Goal: Task Accomplishment & Management: Manage account settings

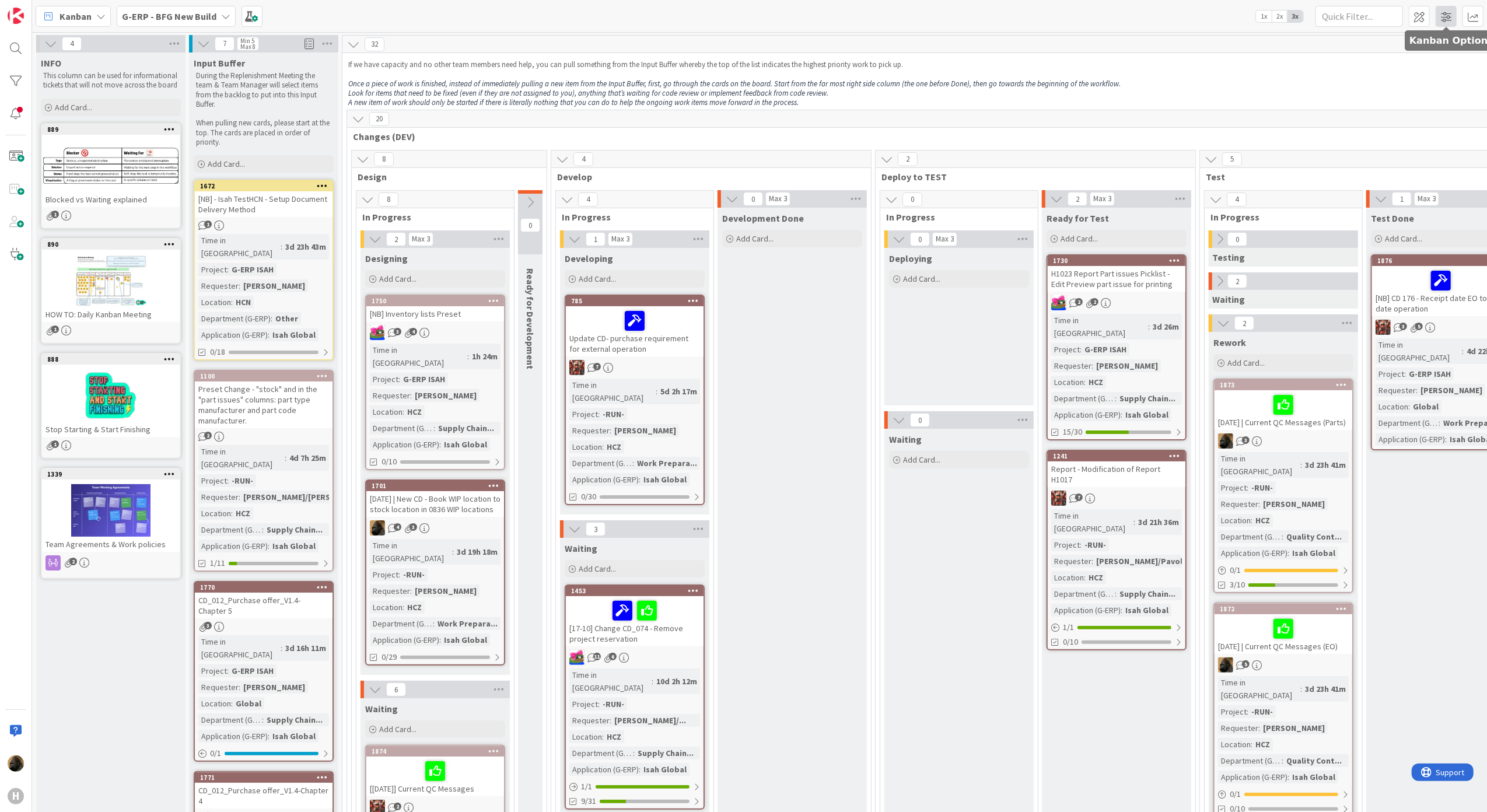
click at [1440, 15] on span at bounding box center [1446, 17] width 21 height 21
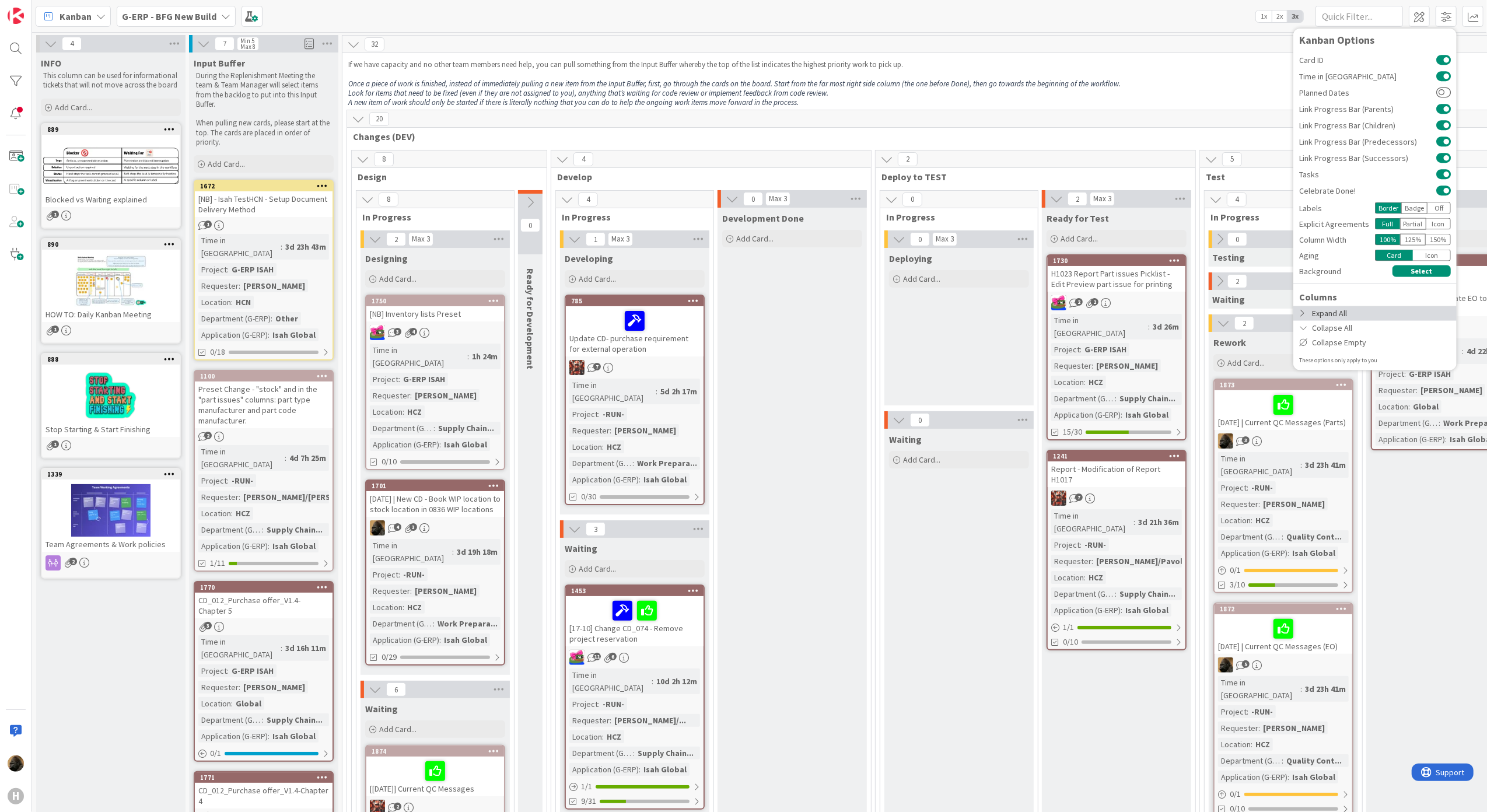
click at [1349, 313] on div "Expand All" at bounding box center [1374, 312] width 163 height 14
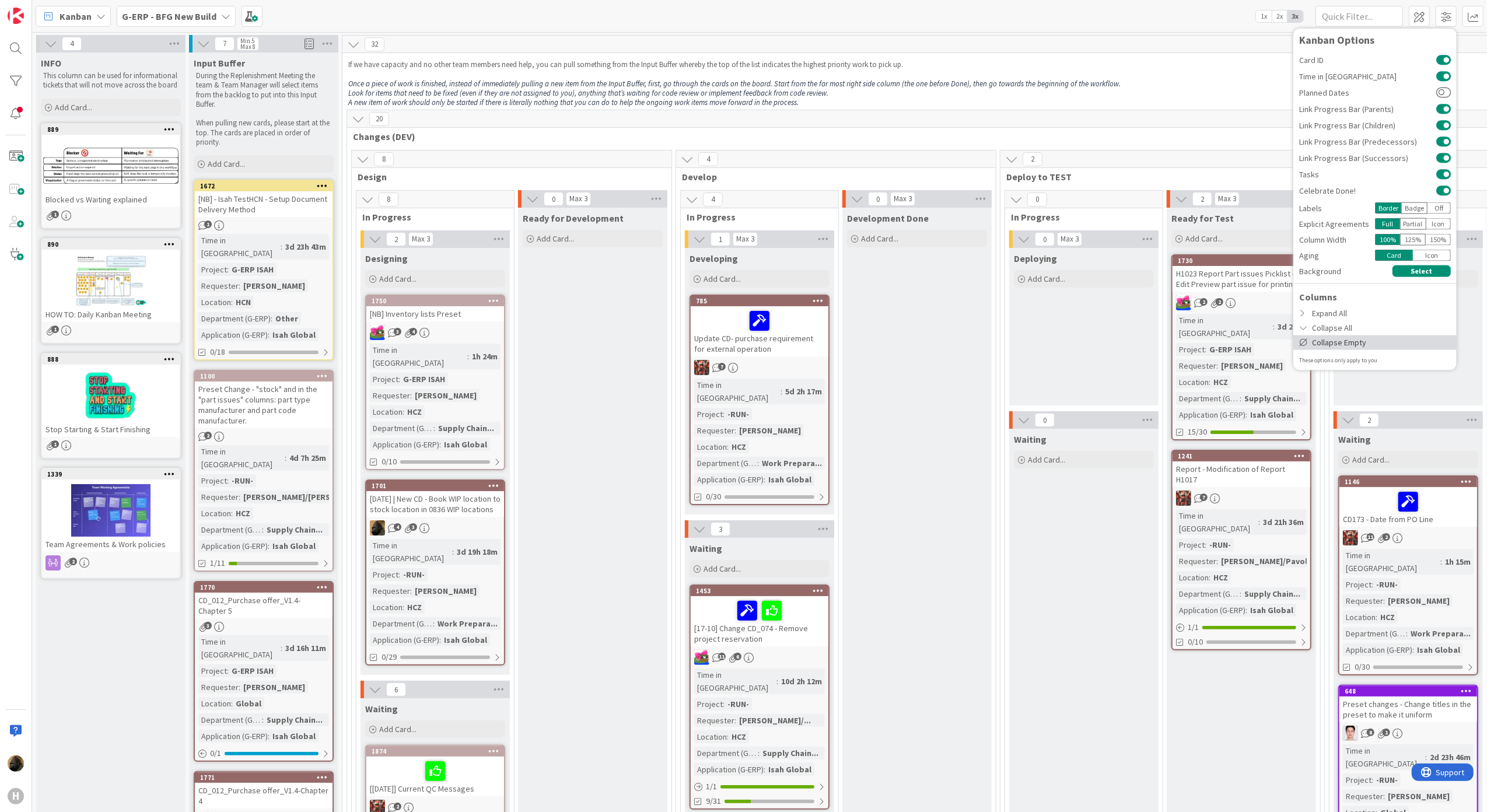
click at [1343, 346] on div "Collapse Empty" at bounding box center [1374, 341] width 163 height 14
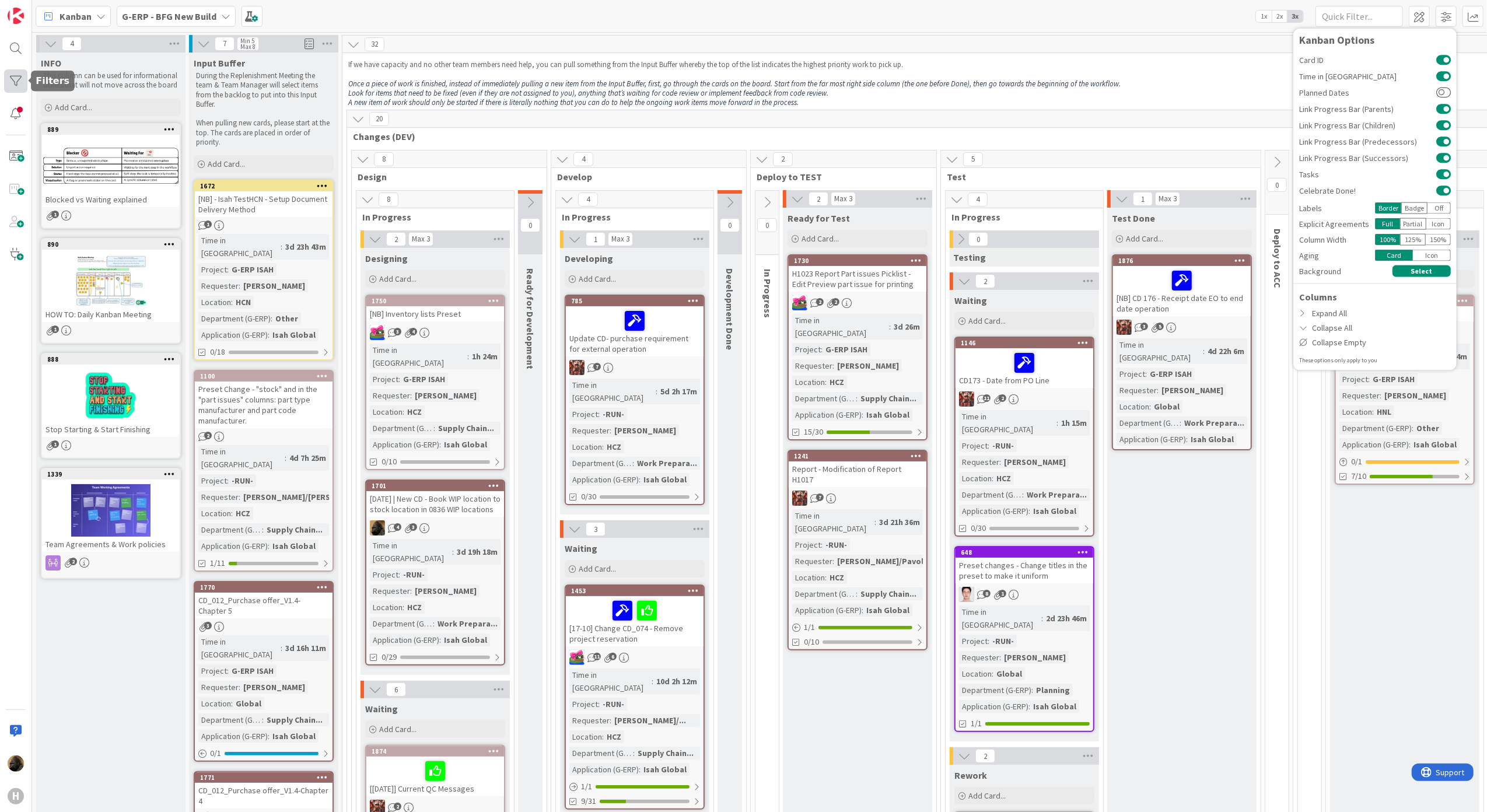
click at [5, 74] on div at bounding box center [15, 80] width 23 height 23
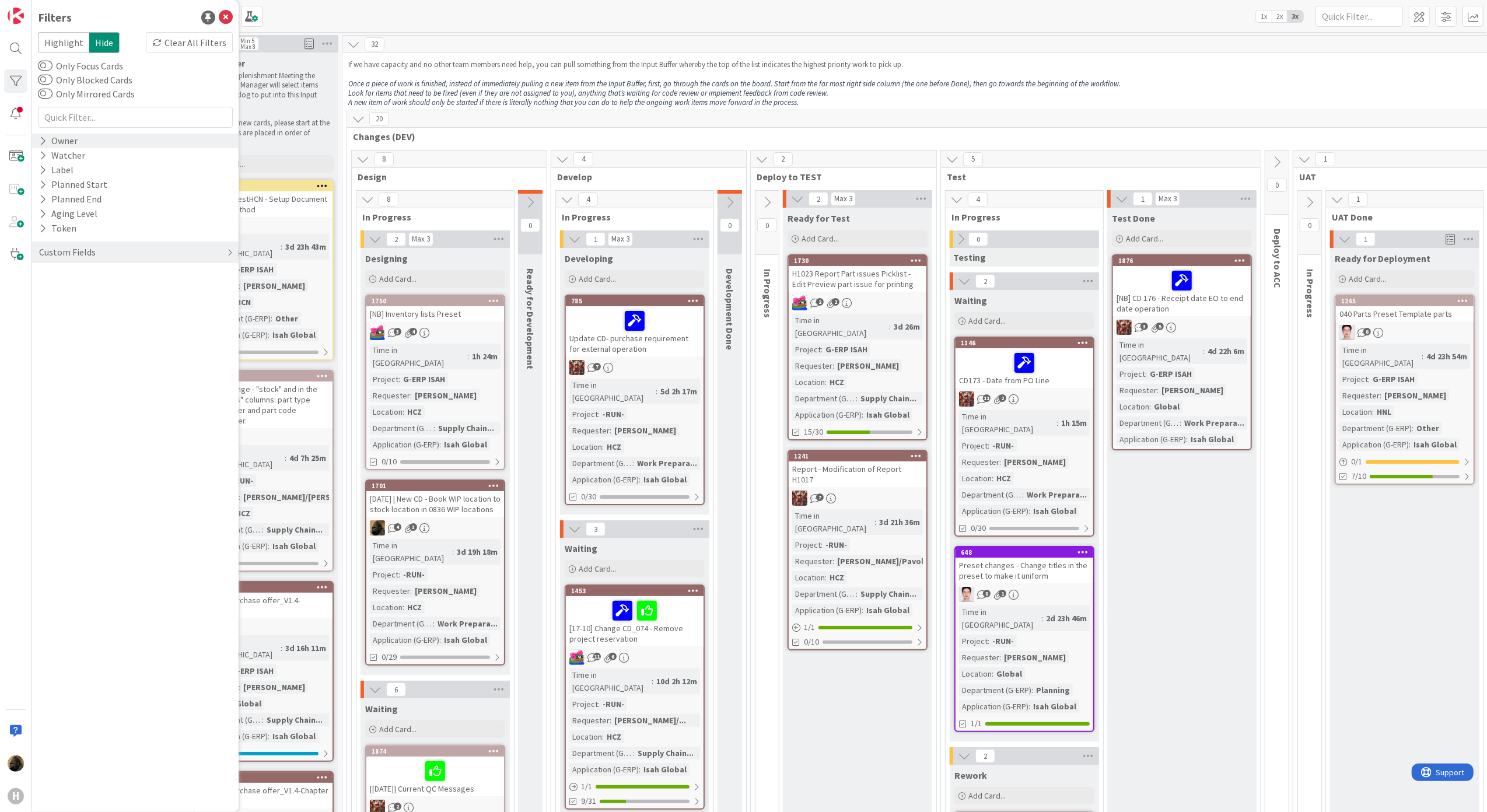
click at [121, 144] on div "Owner" at bounding box center [135, 141] width 207 height 14
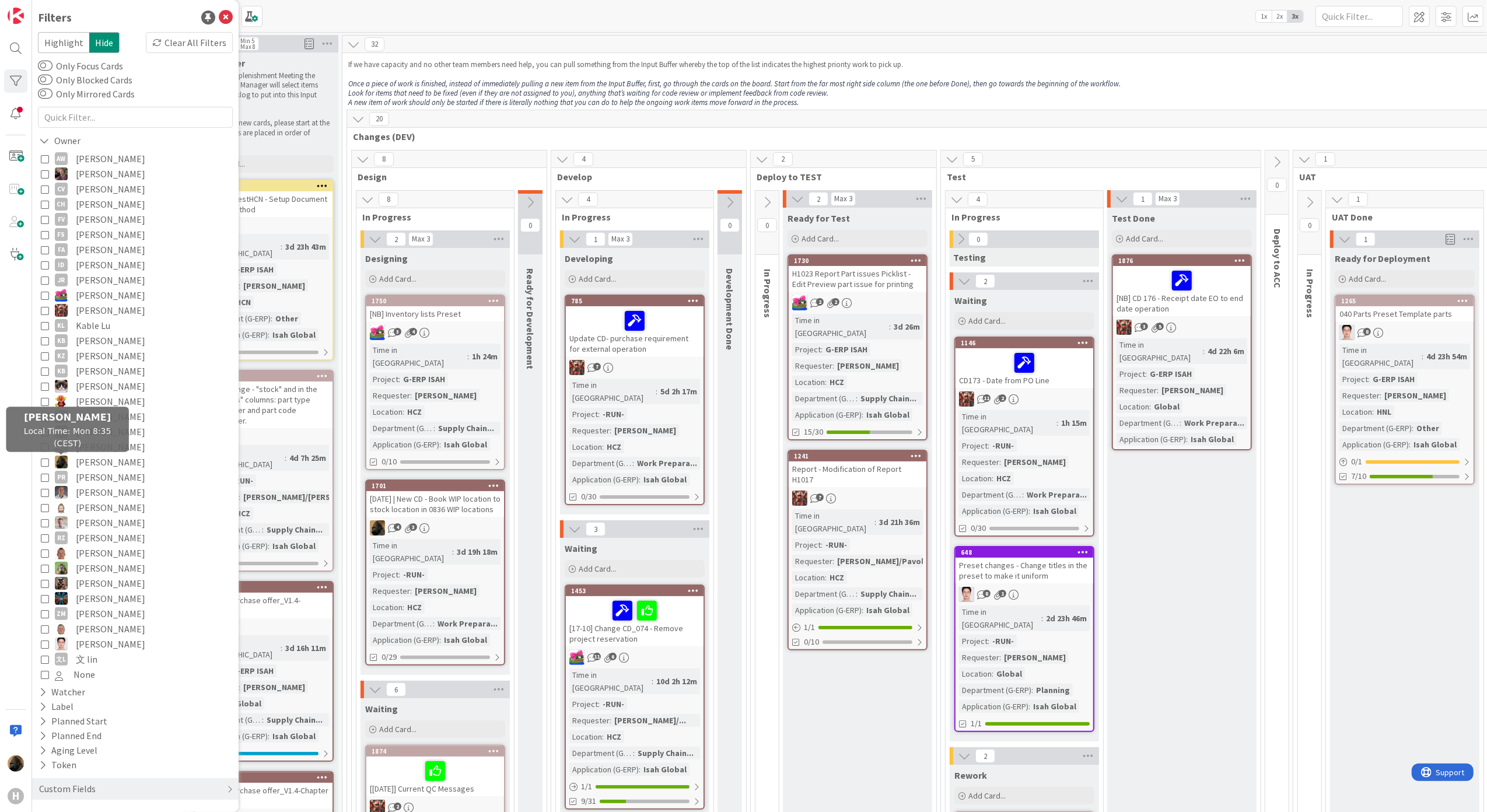
click at [66, 466] on img at bounding box center [61, 462] width 13 height 13
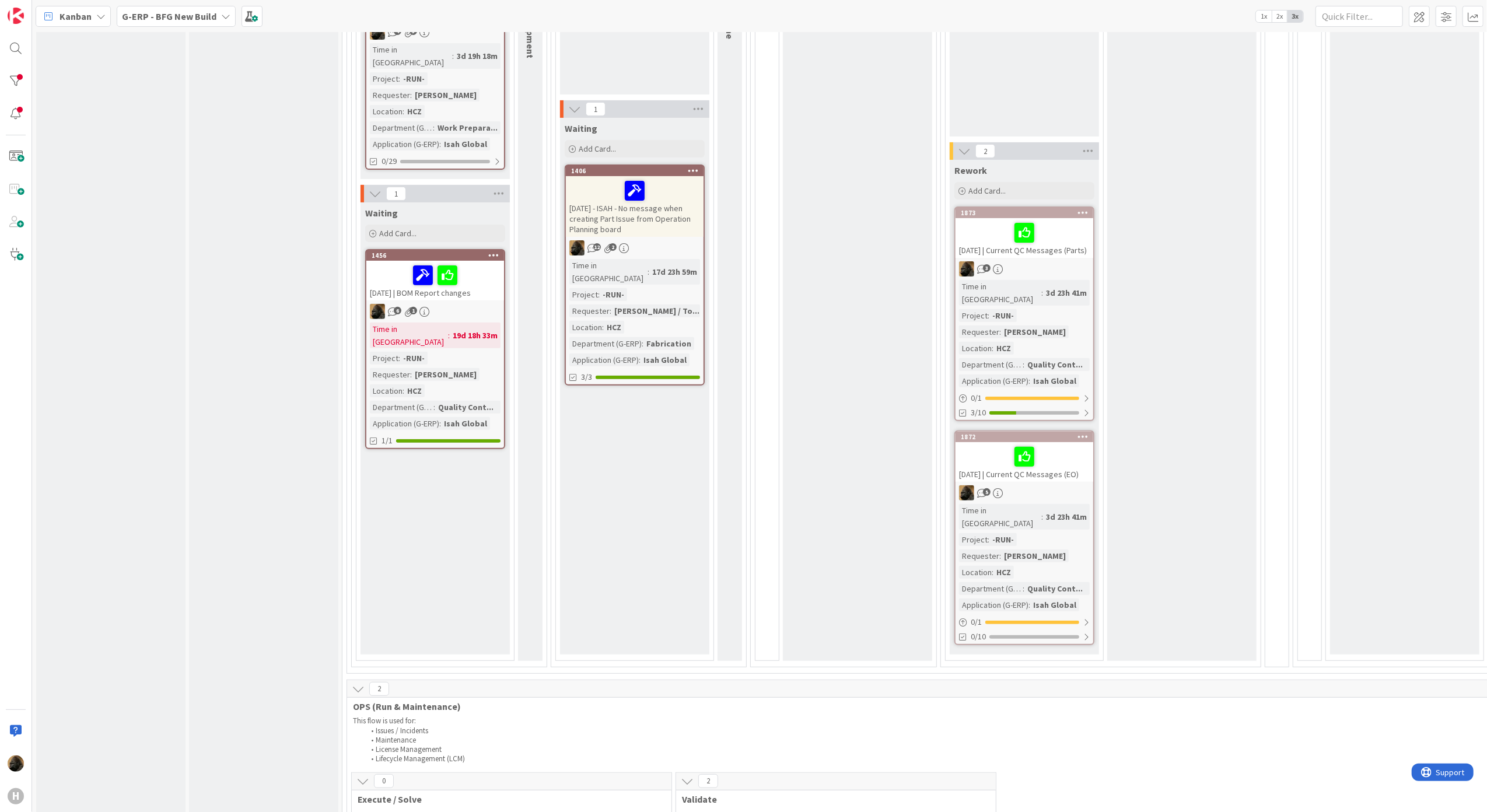
scroll to position [77, 0]
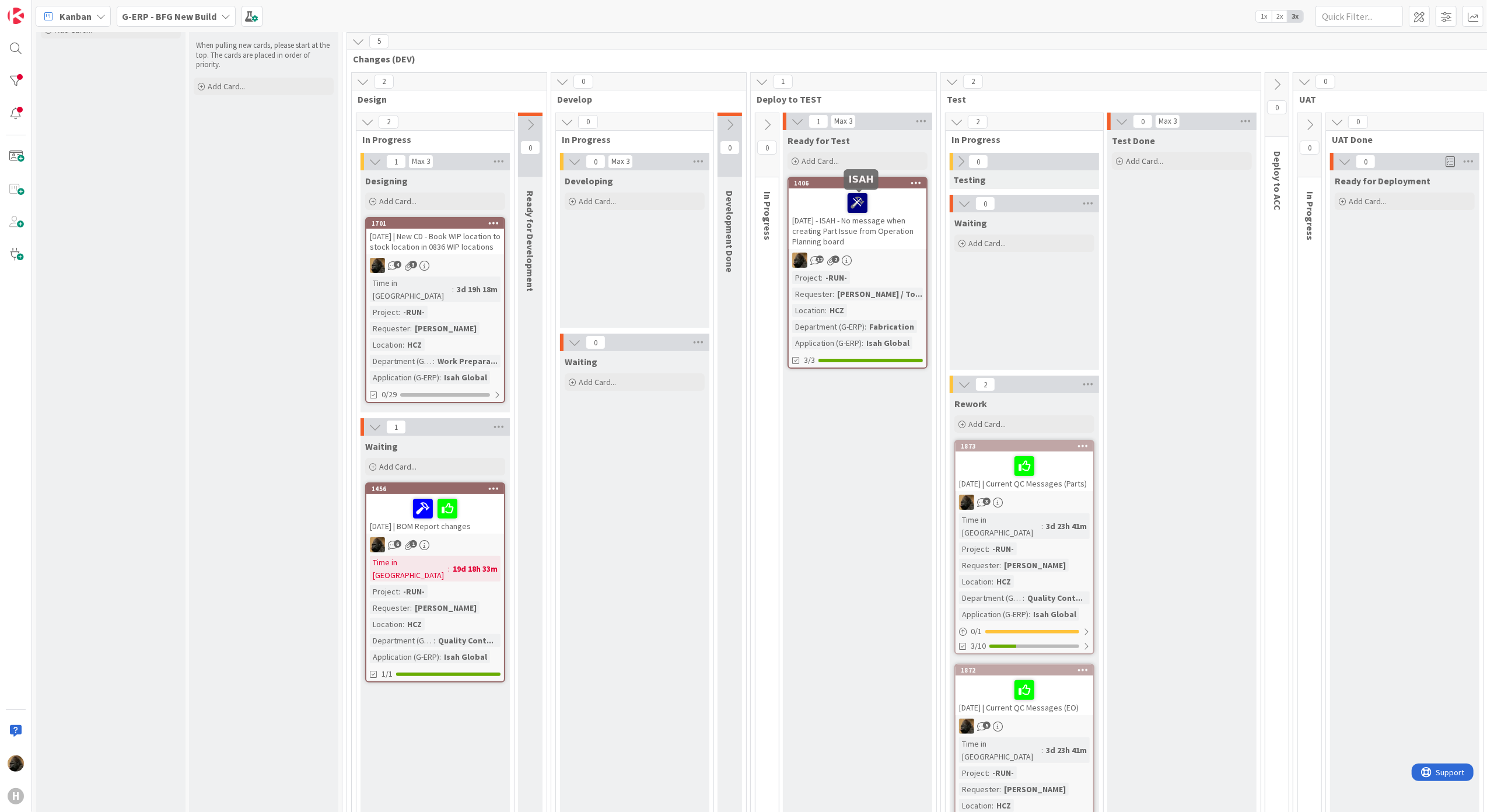
click at [862, 204] on icon at bounding box center [857, 202] width 20 height 19
click at [849, 225] on div "[DATE] - ISAH - No message when creating Part Issue from Operation Planning boa…" at bounding box center [857, 207] width 138 height 36
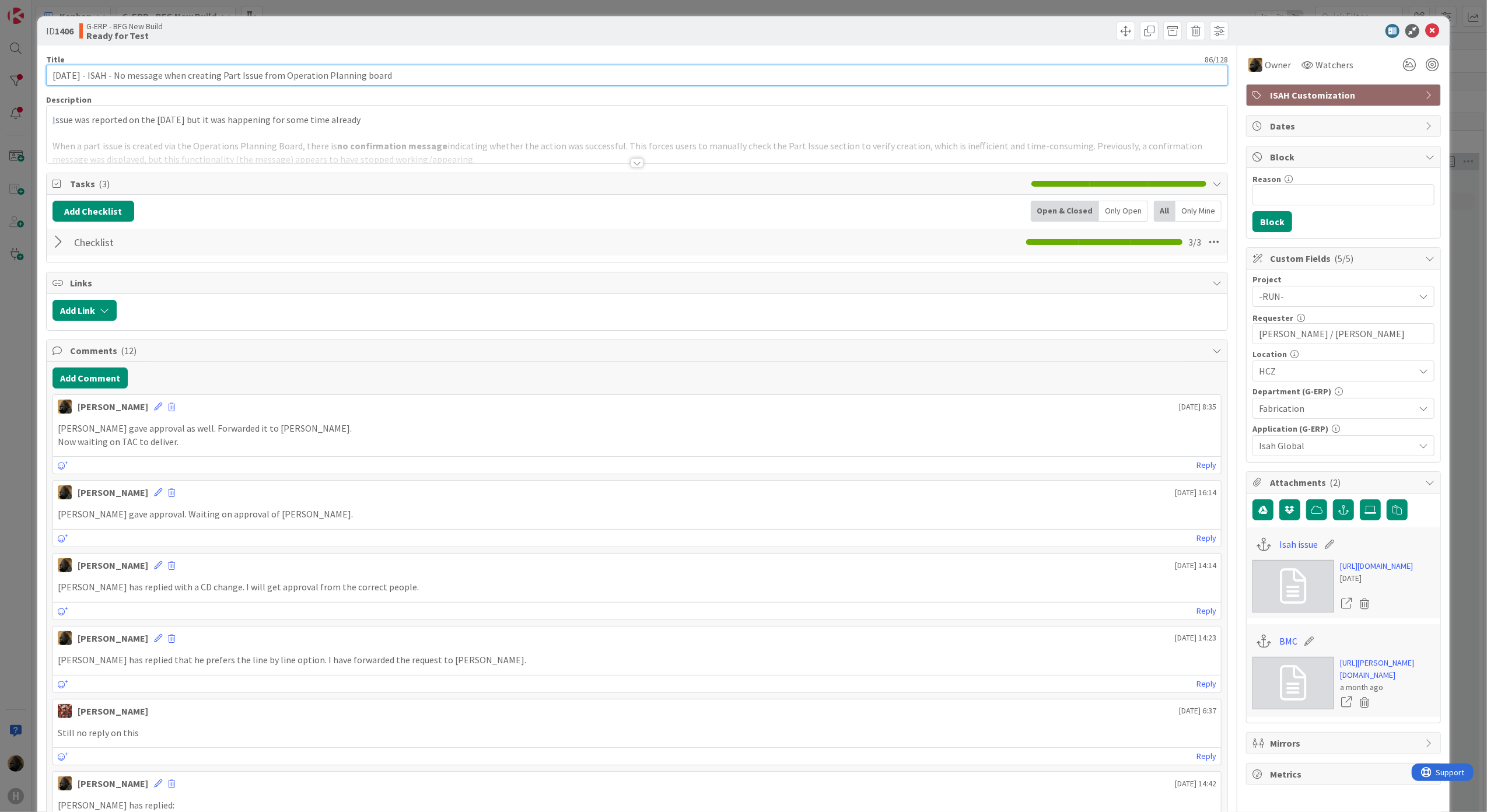
drag, startPoint x: 99, startPoint y: 77, endPoint x: 19, endPoint y: 77, distance: 80.0
click at [19, 77] on div "ID 1406 G-ERP - BFG New Build Ready for Test Title 86 / 128 [DATE] - ISAH - No …" at bounding box center [743, 406] width 1487 height 812
type input "ISAH - No message when creating Part Issue from Operation Planning board"
click at [1425, 35] on icon at bounding box center [1432, 31] width 14 height 14
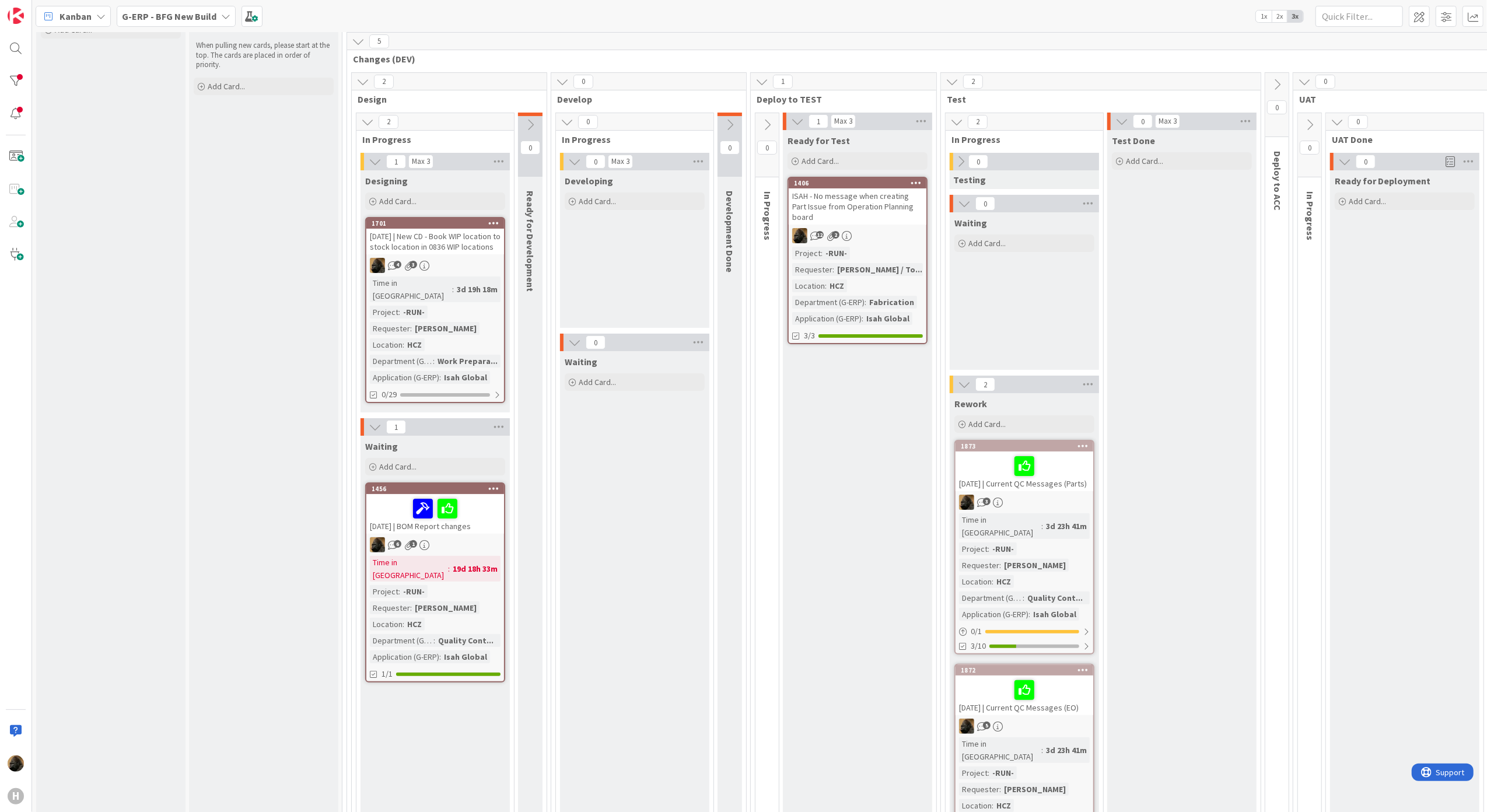
click at [836, 460] on div "Ready for Test Add Card... 1406 ISAH - No message when creating Part Issue from…" at bounding box center [857, 512] width 150 height 764
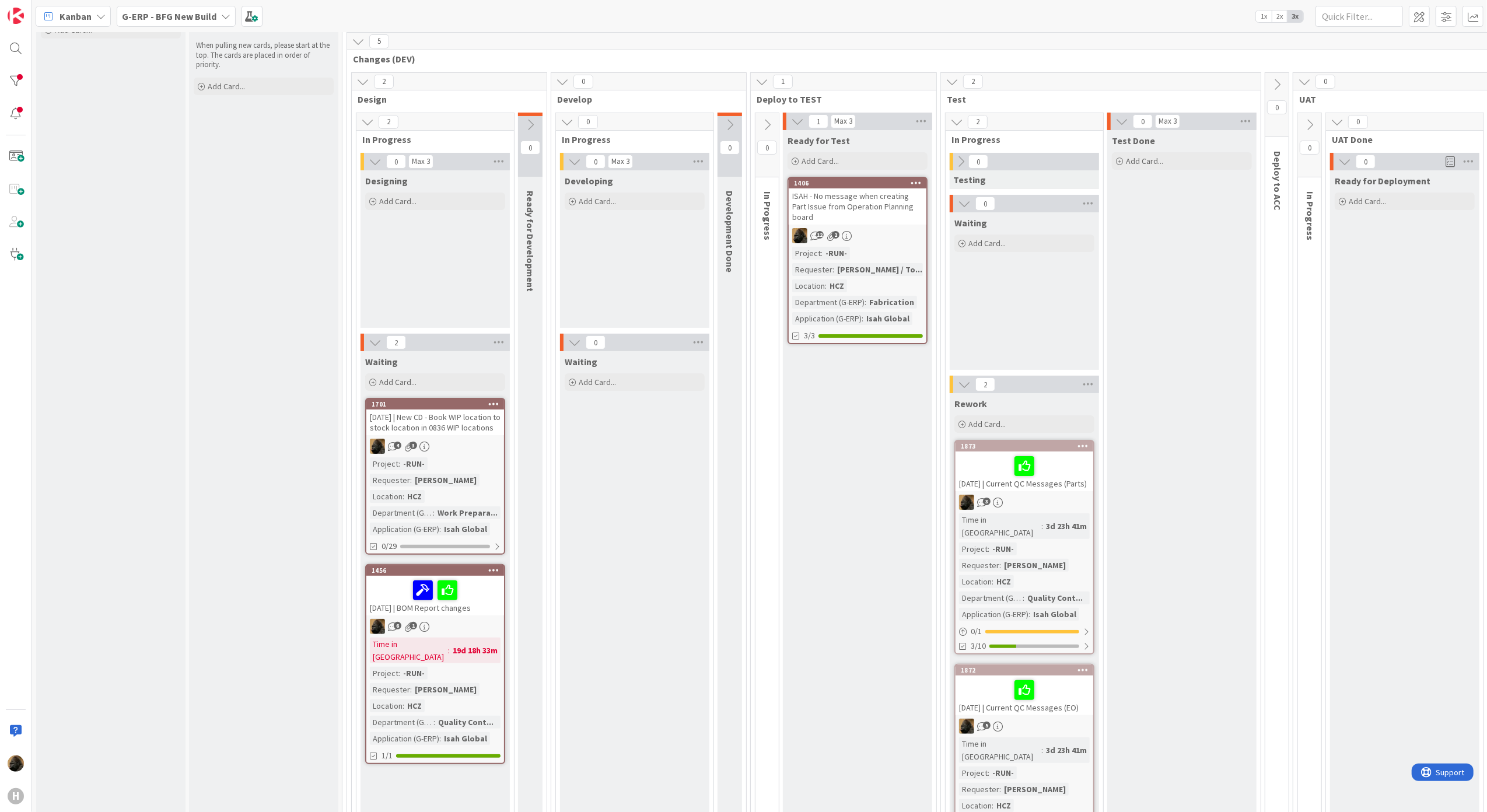
click at [442, 421] on div "[DATE] | New CD - Book WIP location to stock location in 0836 WIP locations" at bounding box center [435, 422] width 138 height 26
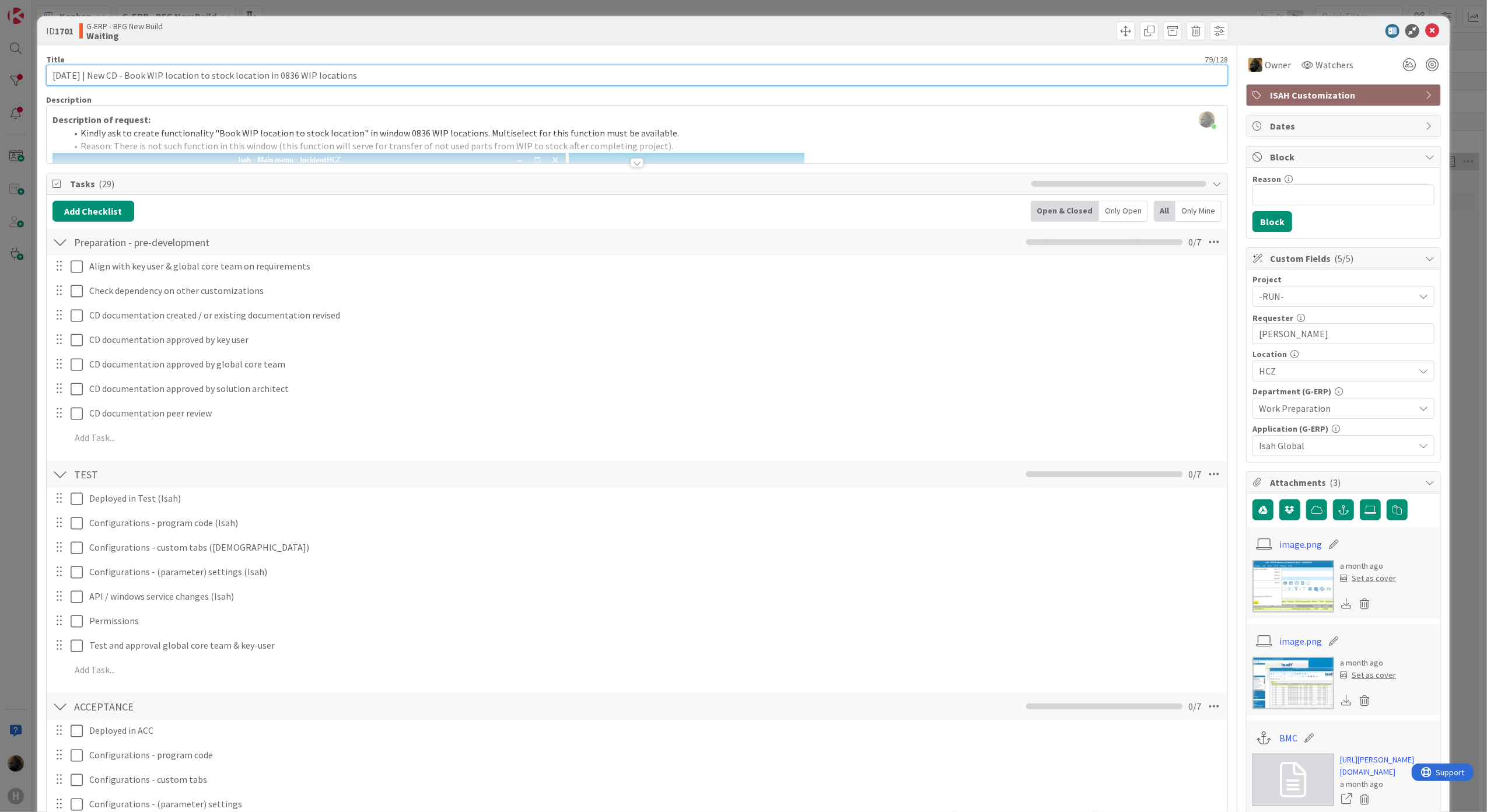
drag, startPoint x: 102, startPoint y: 75, endPoint x: 22, endPoint y: 89, distance: 81.2
click at [22, 89] on div "ID 1701 G-ERP - BFG New Build Waiting Title 79 / 128 [DATE] | New CD - Book WIP…" at bounding box center [743, 406] width 1487 height 812
type input "New CD - Book WIP location to stock location in 0836 WIP locations"
click at [1366, 35] on div at bounding box center [1337, 31] width 207 height 14
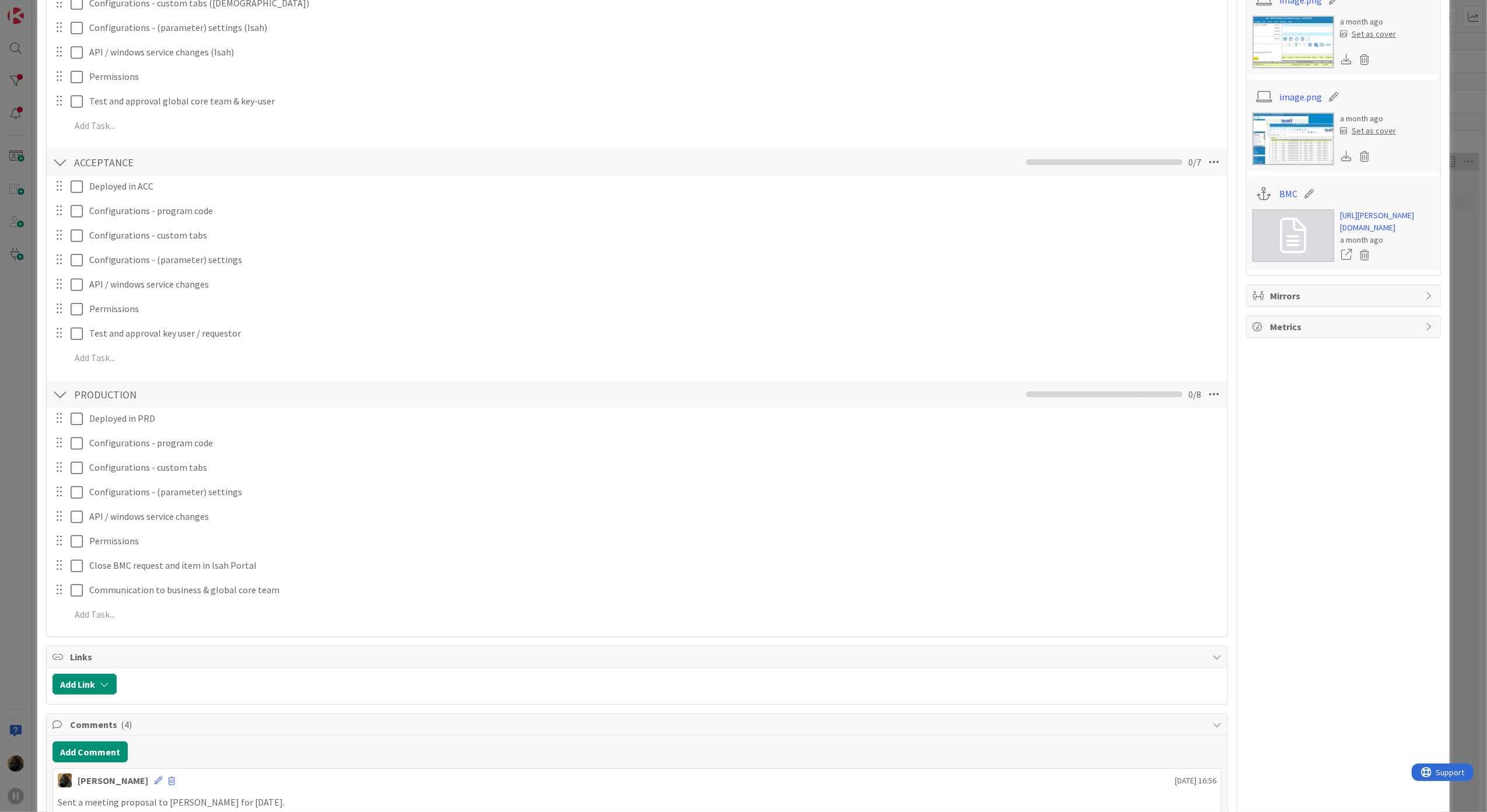
scroll to position [855, 0]
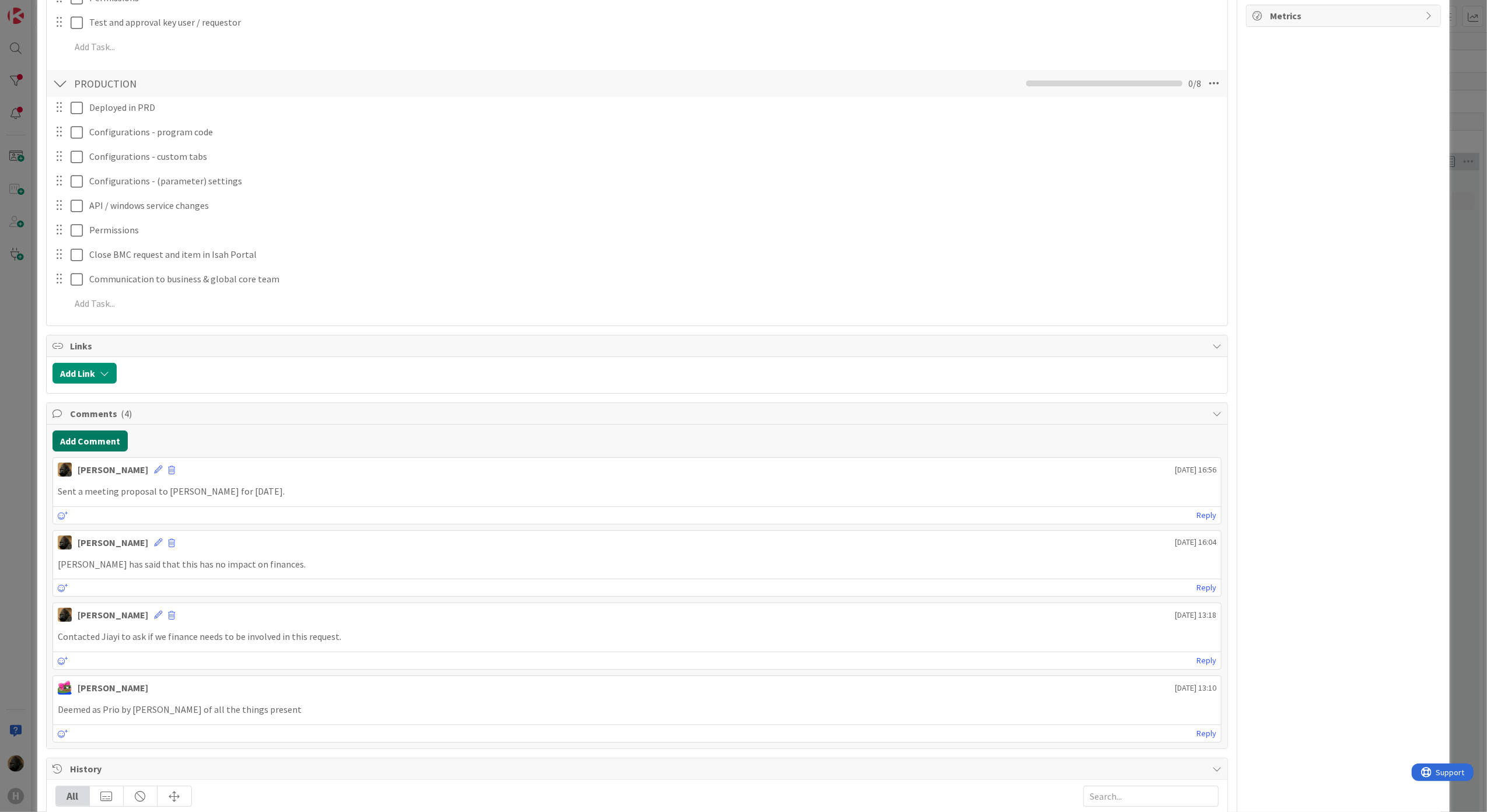
click at [76, 432] on button "Add Comment" at bounding box center [90, 441] width 75 height 21
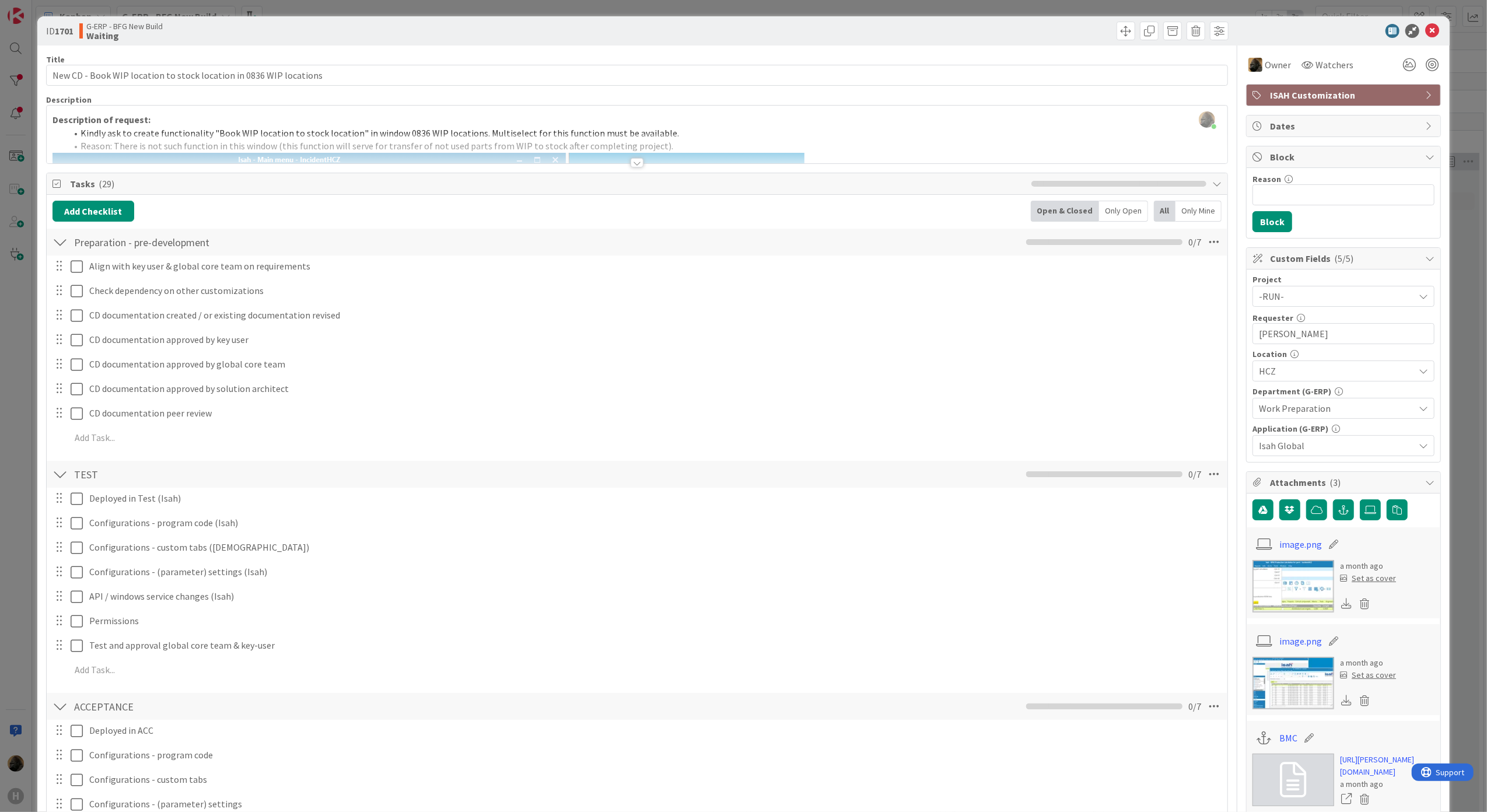
scroll to position [622, 0]
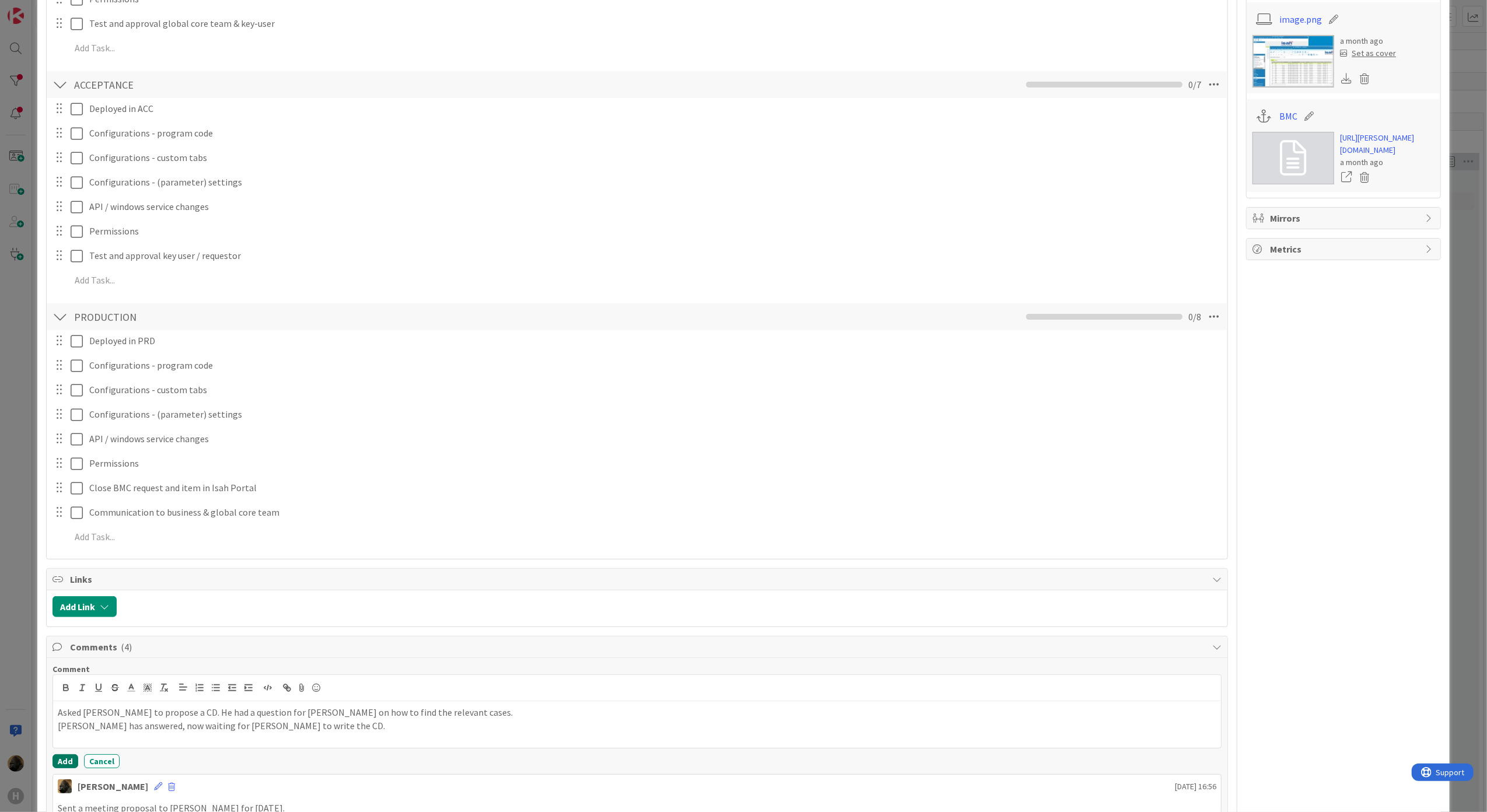
click at [59, 765] on button "Add" at bounding box center [65, 761] width 26 height 14
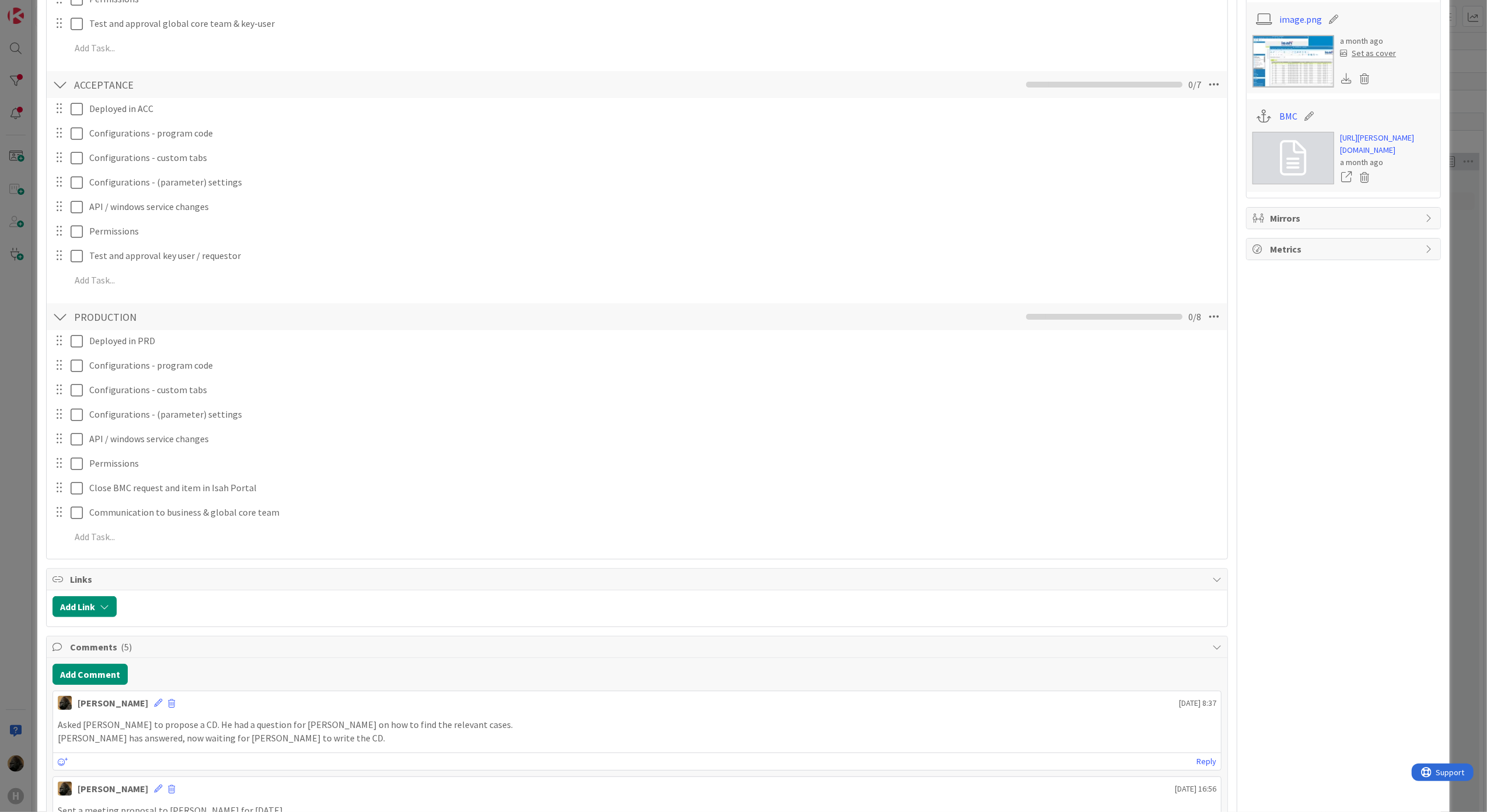
scroll to position [0, 0]
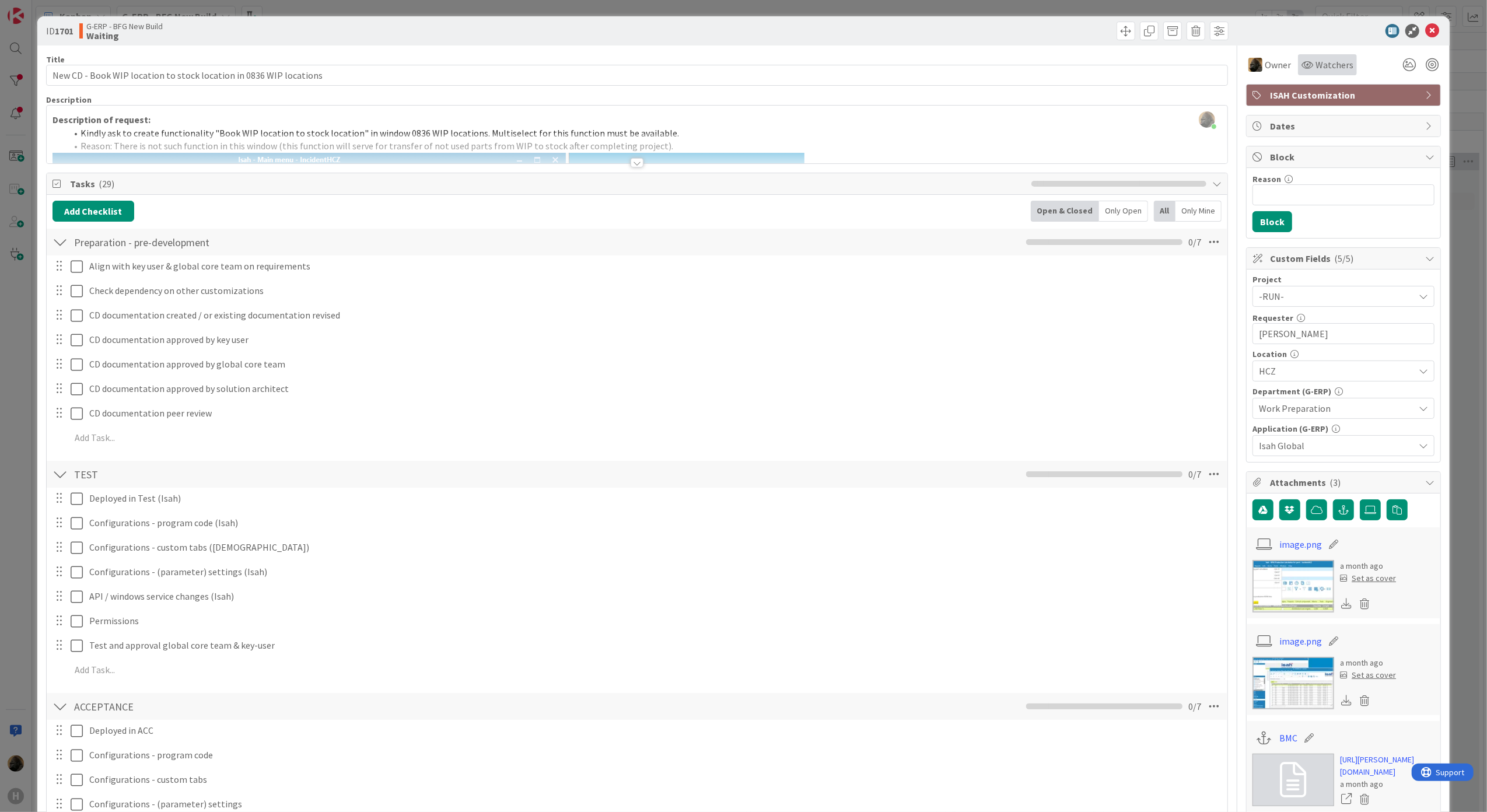
click at [1326, 64] on span "Watchers" at bounding box center [1334, 65] width 38 height 14
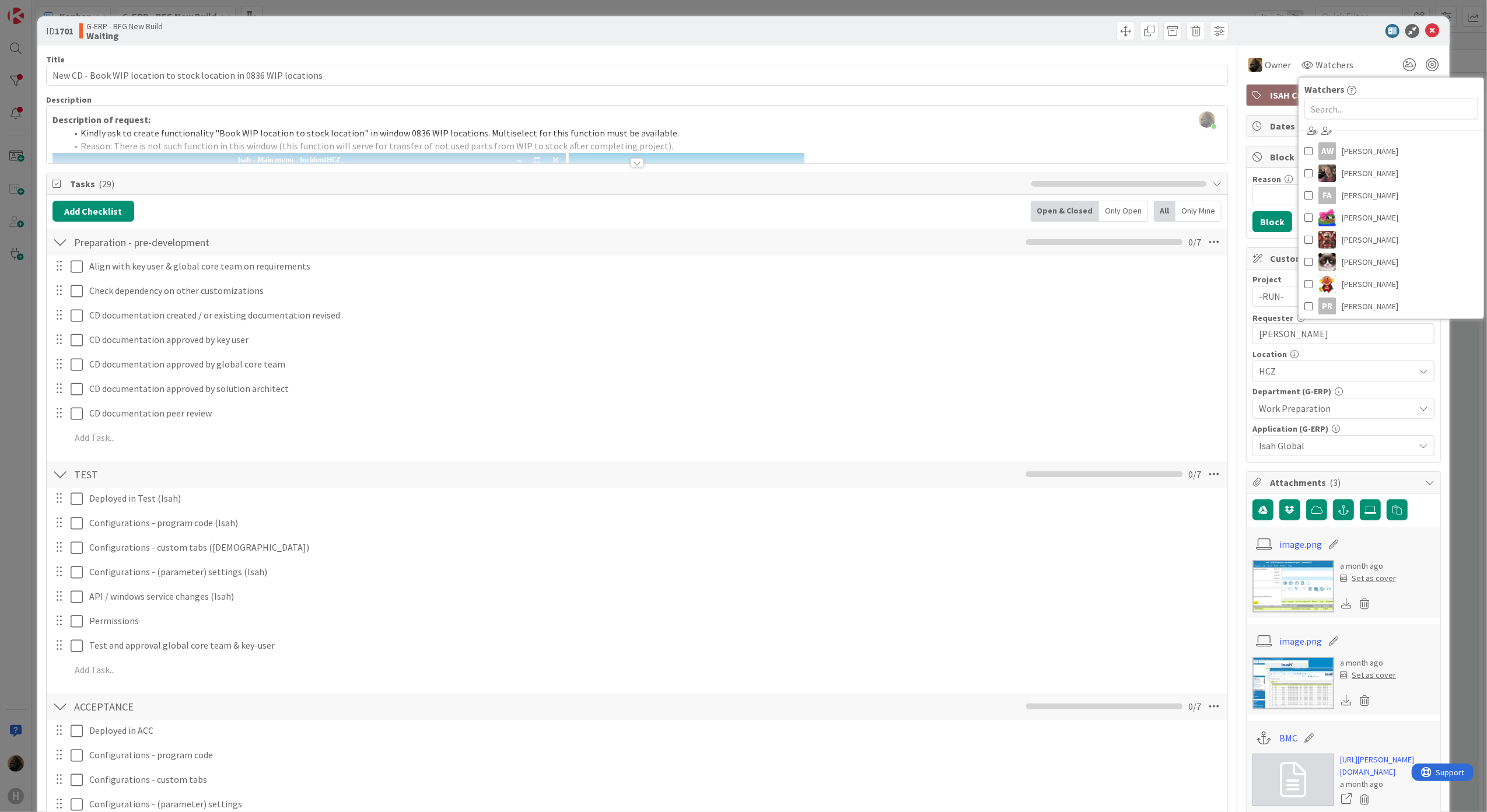
click at [1325, 35] on div at bounding box center [1337, 31] width 207 height 14
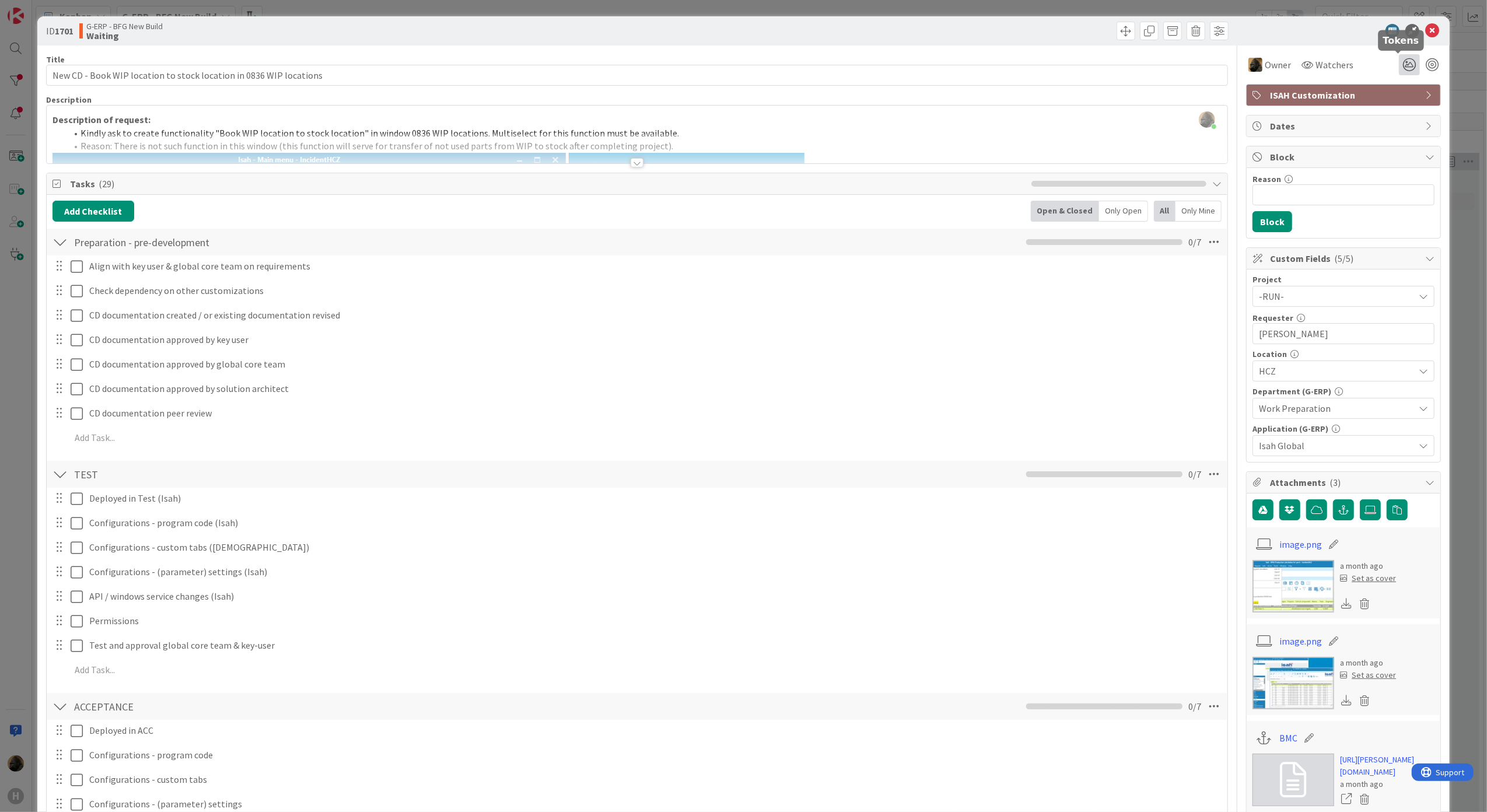
click at [1399, 59] on icon at bounding box center [1410, 65] width 21 height 21
click at [1391, 122] on icon at bounding box center [1395, 126] width 9 height 9
click at [1328, 21] on div "ID 1701 G-ERP - BFG New Build Waiting" at bounding box center [744, 31] width 1413 height 29
click at [1428, 34] on icon at bounding box center [1432, 31] width 14 height 14
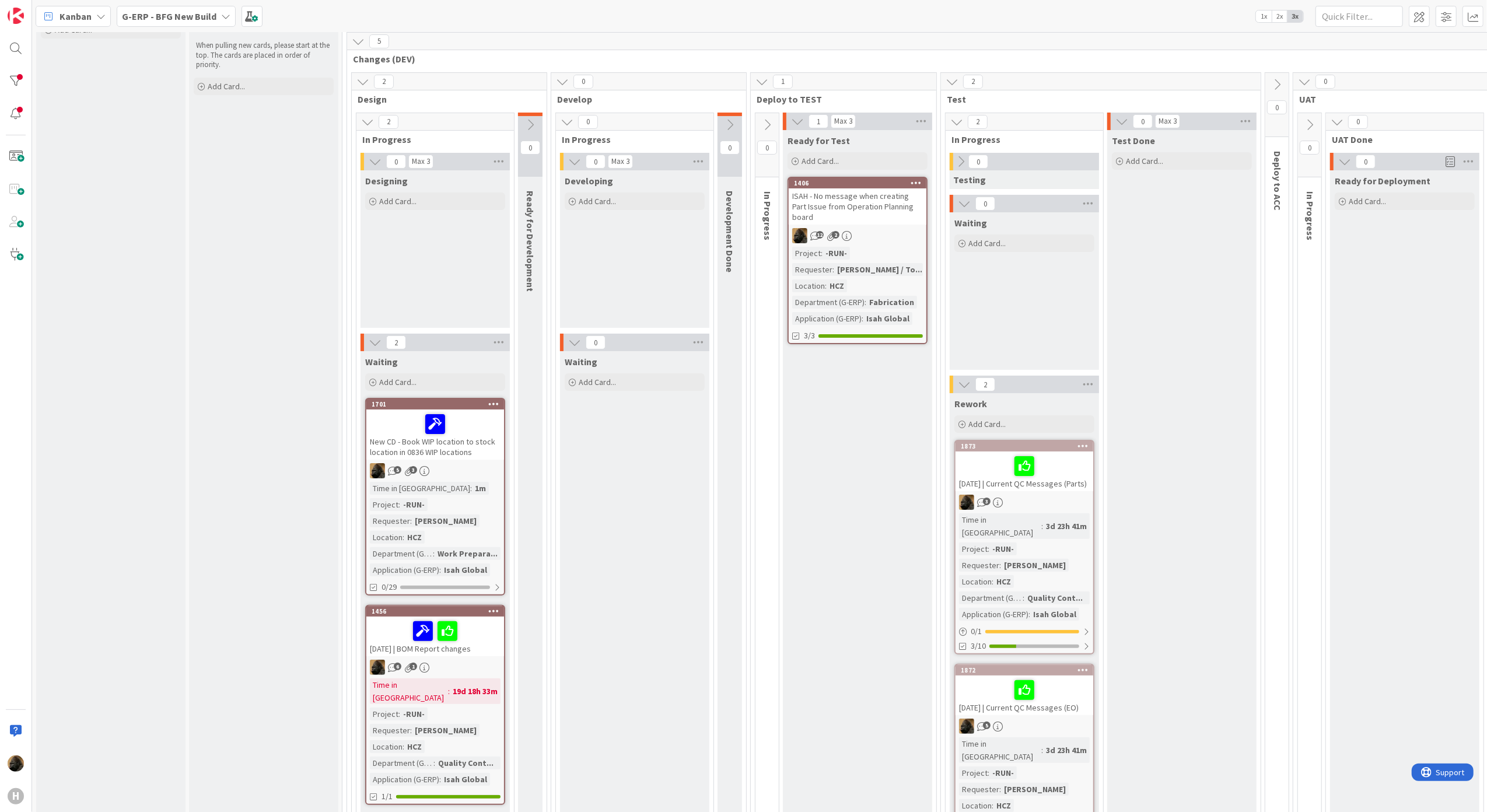
click at [618, 516] on div "Waiting Add Card..." at bounding box center [635, 620] width 150 height 537
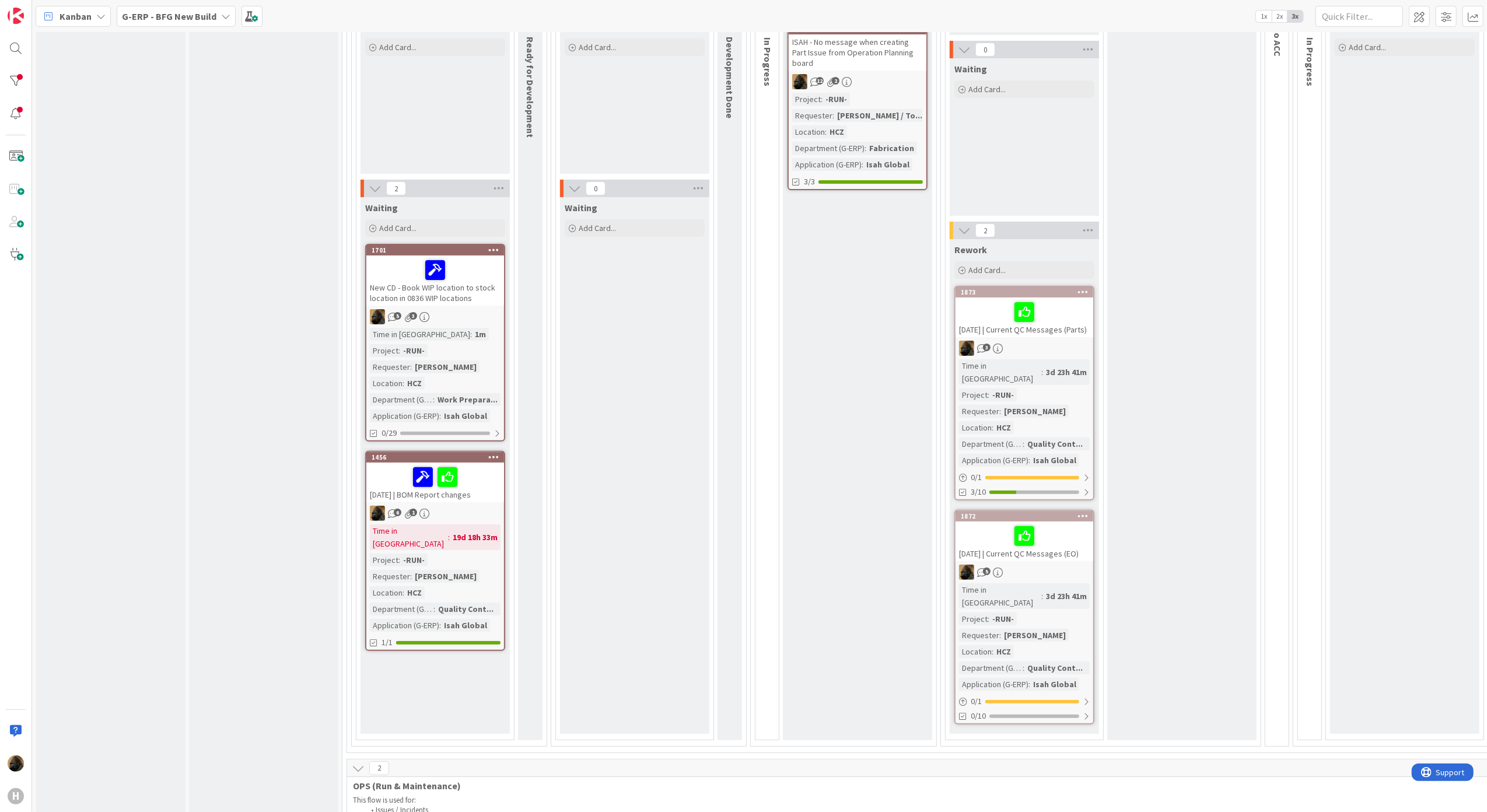
scroll to position [233, 0]
click at [481, 495] on div "[DATE] | BOM Report changes" at bounding box center [435, 480] width 138 height 40
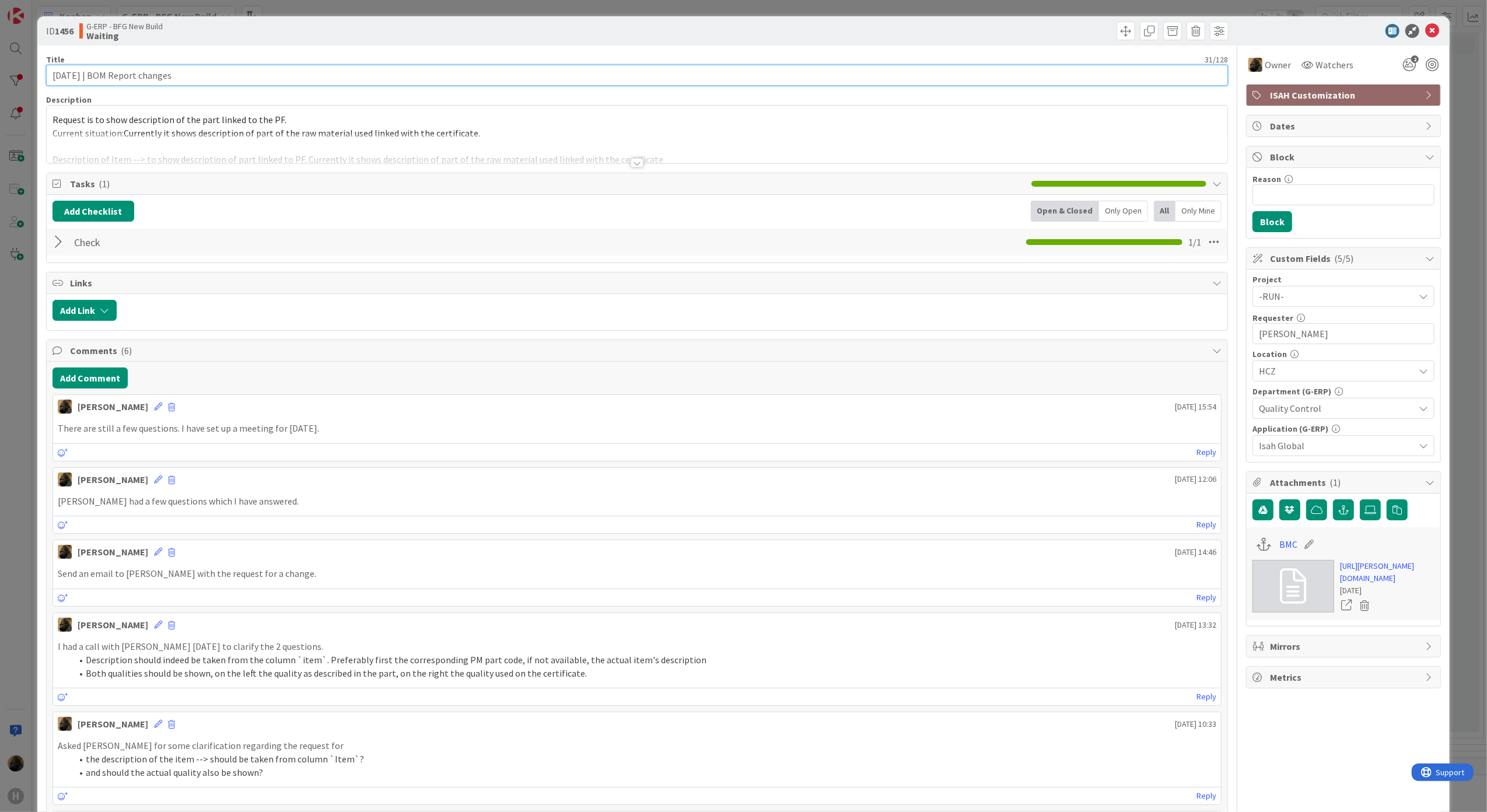
drag, startPoint x: 100, startPoint y: 77, endPoint x: 6, endPoint y: 74, distance: 94.0
click at [6, 74] on div "ID 1456 G-ERP - BFG New Build Waiting Title 31 / 128 [DATE] | BOM Report change…" at bounding box center [743, 406] width 1487 height 812
click at [99, 77] on input "[DATE] | BOM Report changes" at bounding box center [637, 75] width 1182 height 21
click at [84, 77] on input "[DATE] | BOM Report changes" at bounding box center [637, 75] width 1182 height 21
type input "[DATE] | BOM Report changes"
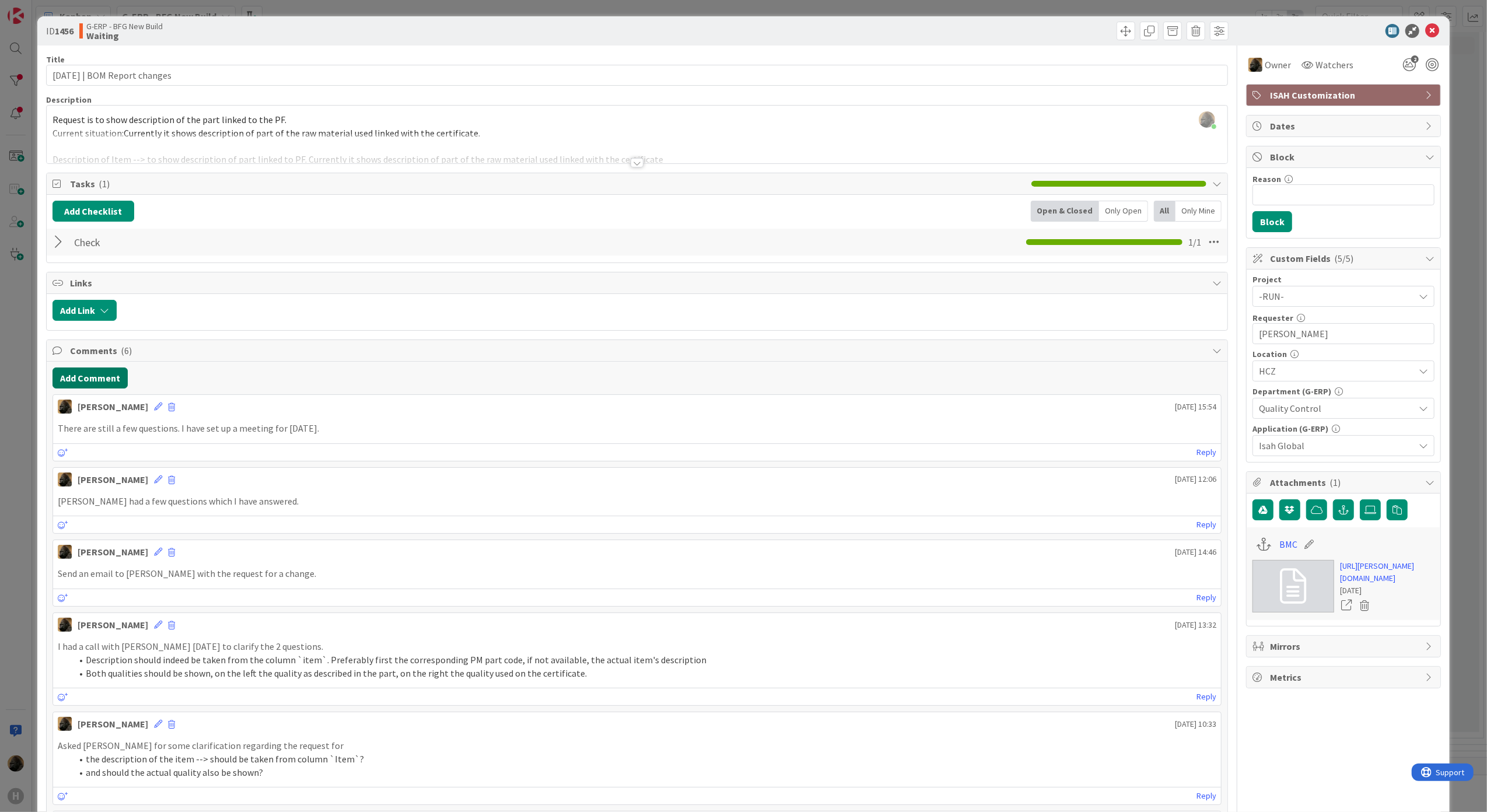
click at [106, 383] on button "Add Comment" at bounding box center [90, 378] width 75 height 21
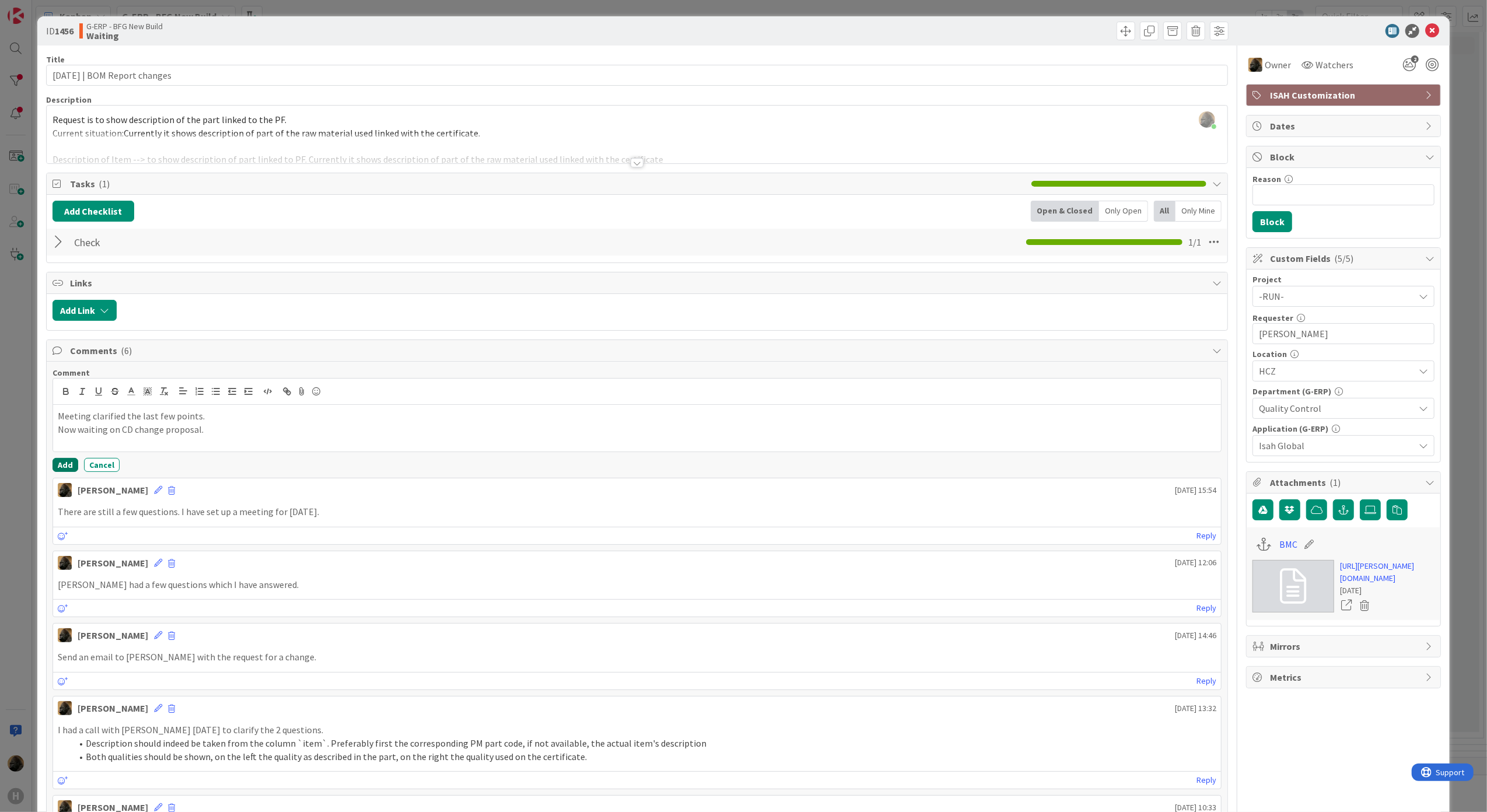
click at [53, 462] on button "Add" at bounding box center [65, 465] width 26 height 14
click at [1425, 29] on icon at bounding box center [1432, 31] width 14 height 14
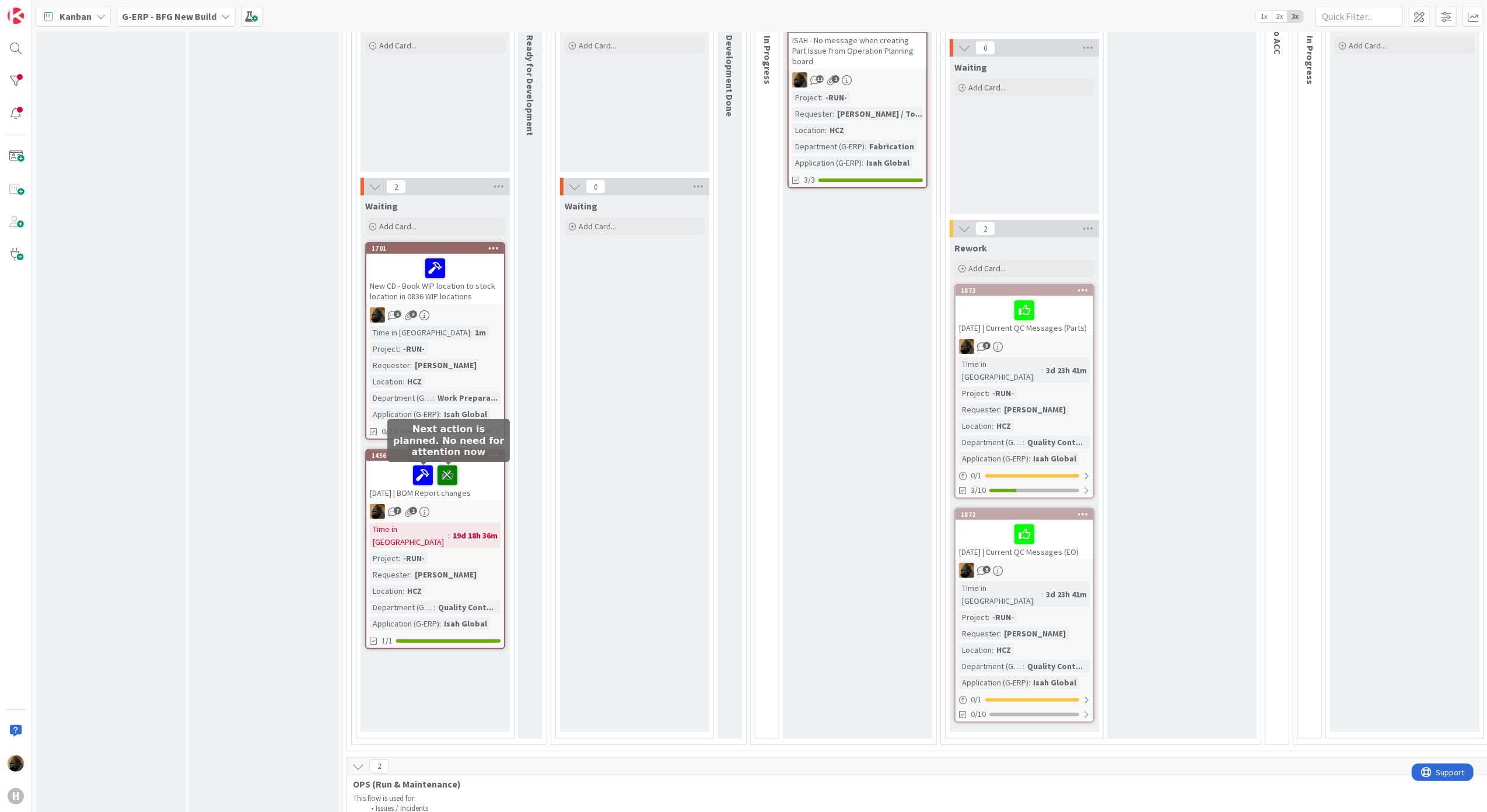
click at [451, 480] on icon at bounding box center [448, 474] width 20 height 19
click at [661, 500] on div "Waiting Add Card..." at bounding box center [635, 464] width 150 height 537
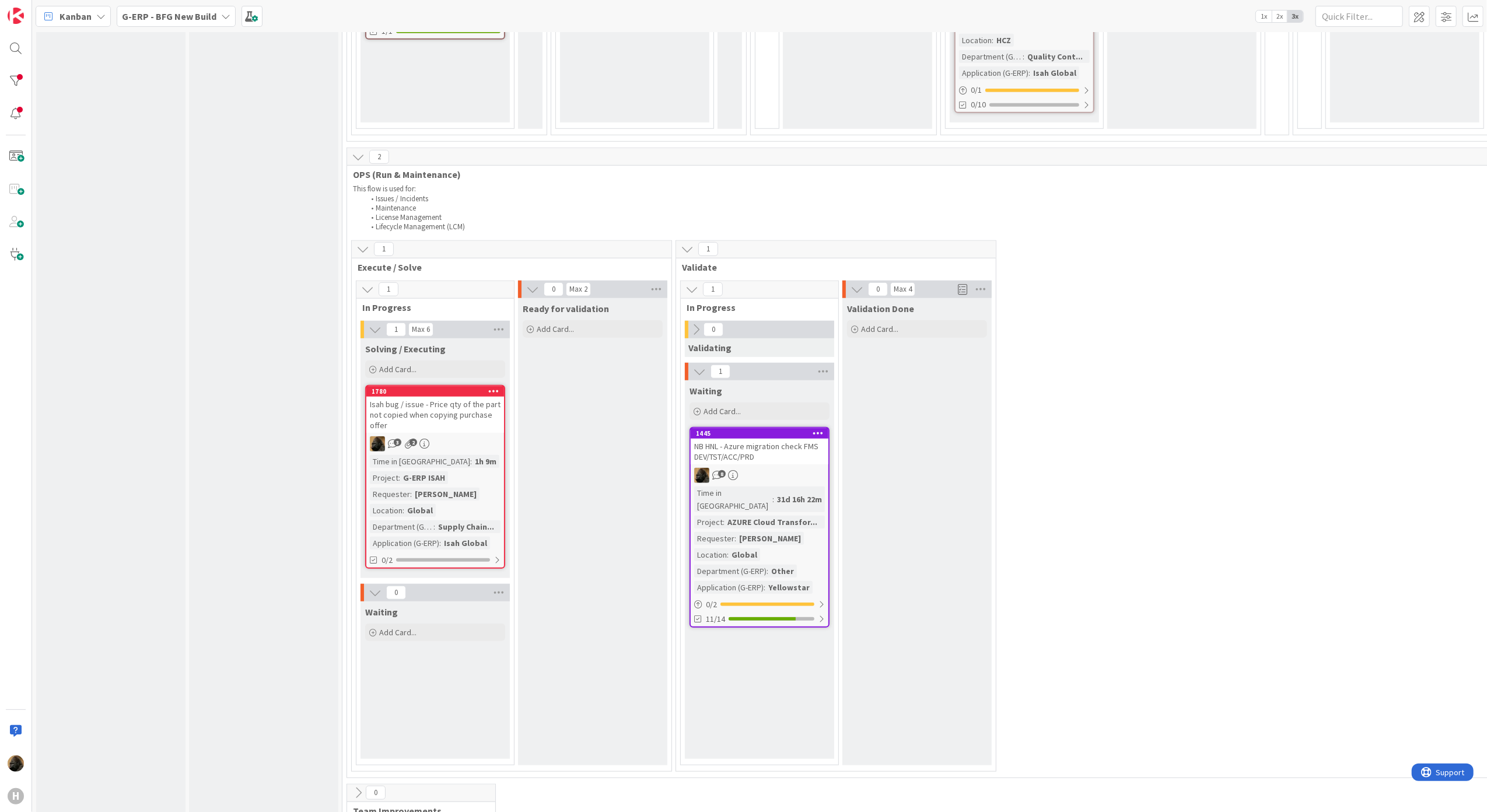
scroll to position [859, 0]
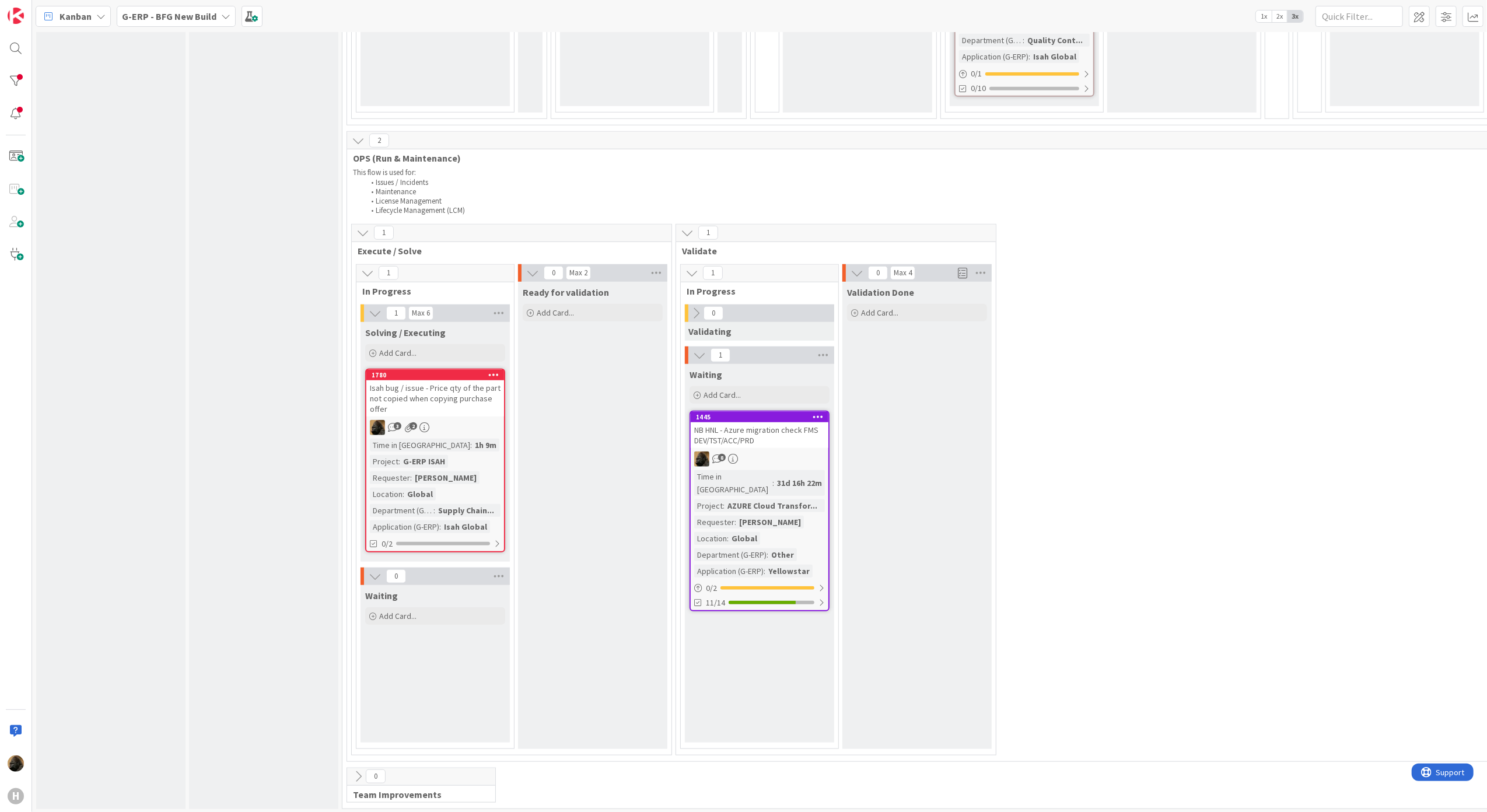
click at [736, 423] on div "NB HNL - Azure migration check FMS DEV/TST/ACC/PRD" at bounding box center [759, 435] width 138 height 26
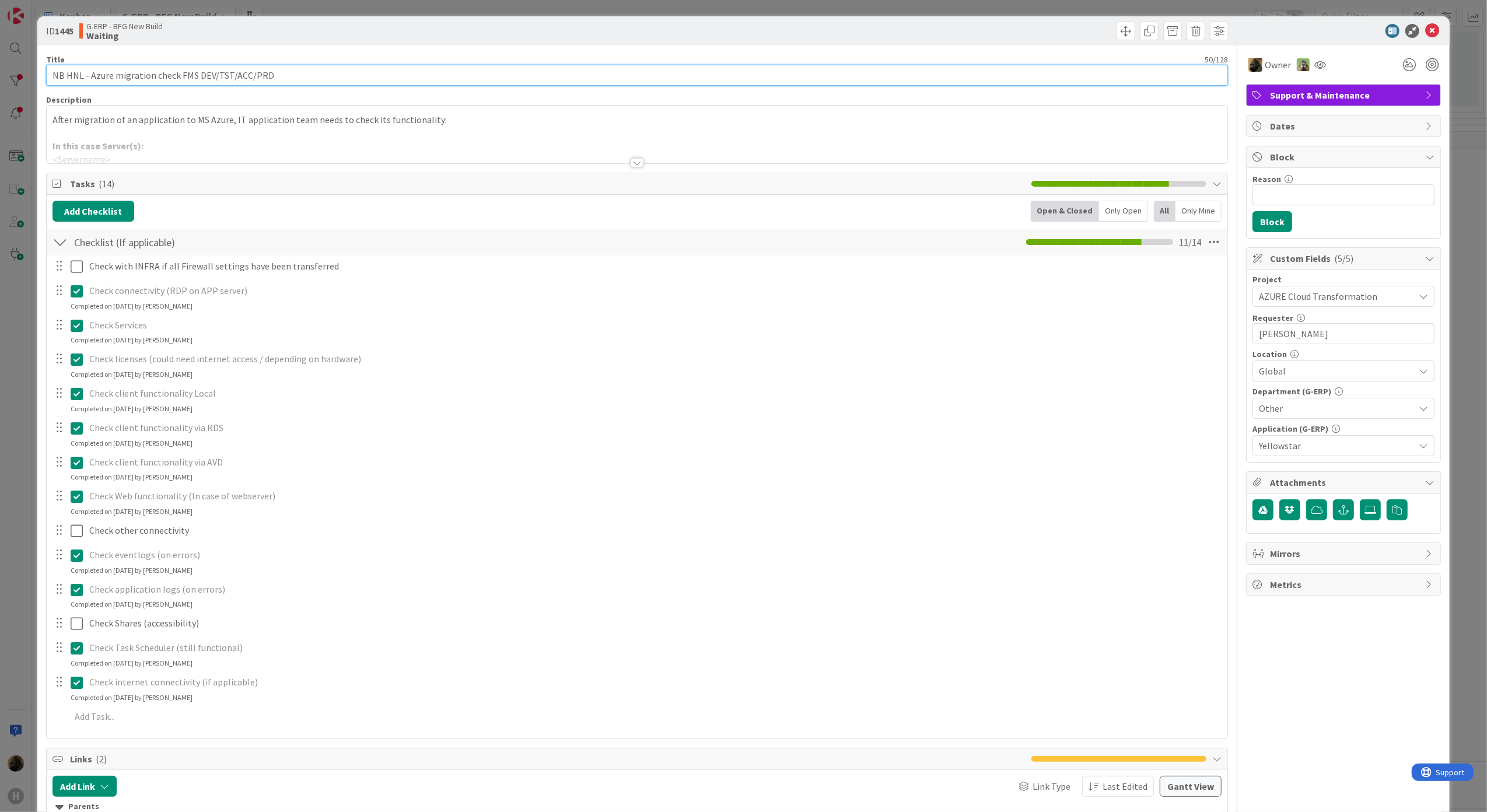
click at [49, 79] on input "NB HNL - Azure migration check FMS DEV/TST/ACC/PRD" at bounding box center [637, 75] width 1182 height 21
type input "[DATE] | NB HNL - Azure migration check FMS DEV/TST/ACC/PRD"
click at [1402, 66] on icon at bounding box center [1410, 65] width 21 height 21
click at [1391, 110] on icon at bounding box center [1395, 109] width 9 height 9
click at [1435, 26] on div "ID 1445 G-ERP - BFG New Build Waiting" at bounding box center [744, 31] width 1413 height 29
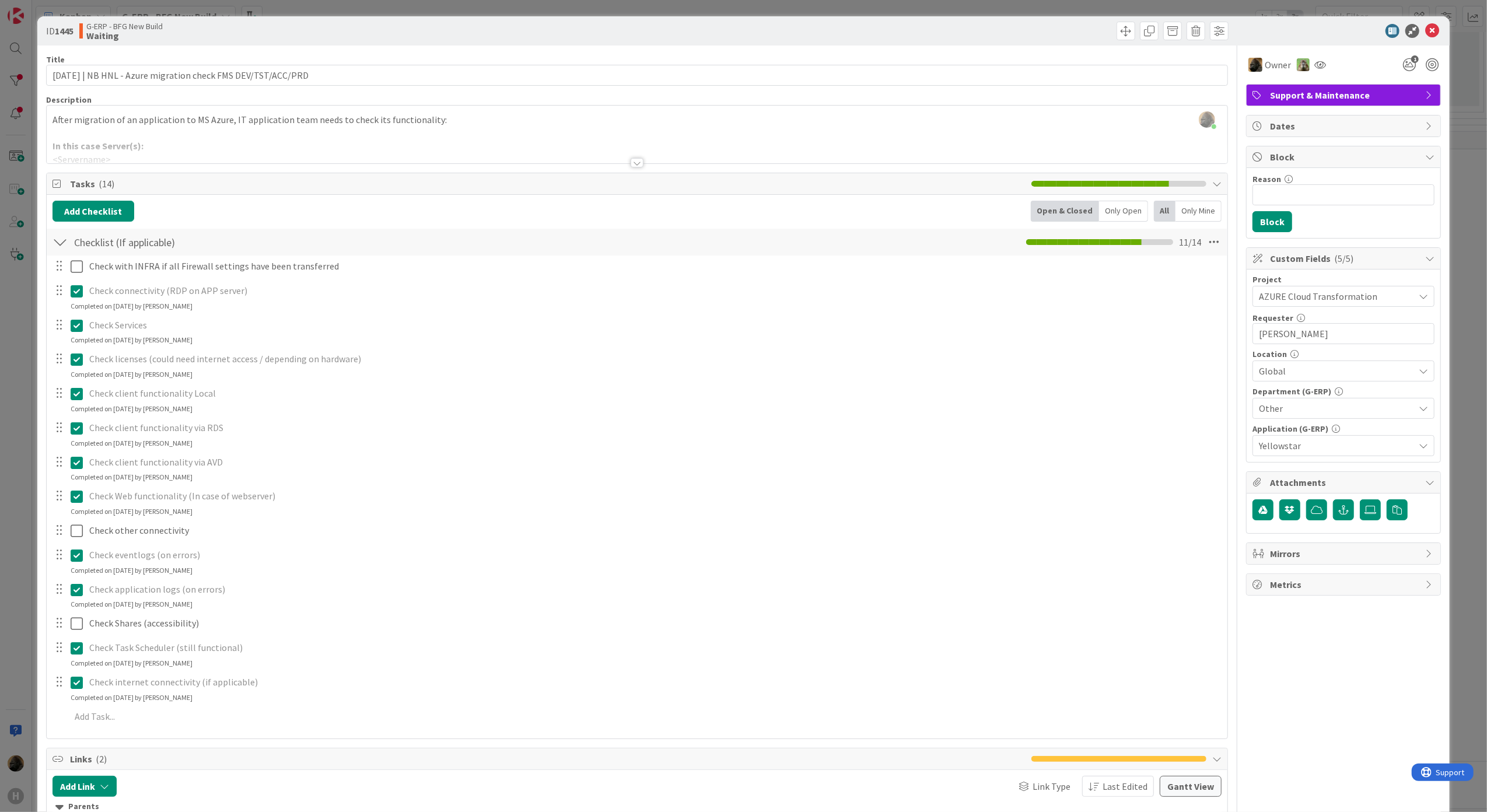
click at [1427, 29] on div at bounding box center [1337, 31] width 207 height 14
click at [1425, 32] on icon at bounding box center [1432, 31] width 14 height 14
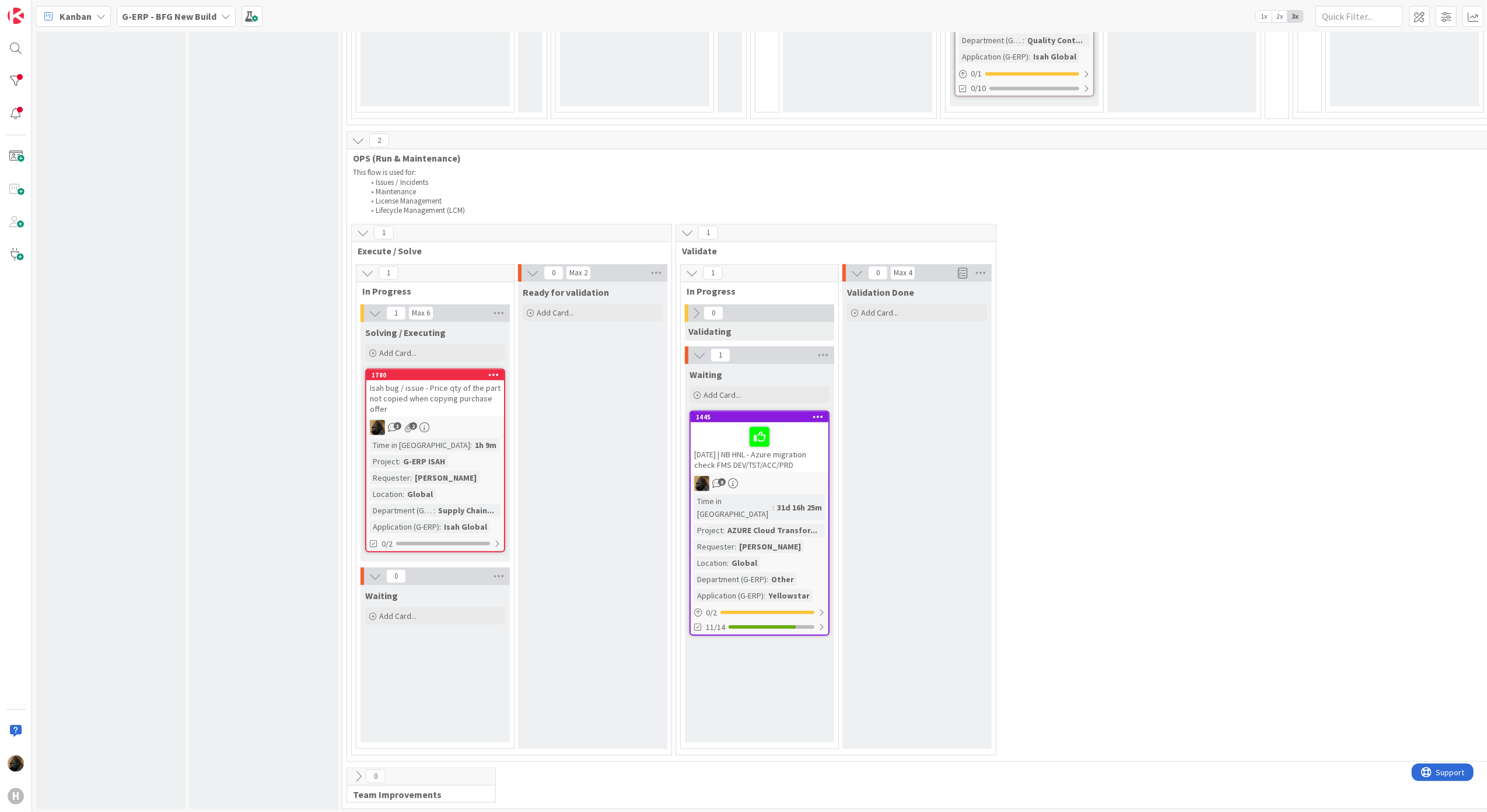
click at [982, 489] on div "Validation Done Add Card..." at bounding box center [917, 515] width 150 height 467
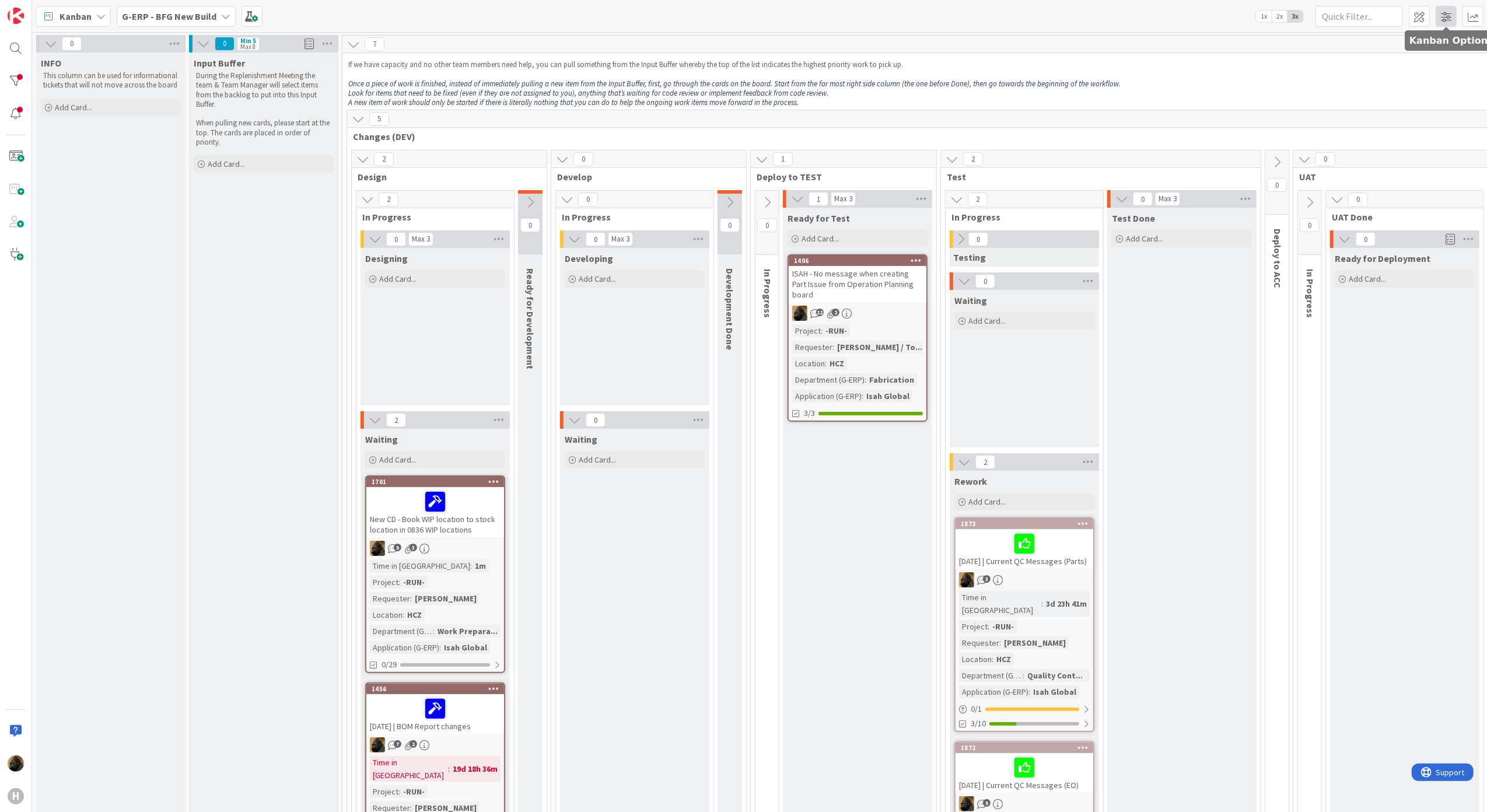
click at [1442, 14] on span at bounding box center [1446, 17] width 21 height 21
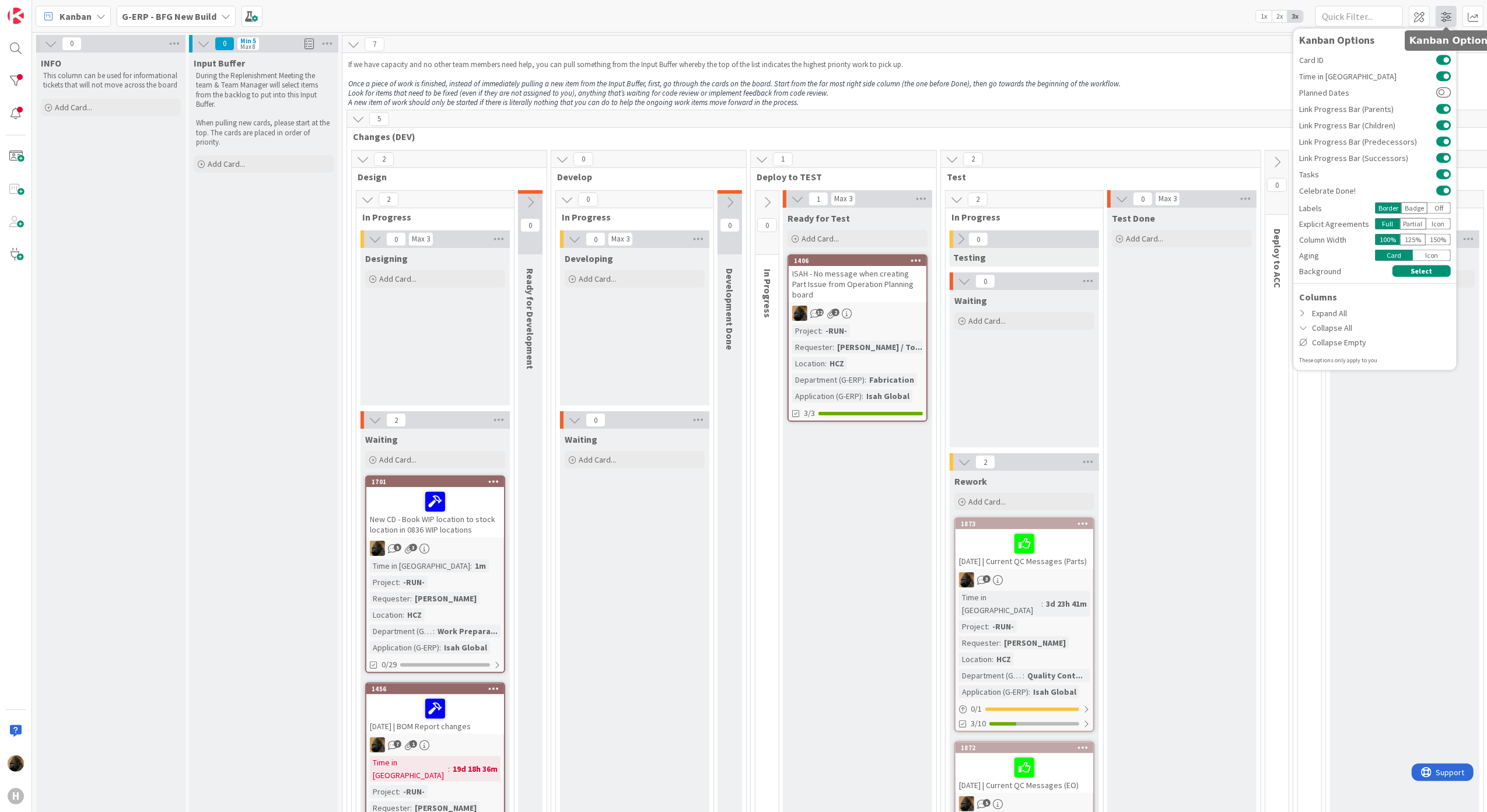
click at [1442, 14] on span at bounding box center [1446, 17] width 21 height 21
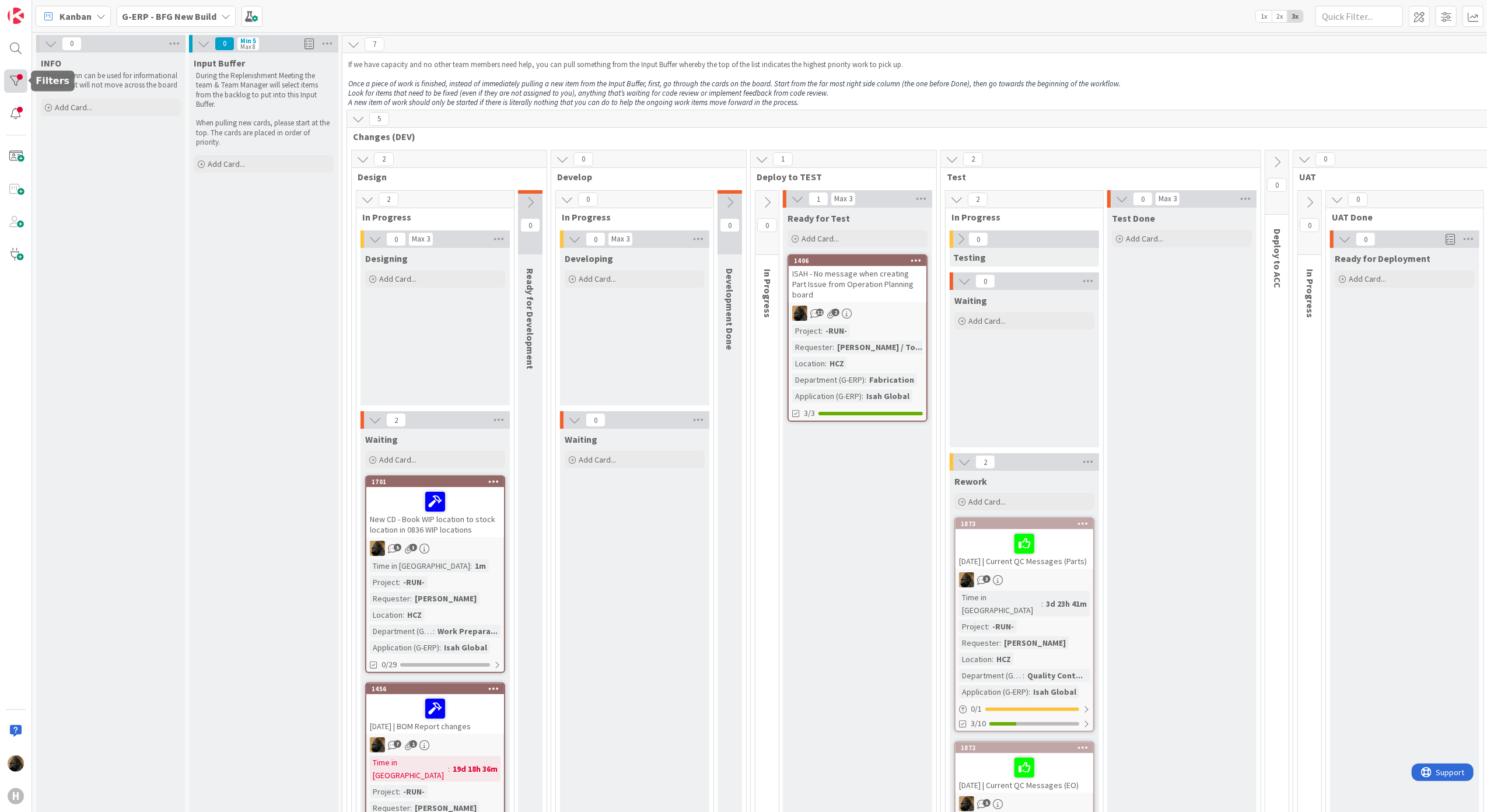
click at [17, 76] on div at bounding box center [15, 80] width 23 height 23
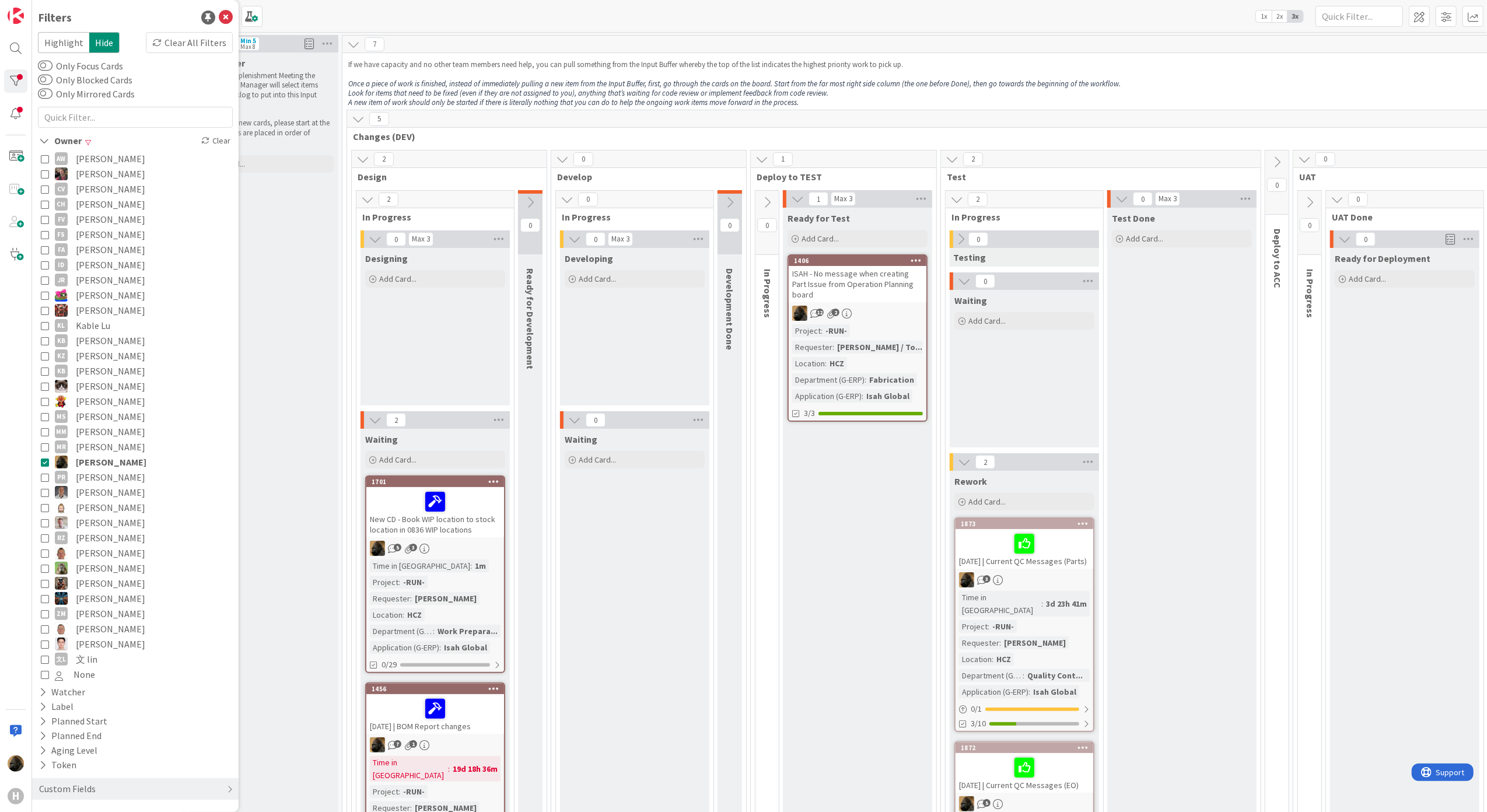
click at [84, 463] on span "[PERSON_NAME]" at bounding box center [111, 462] width 71 height 15
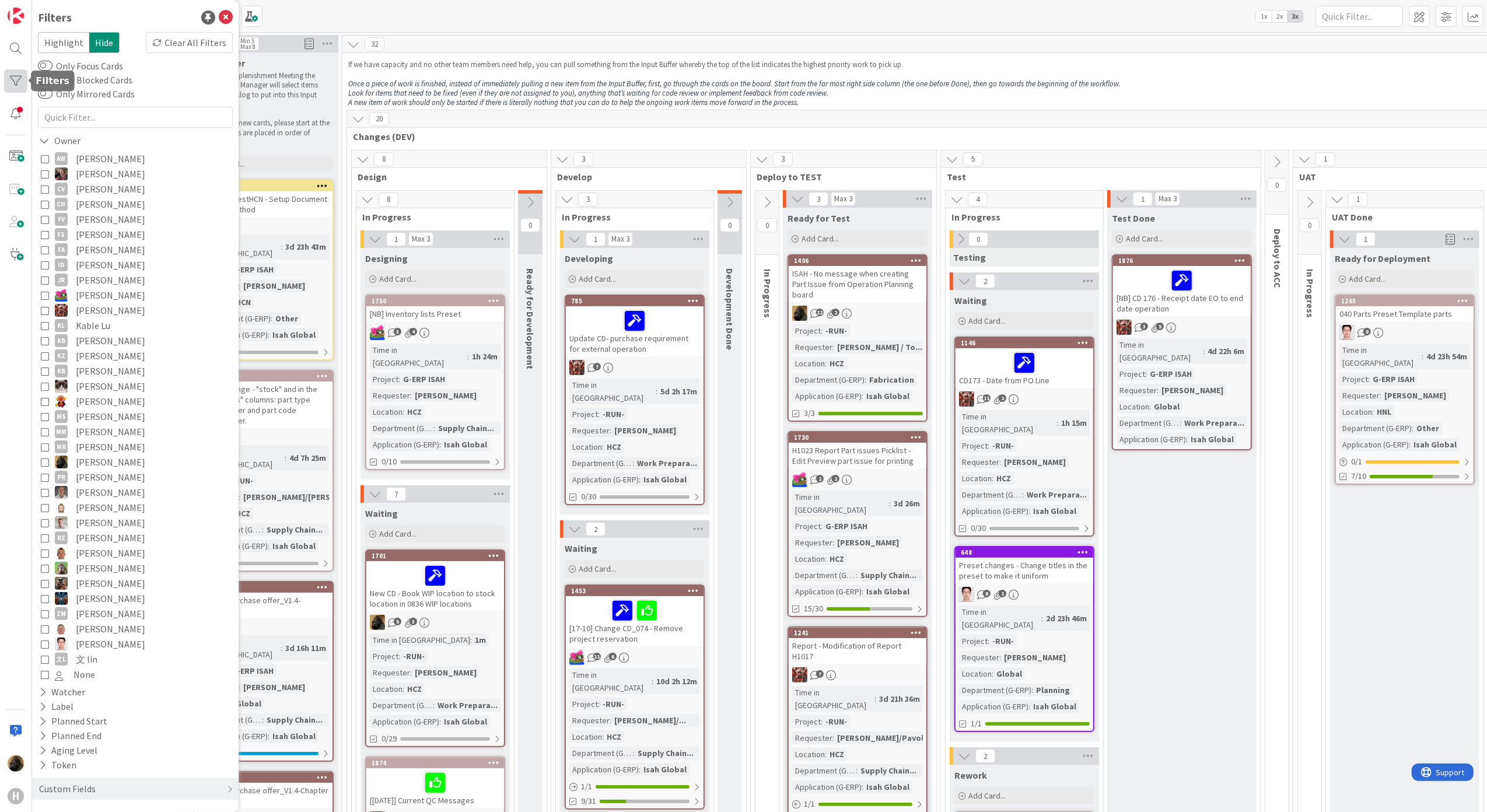
click at [17, 89] on div at bounding box center [15, 80] width 23 height 23
click at [222, 14] on div "Filters Highlight Hide Clear All Filters Only Focus Cards Only Blocked Cards On…" at bounding box center [135, 406] width 207 height 812
click at [219, 17] on icon at bounding box center [226, 17] width 14 height 14
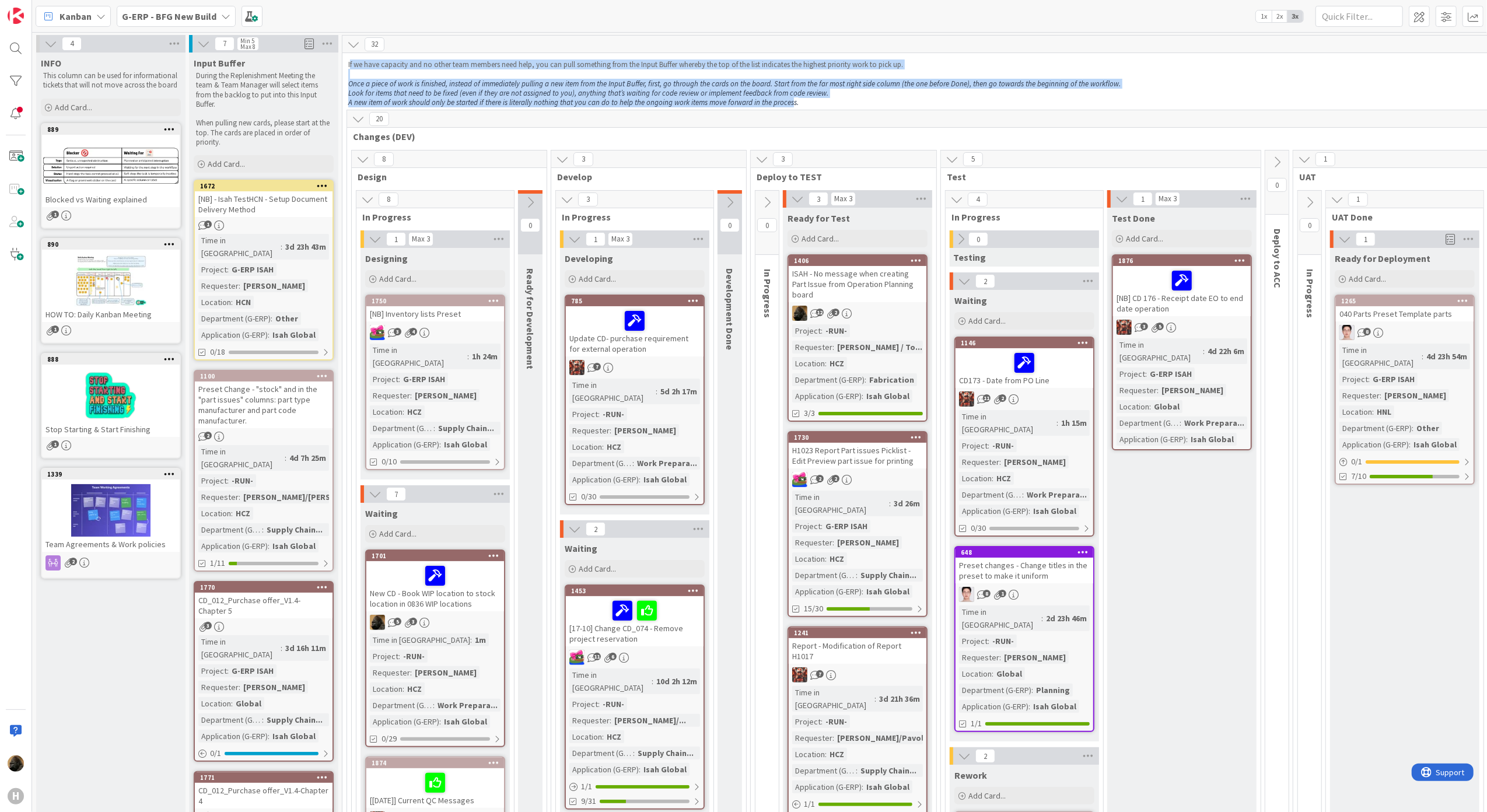
drag, startPoint x: 351, startPoint y: 64, endPoint x: 788, endPoint y: 103, distance: 438.7
click at [788, 103] on div "If we have capacity and no other team members need help, you can pull something…" at bounding box center [920, 83] width 1148 height 52
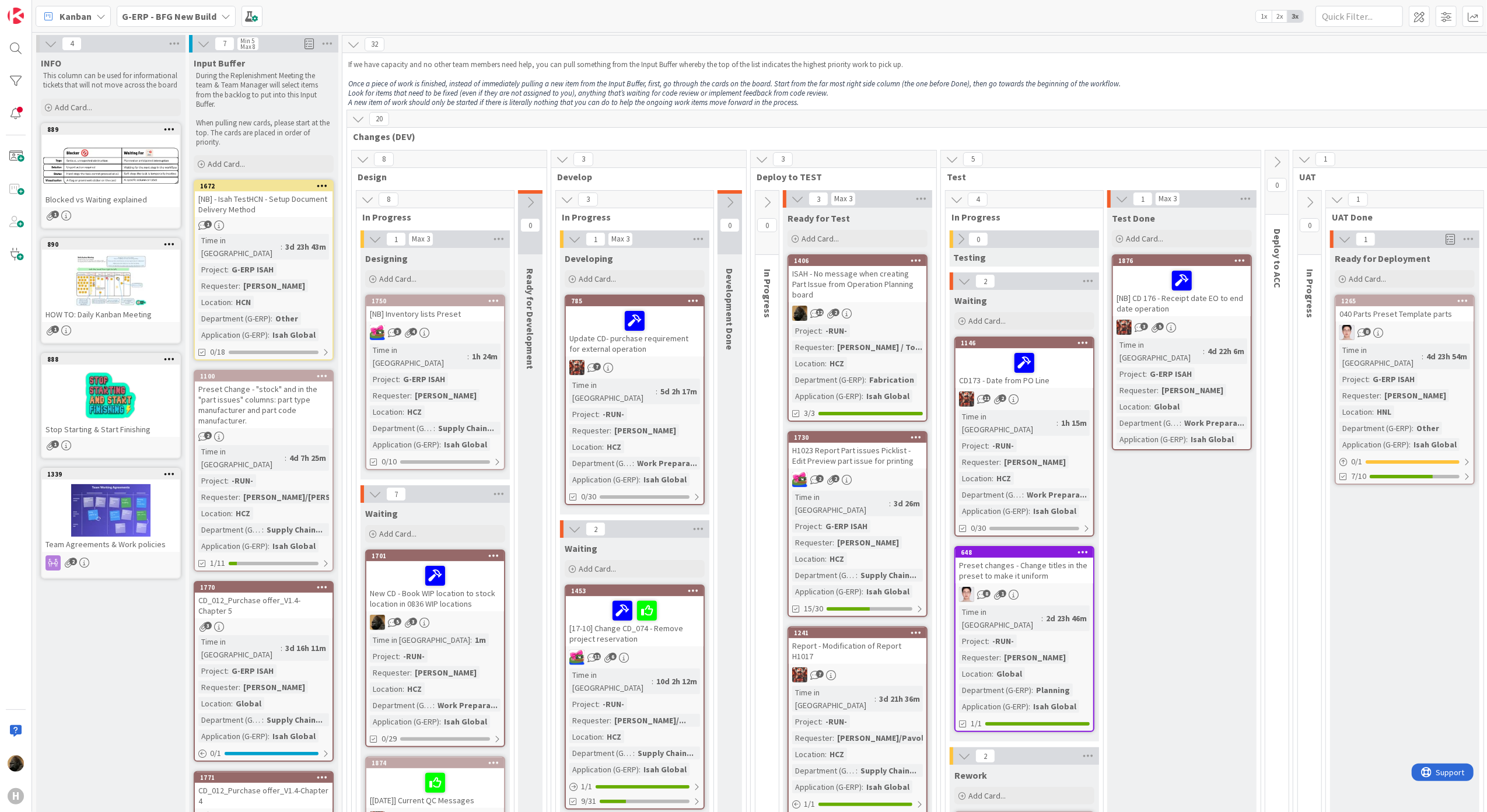
click at [377, 138] on span "Changes (DEV)" at bounding box center [915, 137] width 1125 height 12
click at [302, 398] on div "Preset Change - "stock" and in the "part issues" columns: part type manufacture…" at bounding box center [263, 404] width 138 height 47
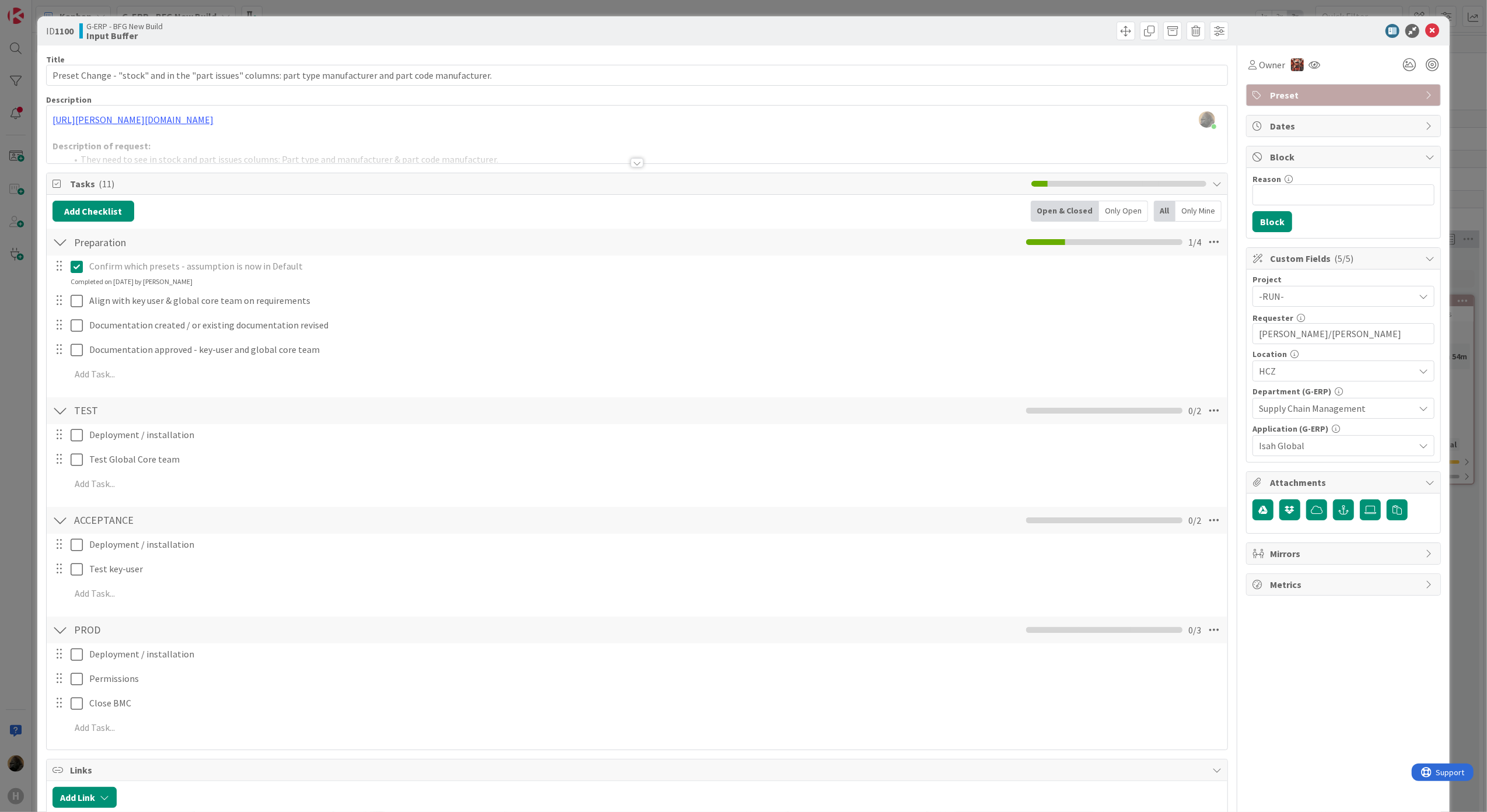
click at [636, 168] on div "Title 108 / 128 Preset Change - "stock" and in the "part issues" columns: part …" at bounding box center [637, 730] width 1182 height 1371
click at [630, 167] on div at bounding box center [636, 162] width 13 height 9
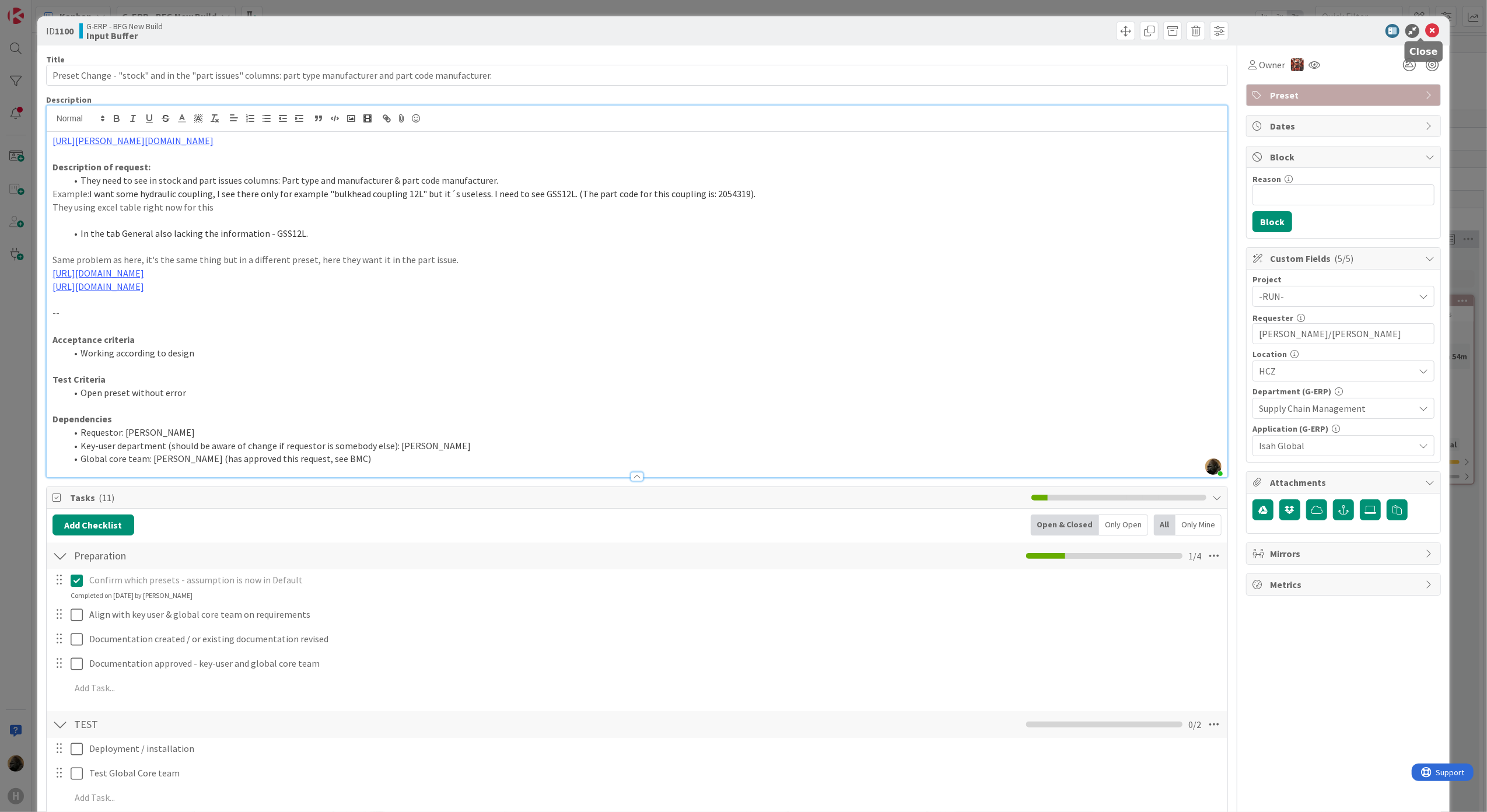
click at [1425, 32] on icon at bounding box center [1432, 31] width 14 height 14
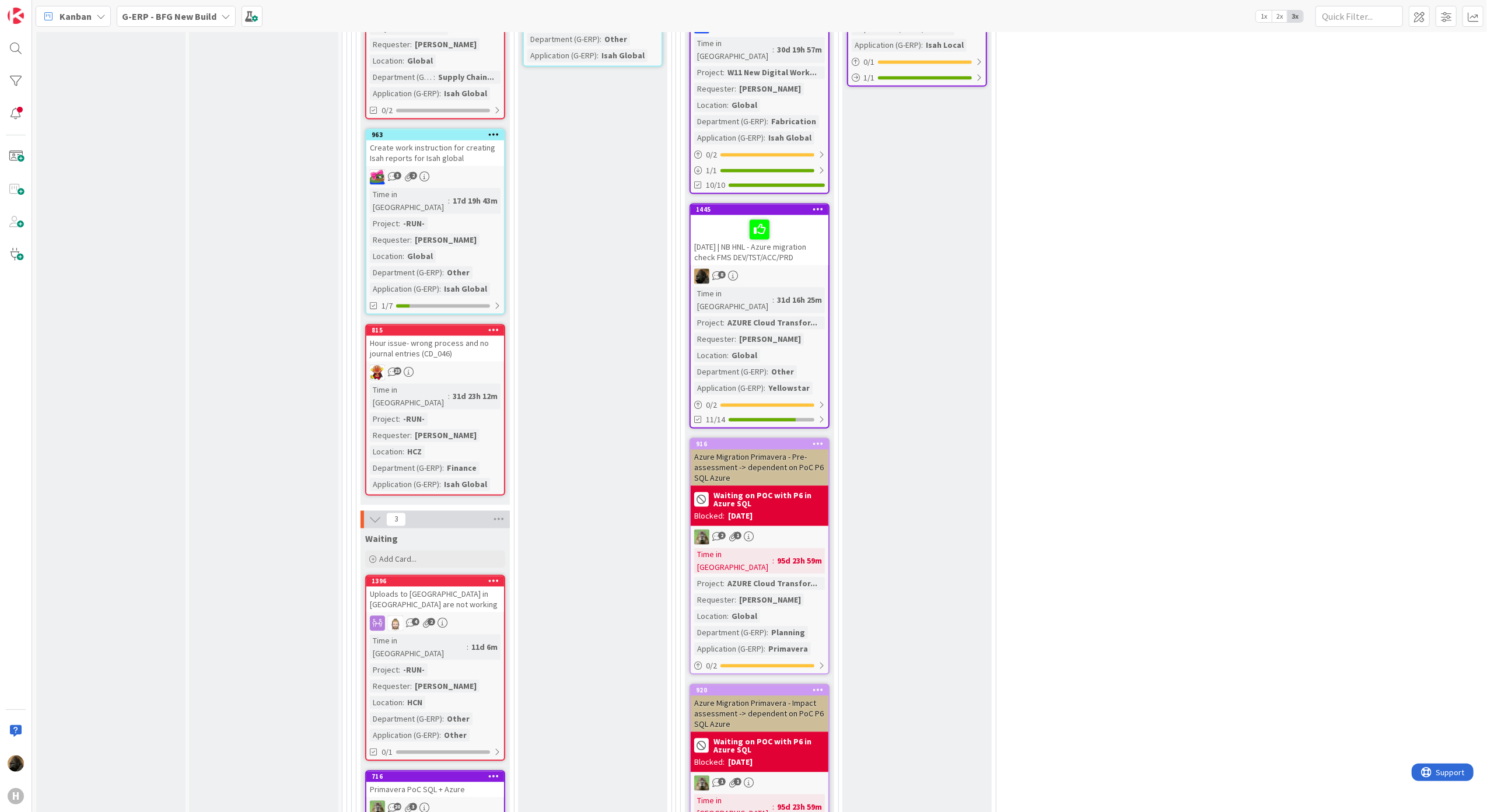
scroll to position [1962, 0]
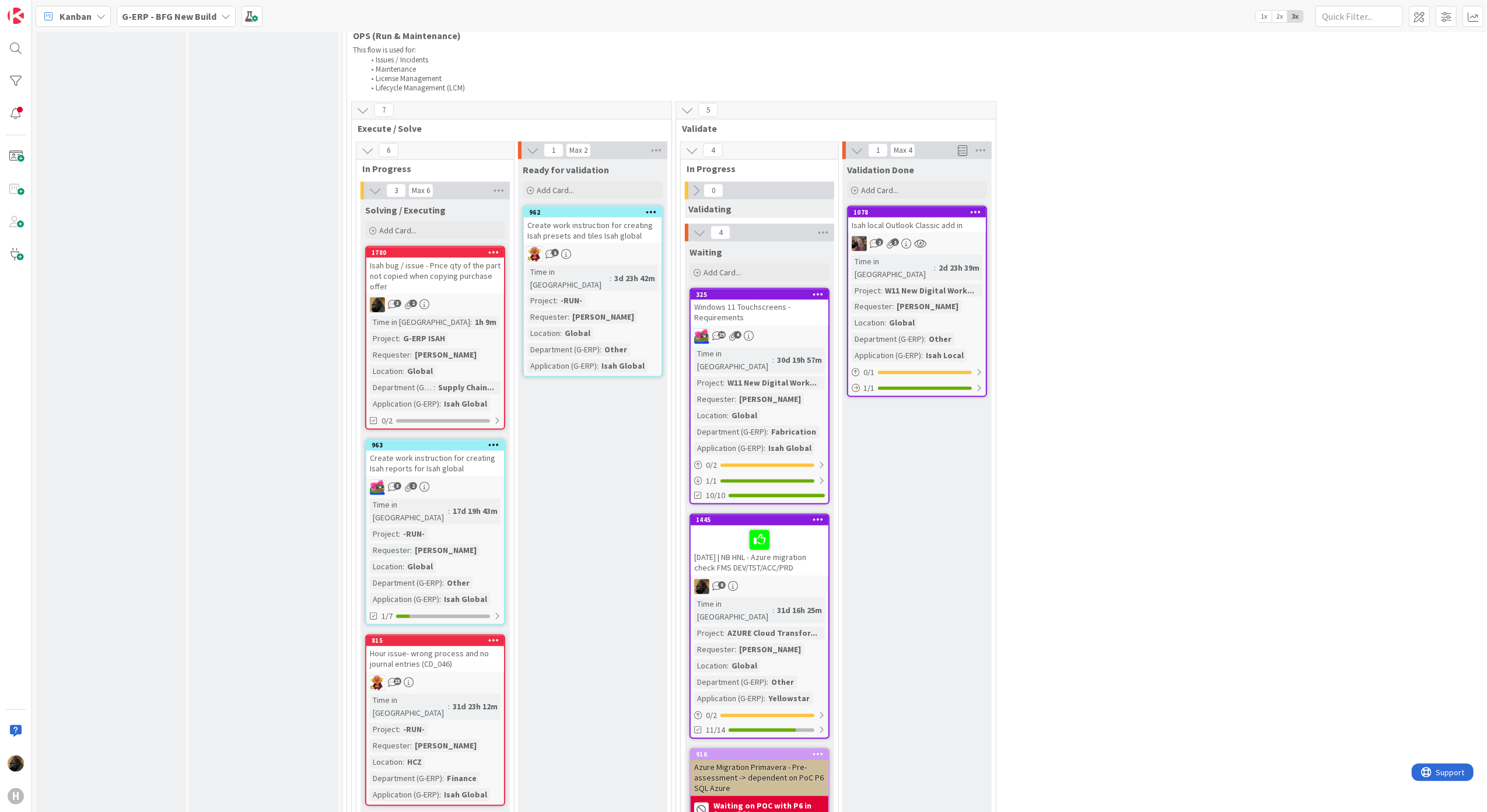
click at [423, 258] on div "Isah bug / issue - Price qty of the part not copied when copying purchase offer" at bounding box center [435, 276] width 138 height 36
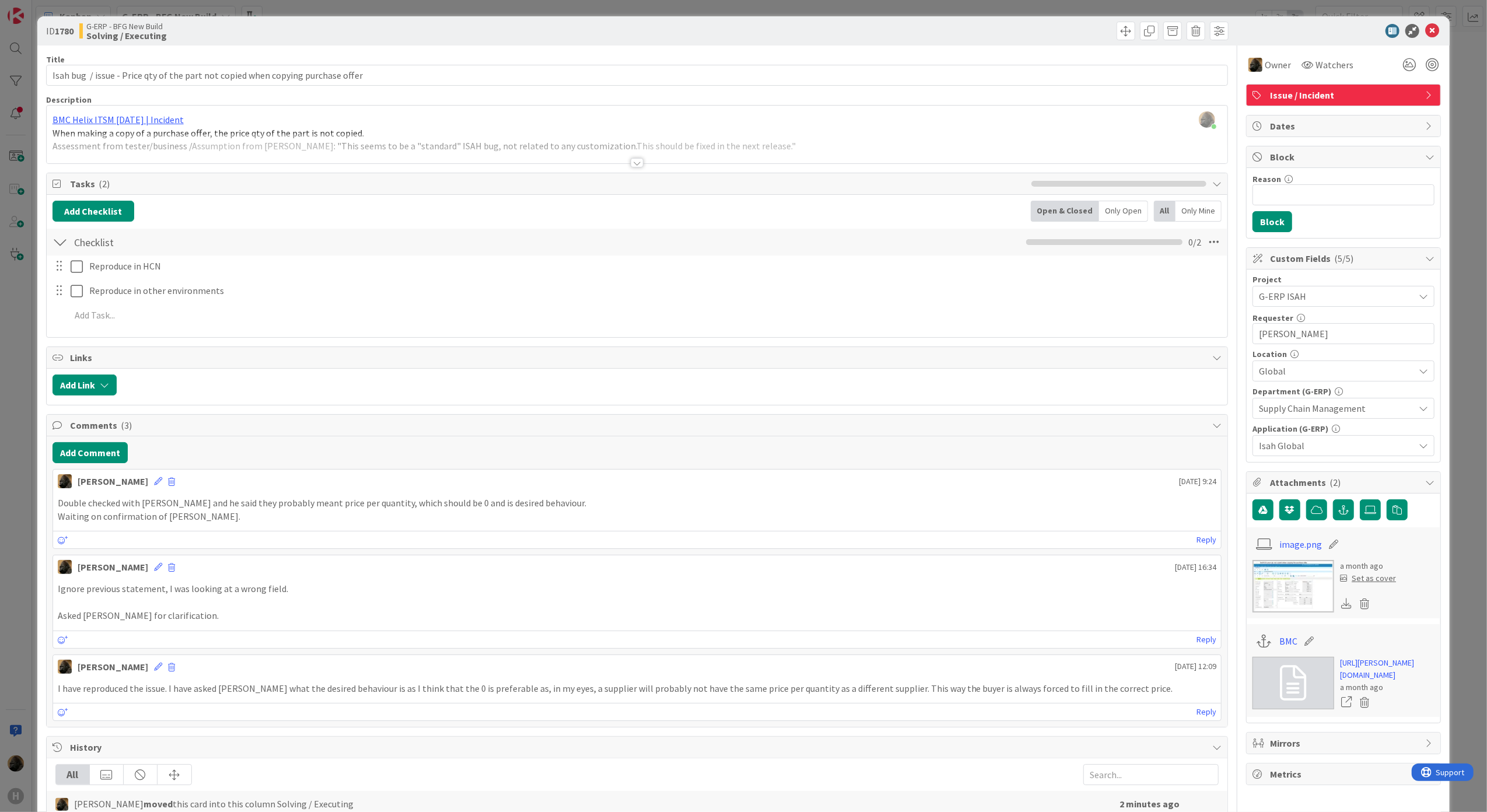
click at [966, 43] on div "ID 1780 G-ERP - BFG New Build Solving / Executing" at bounding box center [744, 31] width 1413 height 29
click at [168, 483] on span at bounding box center [171, 481] width 7 height 8
click at [35, 547] on button "Delete" at bounding box center [57, 537] width 44 height 21
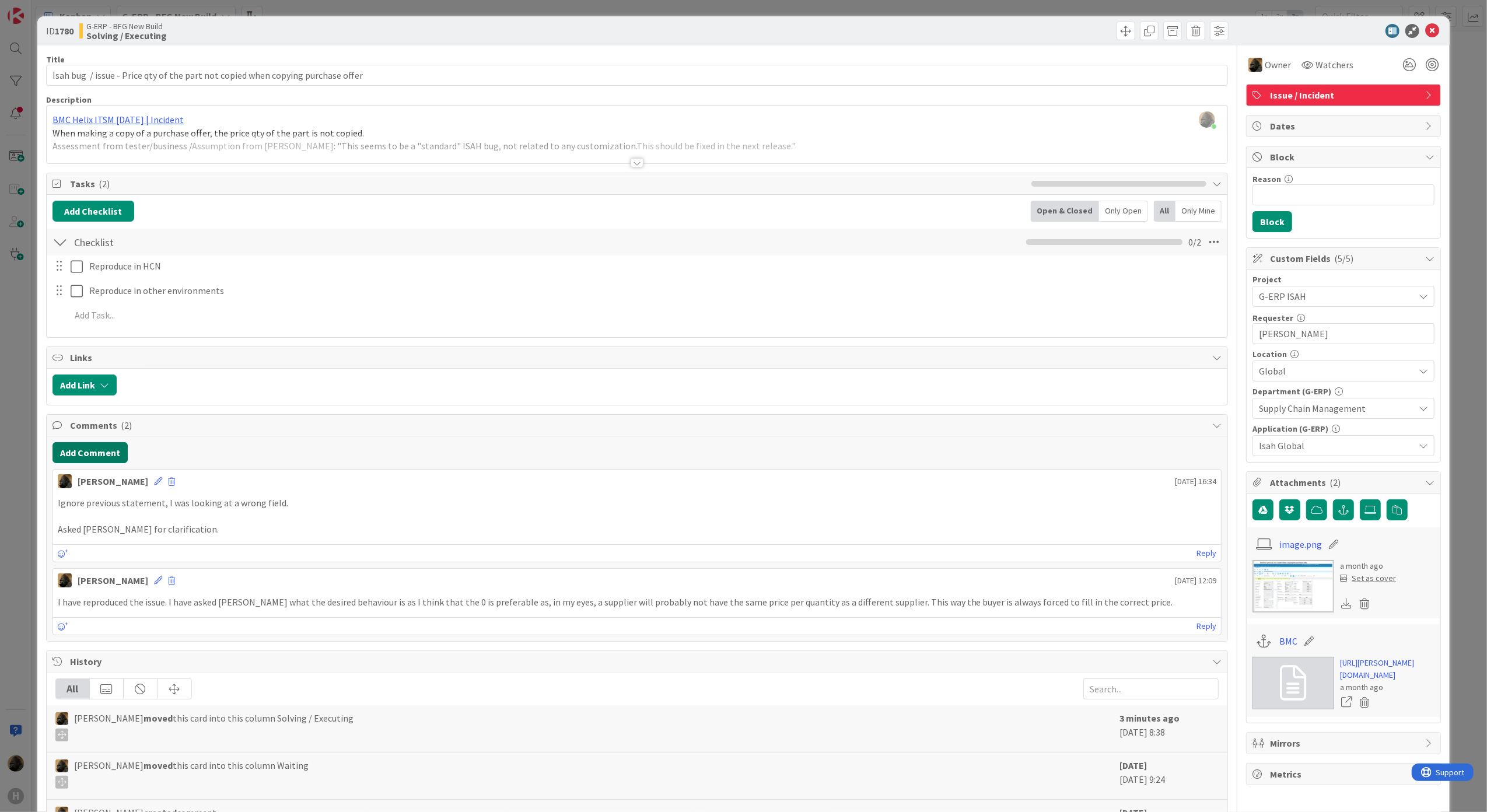
click at [80, 458] on button "Add Comment" at bounding box center [90, 453] width 75 height 21
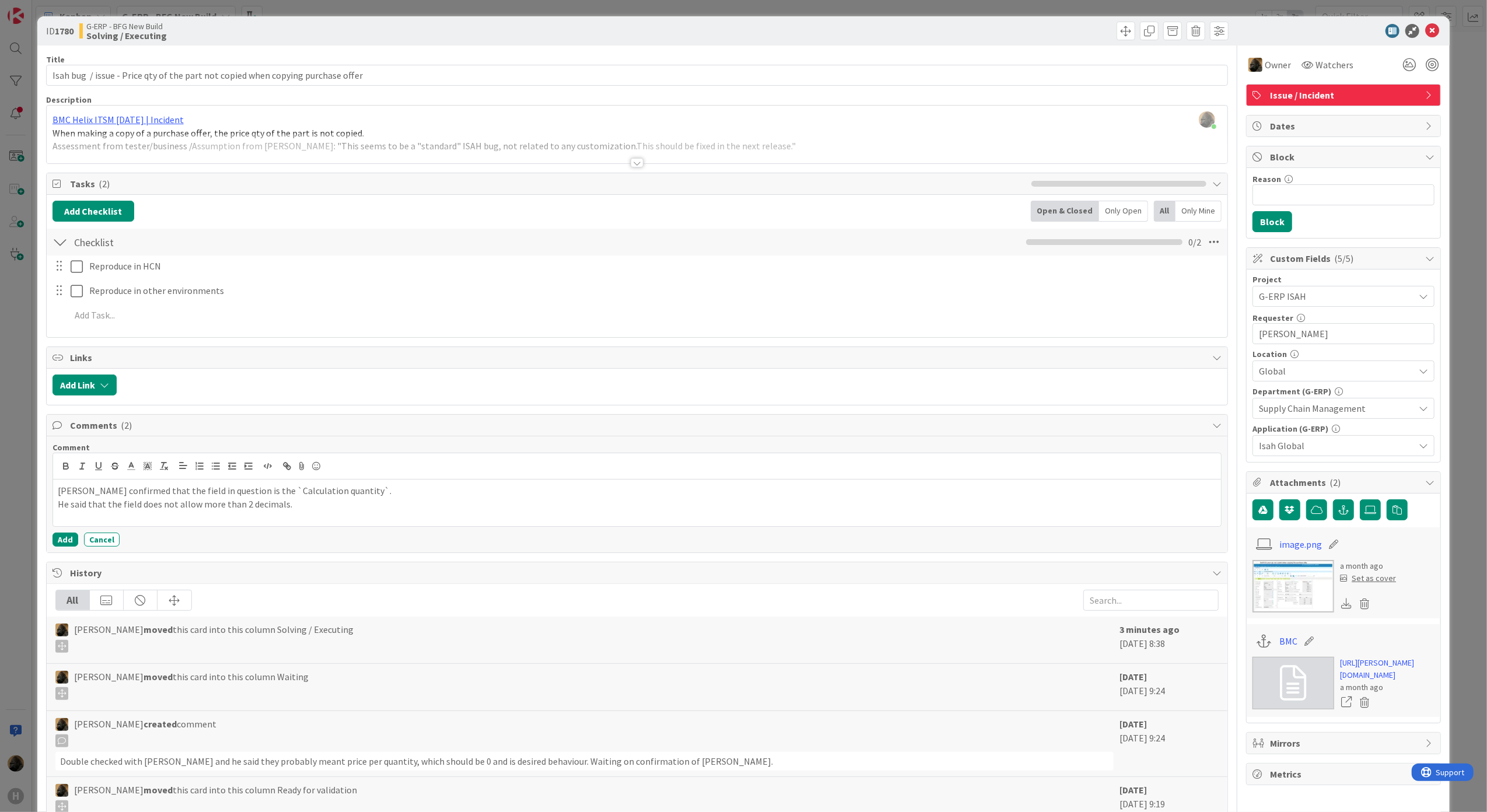
click at [51, 542] on div "Comment [PERSON_NAME] confirmed that the field in question is the `Calculation …" at bounding box center [637, 494] width 1182 height 116
click at [54, 539] on button "Add" at bounding box center [65, 539] width 26 height 14
click at [0, 389] on html "H Kanban G-ERP - BFG New Build 1x 2x 3x Kanban Options Card ID Time in Column P…" at bounding box center [743, 406] width 1487 height 812
drag, startPoint x: 0, startPoint y: 389, endPoint x: 3, endPoint y: 569, distance: 180.0
click at [3, 569] on div "ID 1780 G-ERP - BFG New Build Solving / Executing Title 80 / 128 Isah bug / iss…" at bounding box center [743, 406] width 1487 height 812
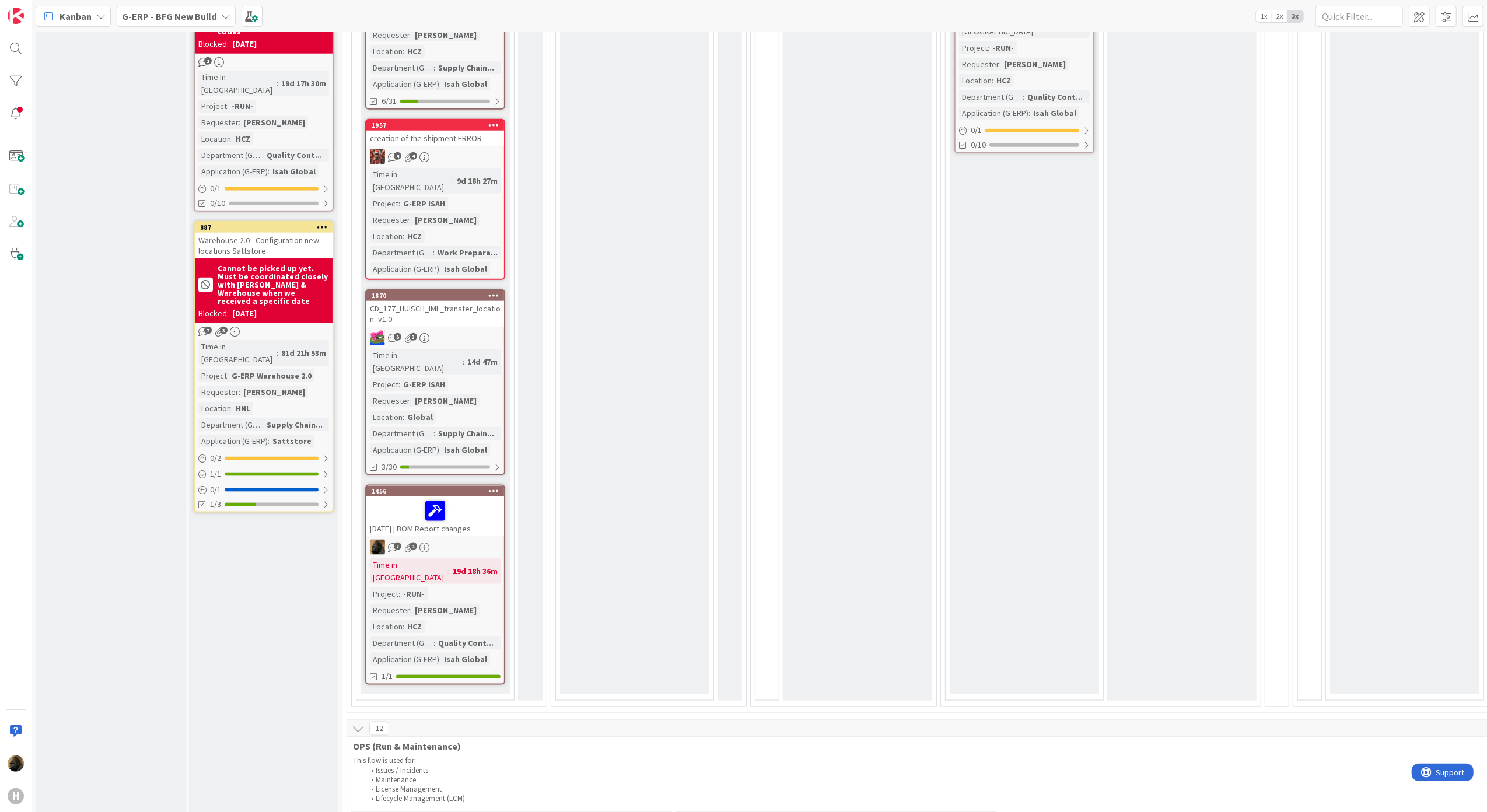
scroll to position [562, 0]
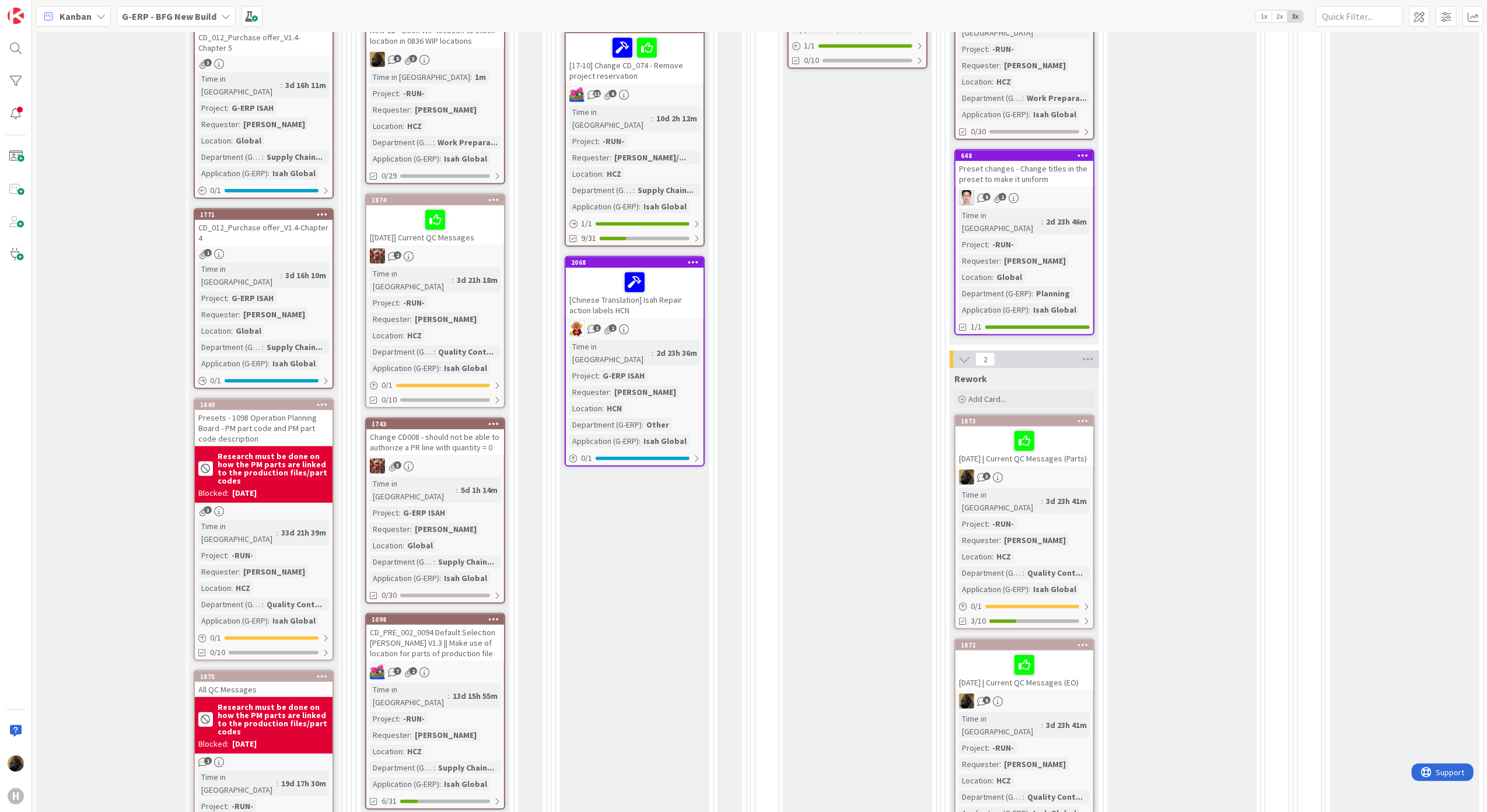
click at [68, 14] on span "Kanban" at bounding box center [75, 16] width 32 height 14
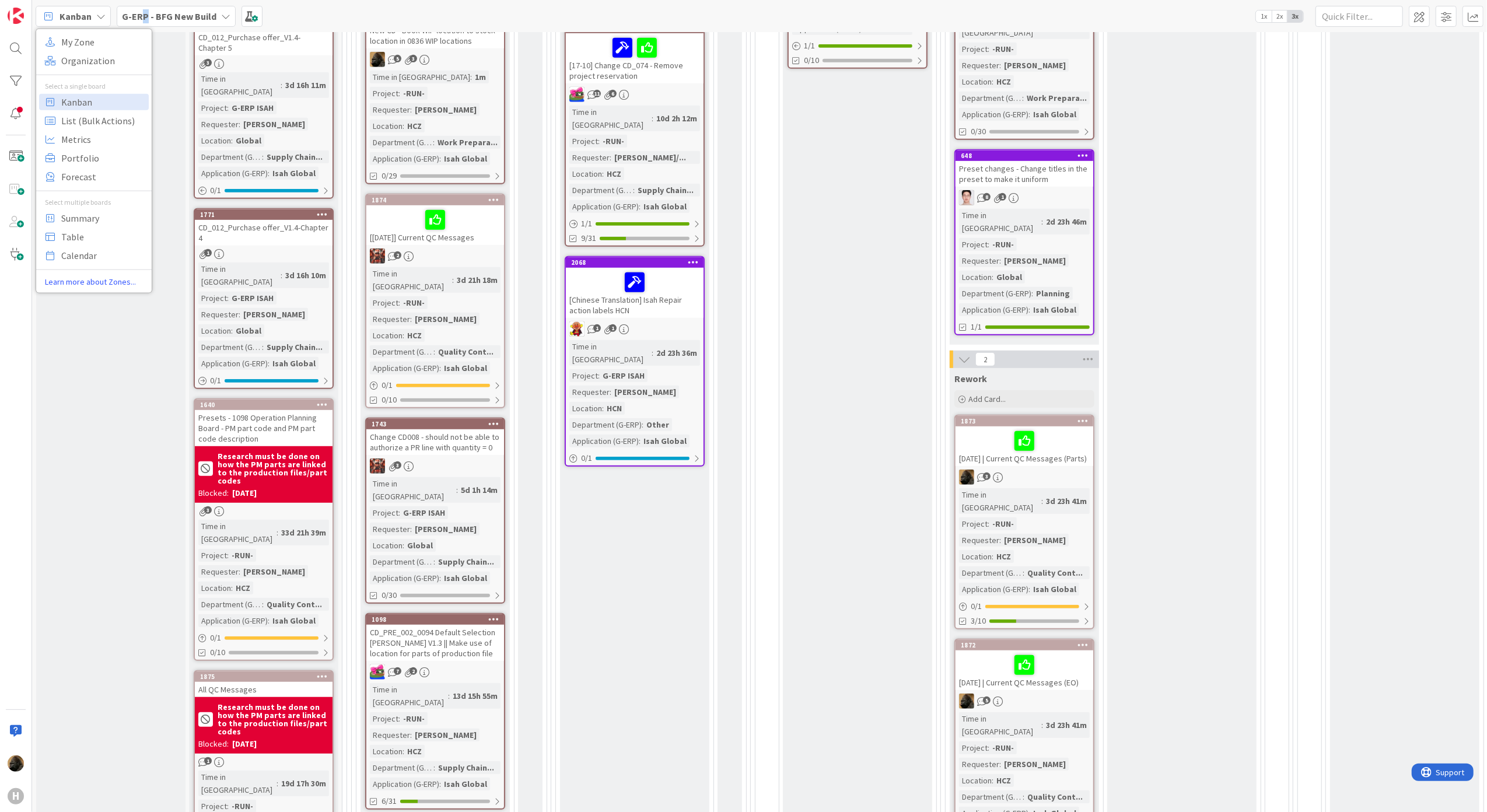
click at [144, 20] on b "G-ERP - BFG New Build" at bounding box center [169, 17] width 95 height 12
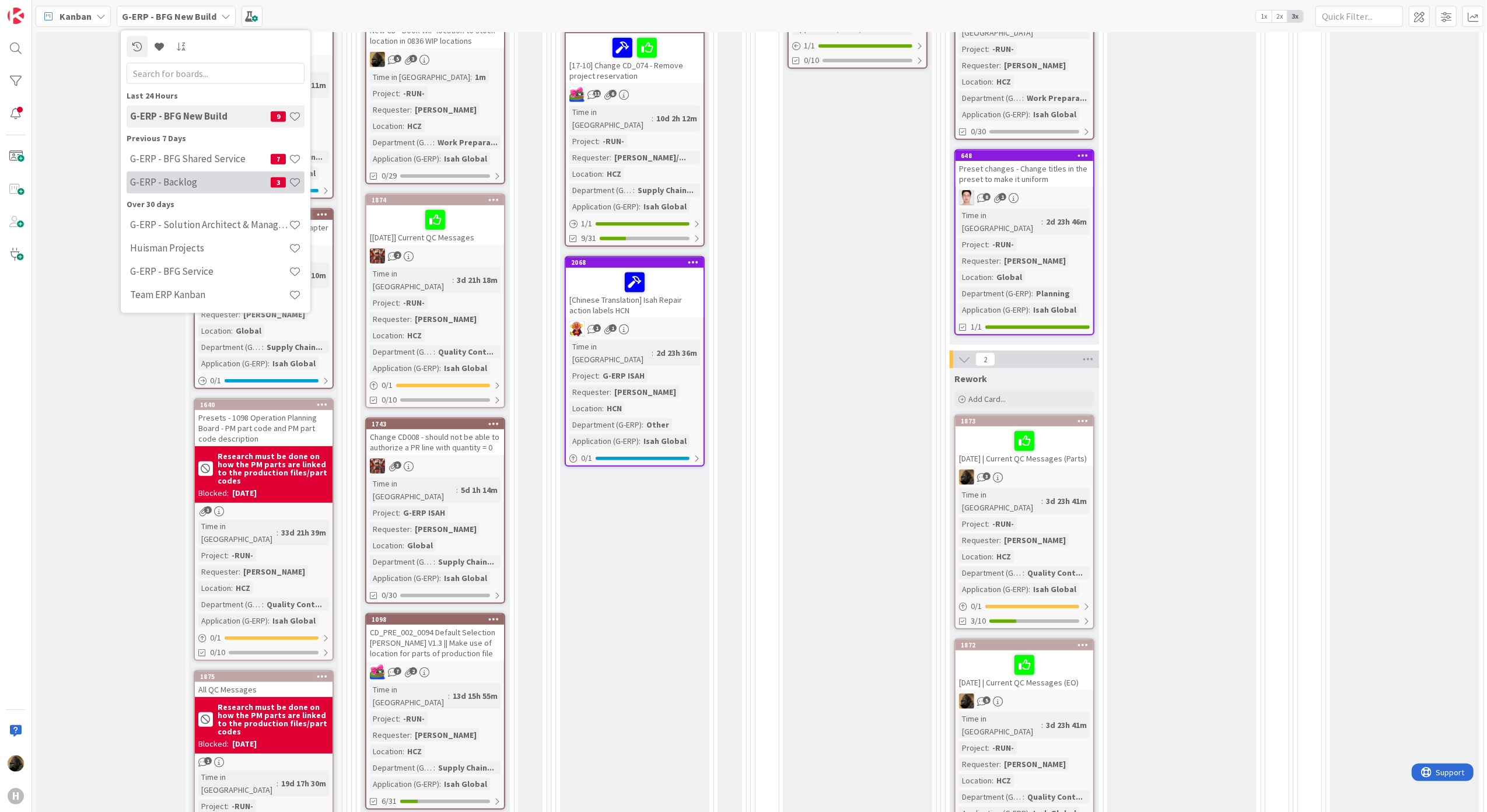
click at [168, 184] on h4 "G-ERP - Backlog" at bounding box center [200, 182] width 141 height 12
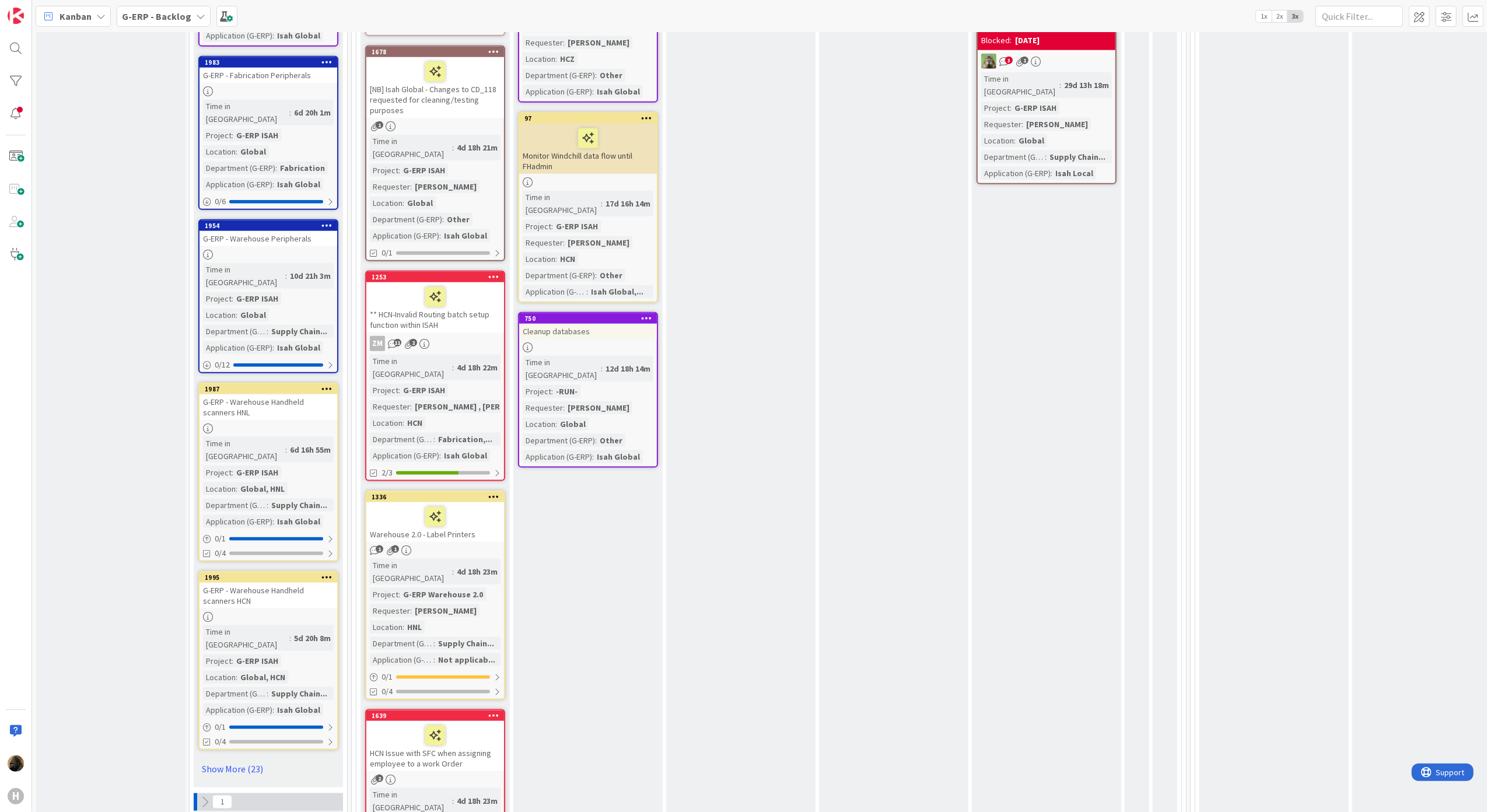
scroll to position [1321, 0]
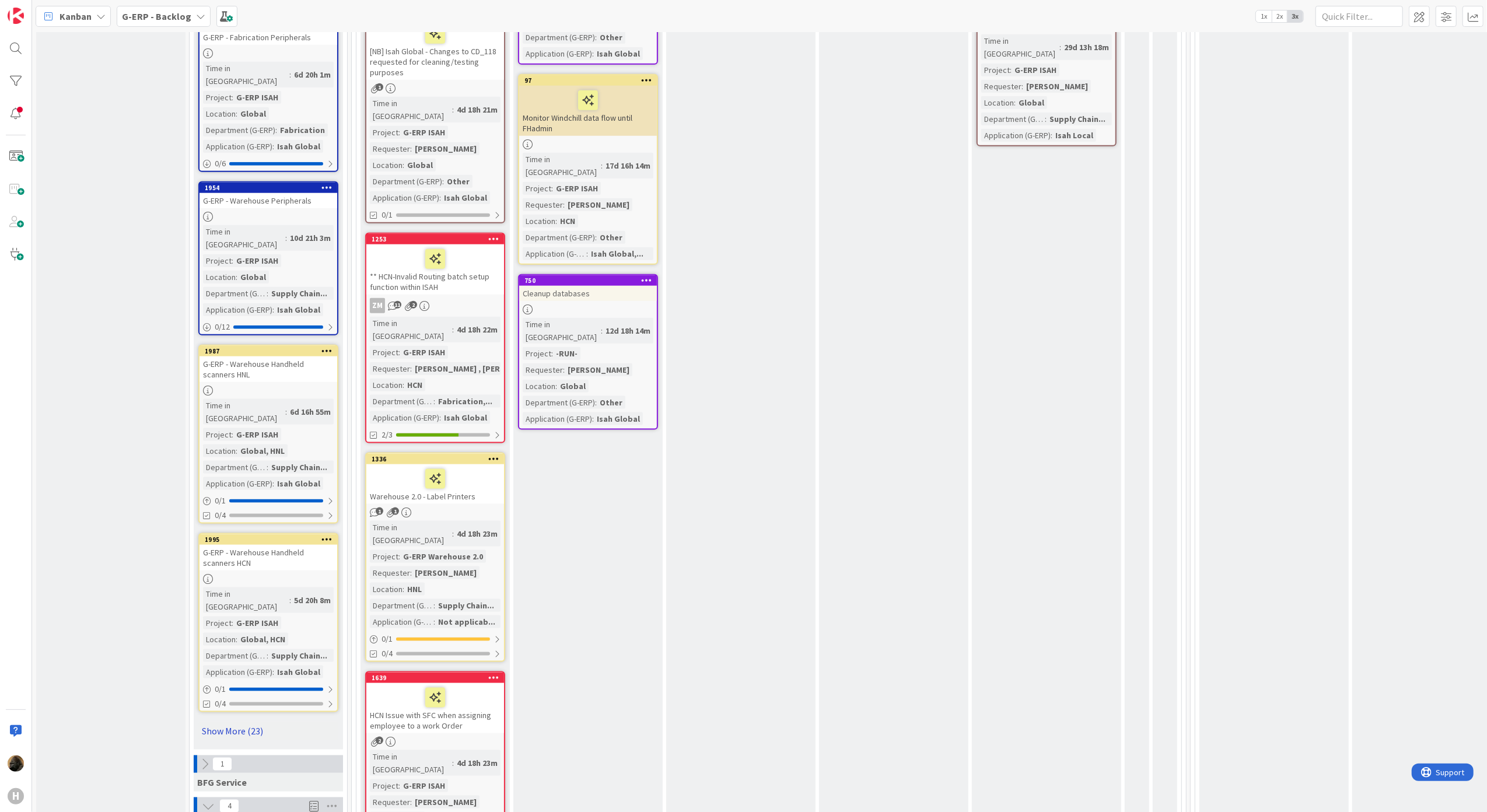
click at [241, 721] on link "Show More (23)" at bounding box center [269, 730] width 140 height 19
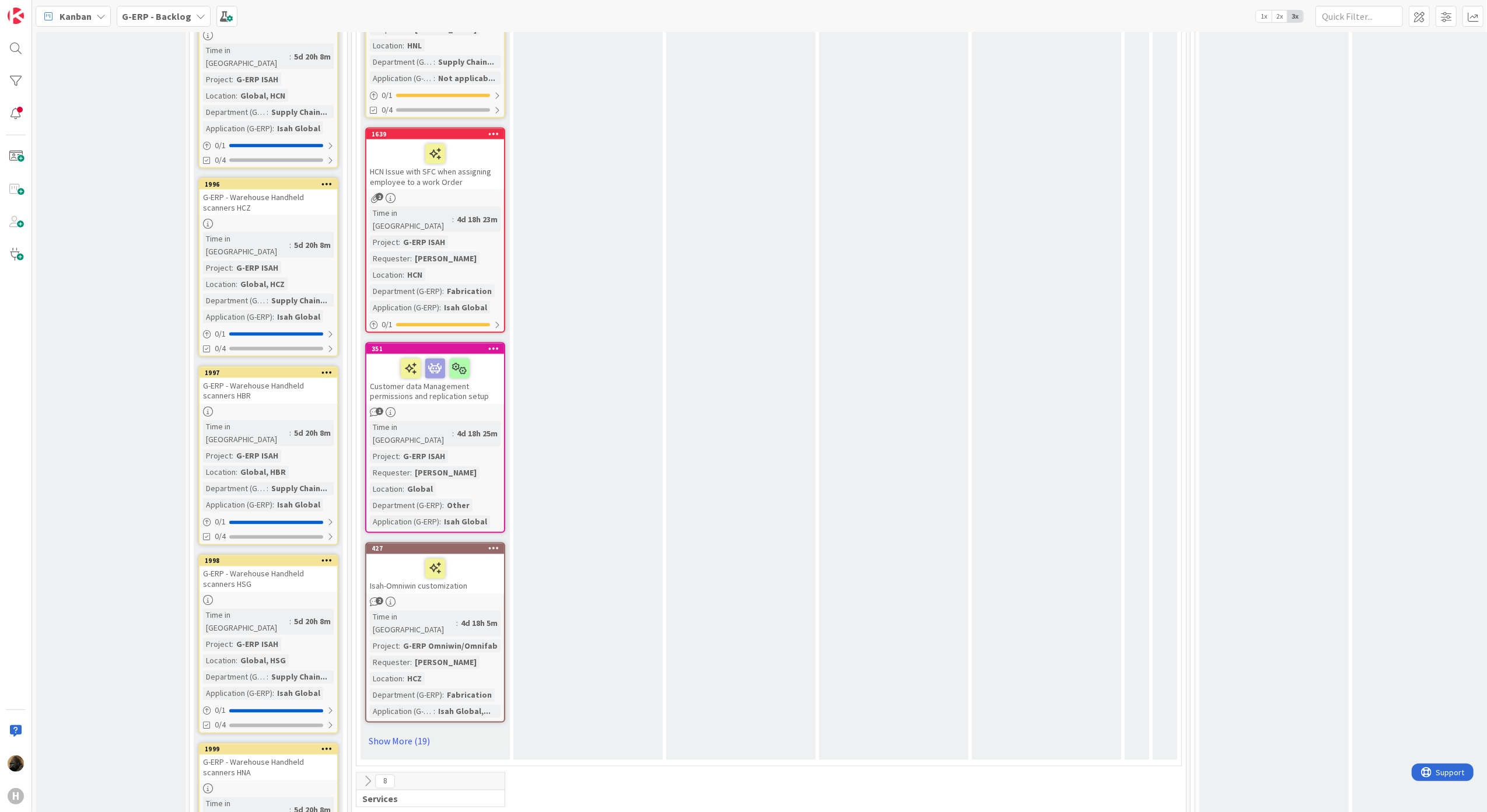
scroll to position [1866, 0]
click at [402, 731] on link "Show More (19)" at bounding box center [435, 740] width 140 height 19
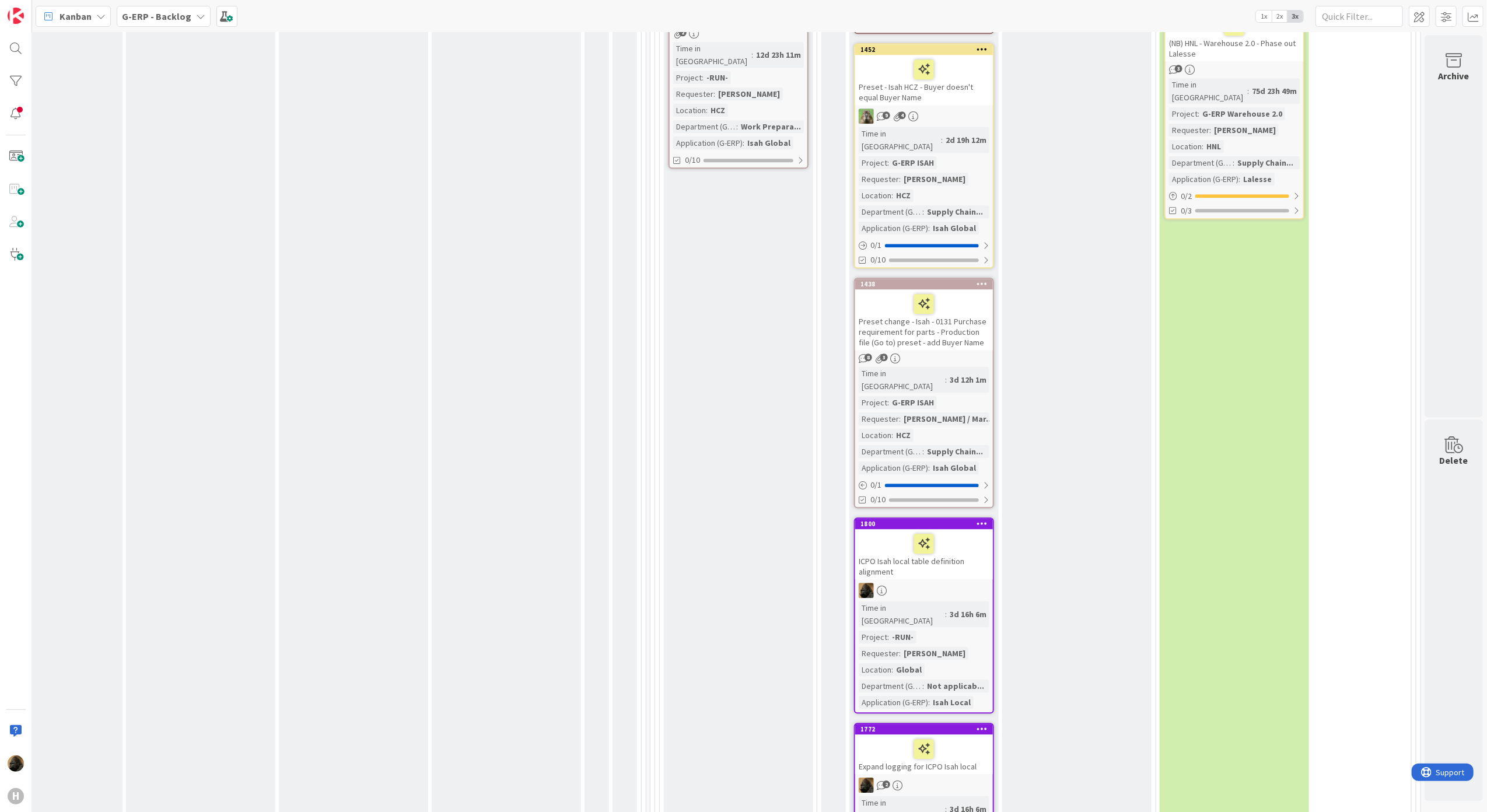
scroll to position [2566, 554]
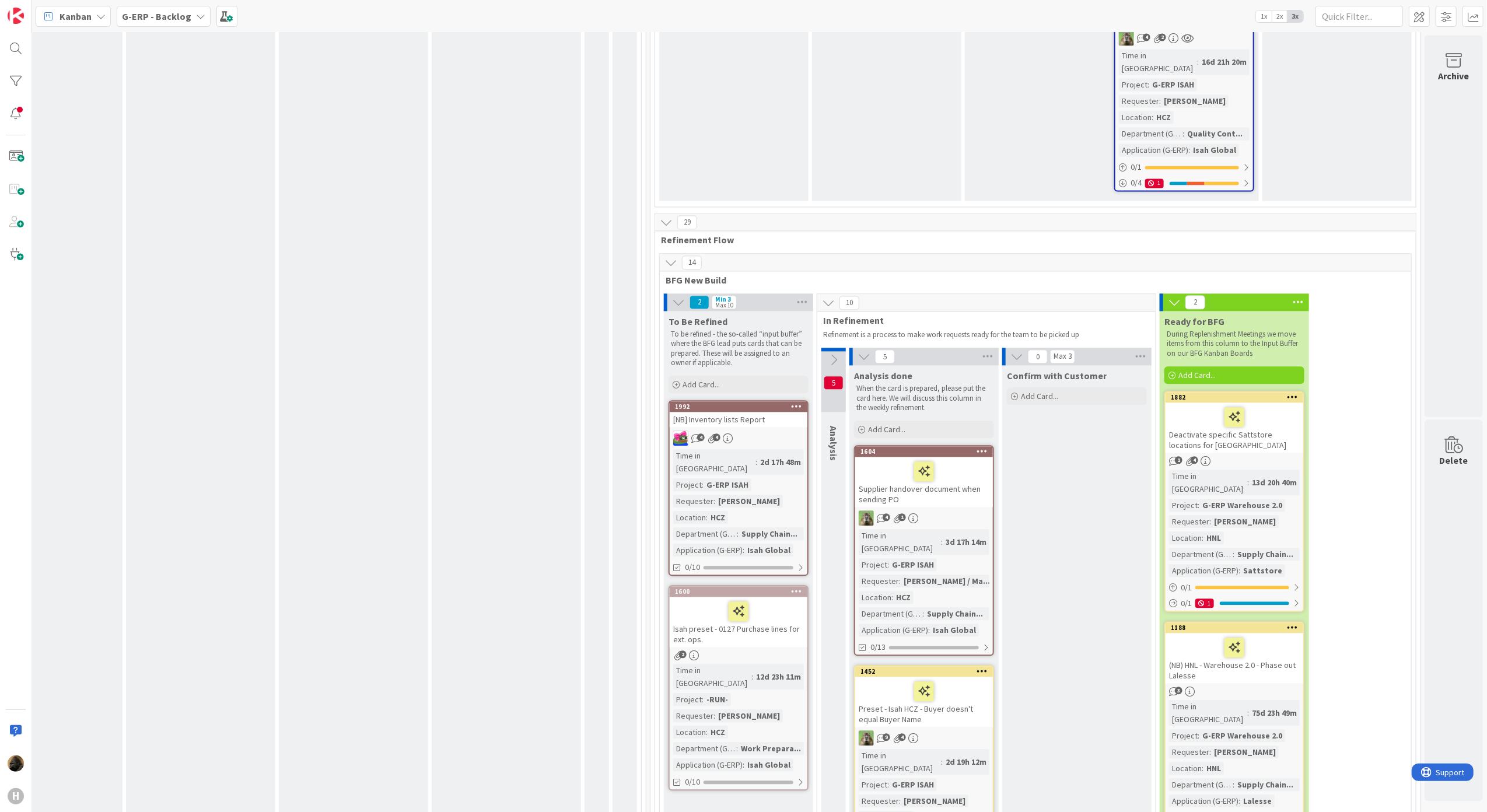
click at [827, 353] on icon at bounding box center [833, 359] width 13 height 13
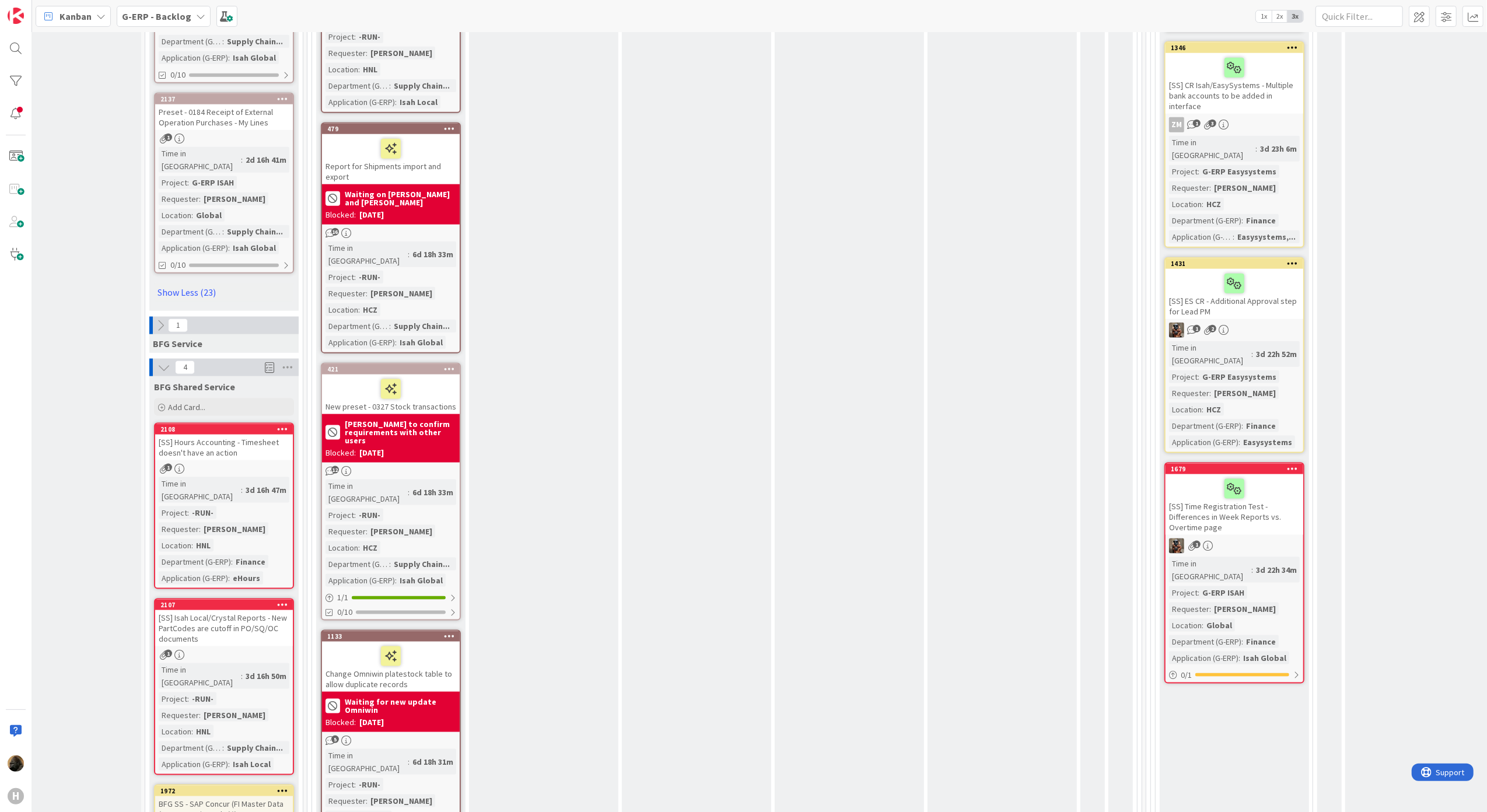
scroll to position [5794, 0]
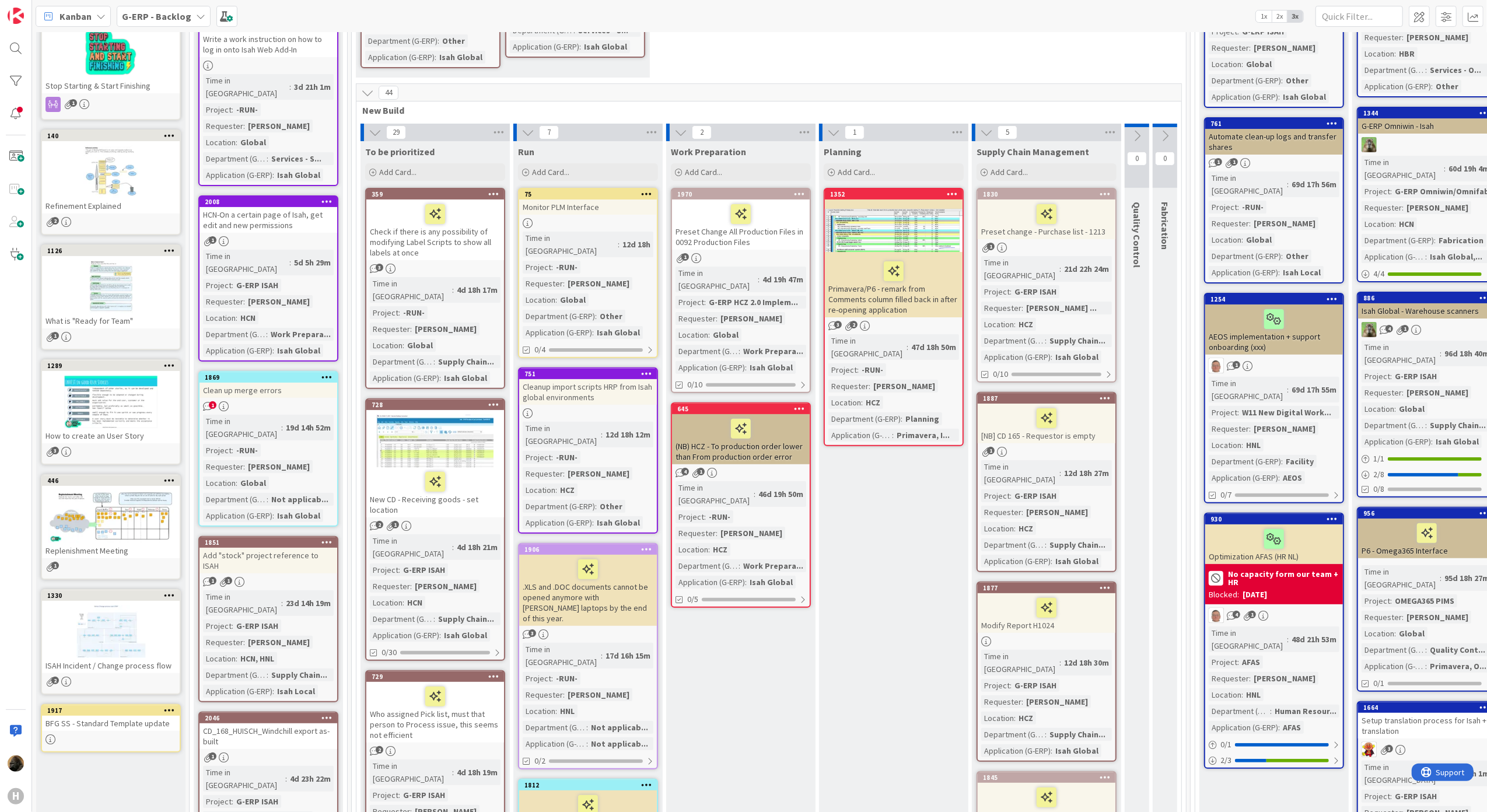
scroll to position [104, 0]
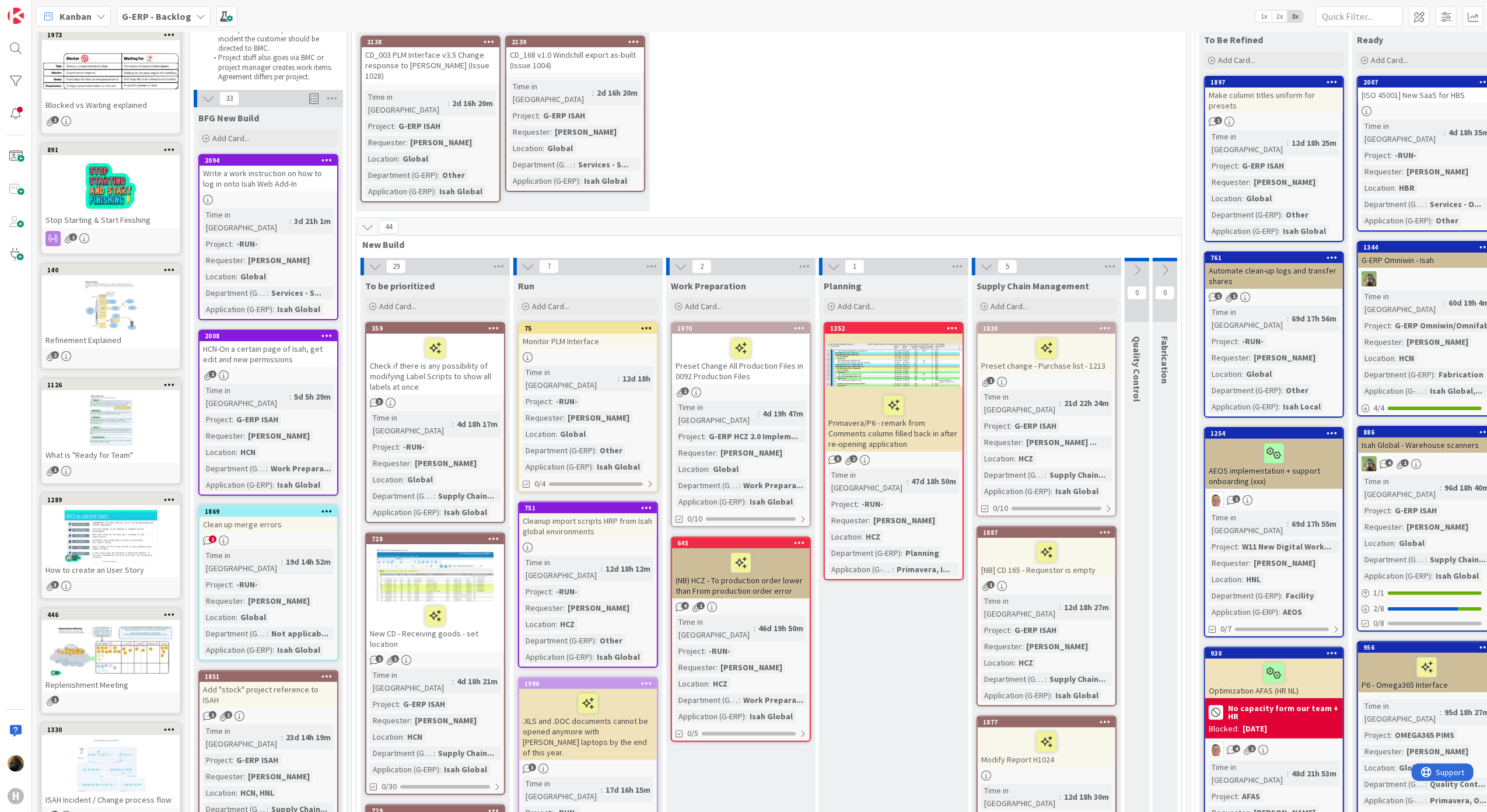
click at [178, 19] on b "G-ERP - Backlog" at bounding box center [156, 17] width 69 height 12
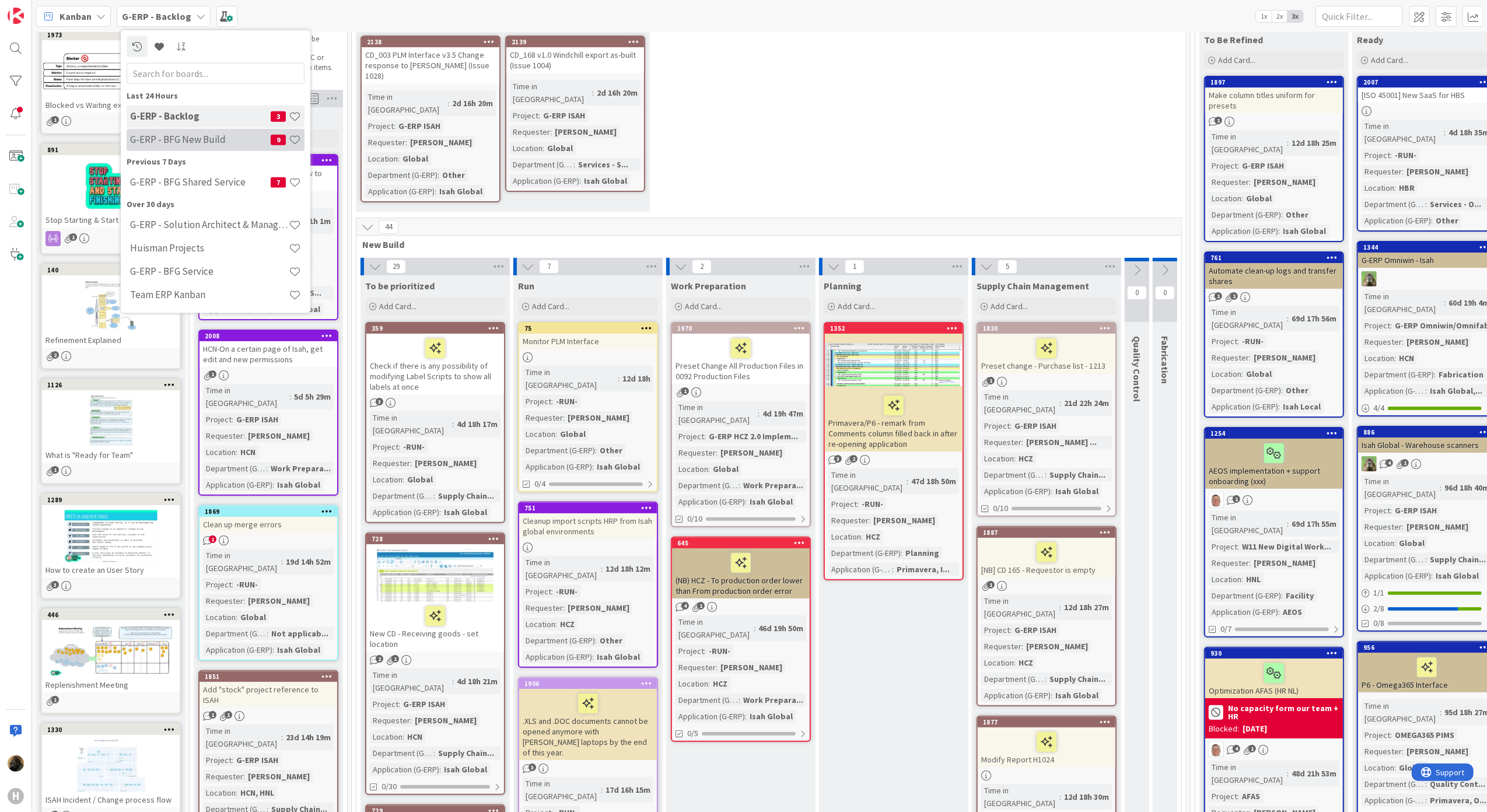
click at [178, 131] on div "G-ERP - BFG New Build 9" at bounding box center [215, 139] width 178 height 22
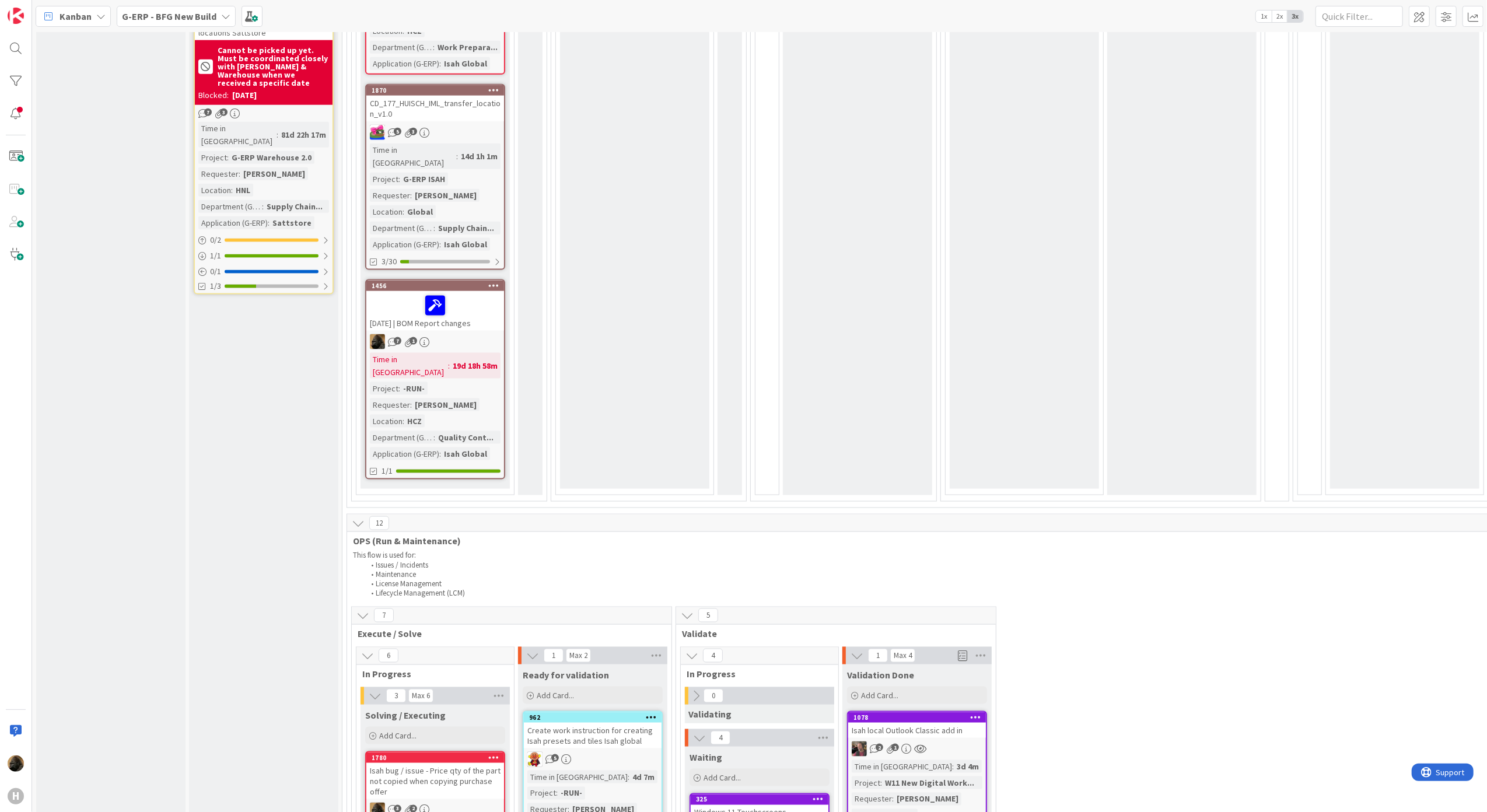
scroll to position [1935, 0]
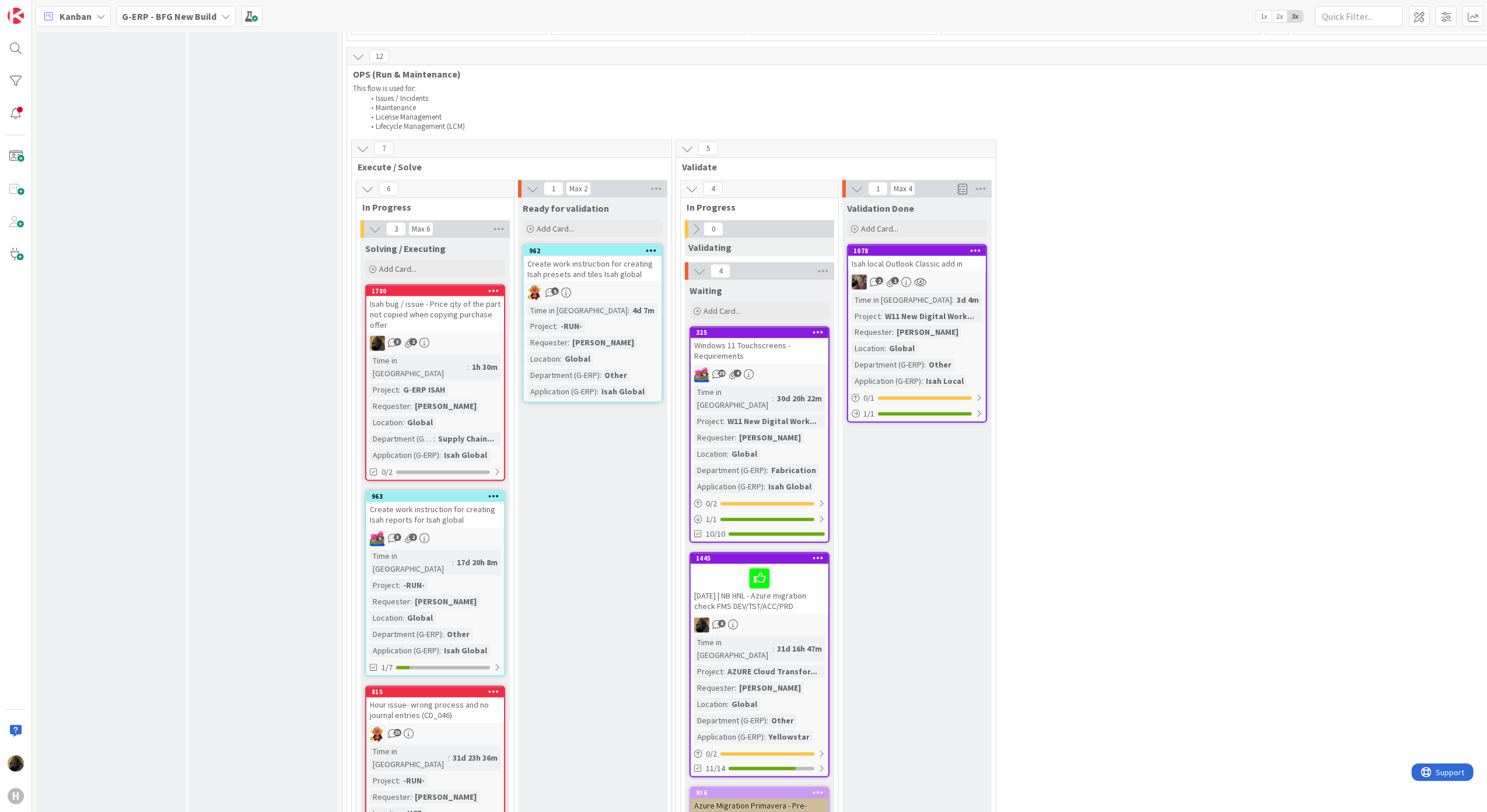
click at [451, 296] on div "Isah bug / issue - Price qty of the part not copied when copying purchase offer" at bounding box center [435, 314] width 138 height 36
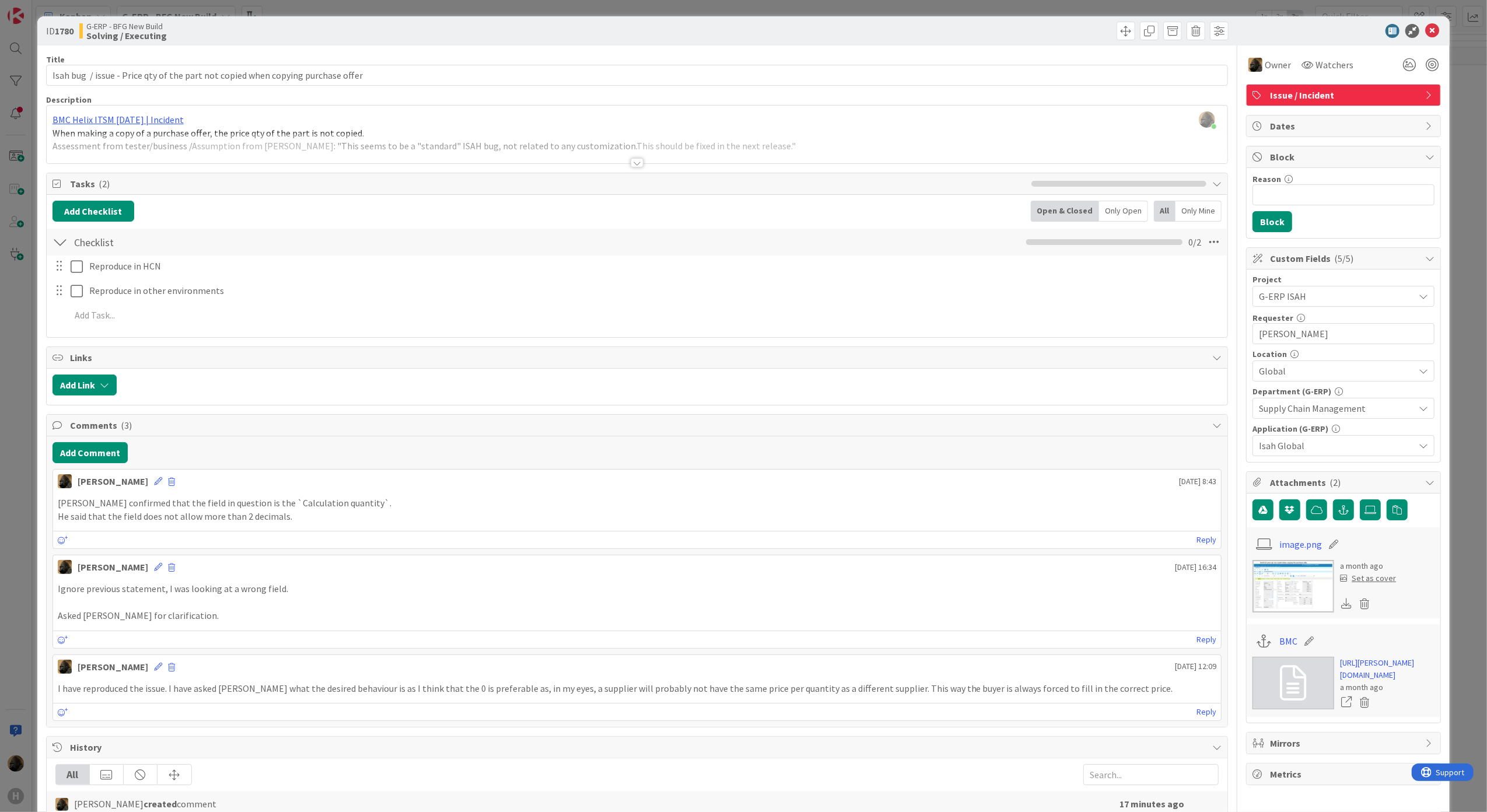
click at [1272, 581] on img at bounding box center [1293, 586] width 82 height 53
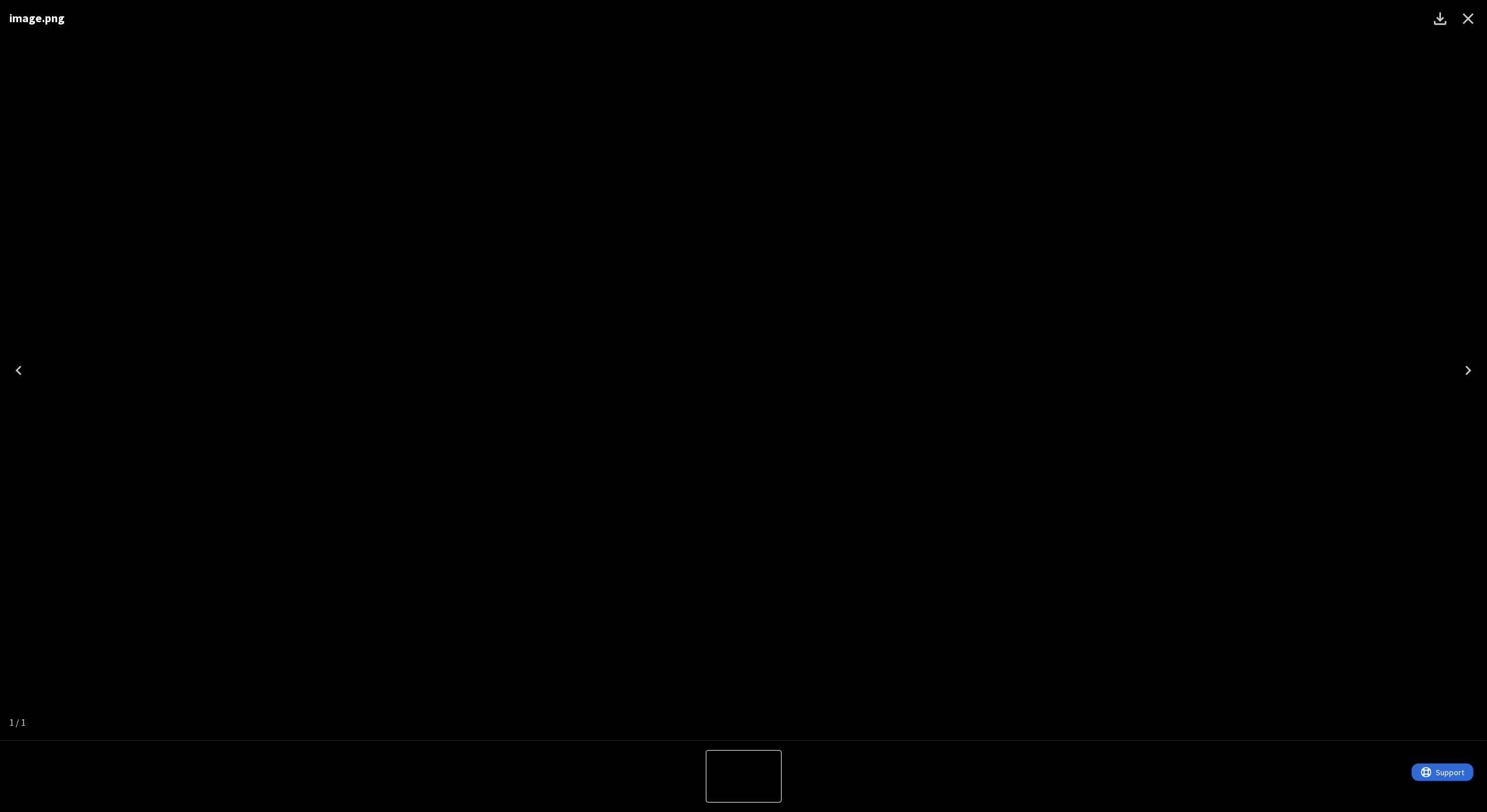
click at [1464, 17] on icon "Close" at bounding box center [1468, 18] width 19 height 19
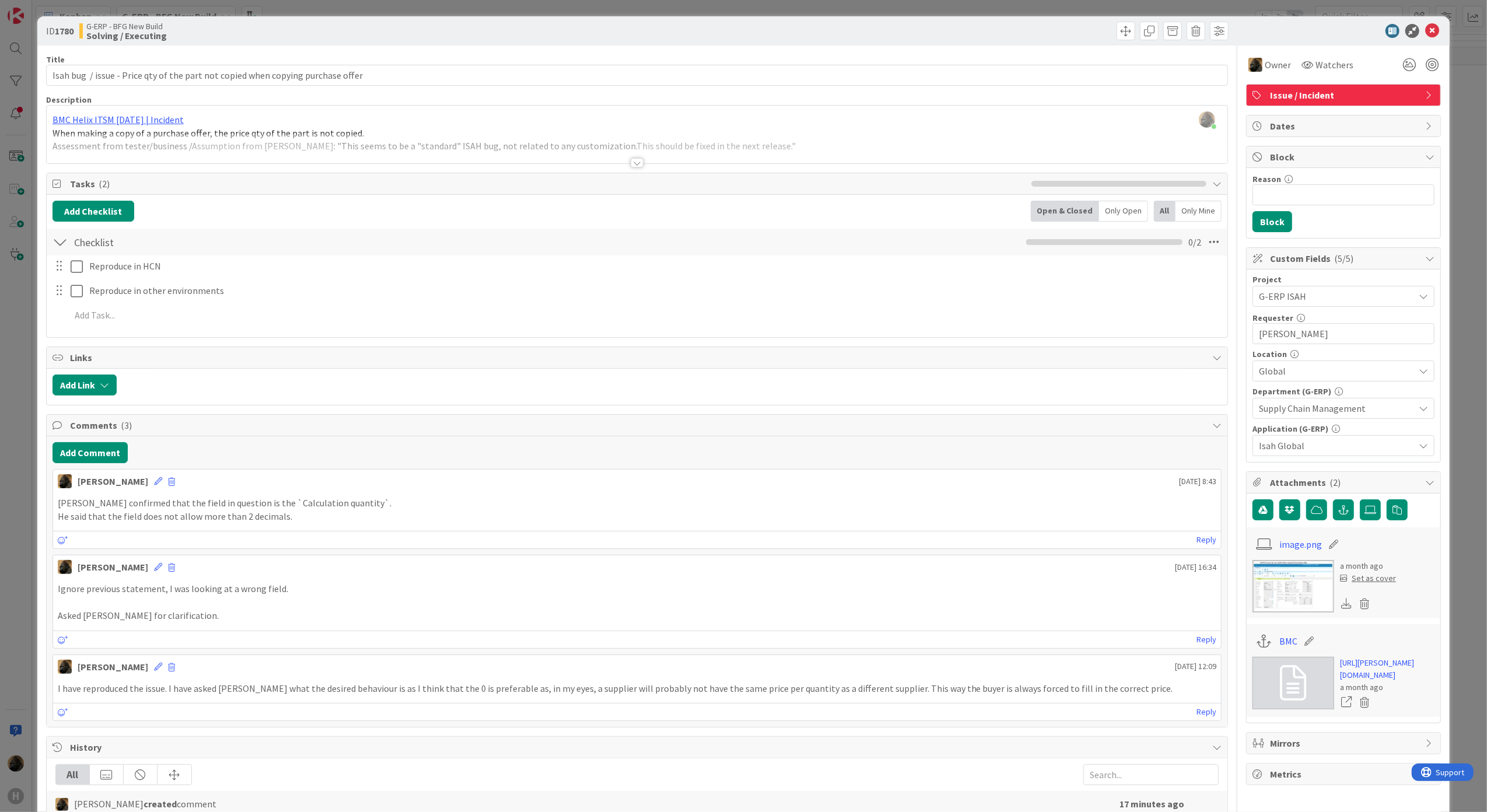
click at [1272, 603] on img at bounding box center [1293, 586] width 82 height 53
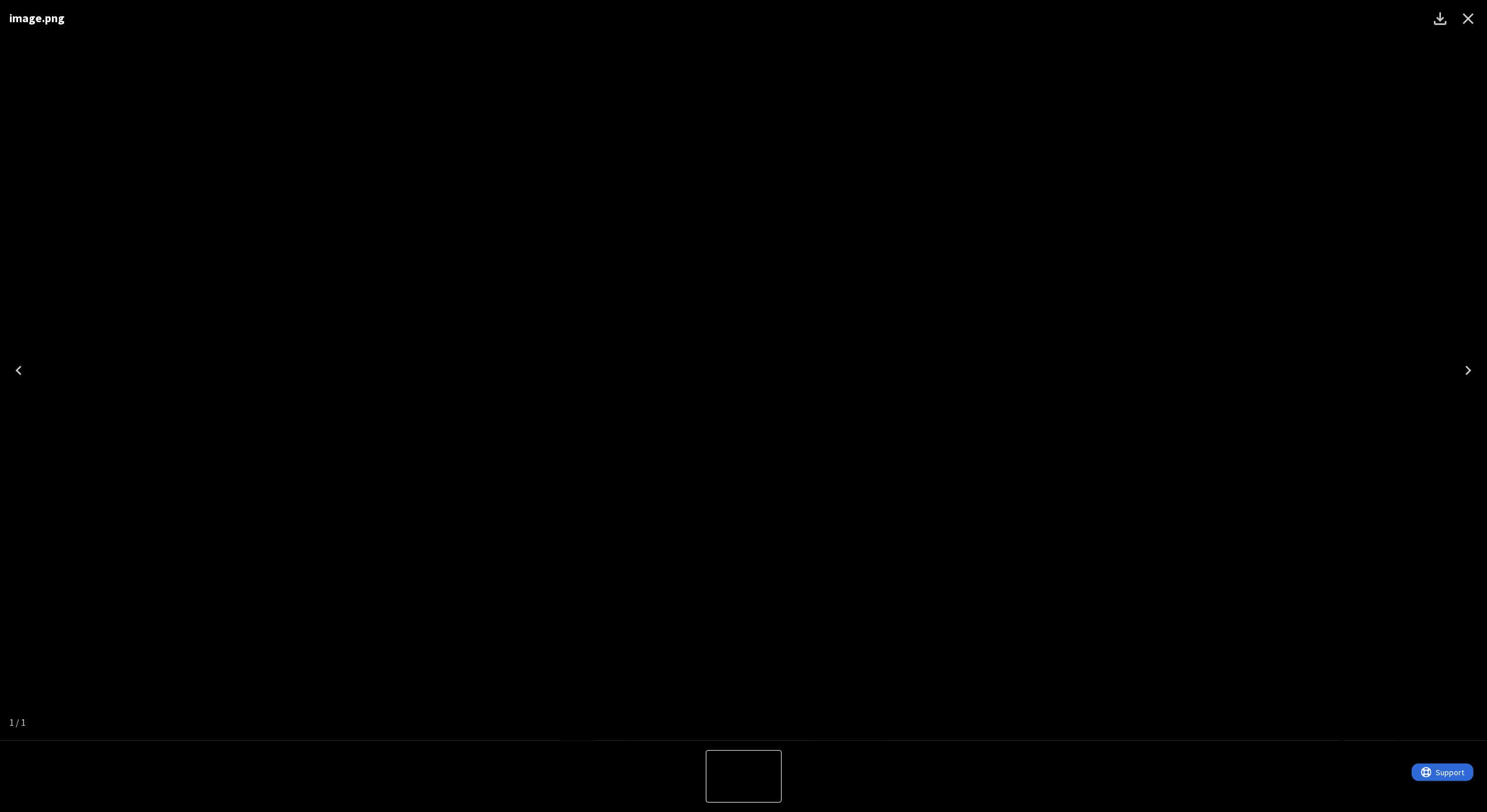
click at [432, 521] on div "image.png" at bounding box center [743, 370] width 1487 height 741
click at [288, 414] on div "image.png" at bounding box center [743, 370] width 1487 height 741
click at [744, 370] on img "1 of 1" at bounding box center [744, 370] width 0 height 0
click at [580, 101] on div "image.png" at bounding box center [743, 370] width 1487 height 741
click at [1477, 22] on icon "Close" at bounding box center [1468, 18] width 19 height 19
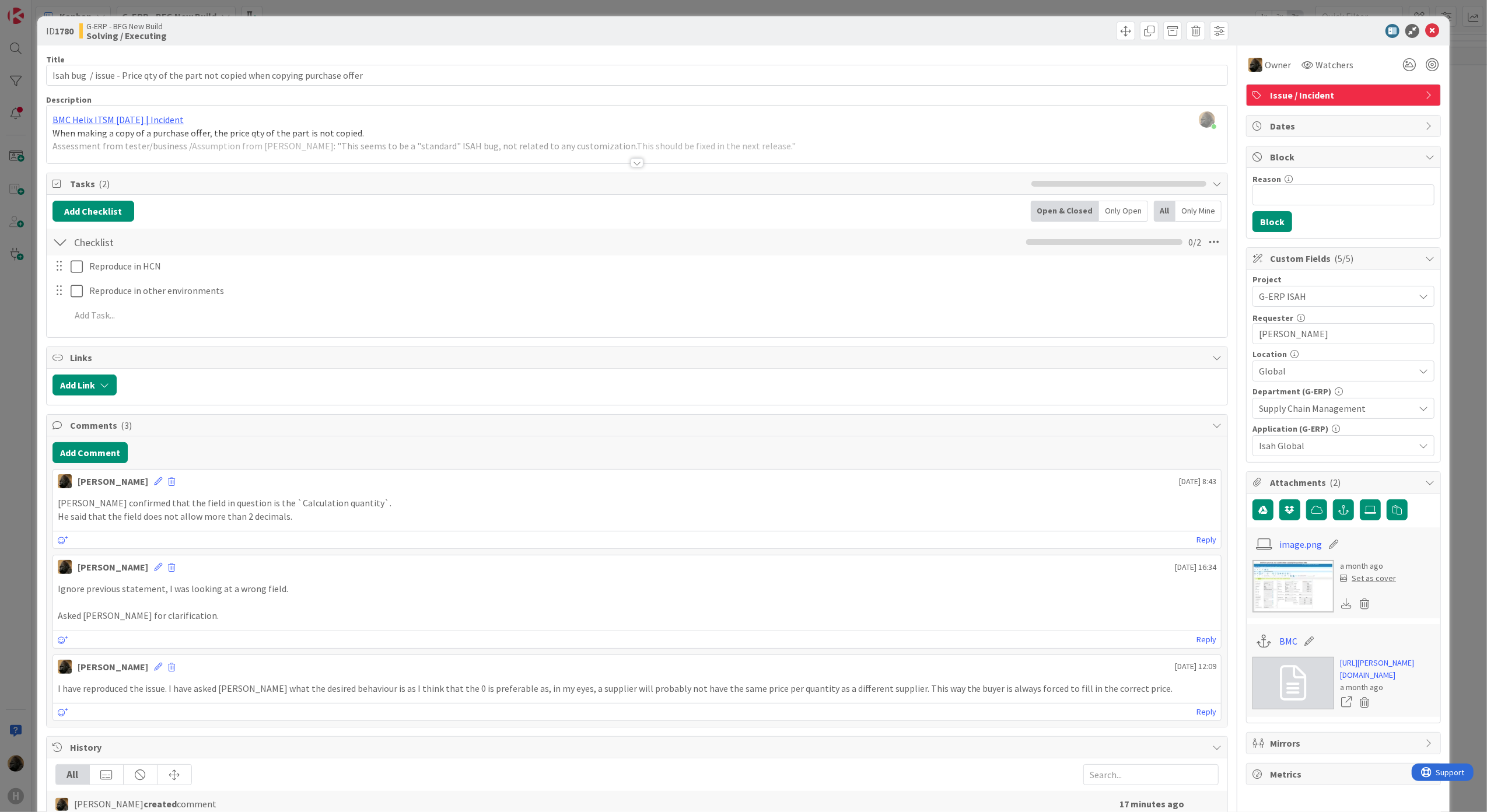
click at [397, 400] on div "Add Link" at bounding box center [637, 386] width 1182 height 36
click at [1428, 34] on icon at bounding box center [1432, 31] width 14 height 14
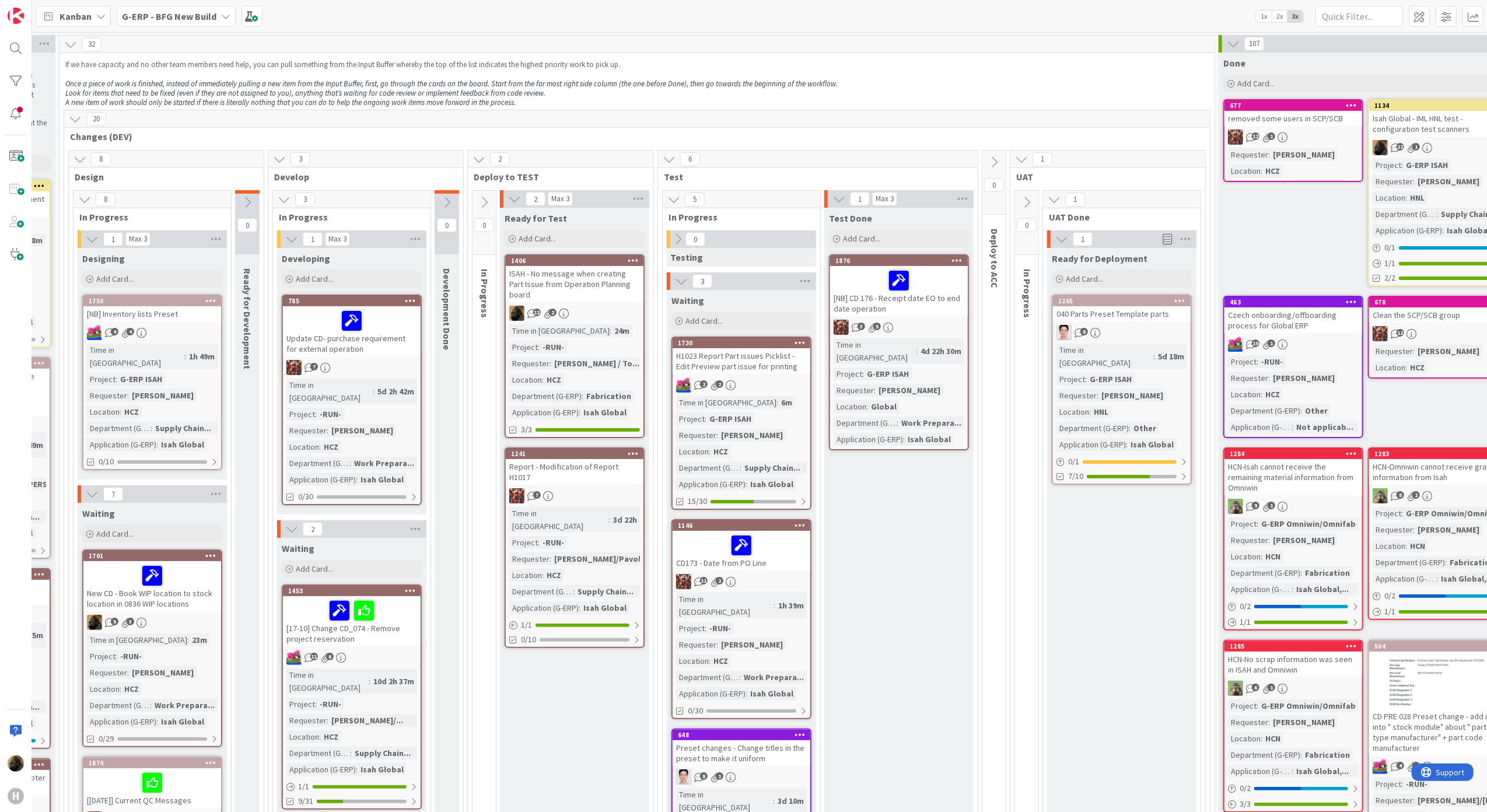
scroll to position [0, 294]
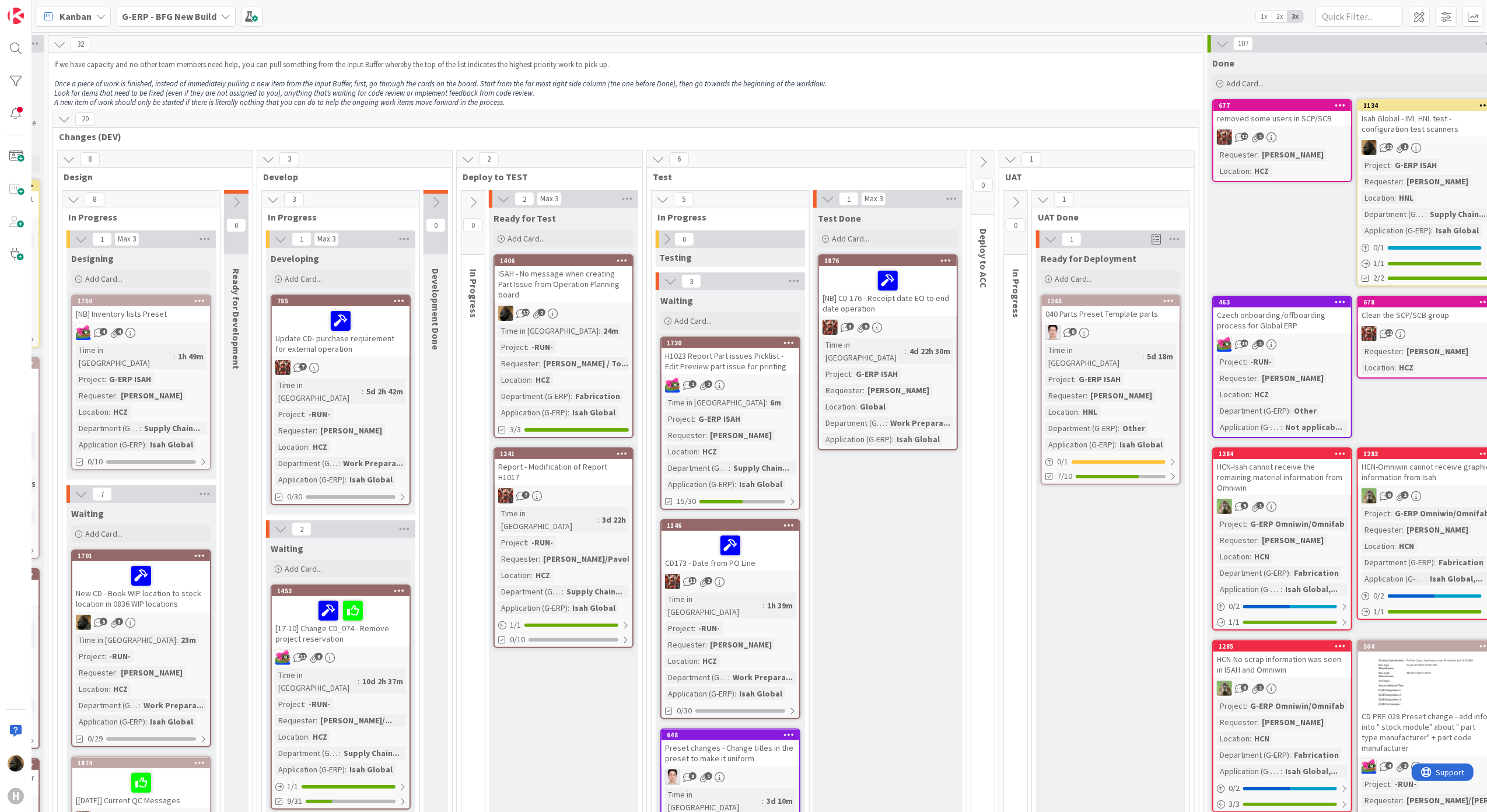
click at [584, 284] on div "ISAH - No message when creating Part Issue from Operation Planning board" at bounding box center [563, 284] width 138 height 36
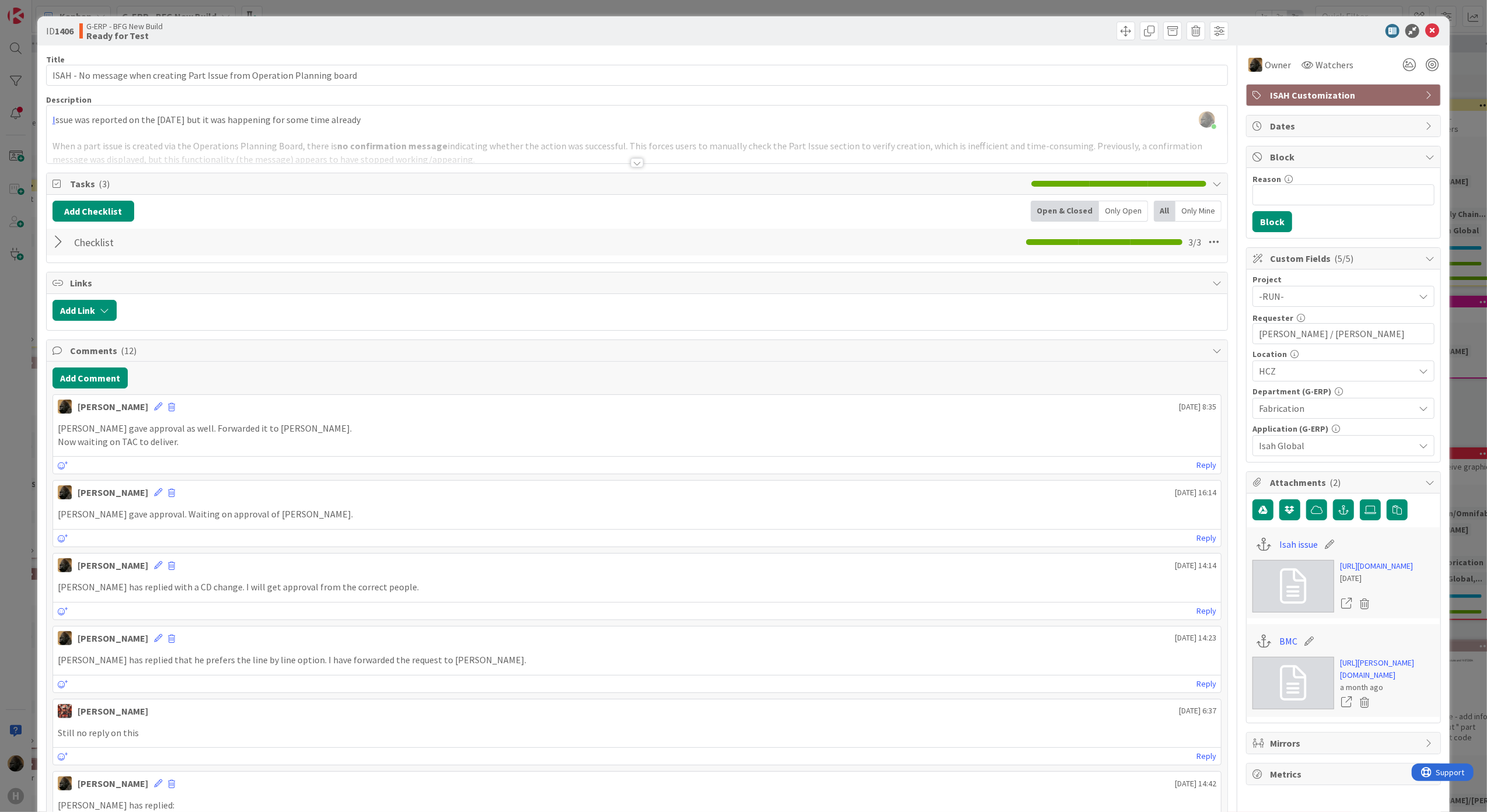
click at [635, 164] on div at bounding box center [636, 162] width 13 height 9
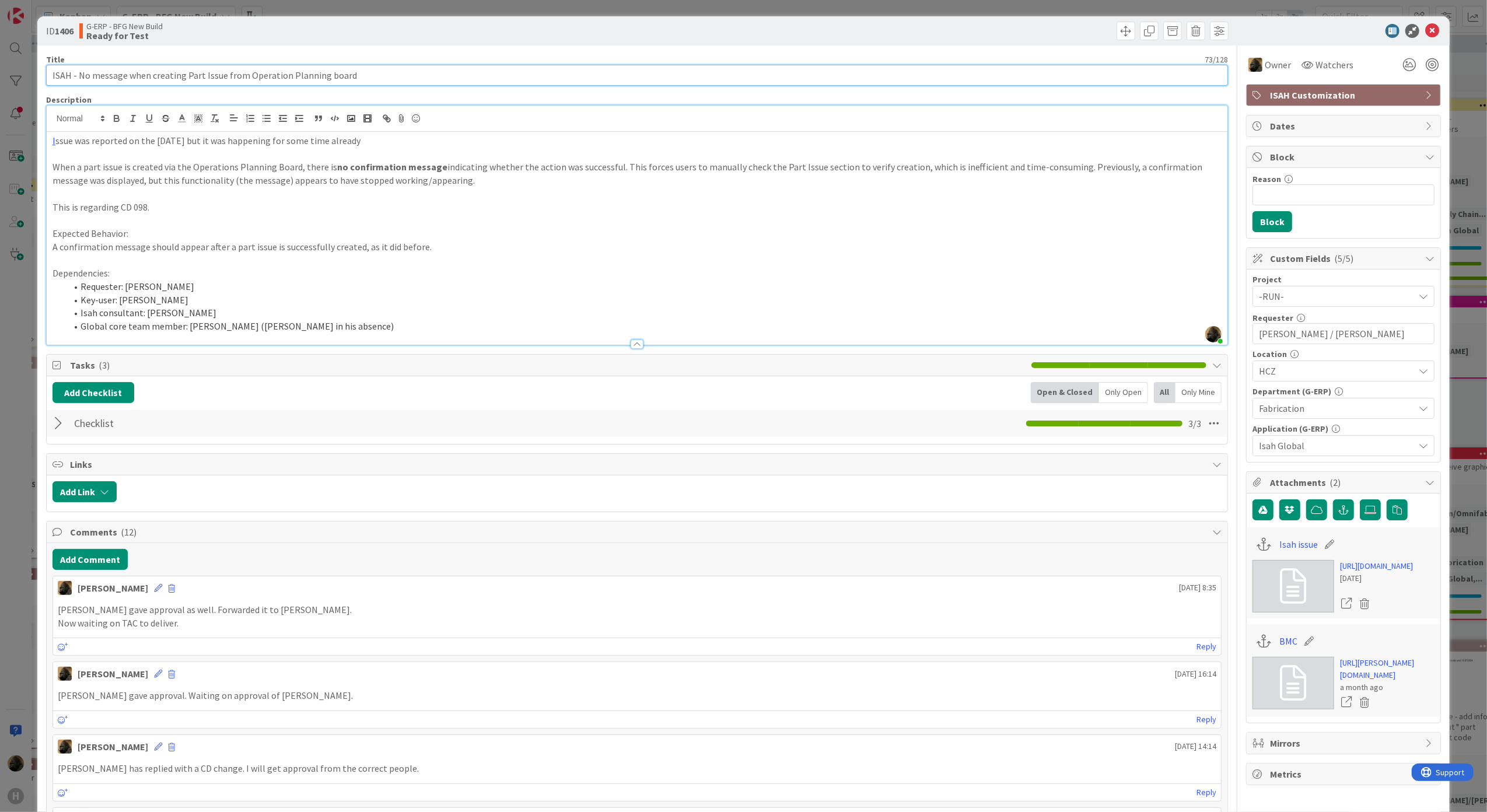
drag, startPoint x: 90, startPoint y: 77, endPoint x: 399, endPoint y: 77, distance: 309.0
click at [399, 77] on input "ISAH - No message when creating Part Issue from Operation Planning board" at bounding box center [637, 75] width 1182 height 21
click at [91, 570] on button "Add Comment" at bounding box center [90, 559] width 75 height 21
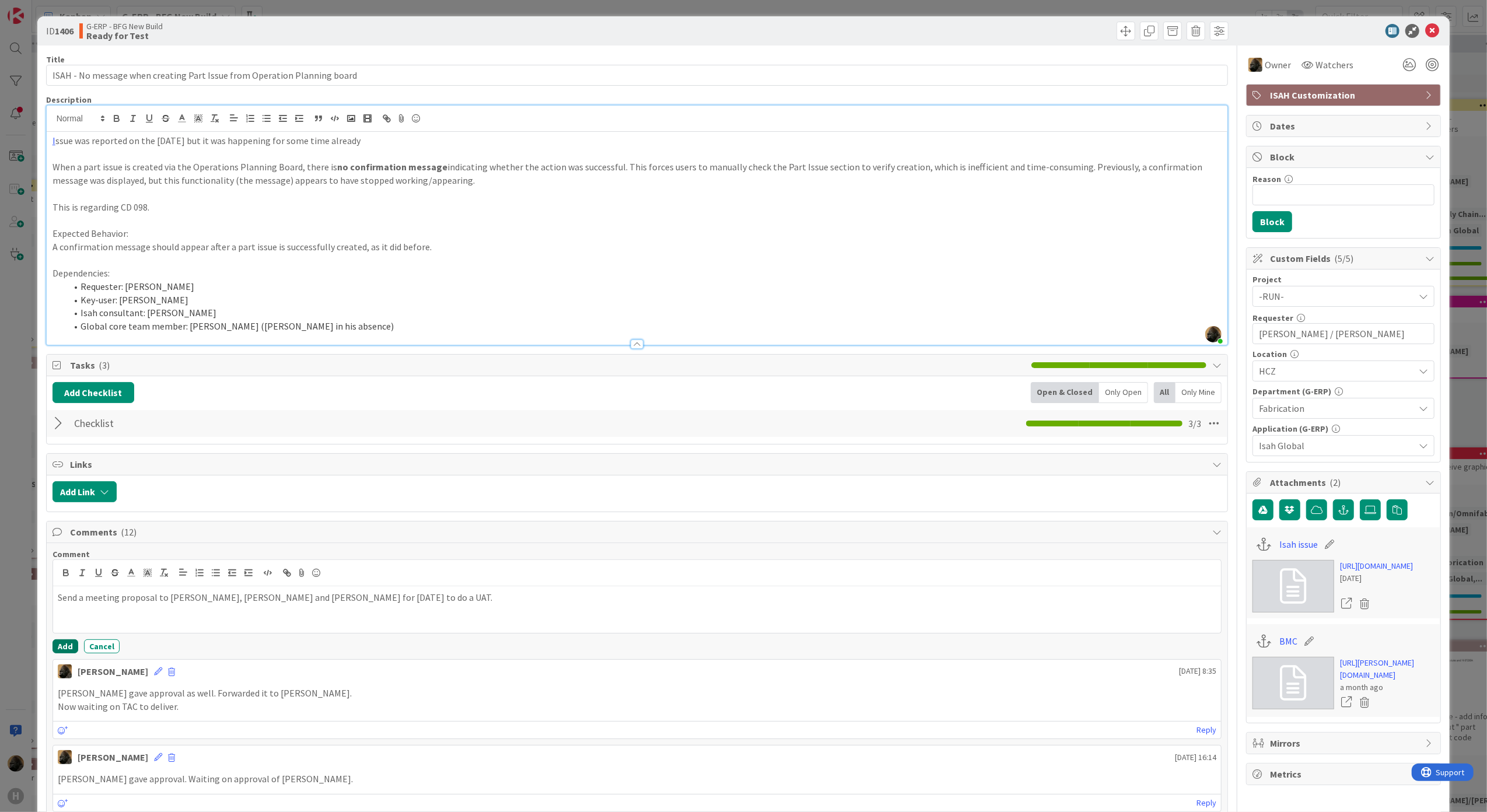
click at [68, 644] on button "Add" at bounding box center [65, 646] width 26 height 14
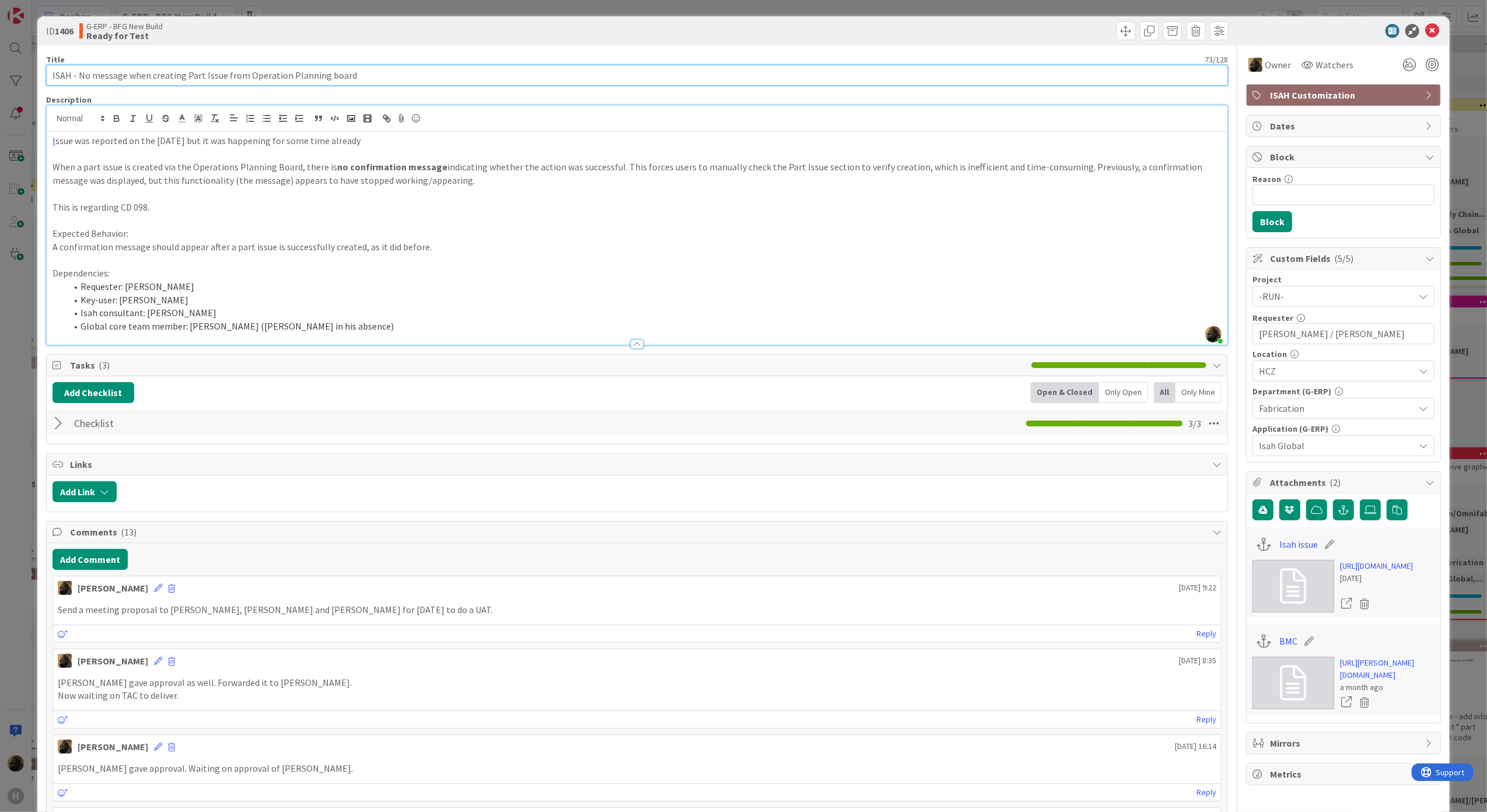
click at [56, 75] on input "ISAH - No message when creating Part Issue from Operation Planning board" at bounding box center [637, 75] width 1182 height 21
type input "[DATE] | ISAH - No message when creating Part Issue from Operation Planning boa…"
click at [235, 42] on div "ID 1406 G-ERP - BFG New Build Ready for Test" at bounding box center [744, 31] width 1413 height 29
click at [1425, 30] on icon at bounding box center [1432, 31] width 14 height 14
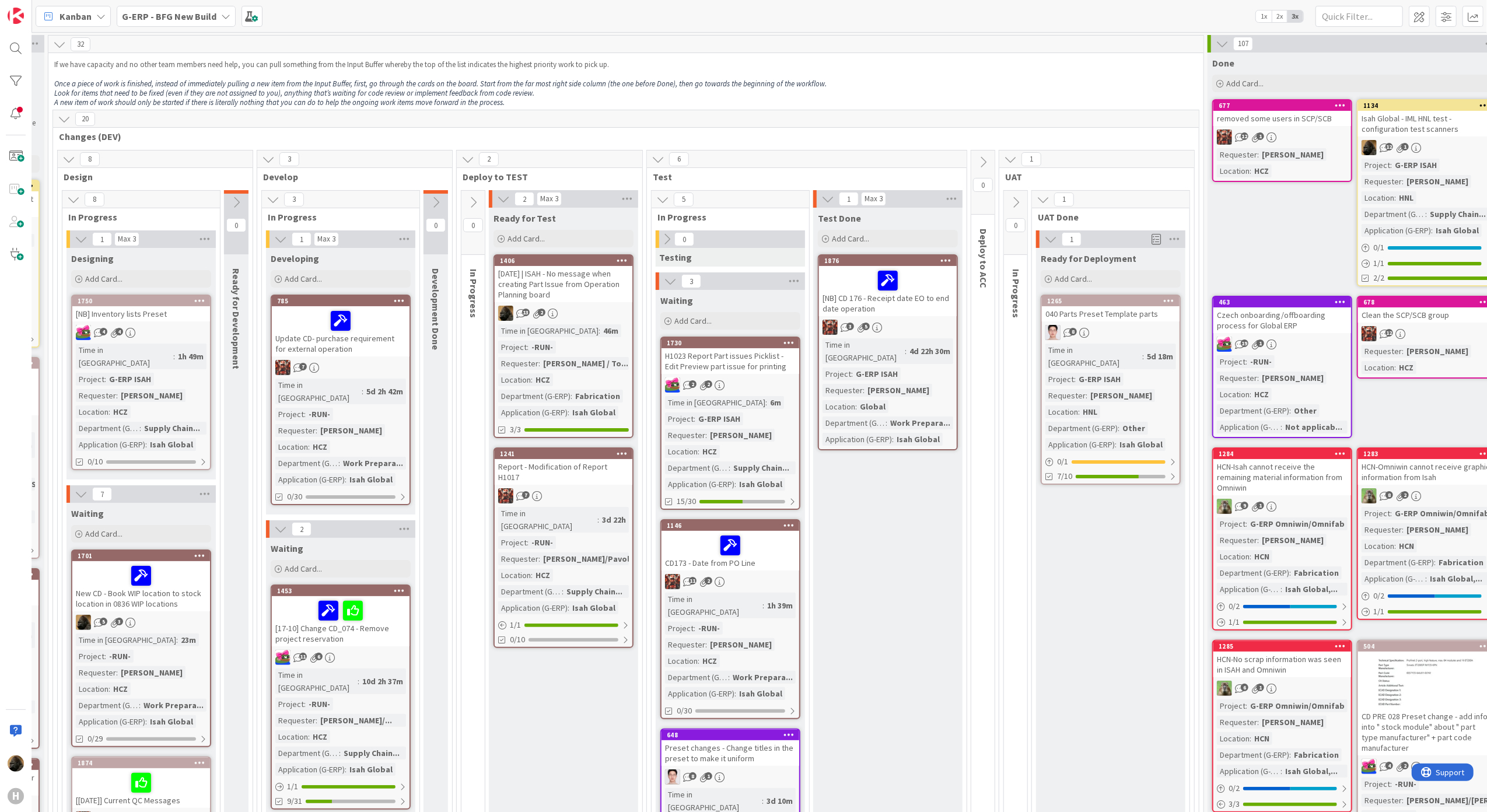
click at [584, 274] on div "[DATE] | ISAH - No message when creating Part Issue from Operation Planning boa…" at bounding box center [563, 284] width 138 height 36
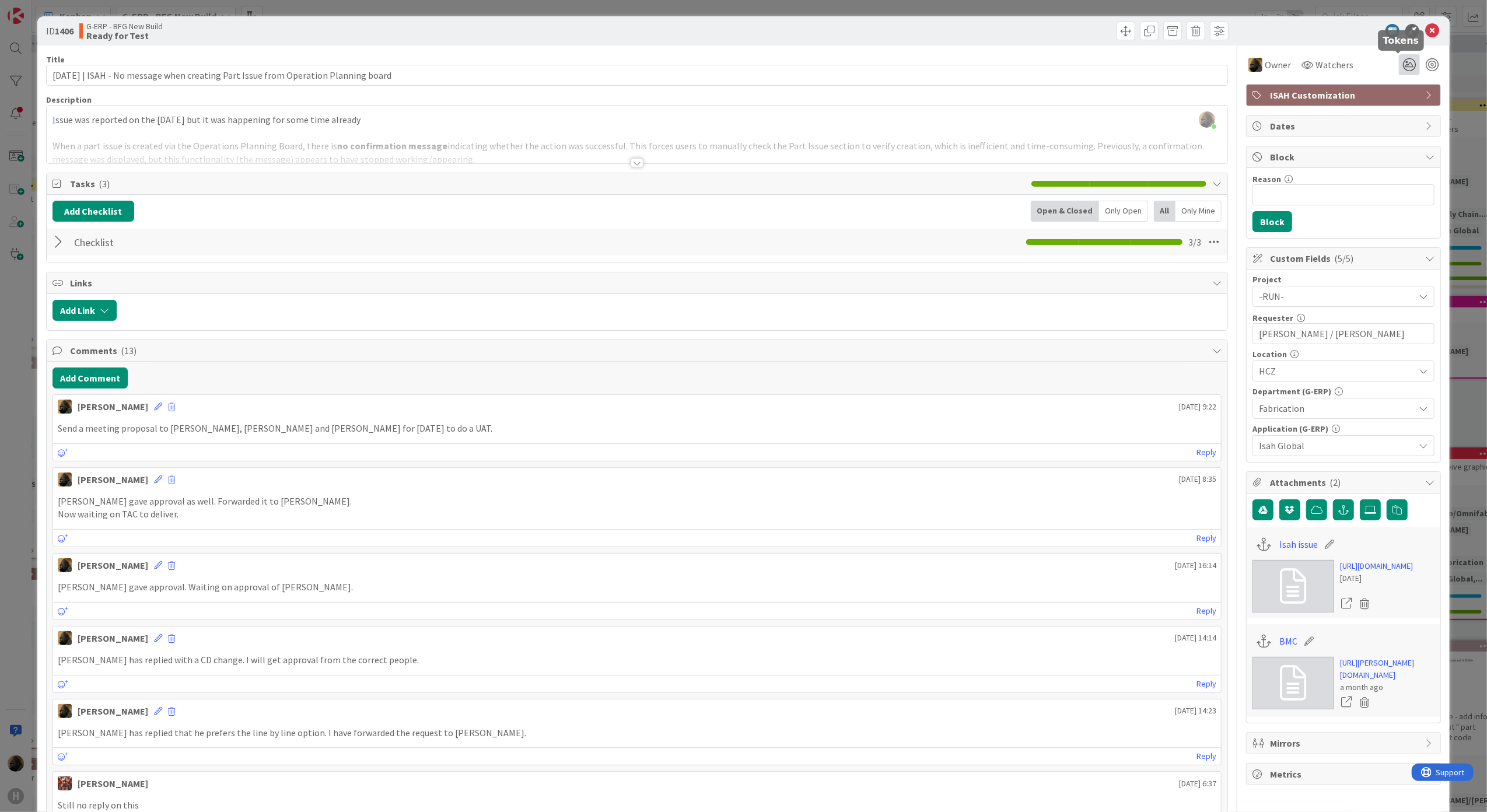
click at [1399, 61] on icon at bounding box center [1410, 65] width 21 height 21
click at [1391, 105] on icon at bounding box center [1395, 109] width 9 height 9
click at [1319, 30] on div at bounding box center [1337, 31] width 207 height 14
click at [1422, 19] on div "ID 1406 G-ERP - BFG New Build Ready for Test" at bounding box center [744, 31] width 1413 height 29
click at [1425, 32] on icon at bounding box center [1432, 31] width 14 height 14
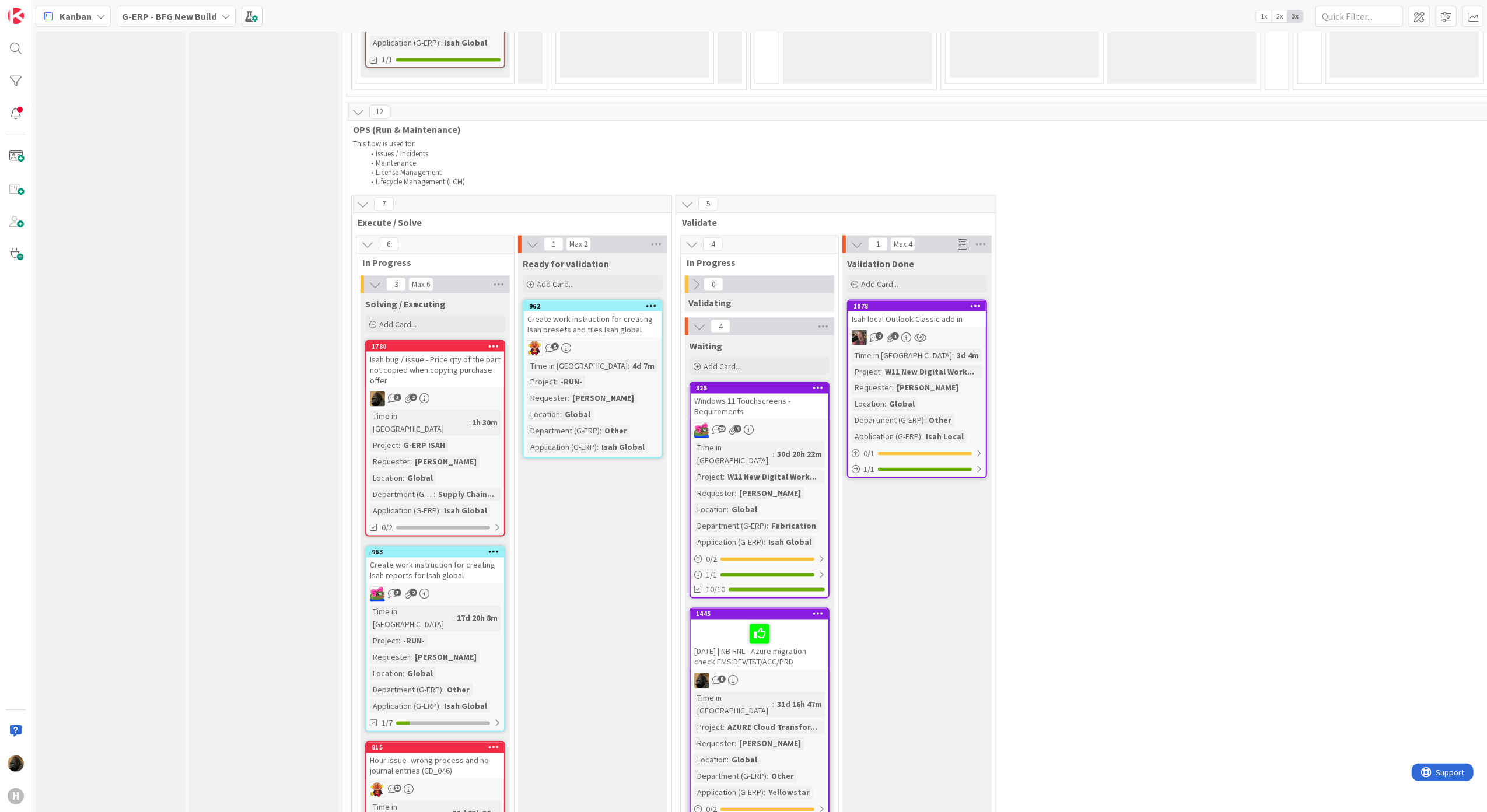
scroll to position [1944, 0]
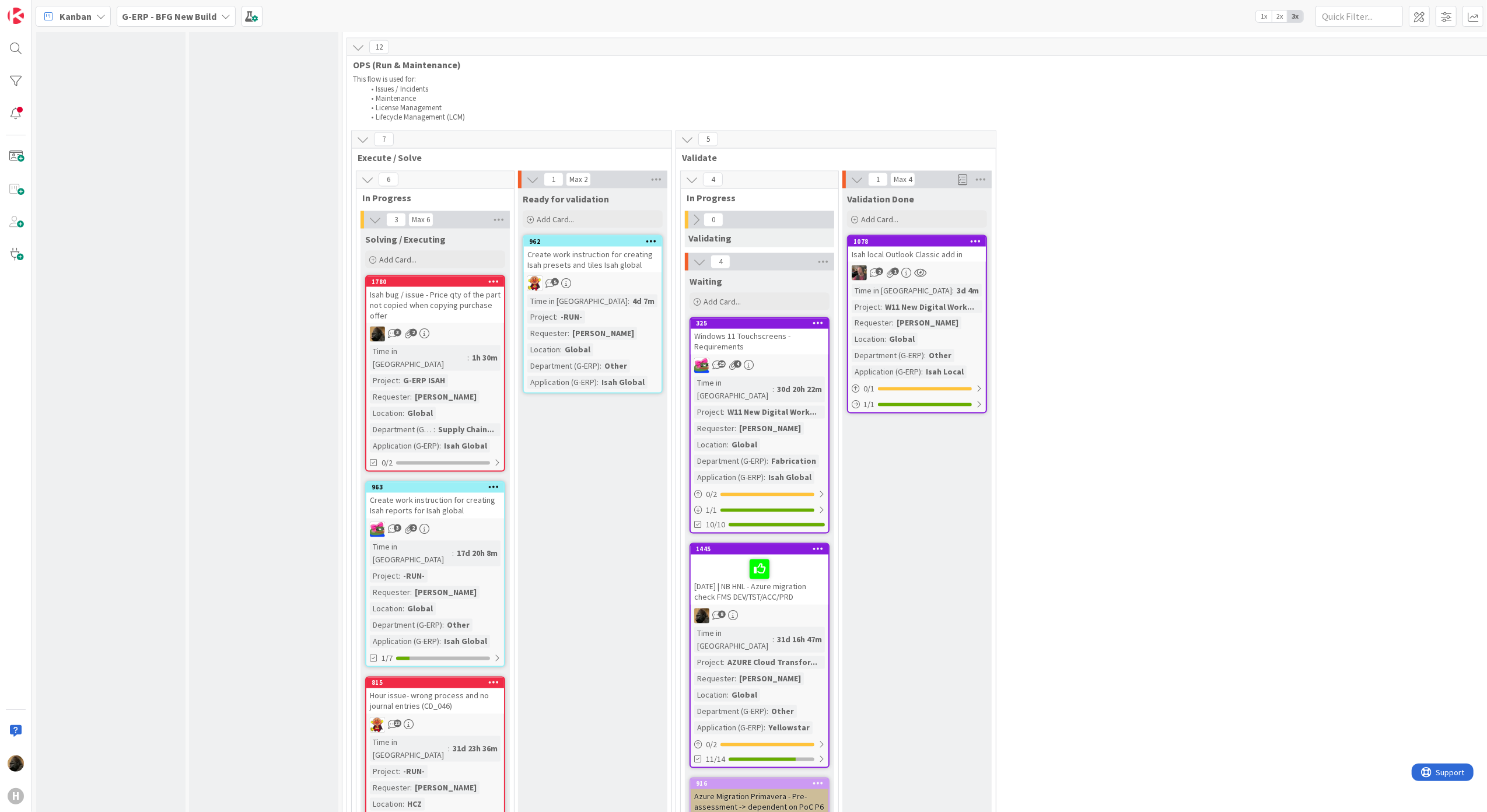
click at [703, 555] on div "[DATE] | NB HNL - Azure migration check FMS DEV/TST/ACC/PRD" at bounding box center [759, 580] width 138 height 50
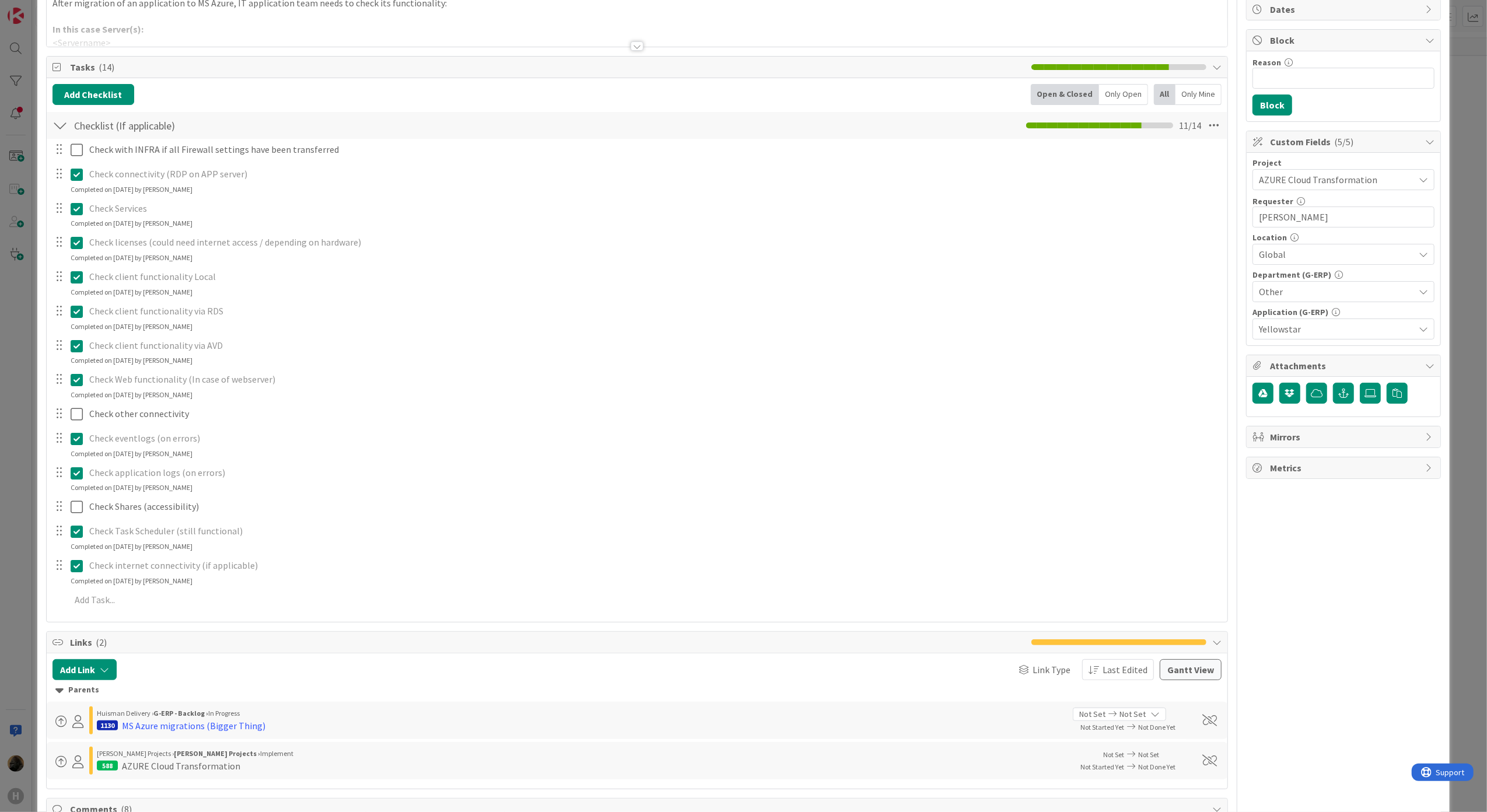
scroll to position [155, 0]
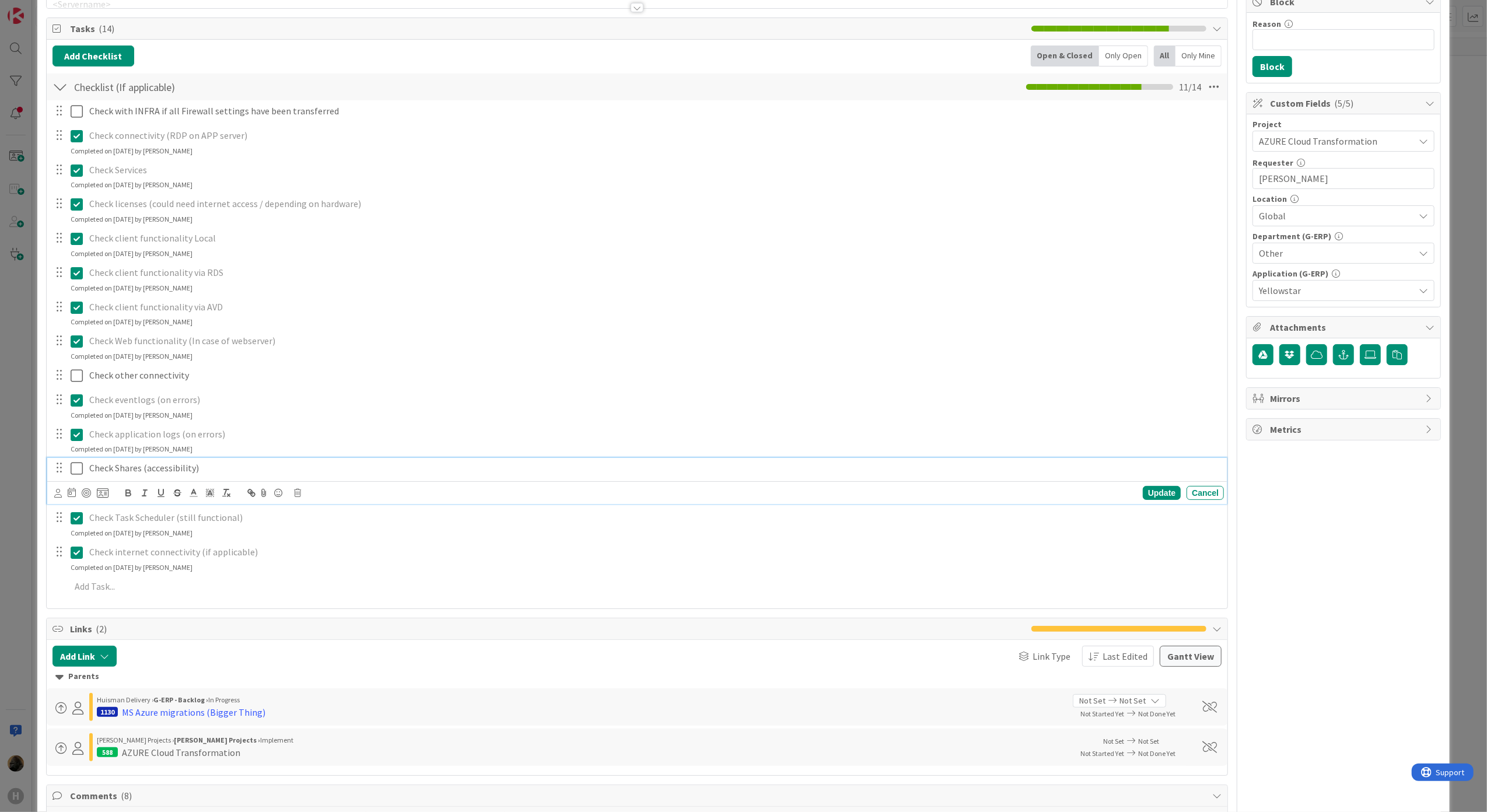
click at [76, 471] on icon at bounding box center [77, 468] width 12 height 14
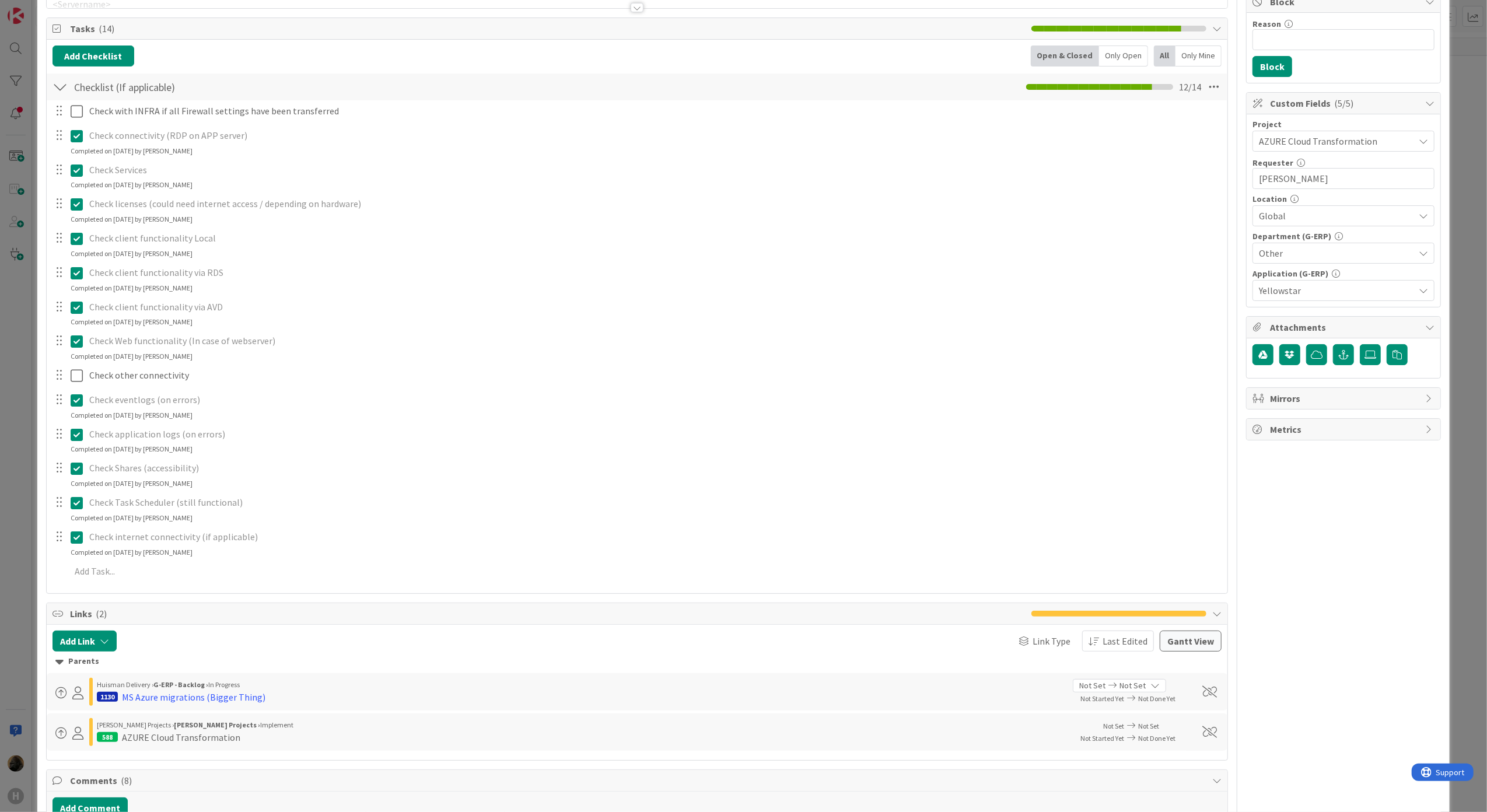
click at [74, 466] on icon at bounding box center [77, 468] width 12 height 14
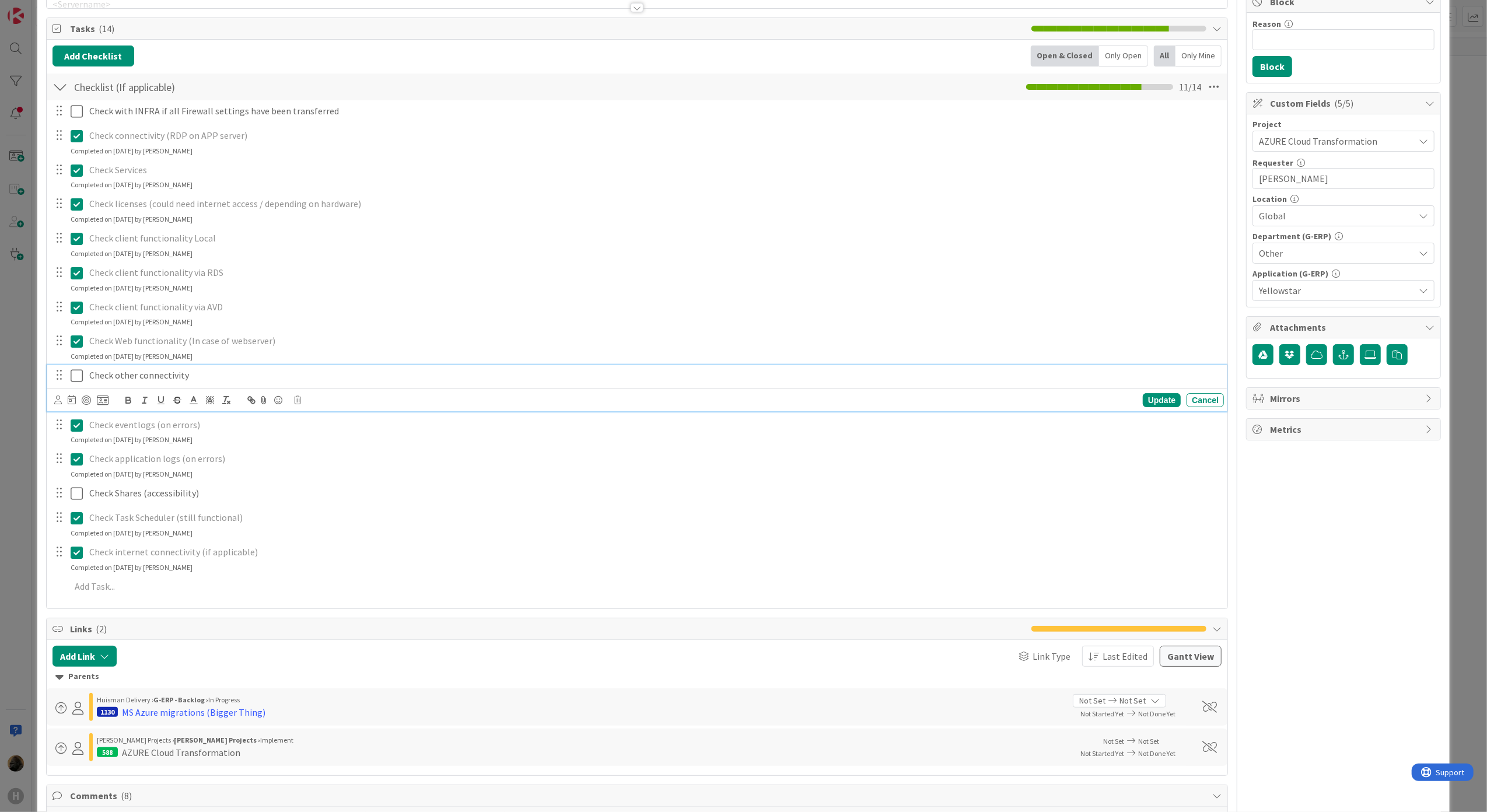
click at [79, 374] on icon at bounding box center [77, 375] width 12 height 14
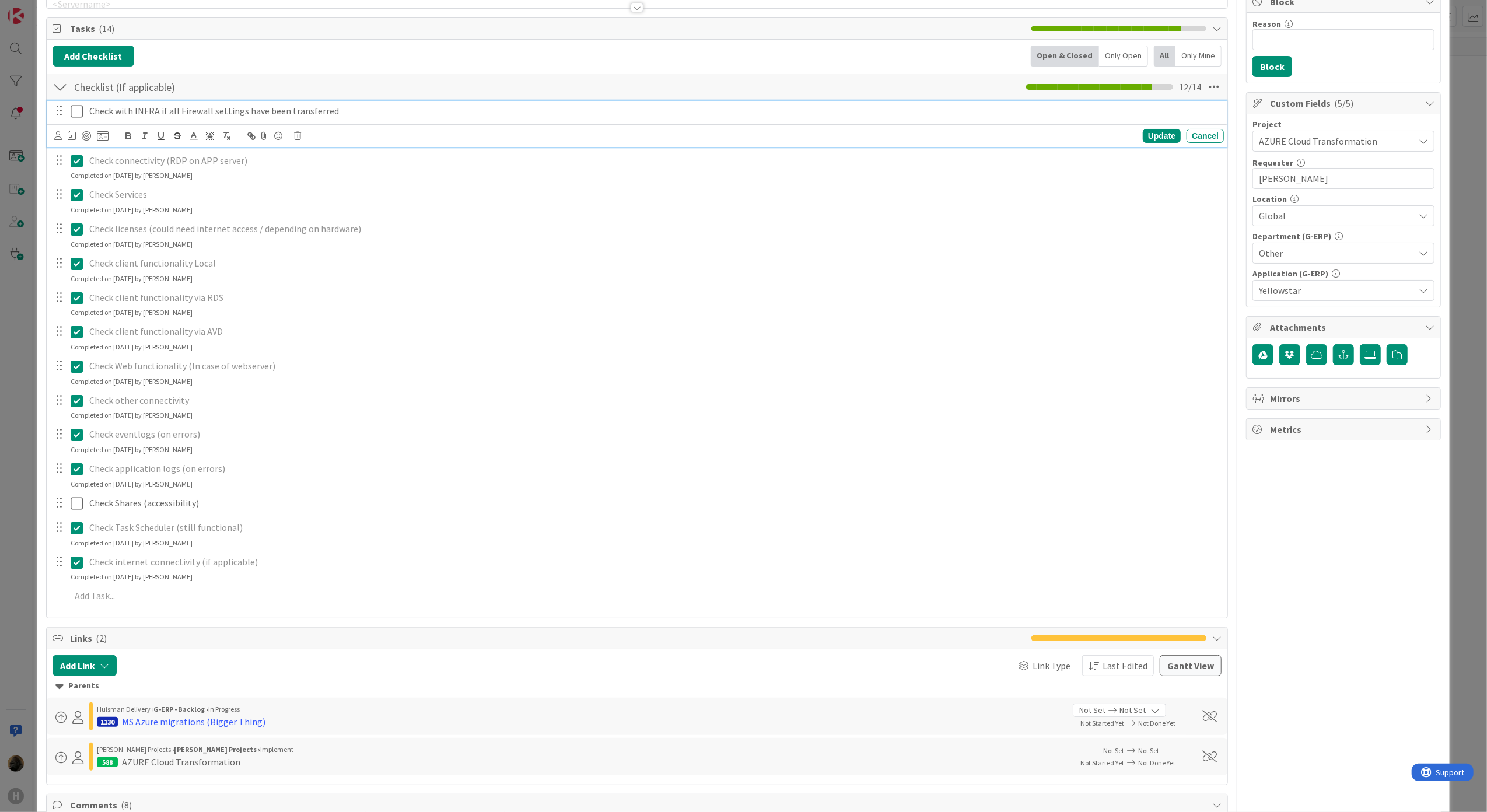
click at [77, 108] on icon at bounding box center [77, 111] width 12 height 14
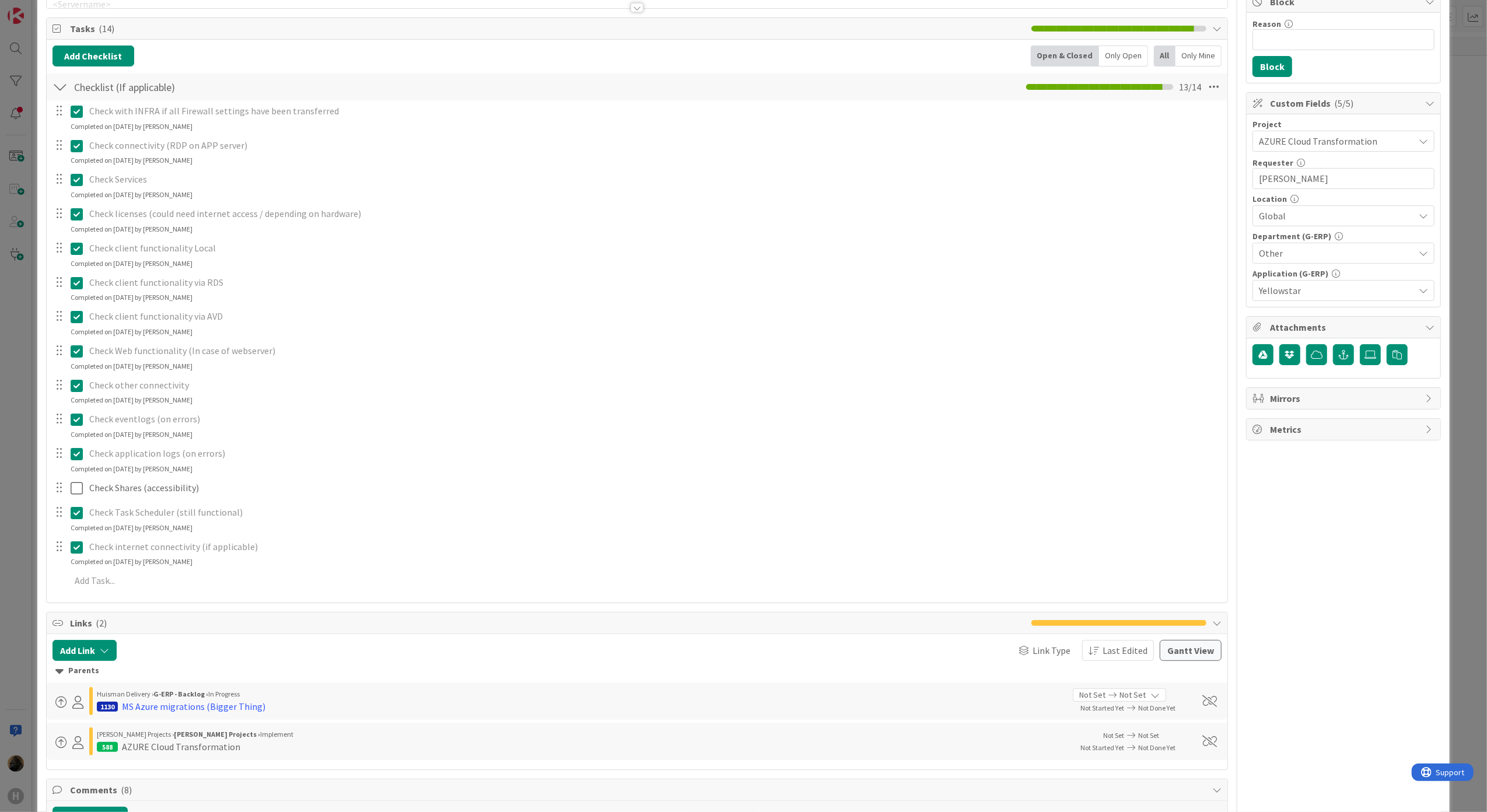
click at [59, 85] on div at bounding box center [60, 87] width 15 height 21
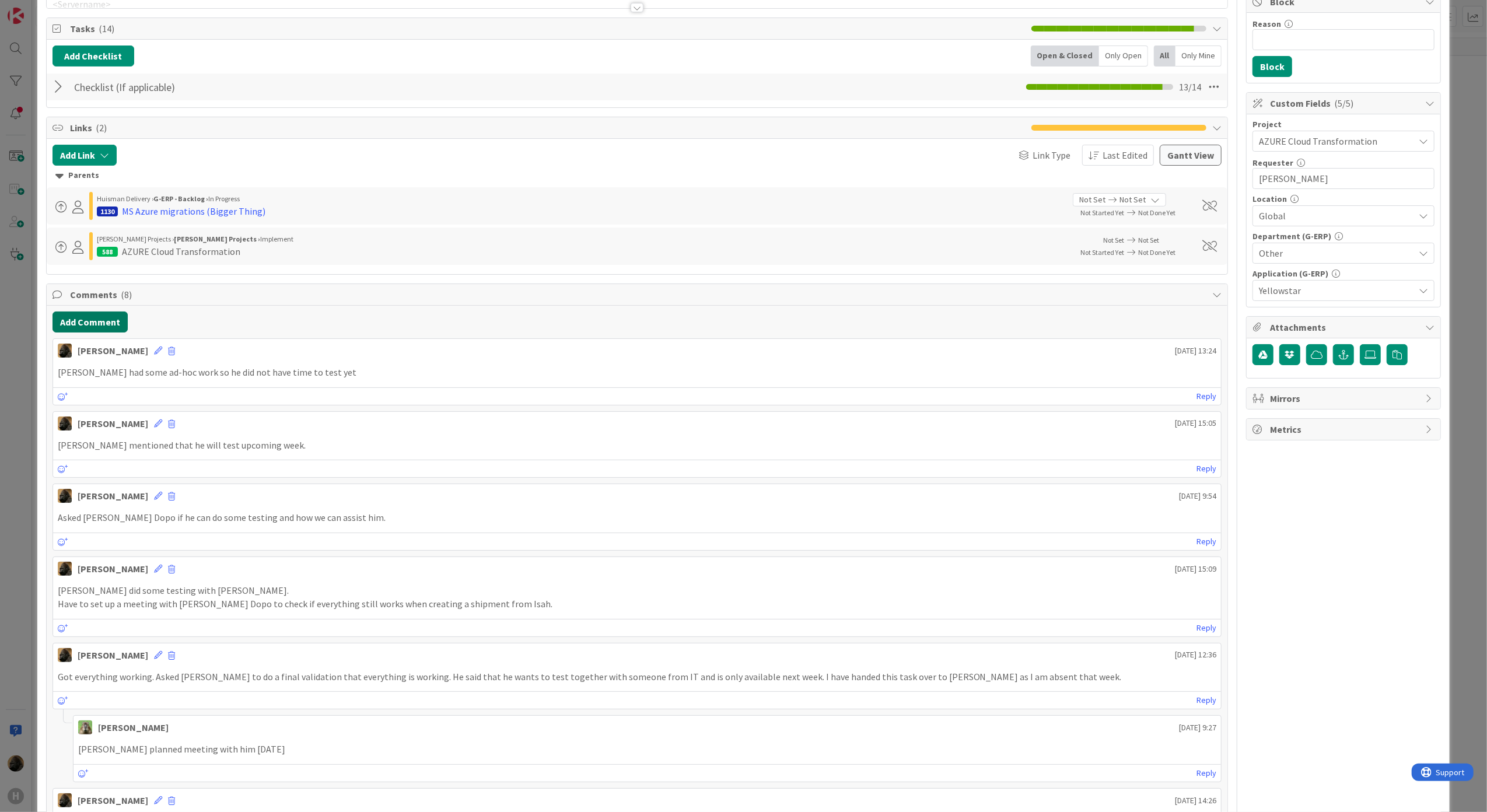
click at [105, 320] on button "Add Comment" at bounding box center [90, 322] width 75 height 21
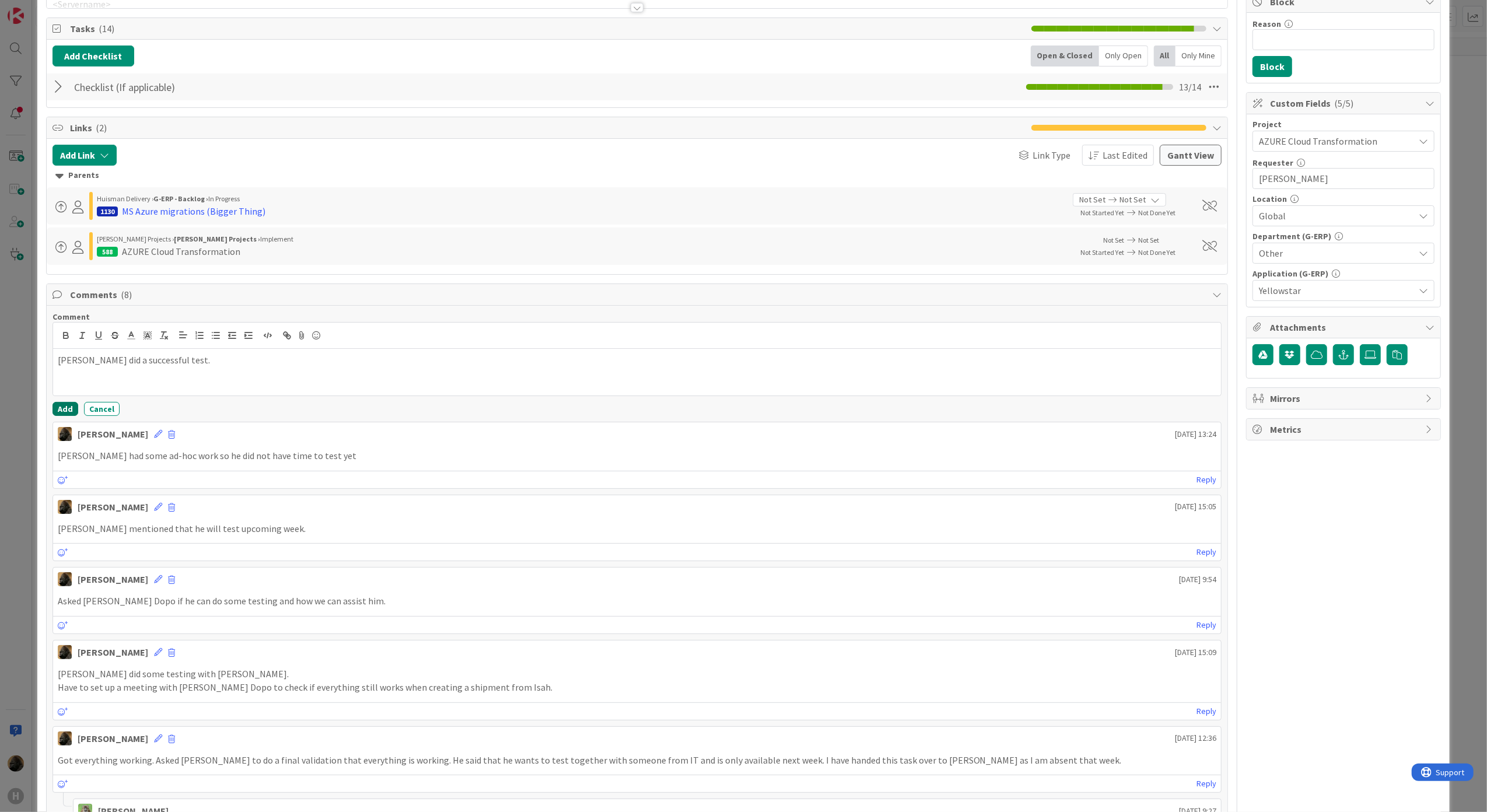
click at [71, 411] on button "Add" at bounding box center [65, 408] width 26 height 14
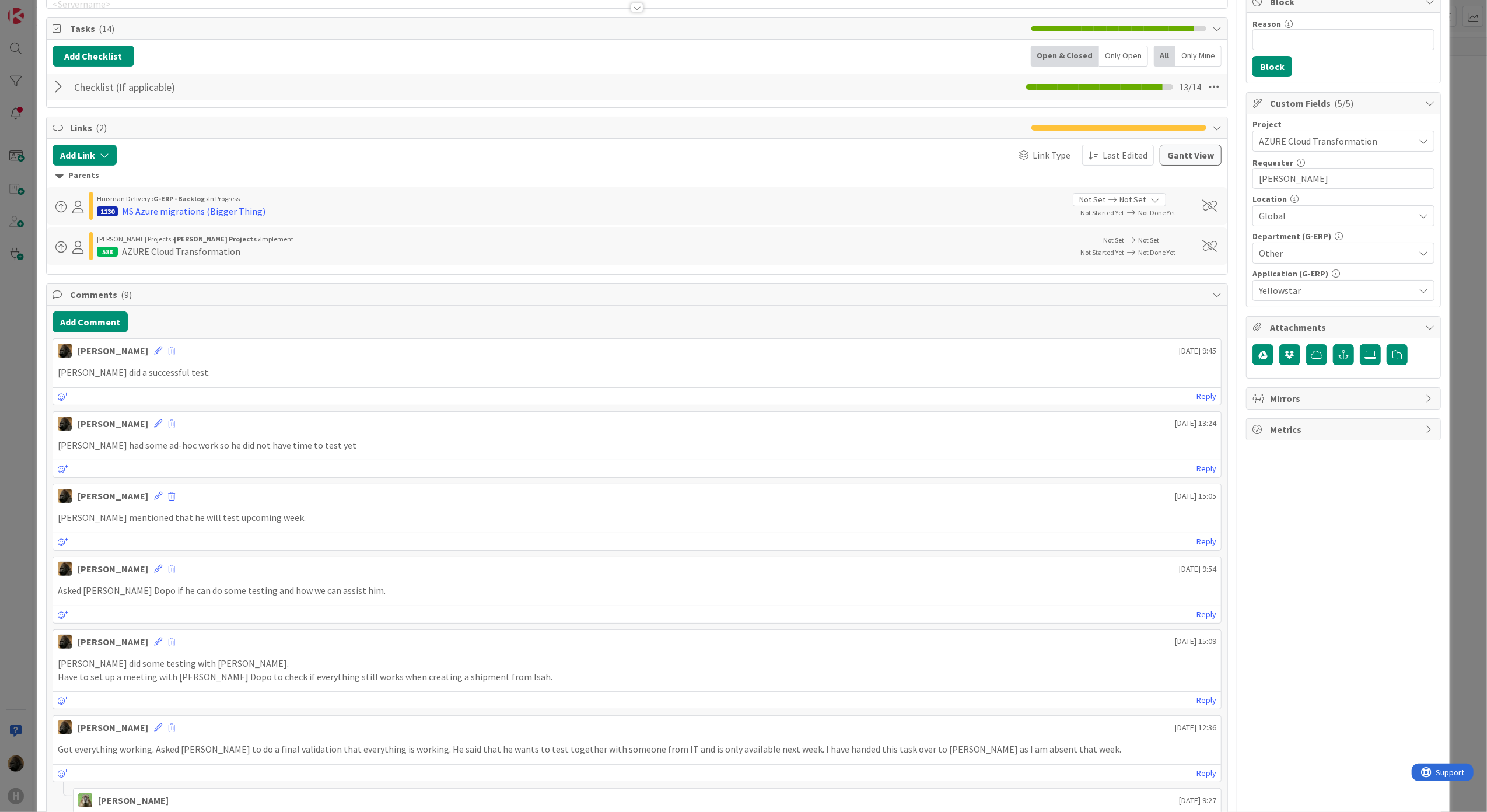
click at [14, 444] on div "ID 1445 G-ERP - BFG New Build Waiting Title 63 / 128 [DATE] | NB HNL - Azure mi…" at bounding box center [743, 406] width 1487 height 812
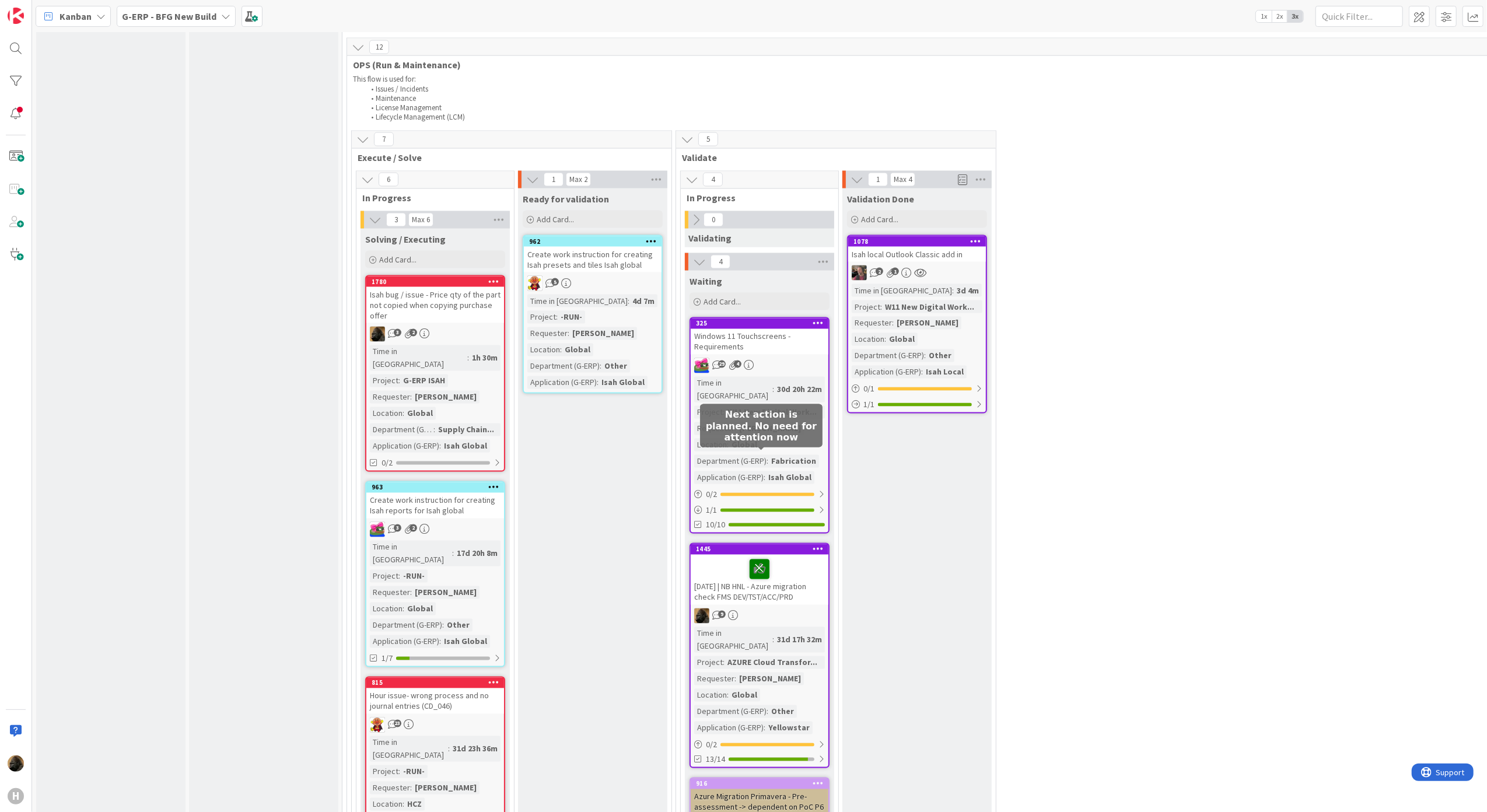
click at [757, 559] on icon at bounding box center [760, 568] width 20 height 19
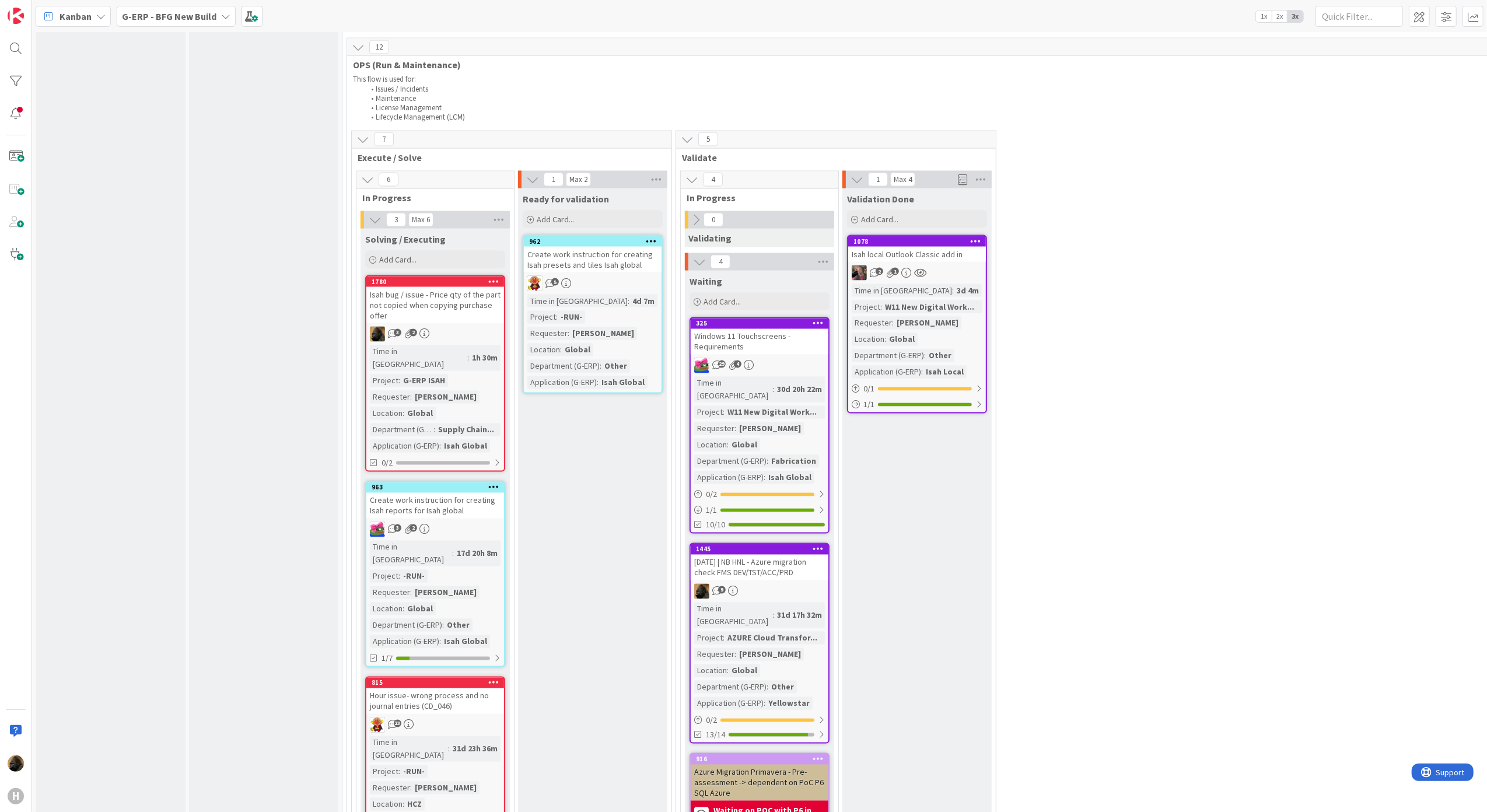
click at [759, 583] on div "9" at bounding box center [759, 591] width 138 height 15
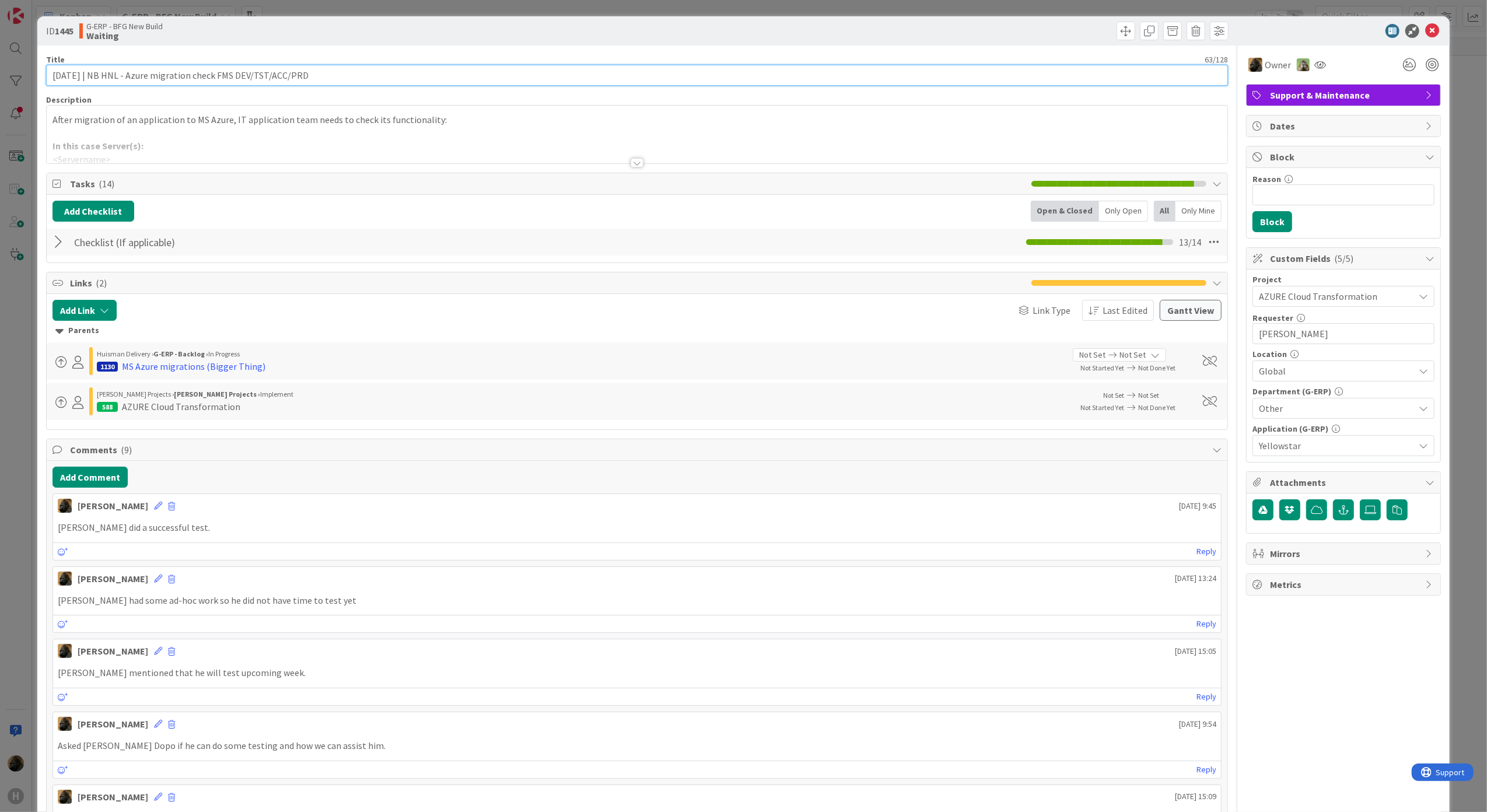
drag, startPoint x: 101, startPoint y: 75, endPoint x: 12, endPoint y: 75, distance: 89.0
click at [12, 75] on div "ID 1445 G-ERP - BFG New Build Waiting Title 63 / 128 [DATE] | NB HNL - Azure mi…" at bounding box center [743, 406] width 1487 height 812
type input "NB HNL - Azure migration check FMS DEV/TST/ACC/PRD"
click at [1425, 26] on icon at bounding box center [1432, 31] width 14 height 14
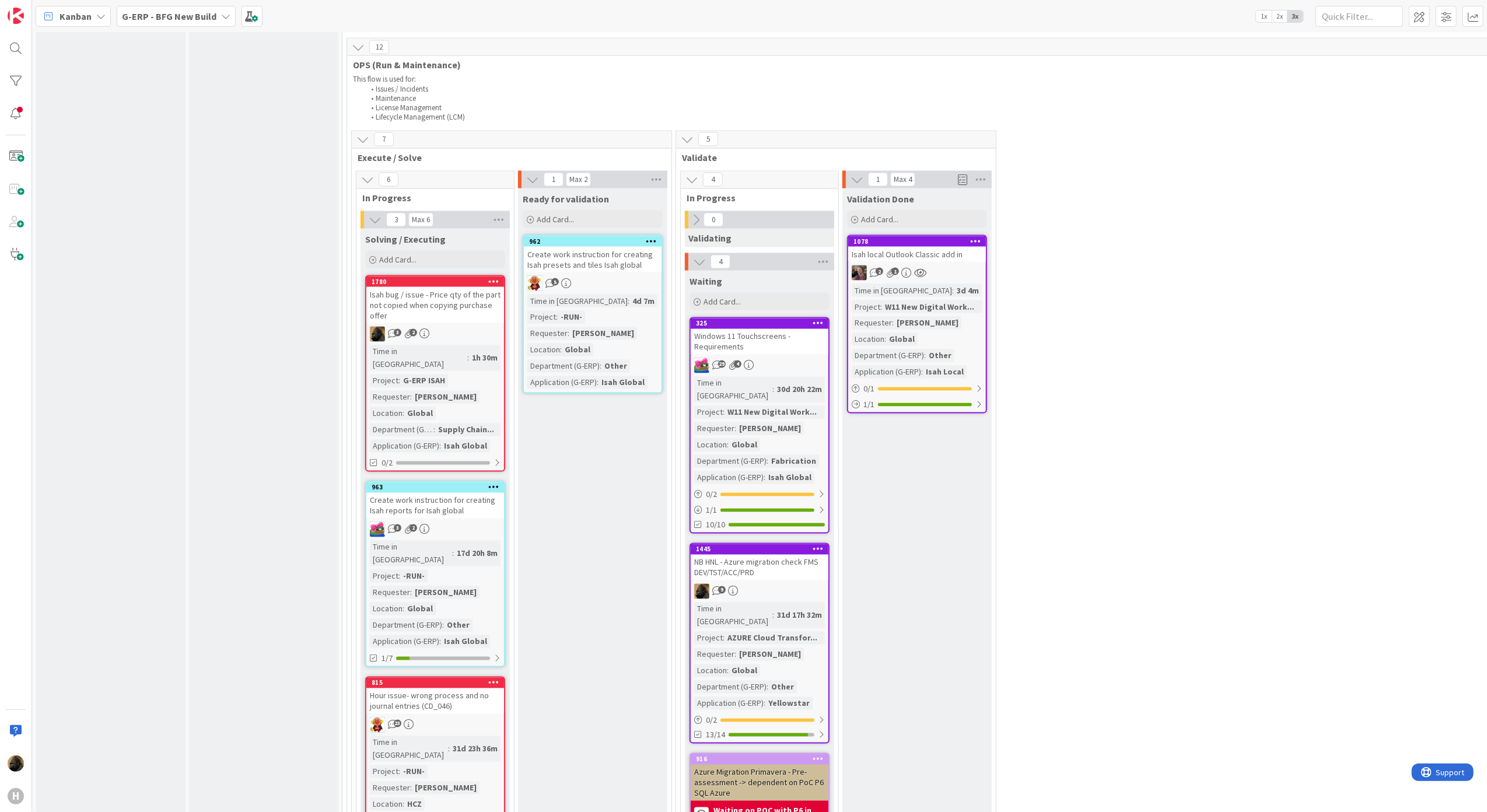
drag, startPoint x: 903, startPoint y: 399, endPoint x: 833, endPoint y: 238, distance: 175.6
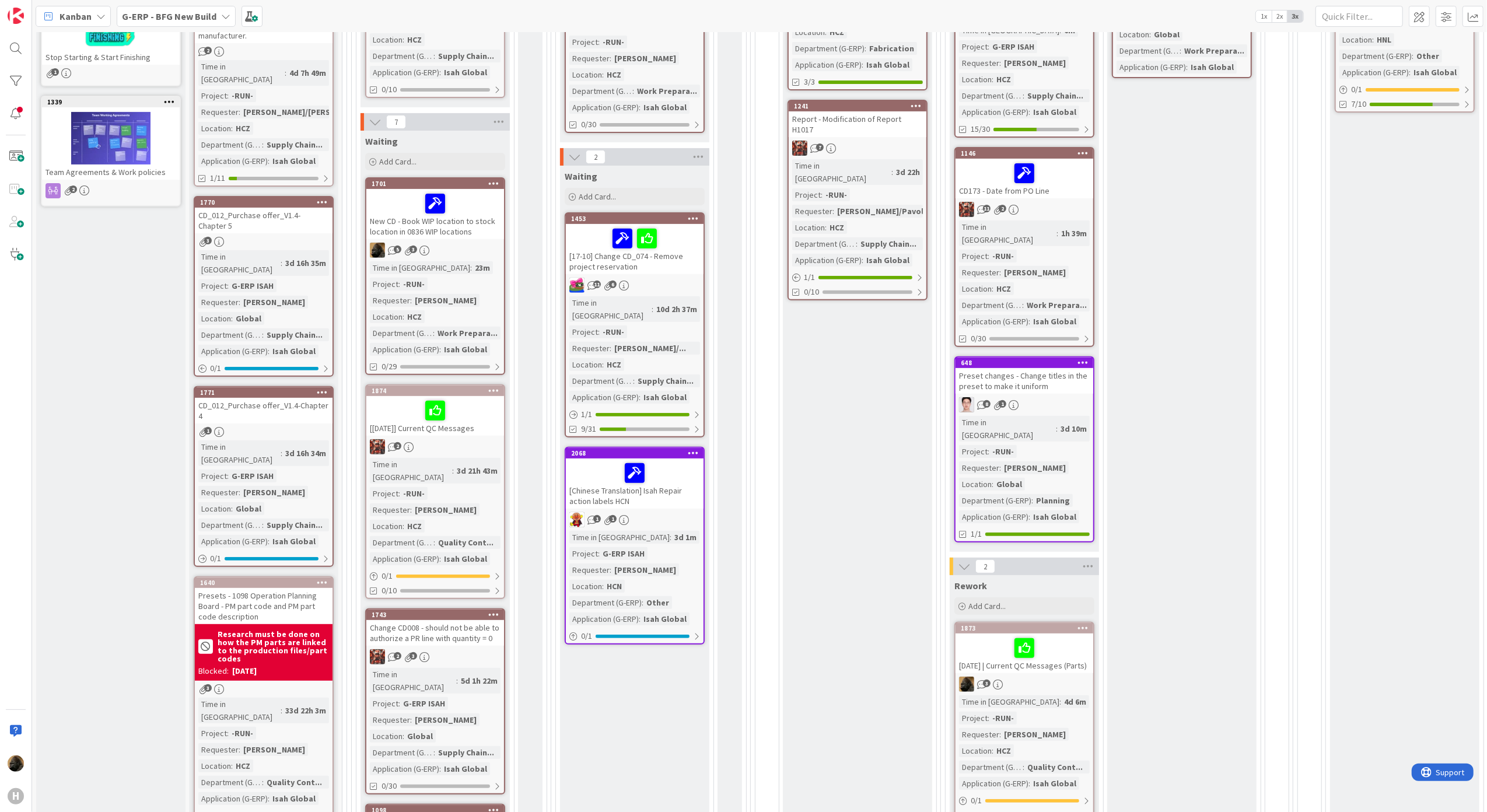
scroll to position [108, 0]
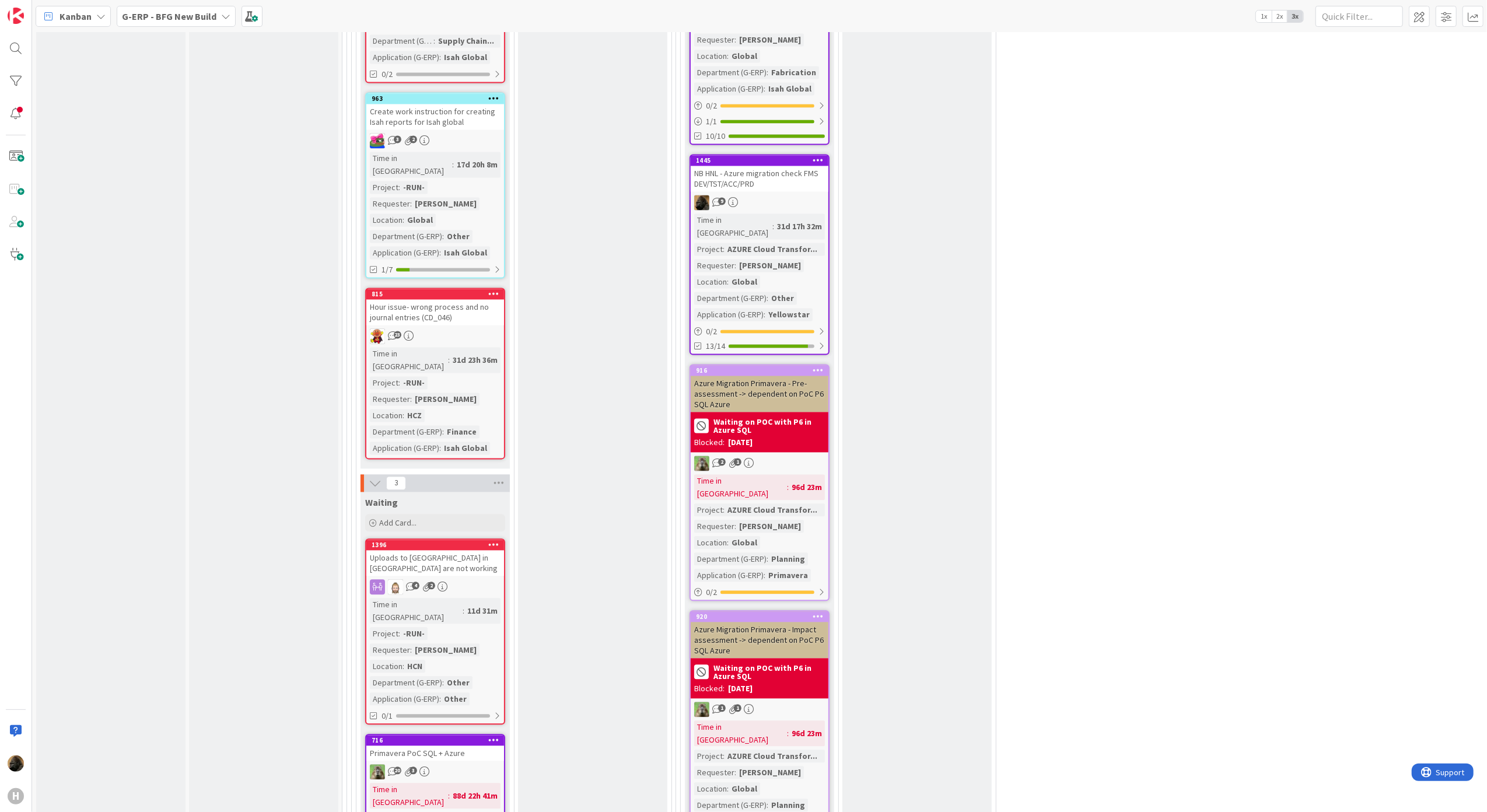
scroll to position [2021, 0]
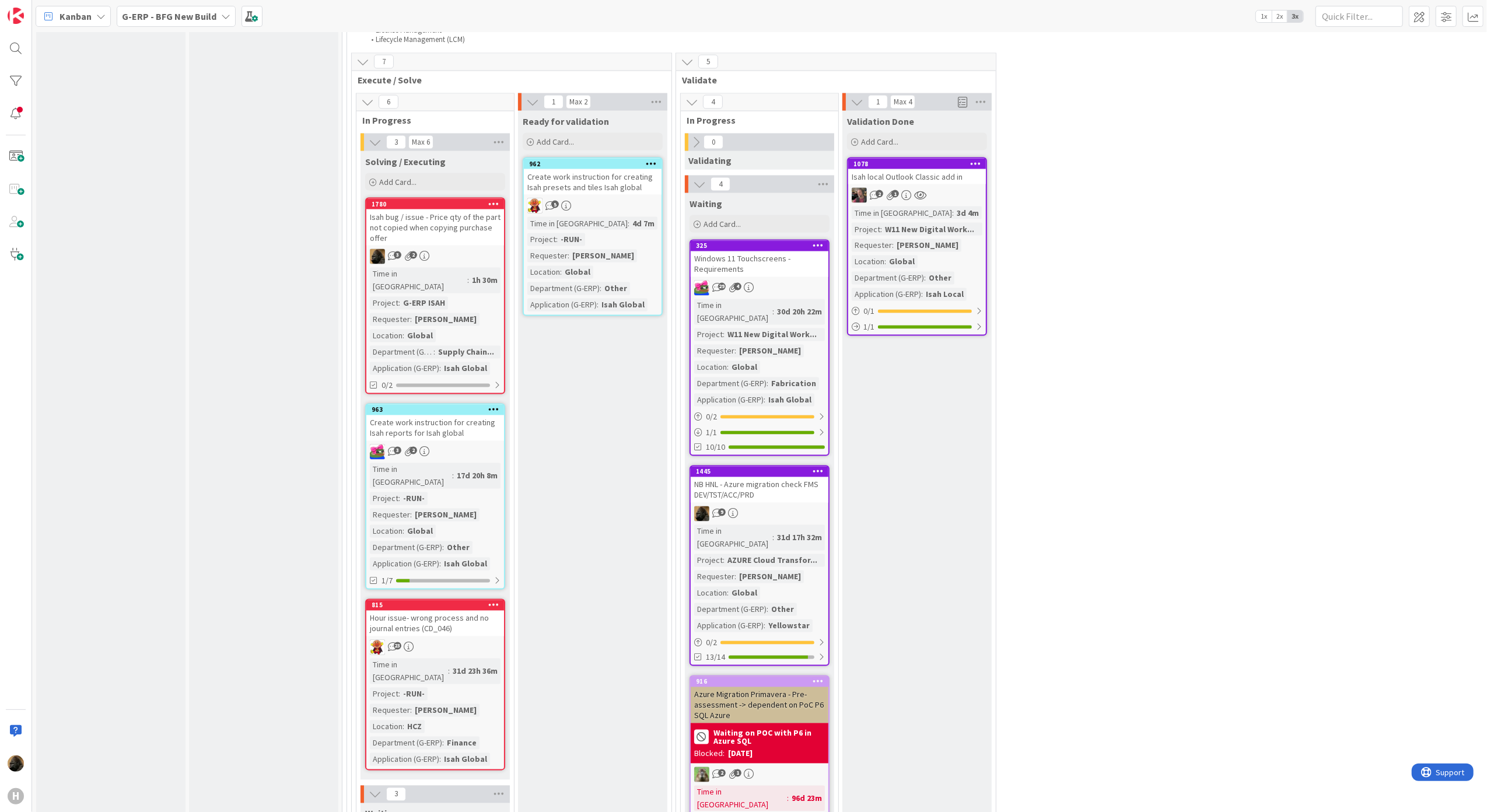
click at [96, 20] on icon at bounding box center [101, 17] width 9 height 9
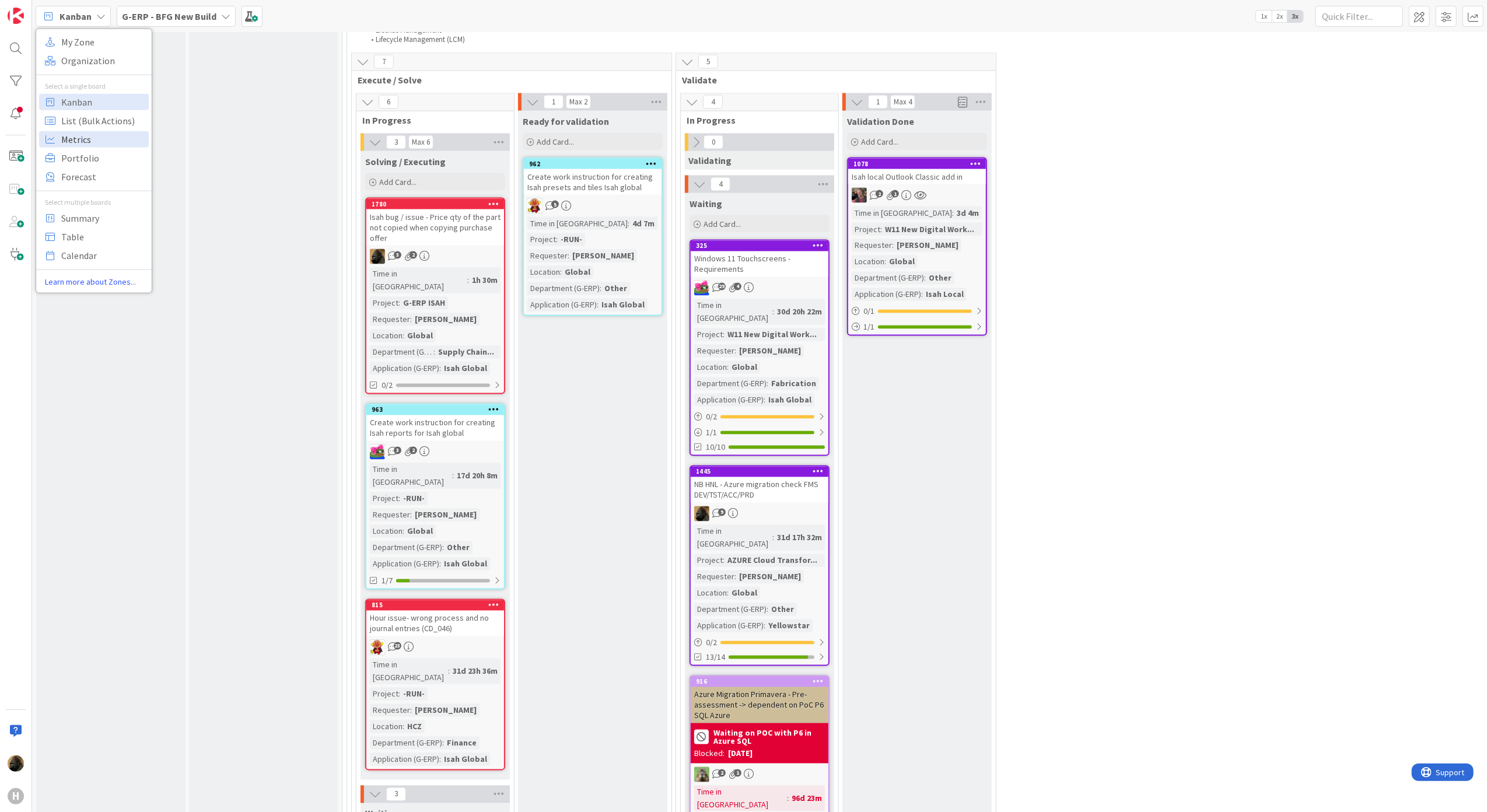
click at [108, 139] on span "Metrics" at bounding box center [103, 138] width 84 height 17
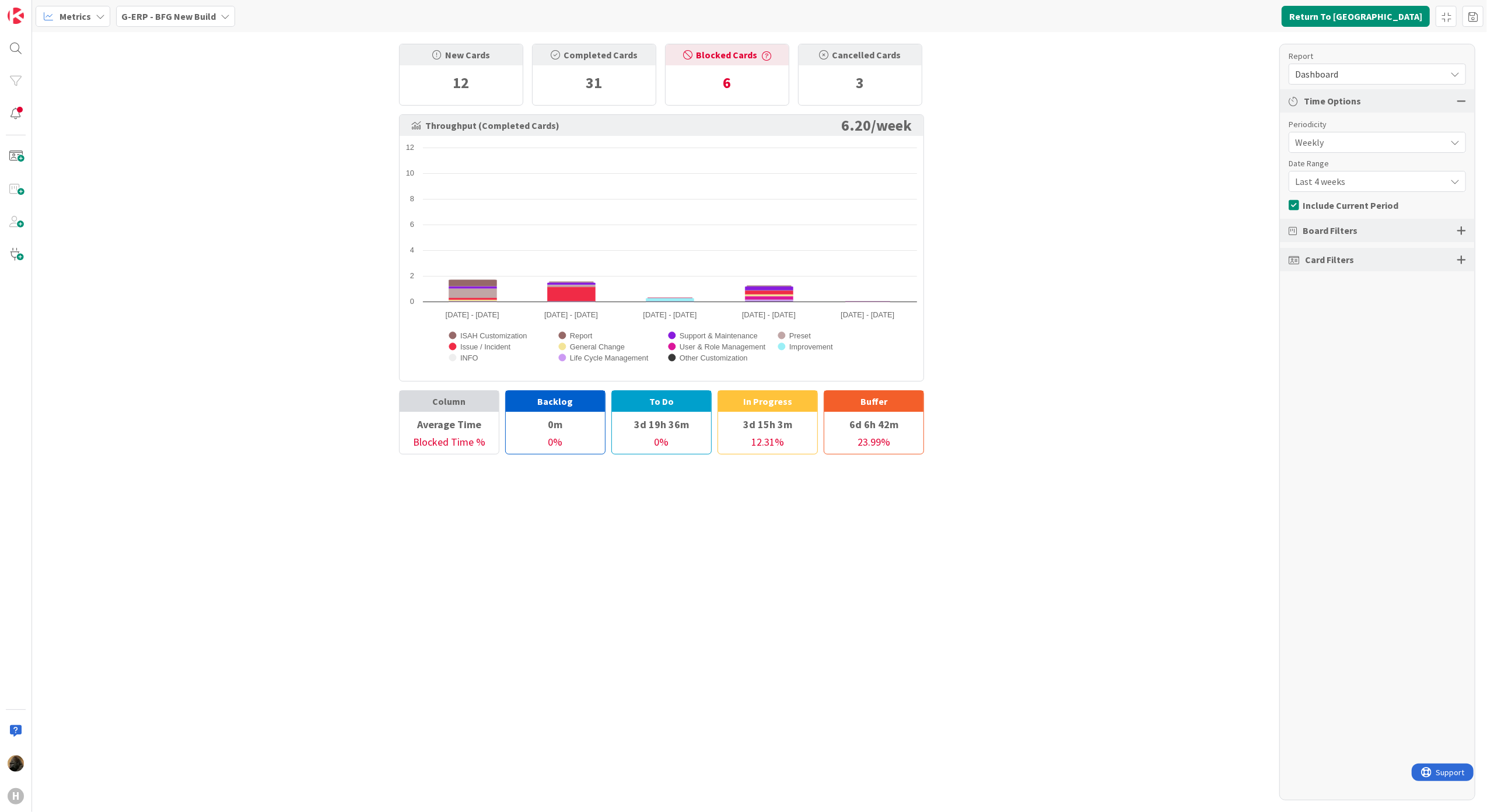
click at [1361, 80] on span "Dashboard" at bounding box center [1367, 74] width 144 height 17
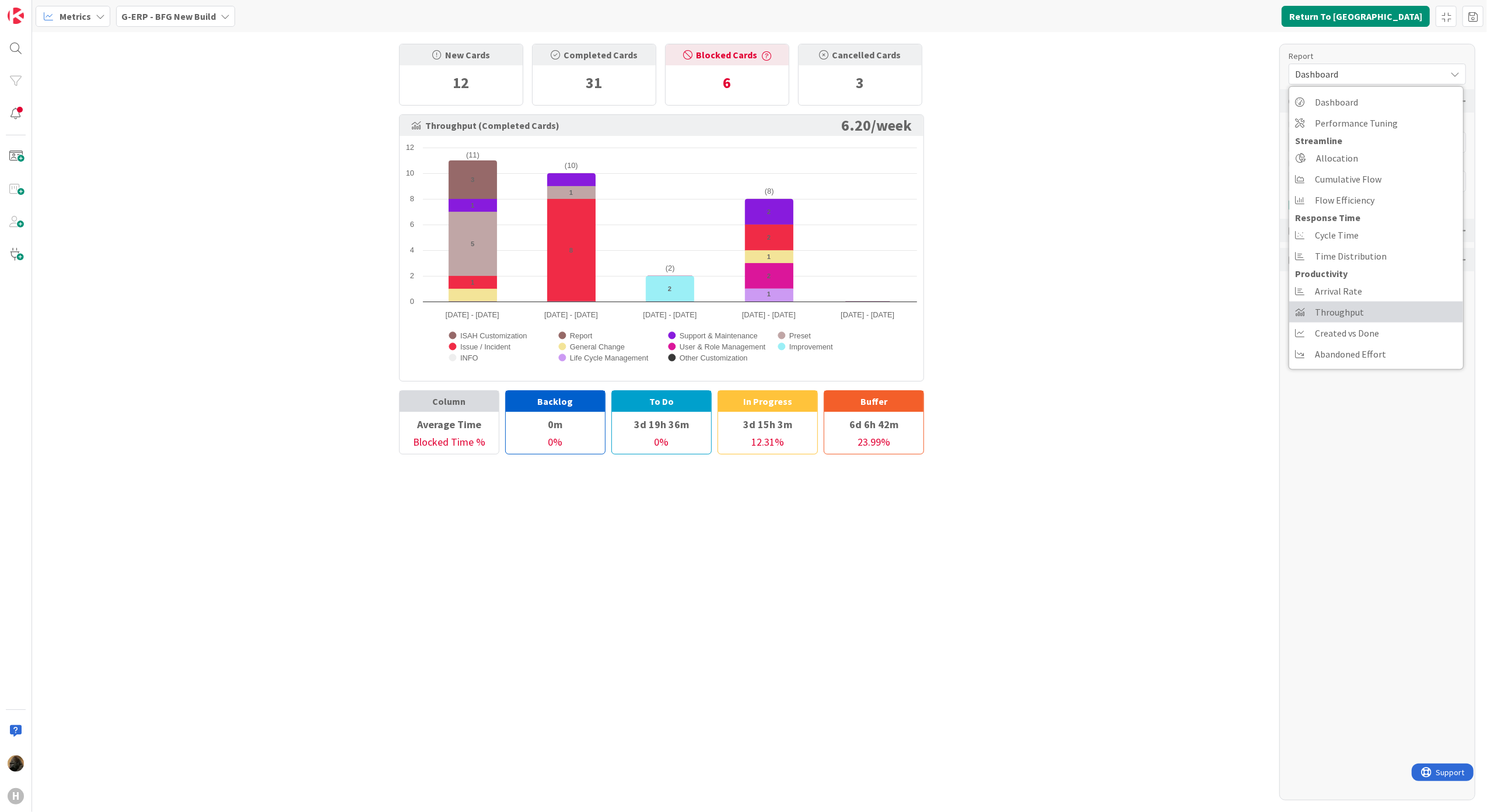
click at [1380, 313] on link "Throughput" at bounding box center [1376, 312] width 174 height 21
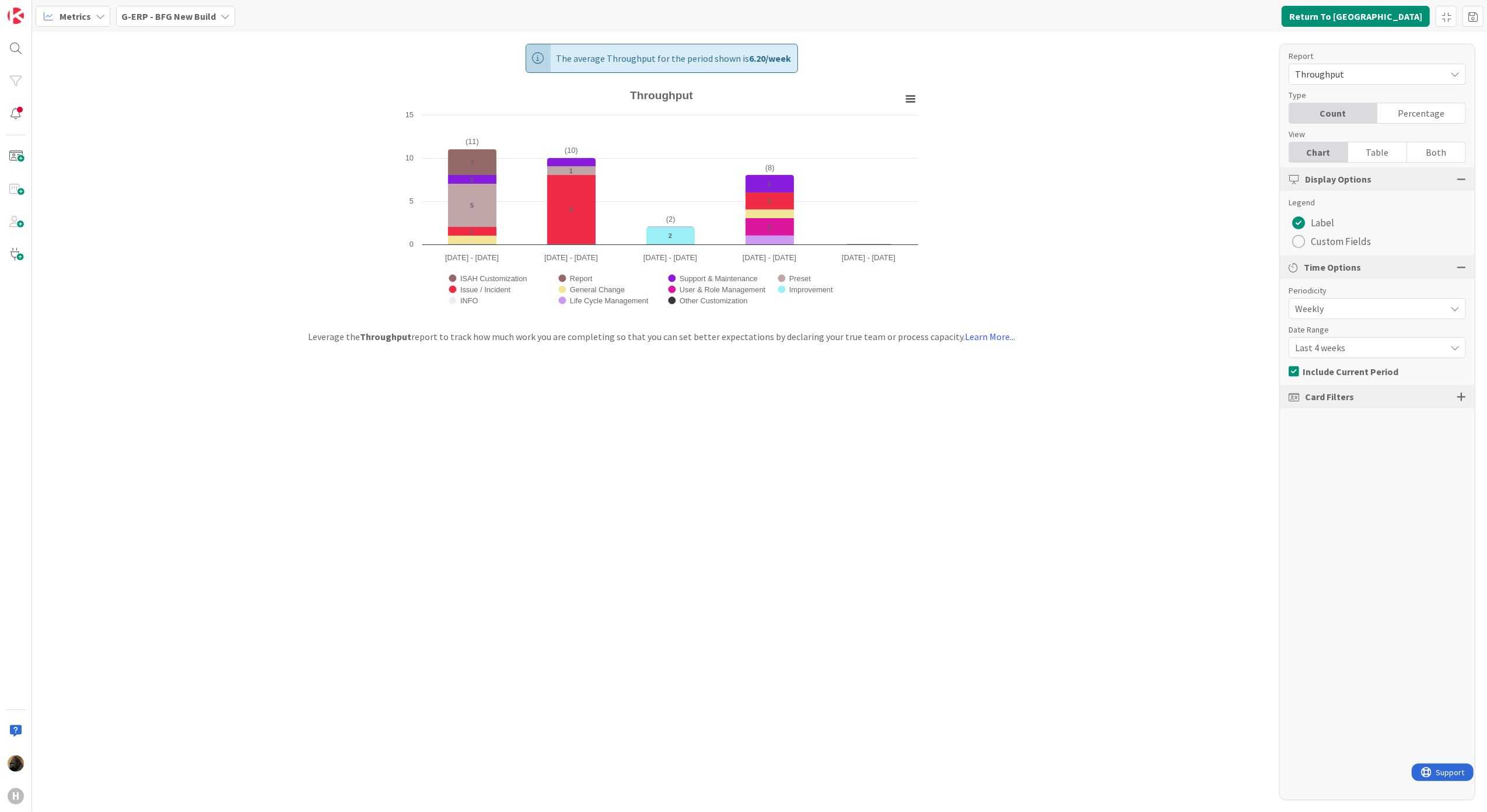
click at [1467, 398] on div "Card Filters" at bounding box center [1377, 396] width 195 height 23
click at [1463, 396] on div at bounding box center [1461, 396] width 9 height 11
click at [1356, 441] on div "All (35/35)" at bounding box center [1377, 438] width 176 height 21
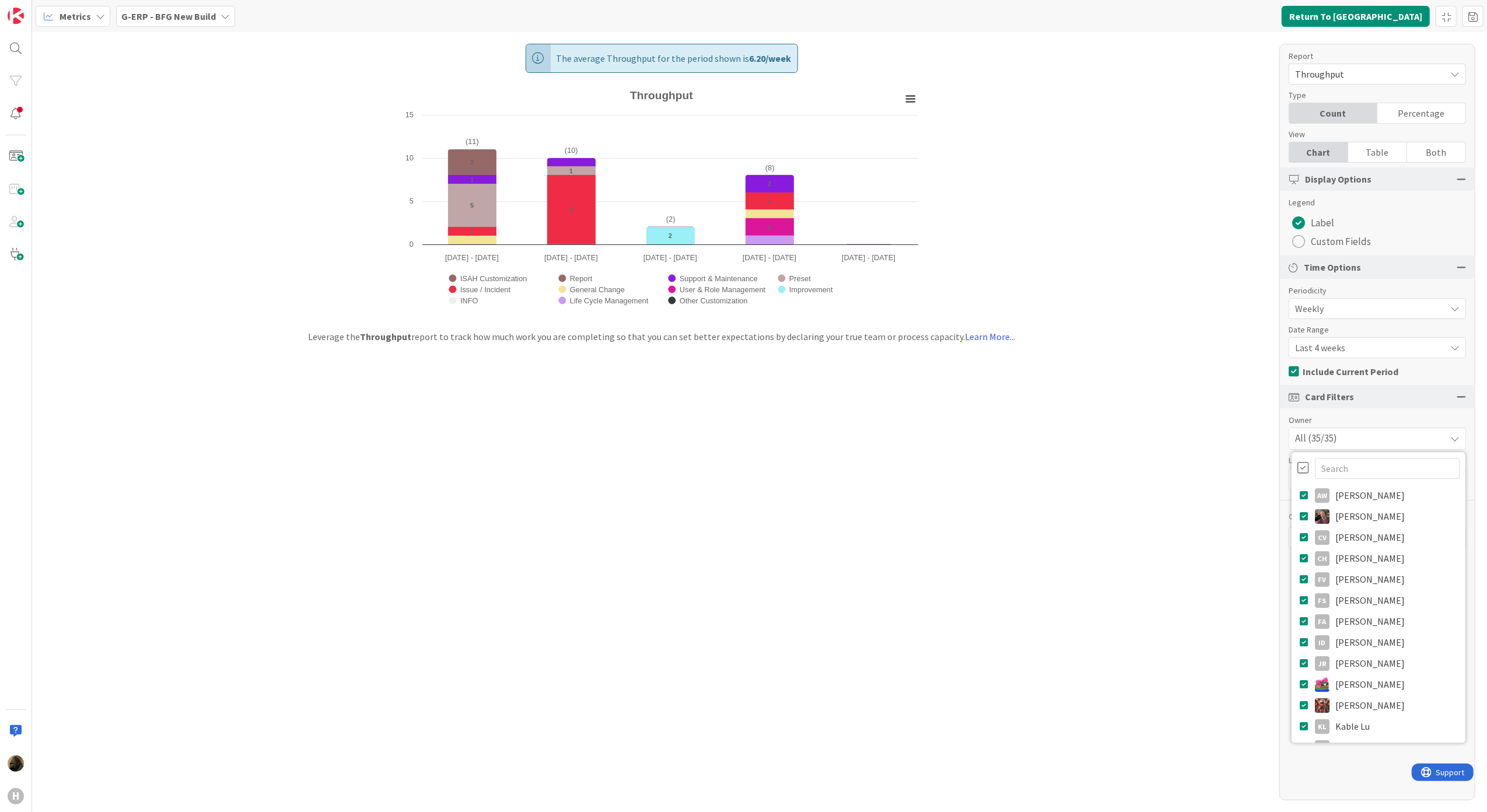
click at [1302, 470] on div at bounding box center [1303, 467] width 12 height 13
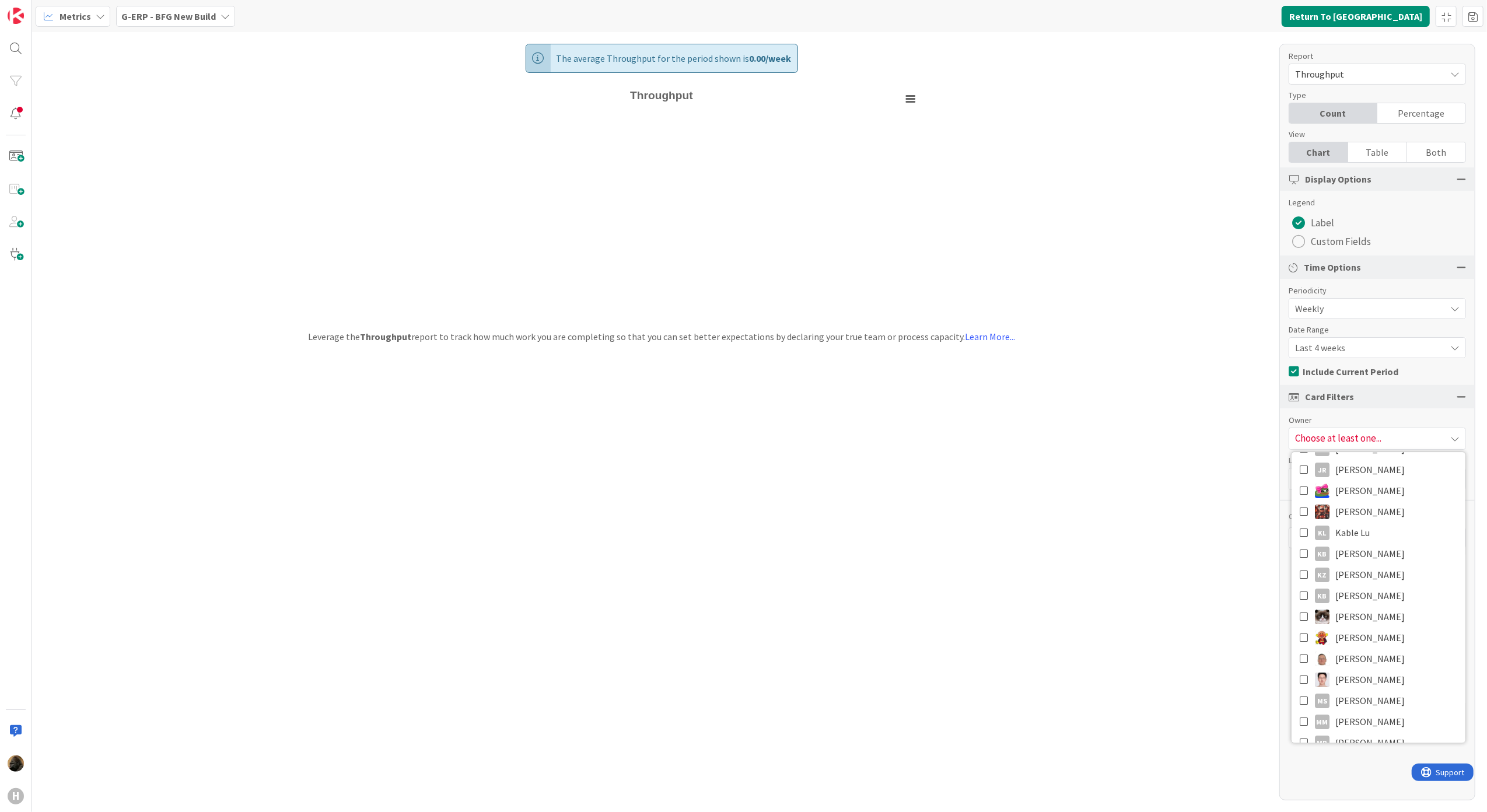
scroll to position [233, 0]
click at [1316, 732] on img at bounding box center [1322, 723] width 14 height 14
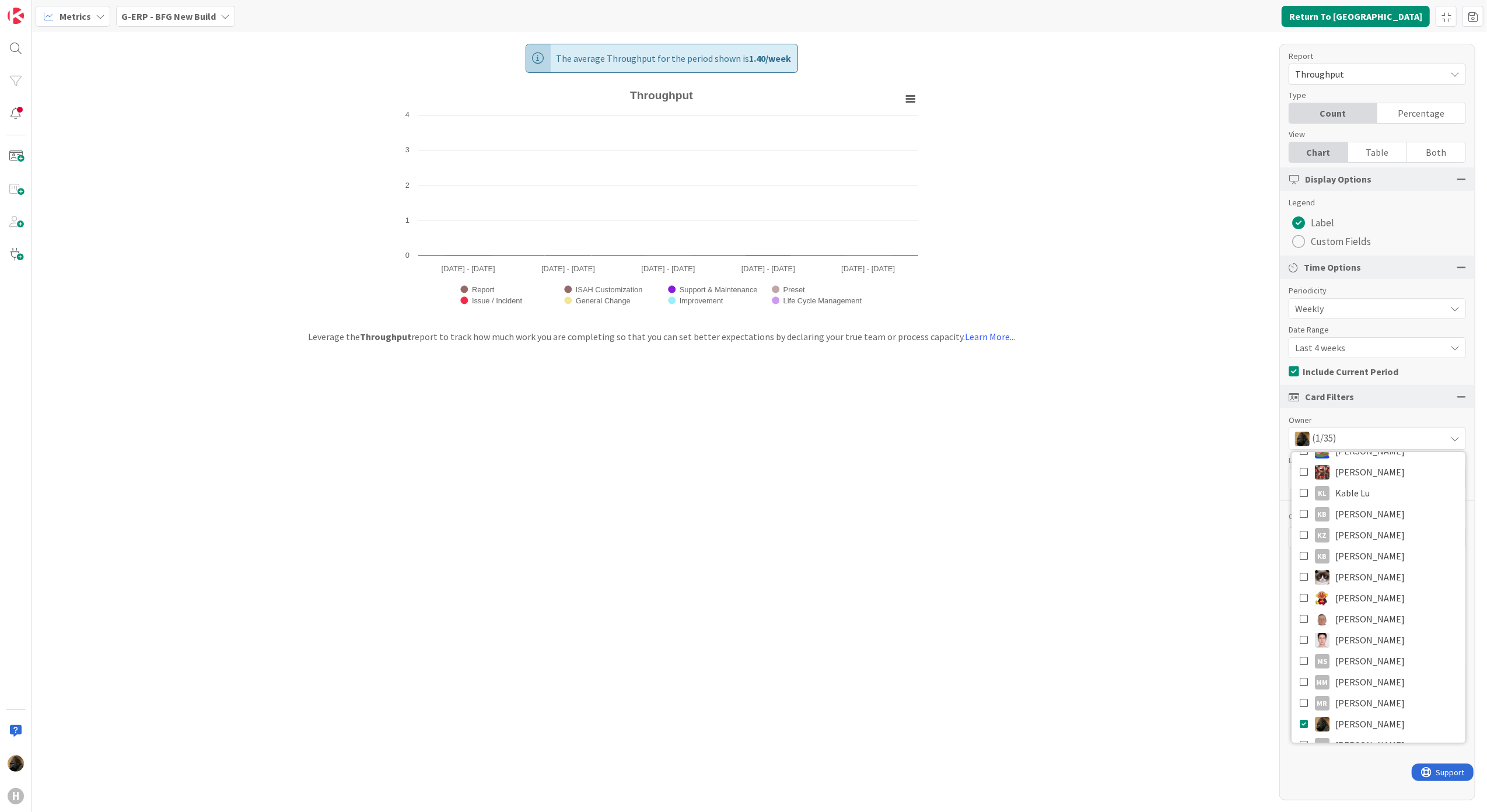
scroll to position [0, 0]
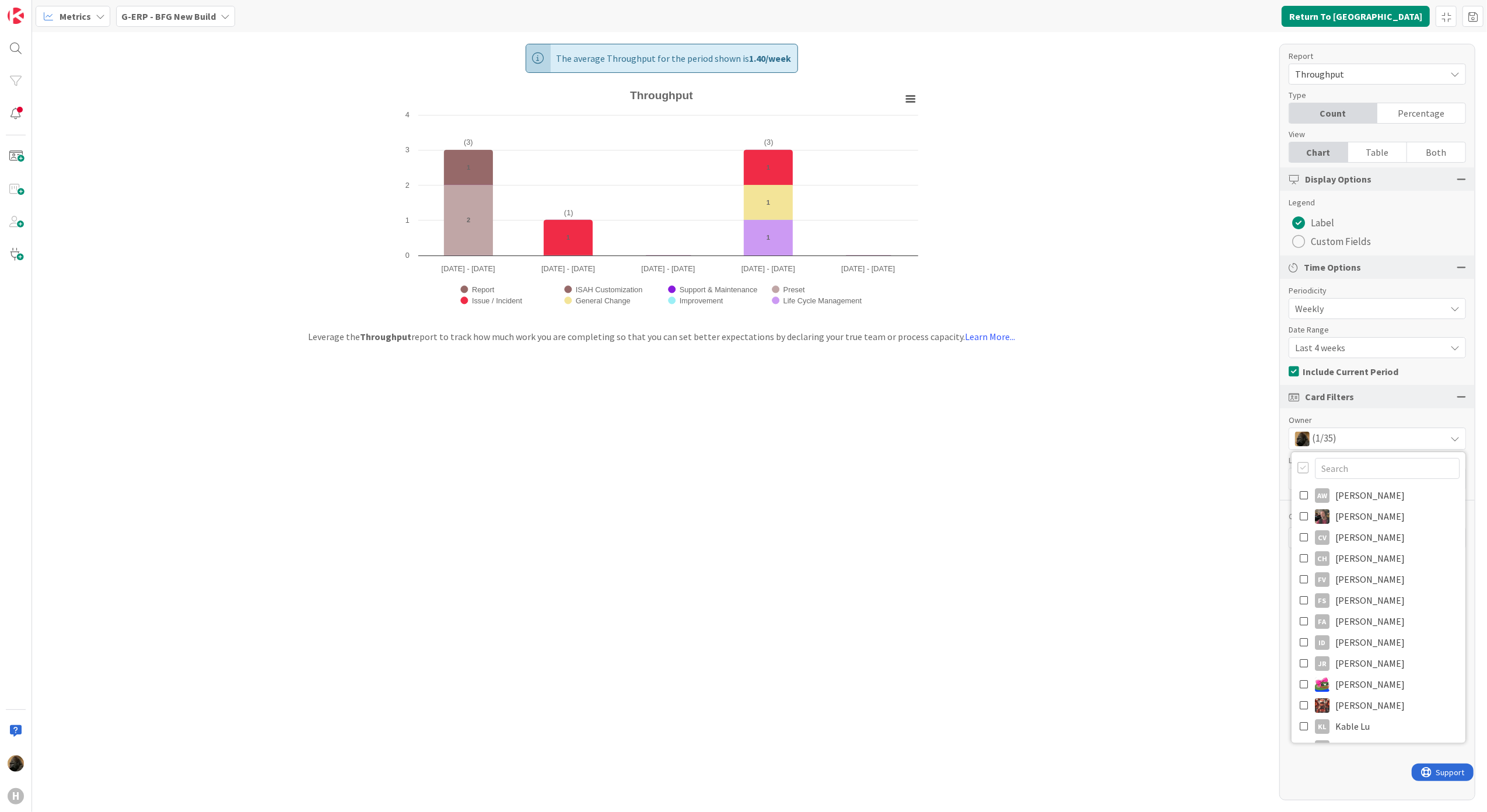
click at [994, 641] on div "The average Throughput for the period shown is 1.40 / week Created with Highcha…" at bounding box center [760, 422] width 1455 height 780
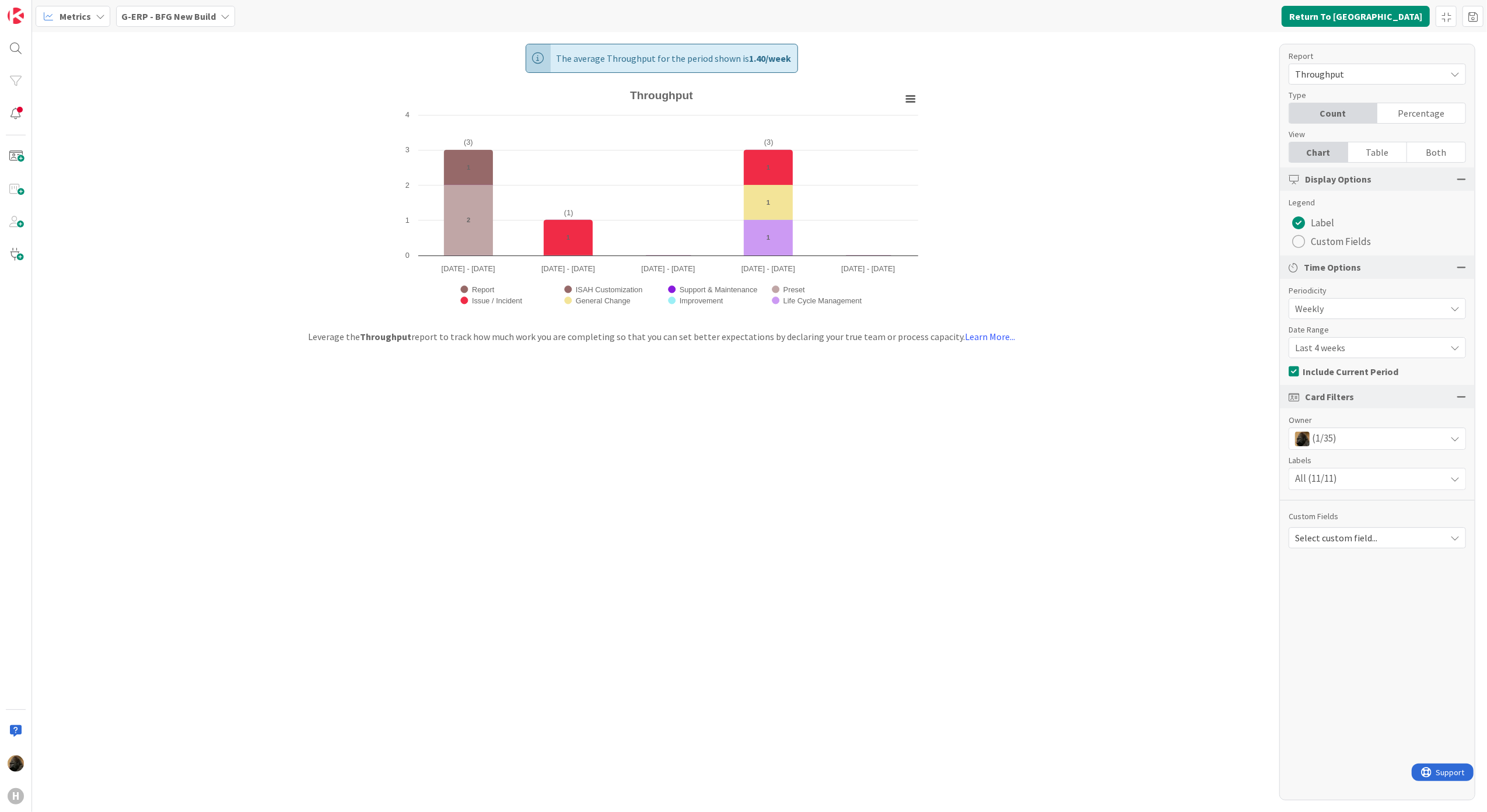
click at [1355, 529] on div "Select custom field..." at bounding box center [1377, 538] width 178 height 21
click at [1323, 501] on div "Report Throughput Dashboard Performance Tuning Streamline Allocation Cumulative…" at bounding box center [1377, 422] width 196 height 756
click at [1340, 349] on span "Last 4 weeks" at bounding box center [1367, 347] width 144 height 17
click at [1331, 437] on span "Last 26 weeks" at bounding box center [1384, 438] width 147 height 17
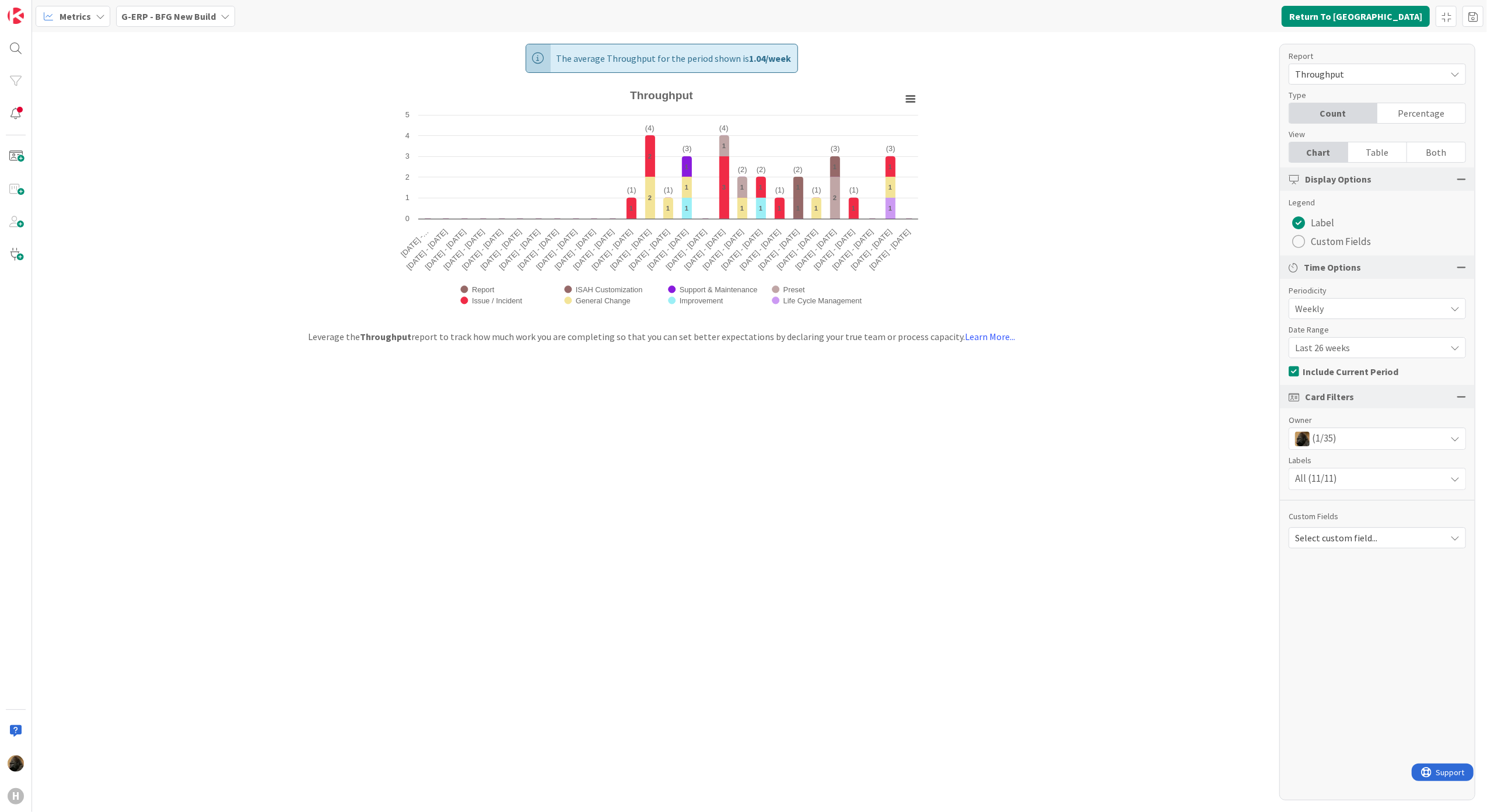
click at [1350, 351] on span "Last 26 weeks" at bounding box center [1367, 347] width 144 height 17
click at [1350, 418] on span "Last 13 weeks" at bounding box center [1384, 417] width 147 height 17
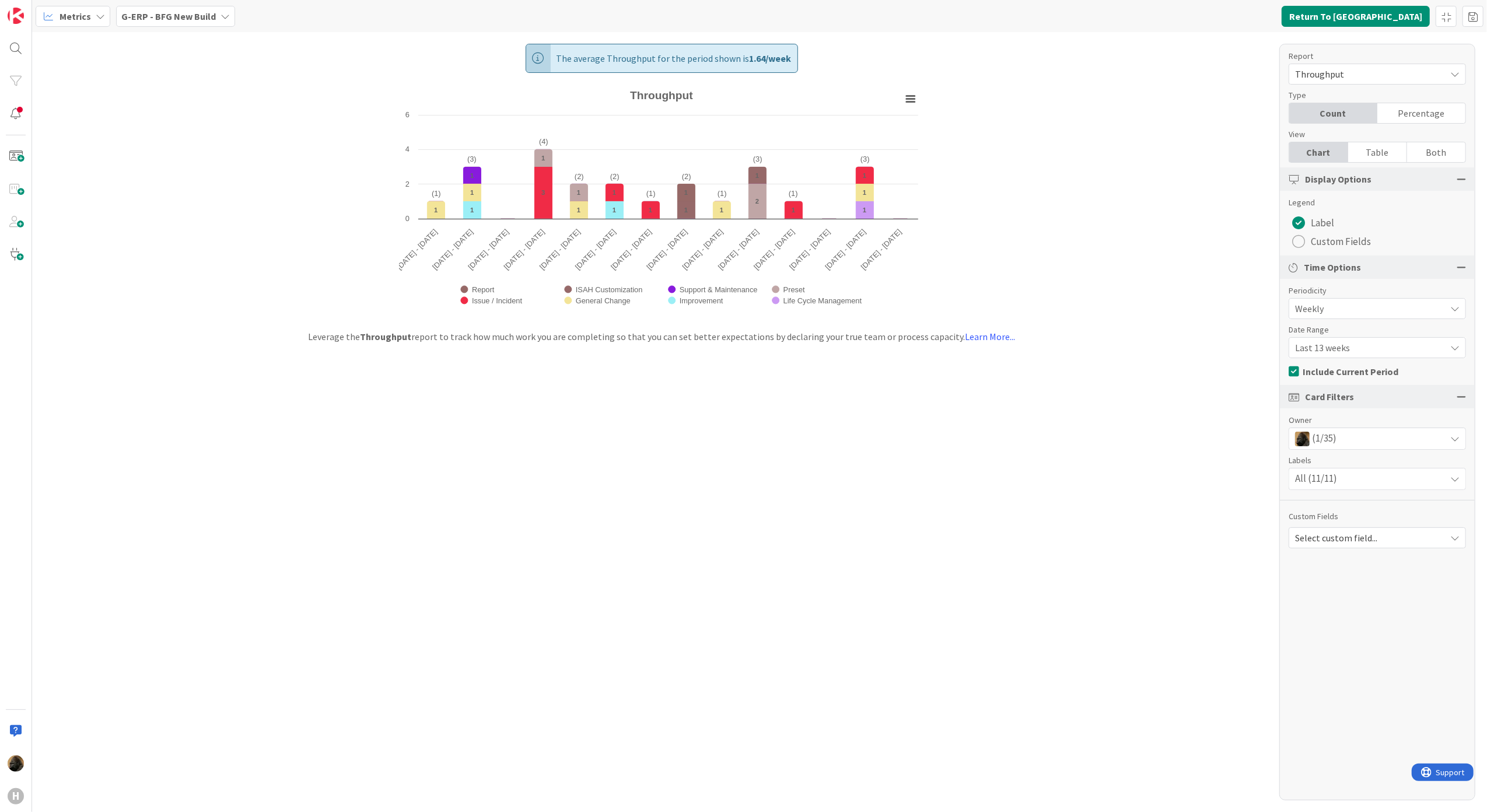
click at [955, 462] on div "The average Throughput for the period shown is 1.64 / week Created with Highcha…" at bounding box center [760, 422] width 1455 height 780
click at [166, 6] on div "G-ERP - BFG New Build" at bounding box center [175, 17] width 119 height 21
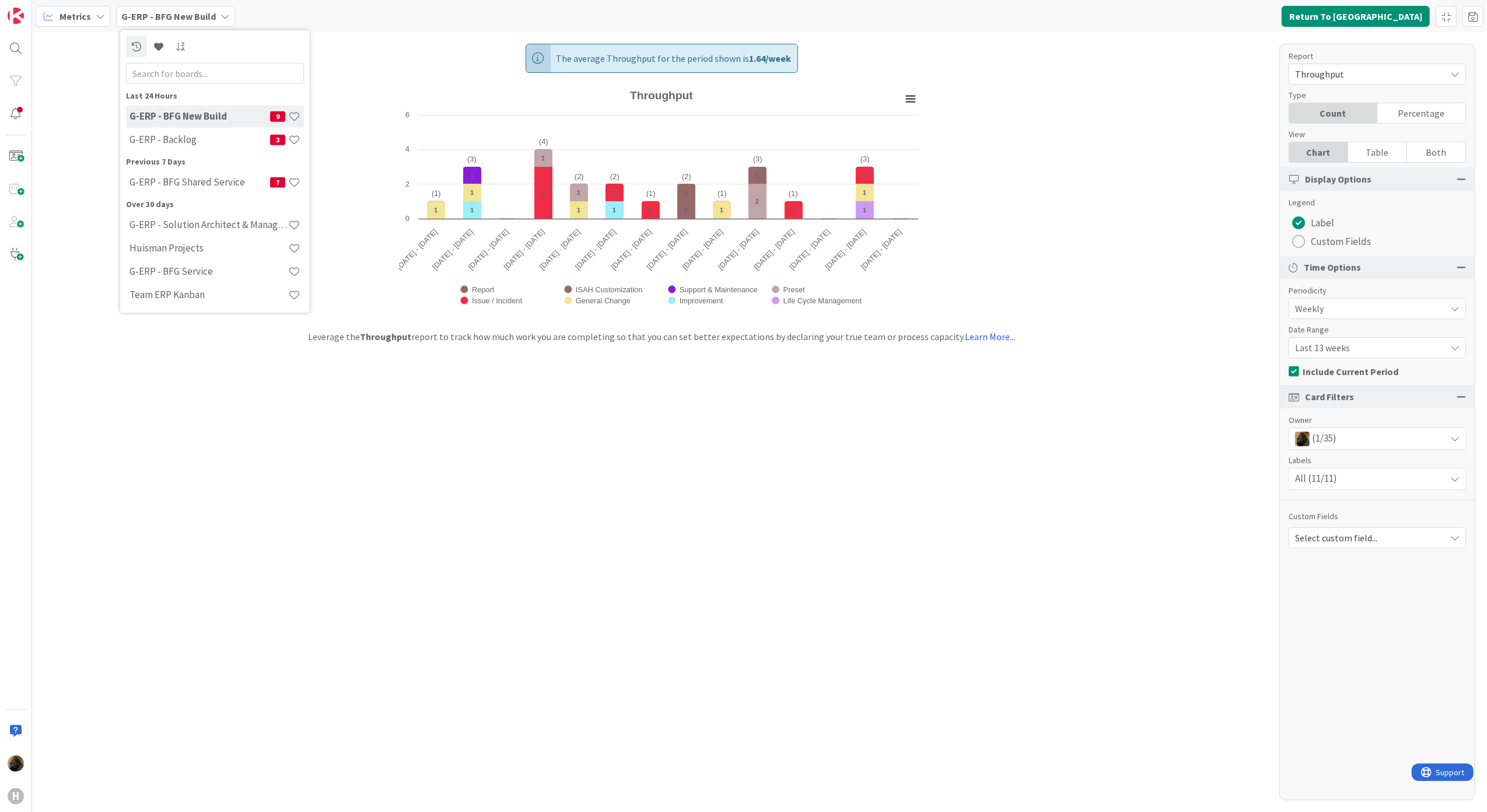
click at [90, 28] on div "Metrics G-ERP - BFG New Build Last 24 Hours G-ERP - BFG New Build 9 G-ERP - Bac…" at bounding box center [760, 16] width 1455 height 32
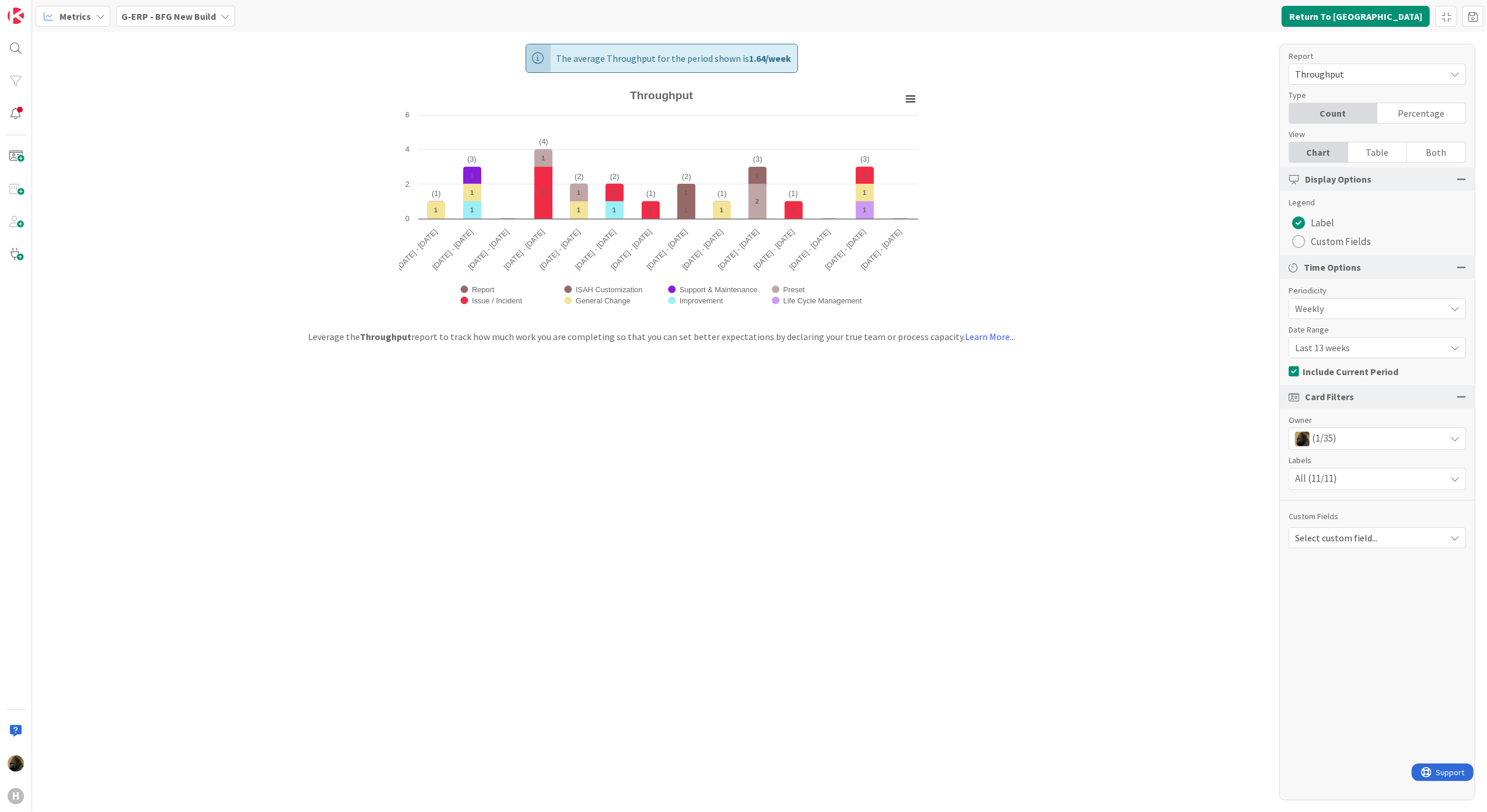
click at [90, 20] on span "Metrics" at bounding box center [75, 16] width 32 height 14
click at [102, 100] on span "Kanban" at bounding box center [103, 101] width 84 height 17
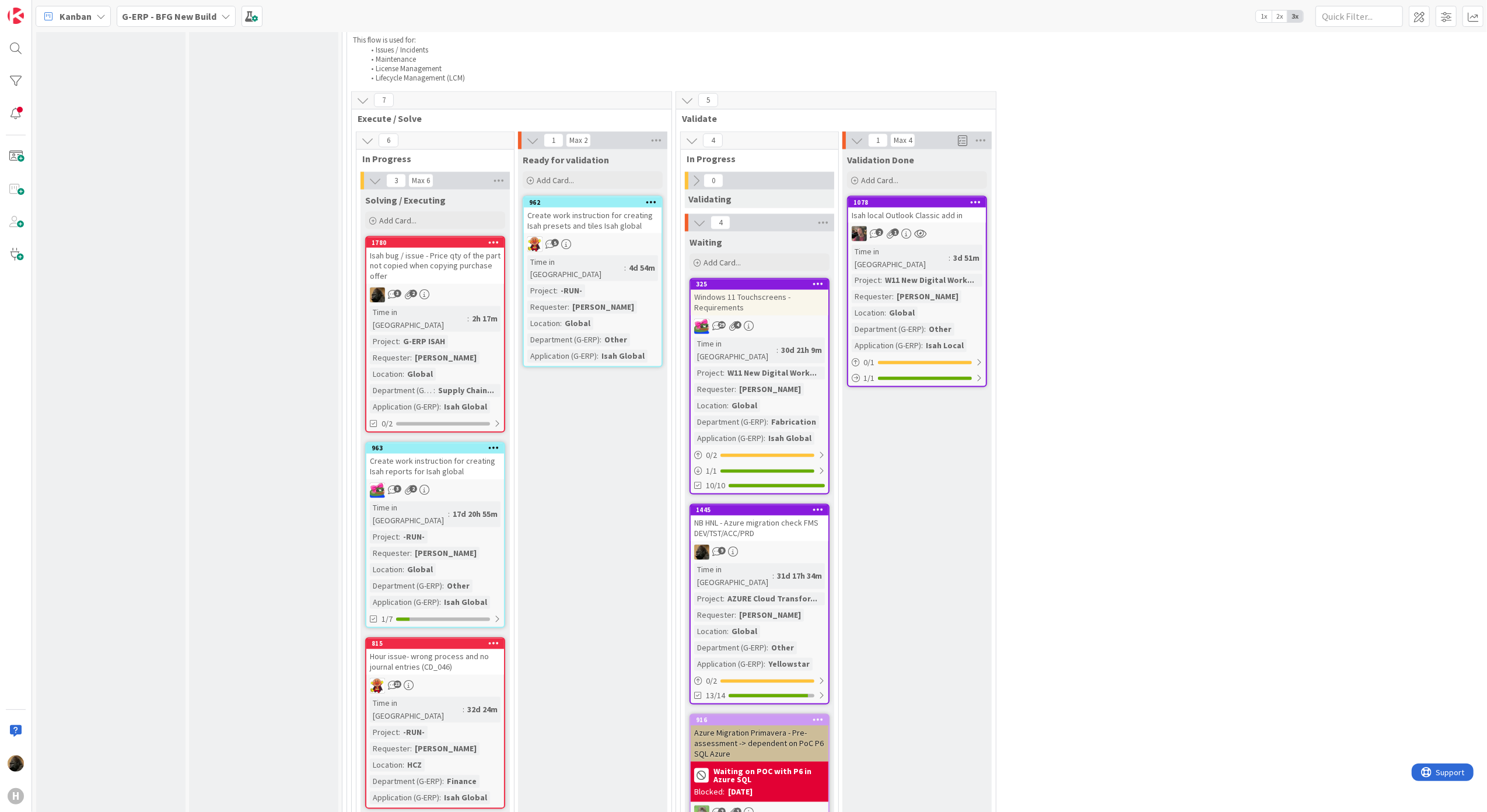
scroll to position [1944, 0]
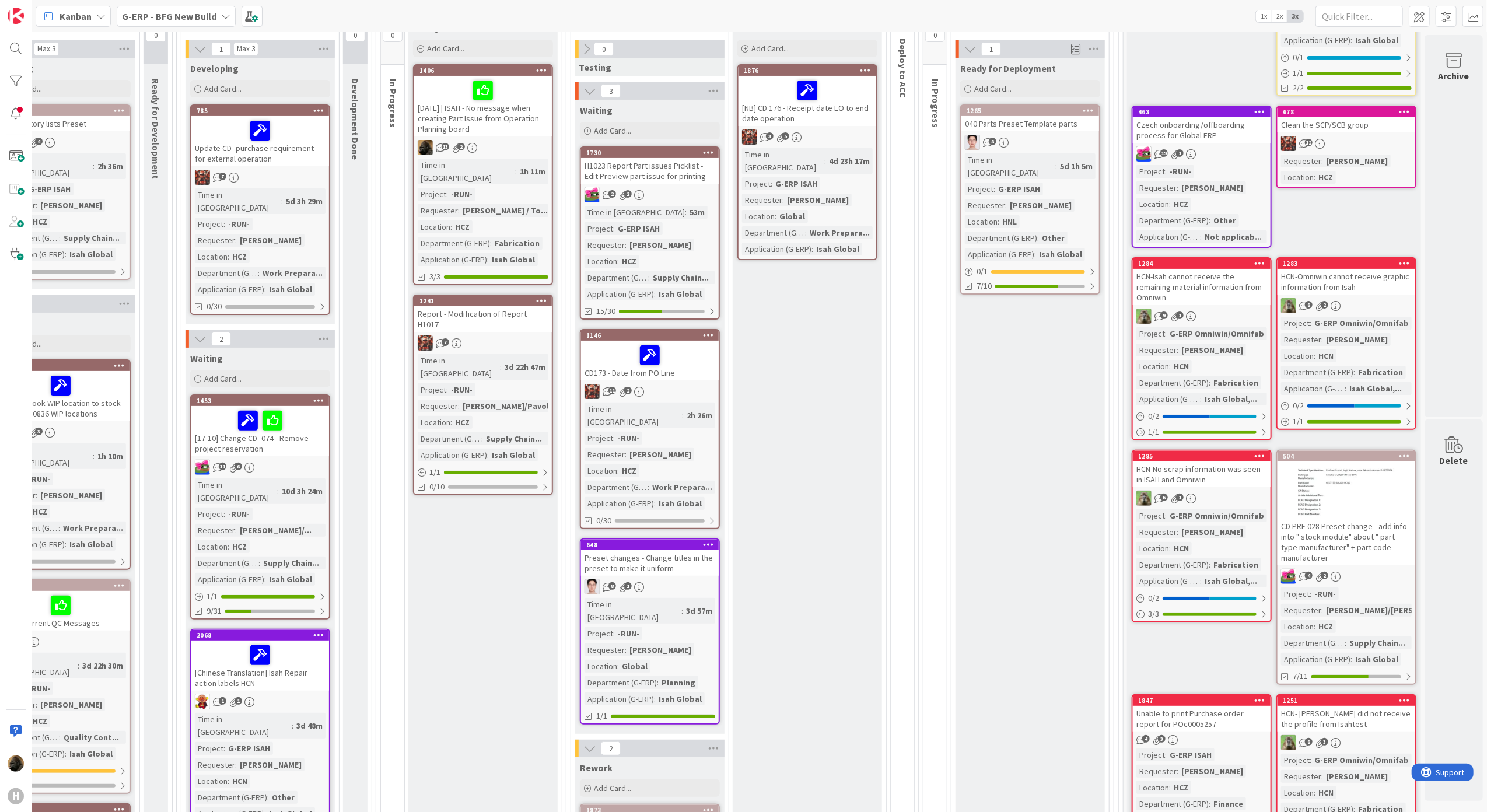
scroll to position [233, 390]
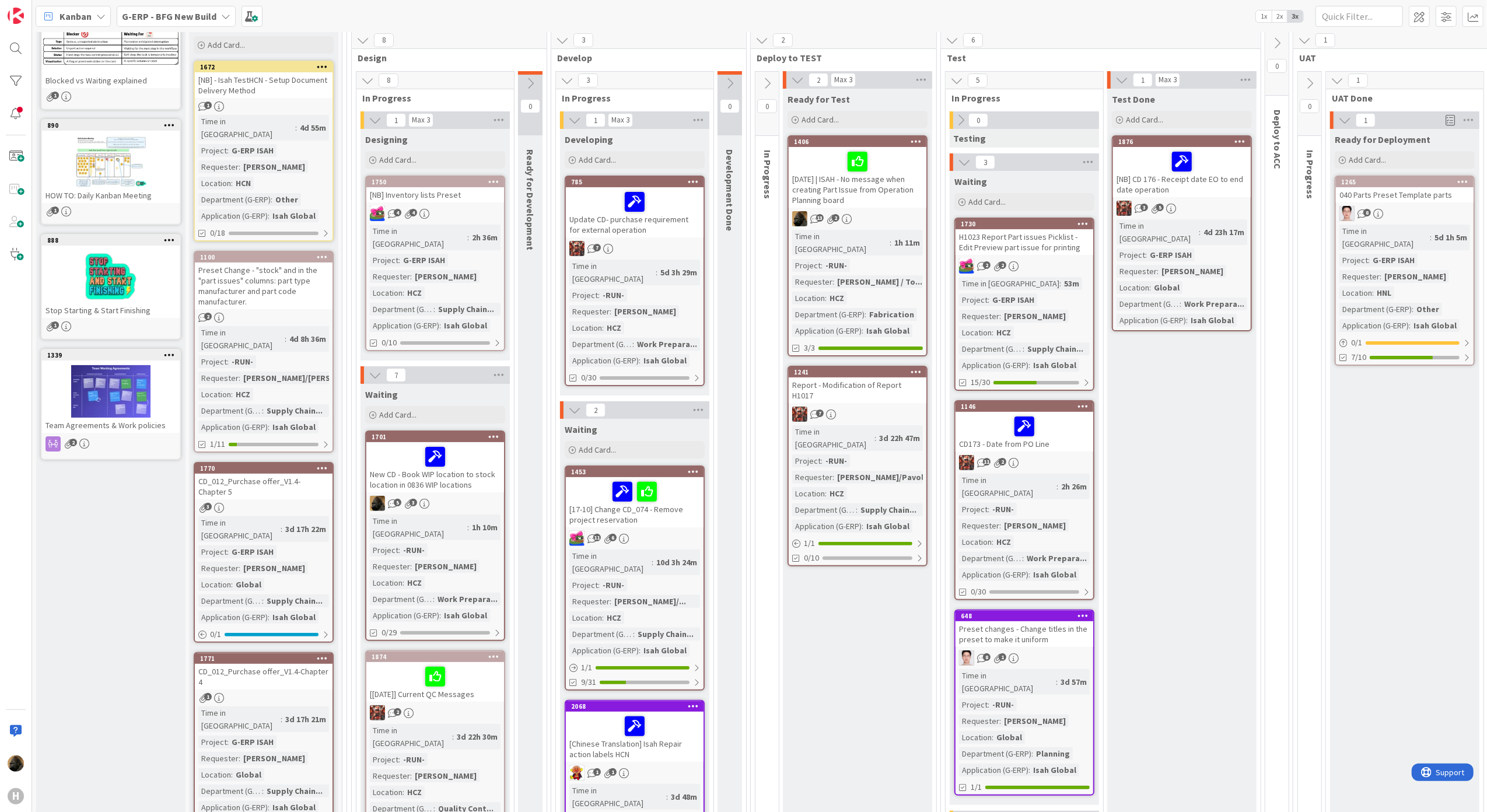
scroll to position [0, 0]
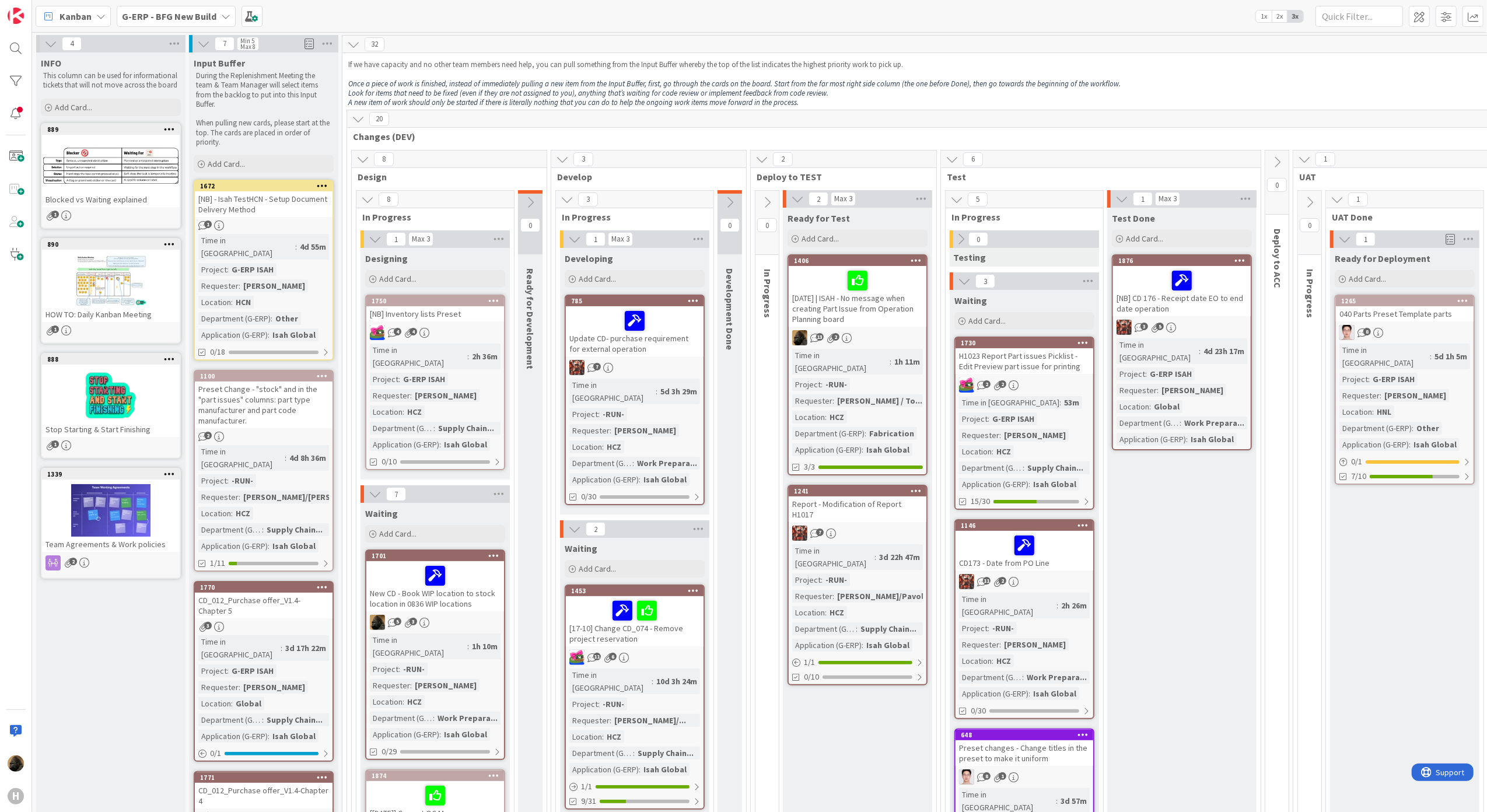
click at [281, 387] on div "Preset Change - "stock" and in the "part issues" columns: part type manufacture…" at bounding box center [263, 404] width 138 height 47
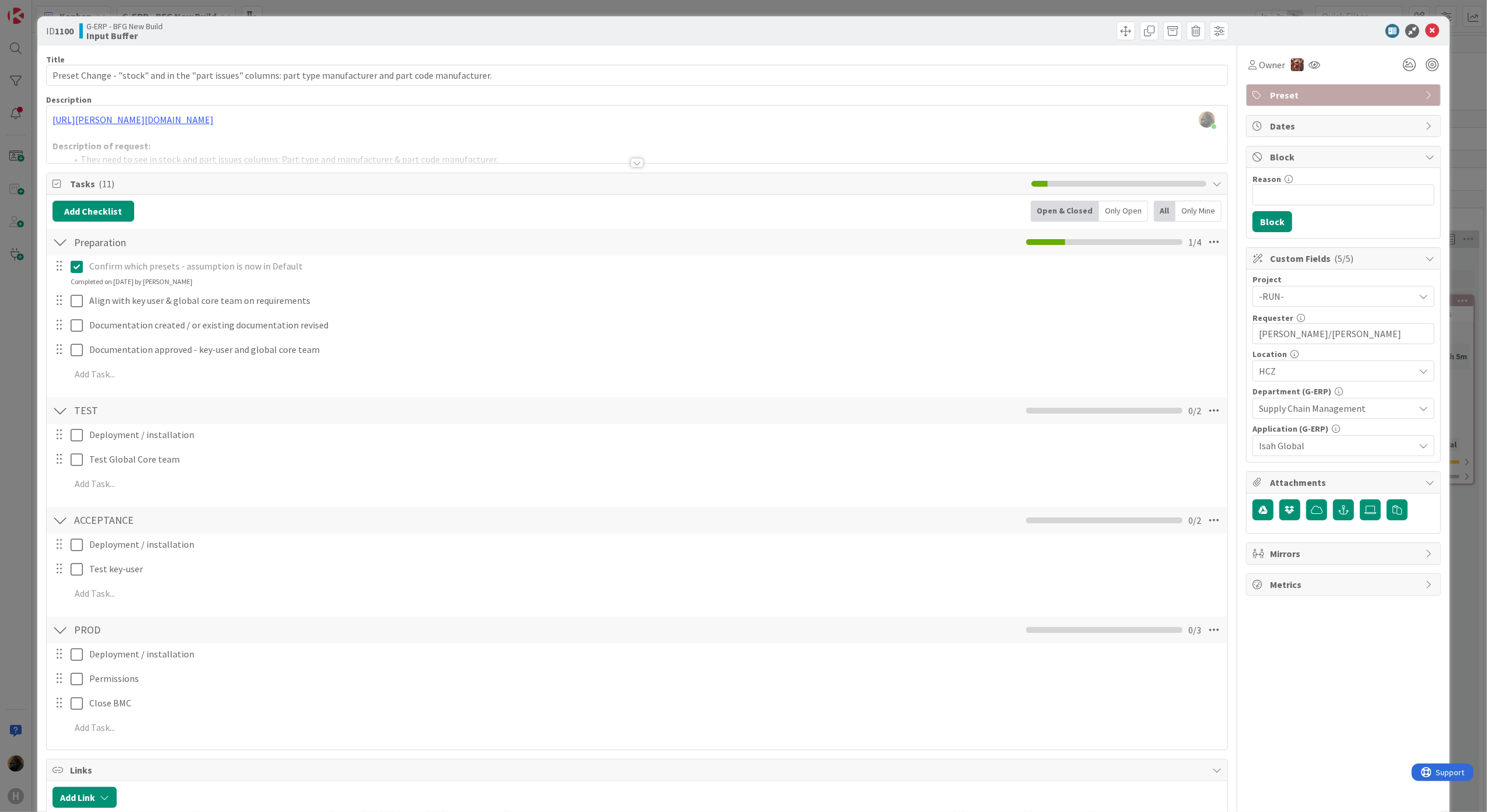
click at [630, 162] on div at bounding box center [636, 162] width 13 height 9
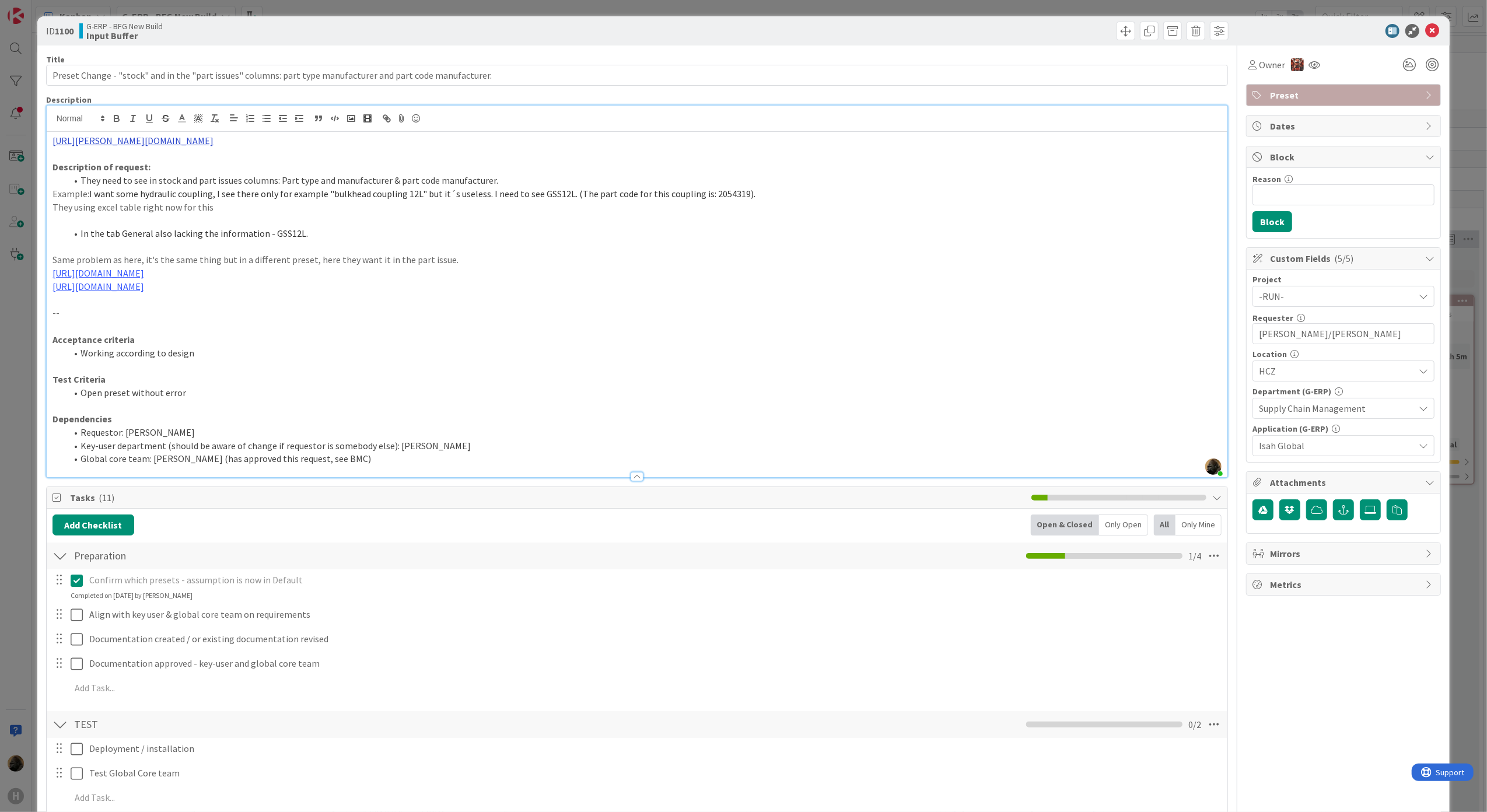
click at [214, 147] on link "[URL][PERSON_NAME][DOMAIN_NAME]" at bounding box center [133, 141] width 161 height 12
click at [278, 162] on link "[URL][PERSON_NAME][DOMAIN_NAME]" at bounding box center [236, 163] width 117 height 15
click at [255, 226] on p at bounding box center [637, 220] width 1170 height 14
drag, startPoint x: 306, startPoint y: 230, endPoint x: 82, endPoint y: 232, distance: 224.0
click at [82, 232] on li "In the tab General also lacking the information - GSS12L." at bounding box center [644, 234] width 1155 height 14
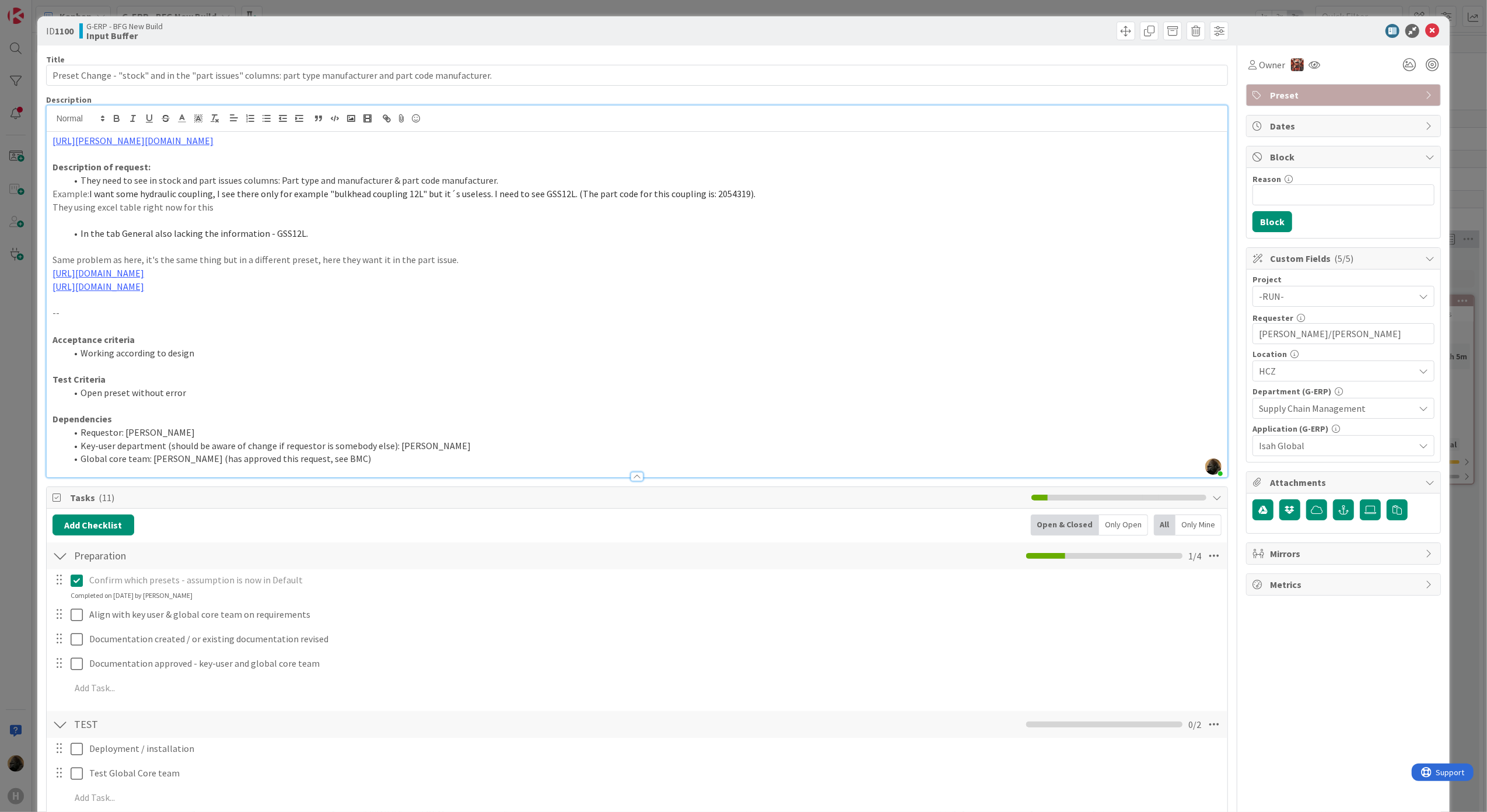
click at [133, 231] on span "In the tab General also lacking the information - GSS12L." at bounding box center [194, 233] width 227 height 12
drag, startPoint x: 84, startPoint y: 232, endPoint x: 290, endPoint y: 230, distance: 206.0
click at [290, 230] on span "In the tab General also lacking the information - GSS12L." at bounding box center [194, 233] width 227 height 12
click at [427, 392] on li "Open preset without error" at bounding box center [644, 392] width 1155 height 14
click at [302, 292] on link "[URL][DOMAIN_NAME]" at bounding box center [262, 295] width 80 height 15
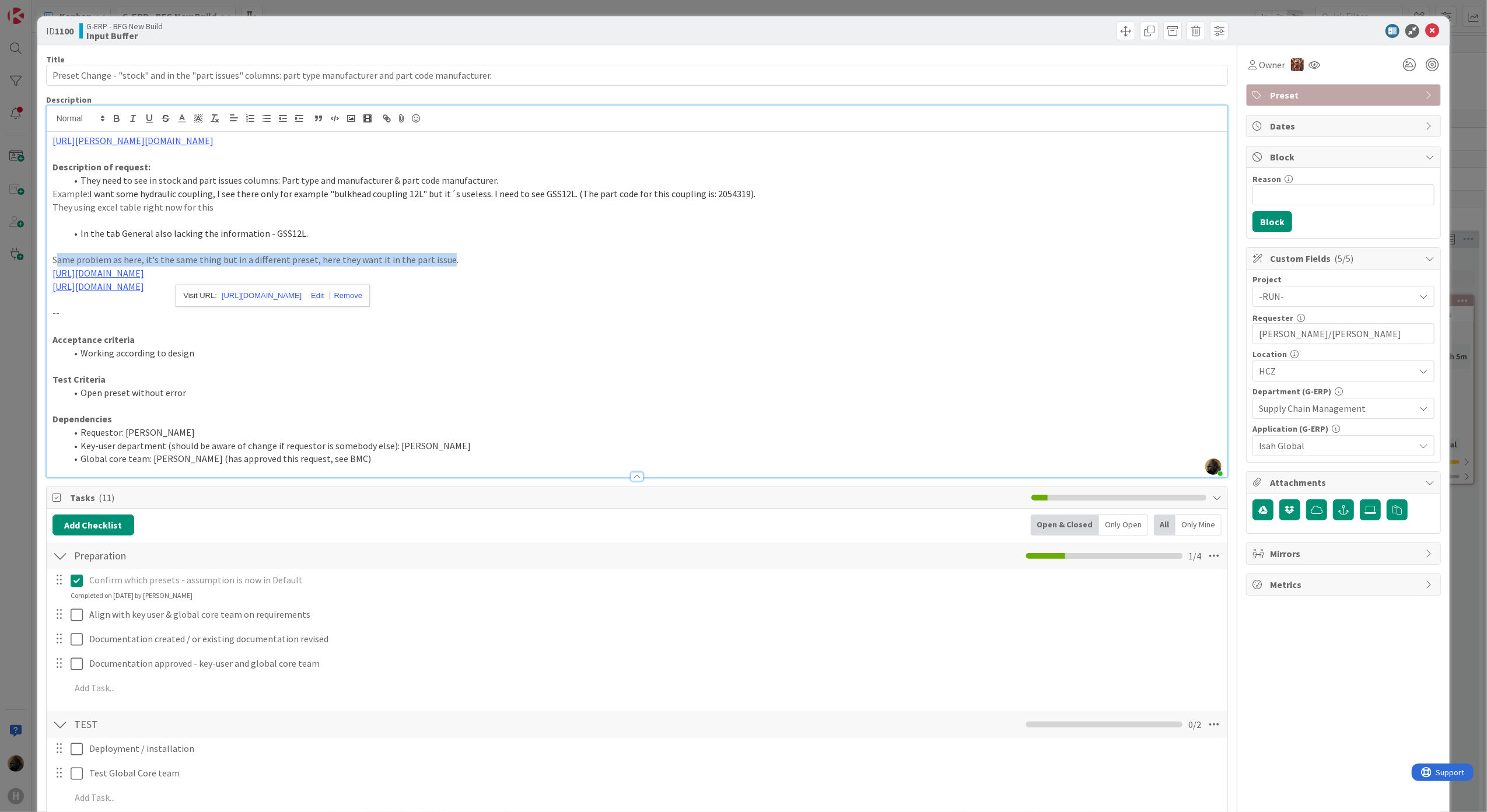
drag, startPoint x: 441, startPoint y: 257, endPoint x: 57, endPoint y: 262, distance: 384.0
click at [57, 262] on p "Same problem as here, it's the same thing but in a different preset, here they …" at bounding box center [637, 260] width 1170 height 14
click at [61, 262] on p "Same problem as here, it's the same thing but in a different preset, here they …" at bounding box center [637, 260] width 1170 height 14
click at [144, 292] on link "[URL][DOMAIN_NAME]" at bounding box center [99, 286] width 92 height 12
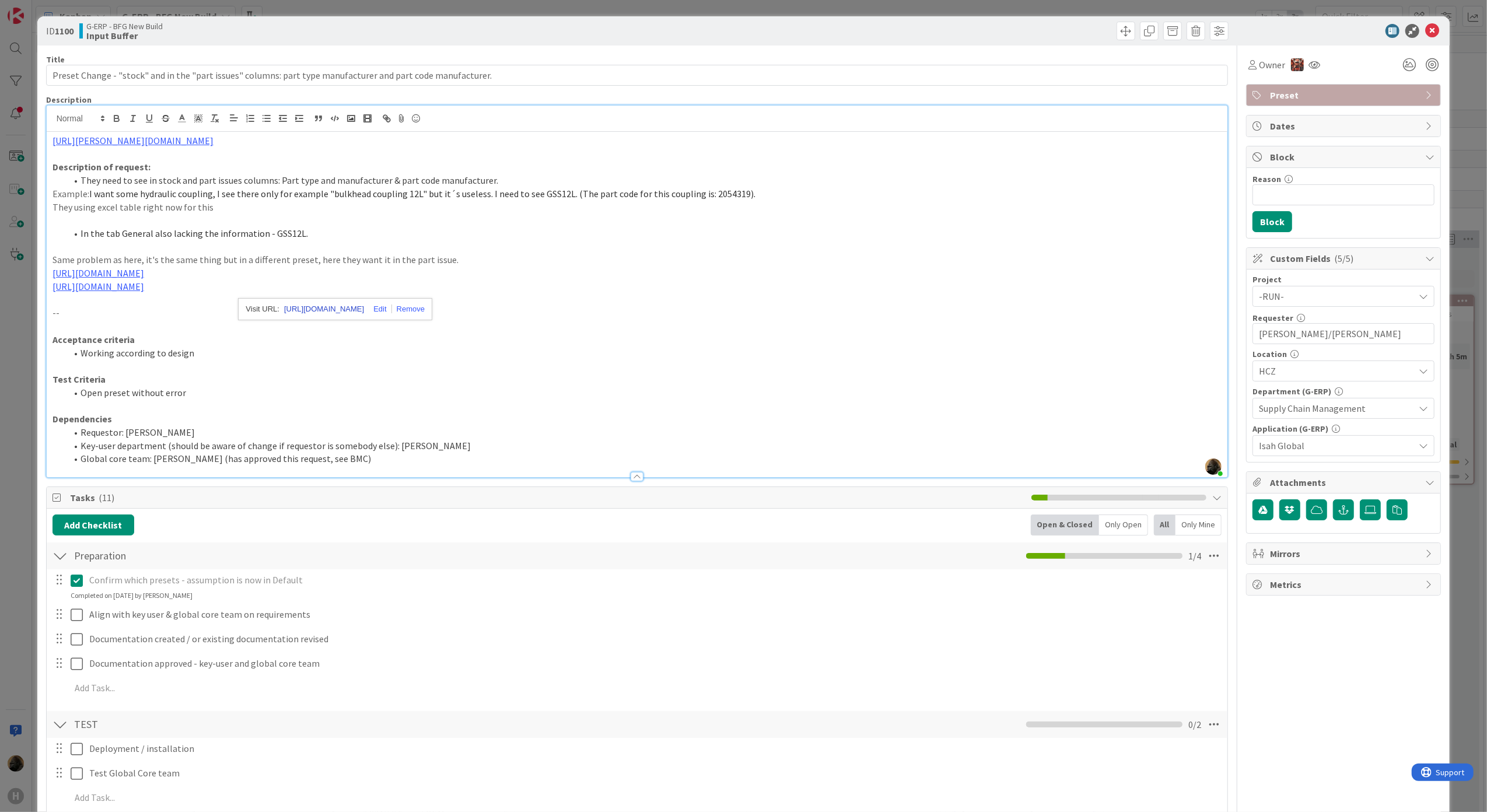
click at [344, 316] on link "[URL][DOMAIN_NAME]" at bounding box center [324, 309] width 80 height 15
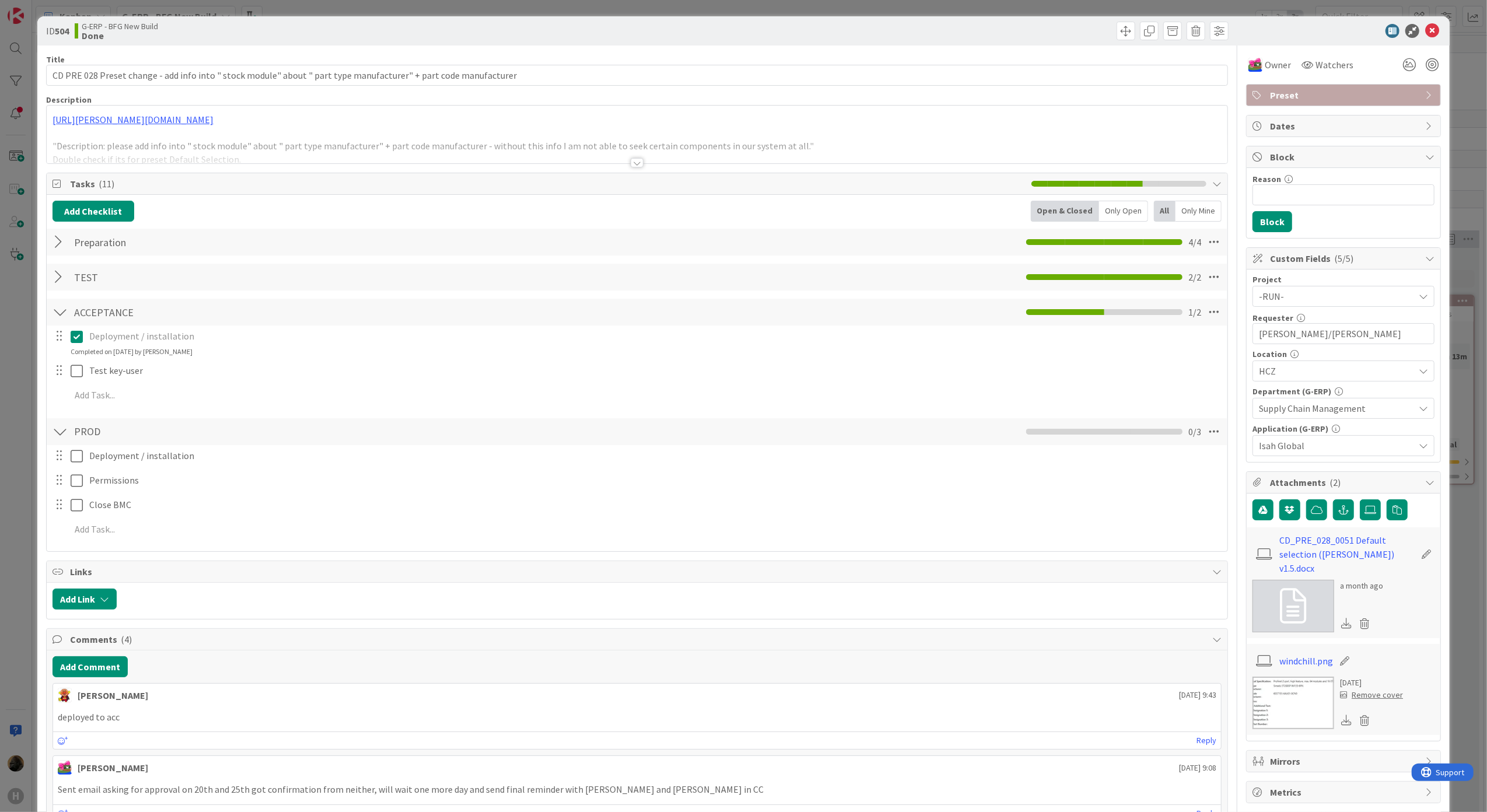
click at [432, 123] on div "https://huisman-smartit.onbmc.com/smartit/app/#/incident/AGGEFRDUJONBTASSAXKZSS…" at bounding box center [637, 134] width 1182 height 58
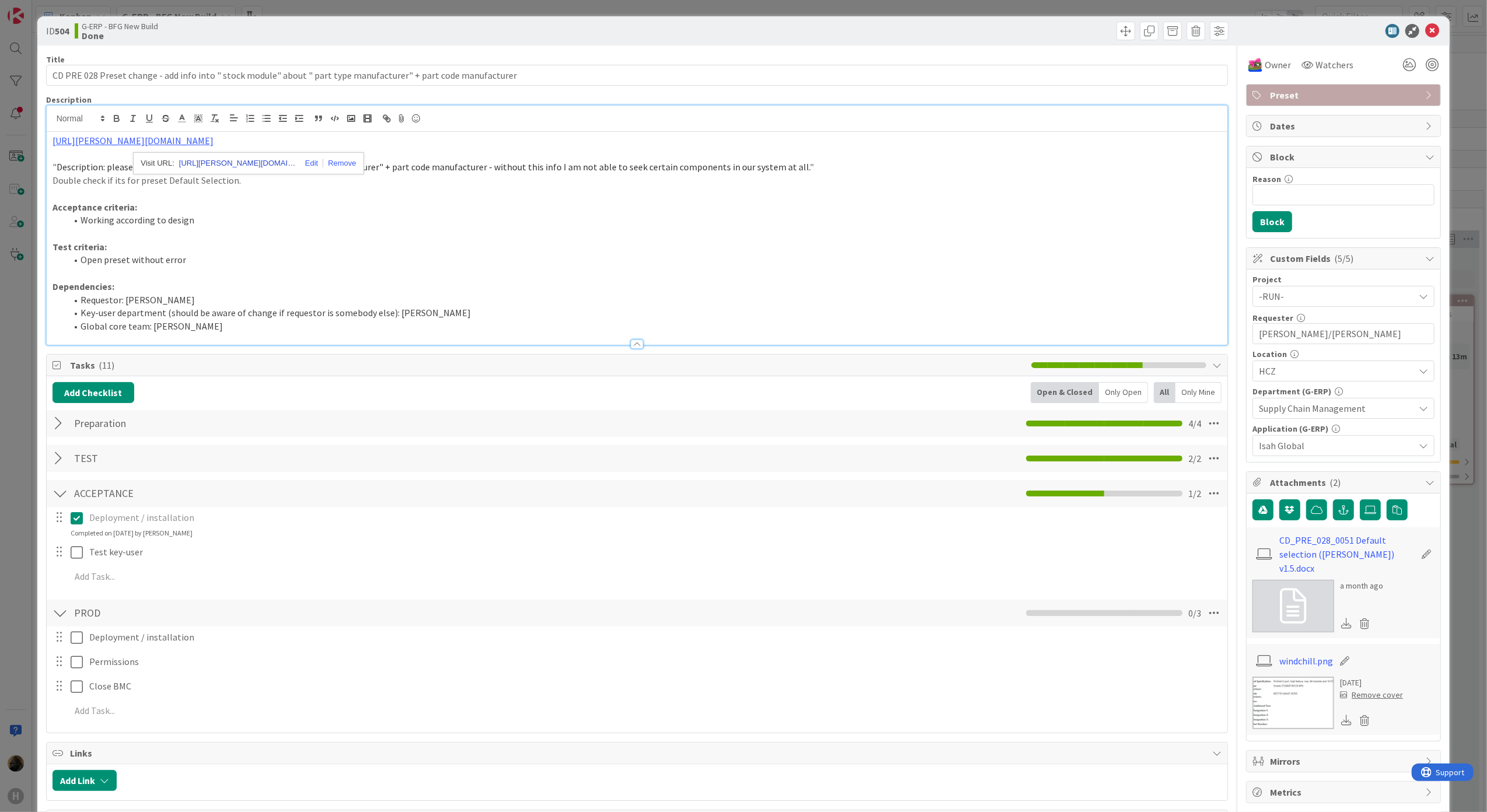
click at [196, 162] on link "https://huisman-smartit.onbmc.com/smartit/app#/incident/AGGEFRDUJONBTASSAXKZSSA…" at bounding box center [237, 163] width 117 height 15
click at [3, 381] on div "ID 504 G-ERP - BFG New Build Done Title 113 / 128 CD PRE 028 Preset change - ad…" at bounding box center [743, 406] width 1487 height 812
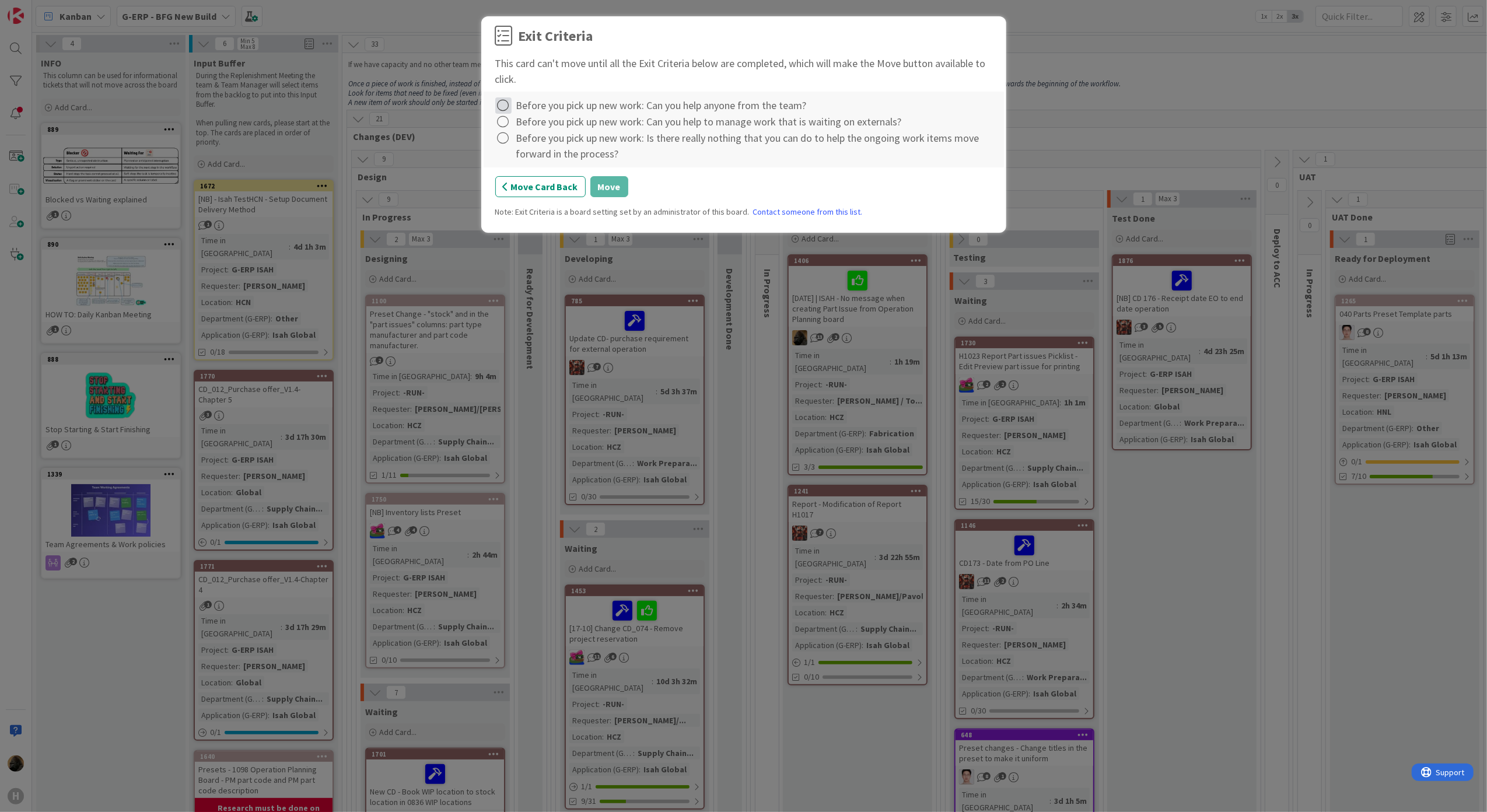
click at [502, 108] on icon at bounding box center [503, 106] width 17 height 17
click at [511, 127] on link "Complete" at bounding box center [568, 130] width 146 height 17
click at [507, 124] on icon at bounding box center [503, 122] width 17 height 17
click at [510, 144] on link "Complete" at bounding box center [568, 147] width 146 height 17
click at [506, 145] on icon at bounding box center [503, 138] width 17 height 17
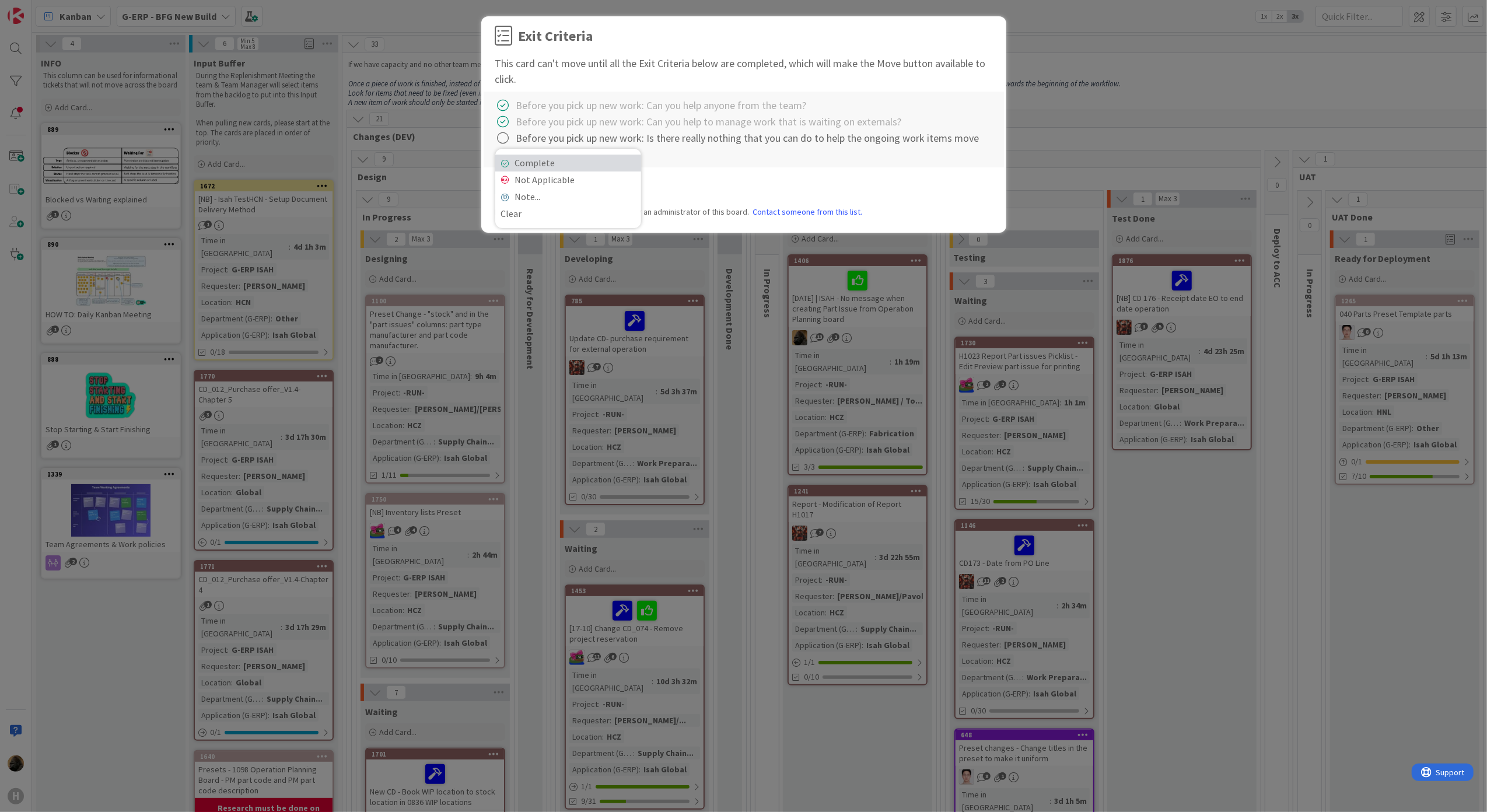
click at [514, 163] on link "Complete" at bounding box center [568, 163] width 146 height 17
click at [610, 191] on button "Move" at bounding box center [609, 186] width 38 height 21
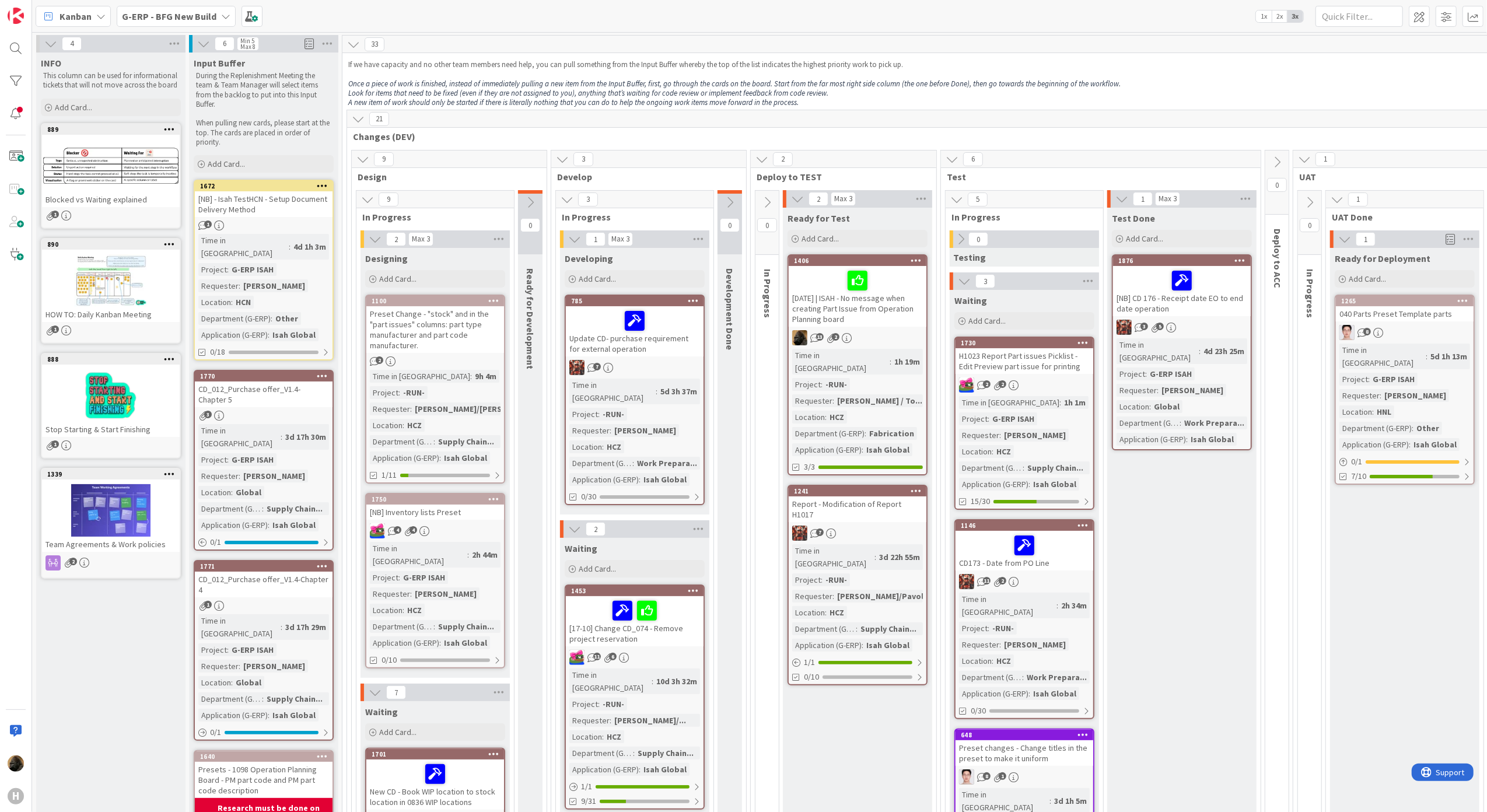
click at [432, 334] on div "Preset Change - "stock" and in the "part issues" columns: part type manufacture…" at bounding box center [435, 329] width 138 height 47
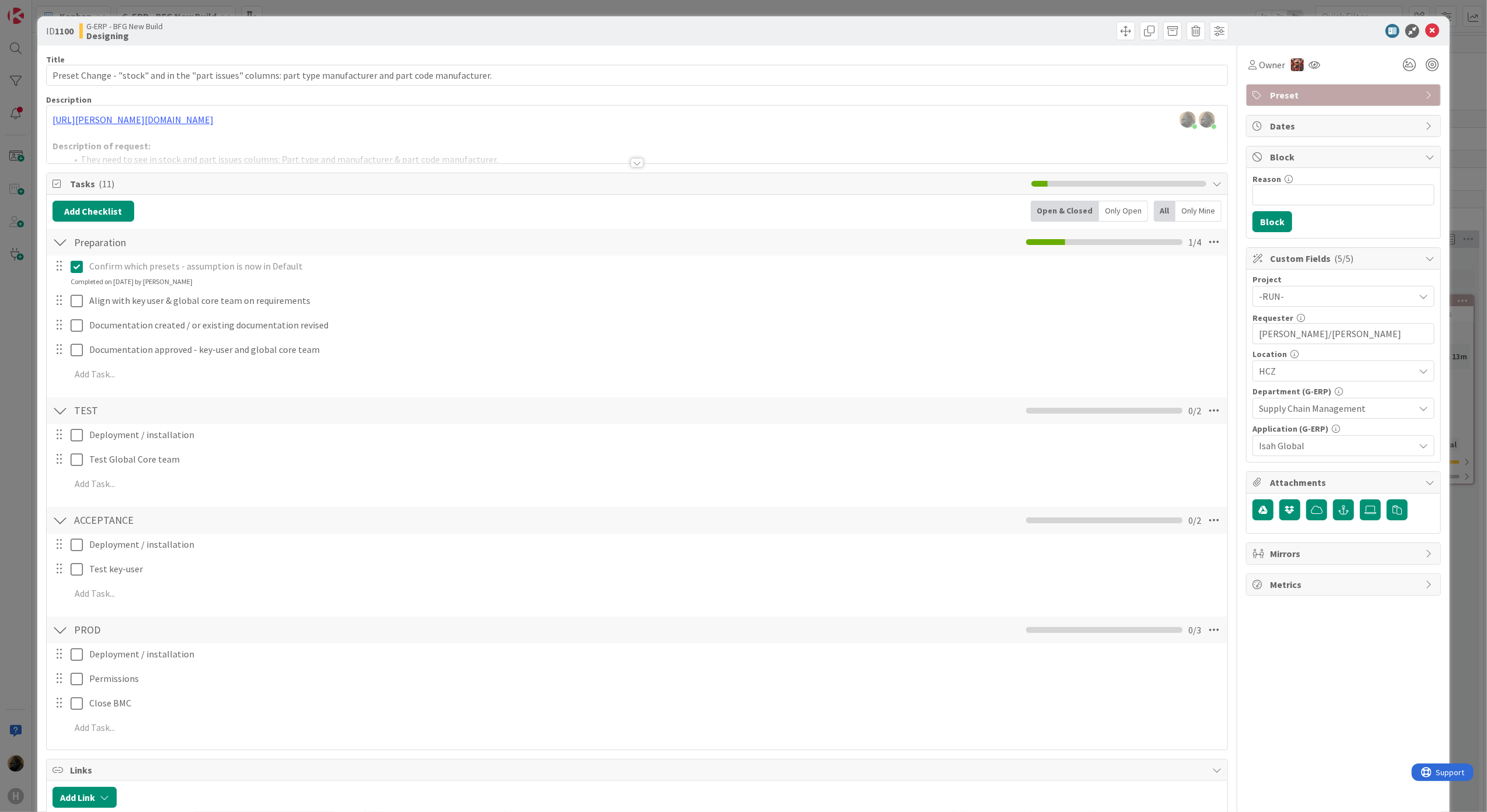
click at [642, 166] on div "Title 108 / 128 Preset Change - "stock" and in the "part issues" columns: part …" at bounding box center [637, 716] width 1182 height 1342
click at [630, 161] on div at bounding box center [636, 162] width 13 height 9
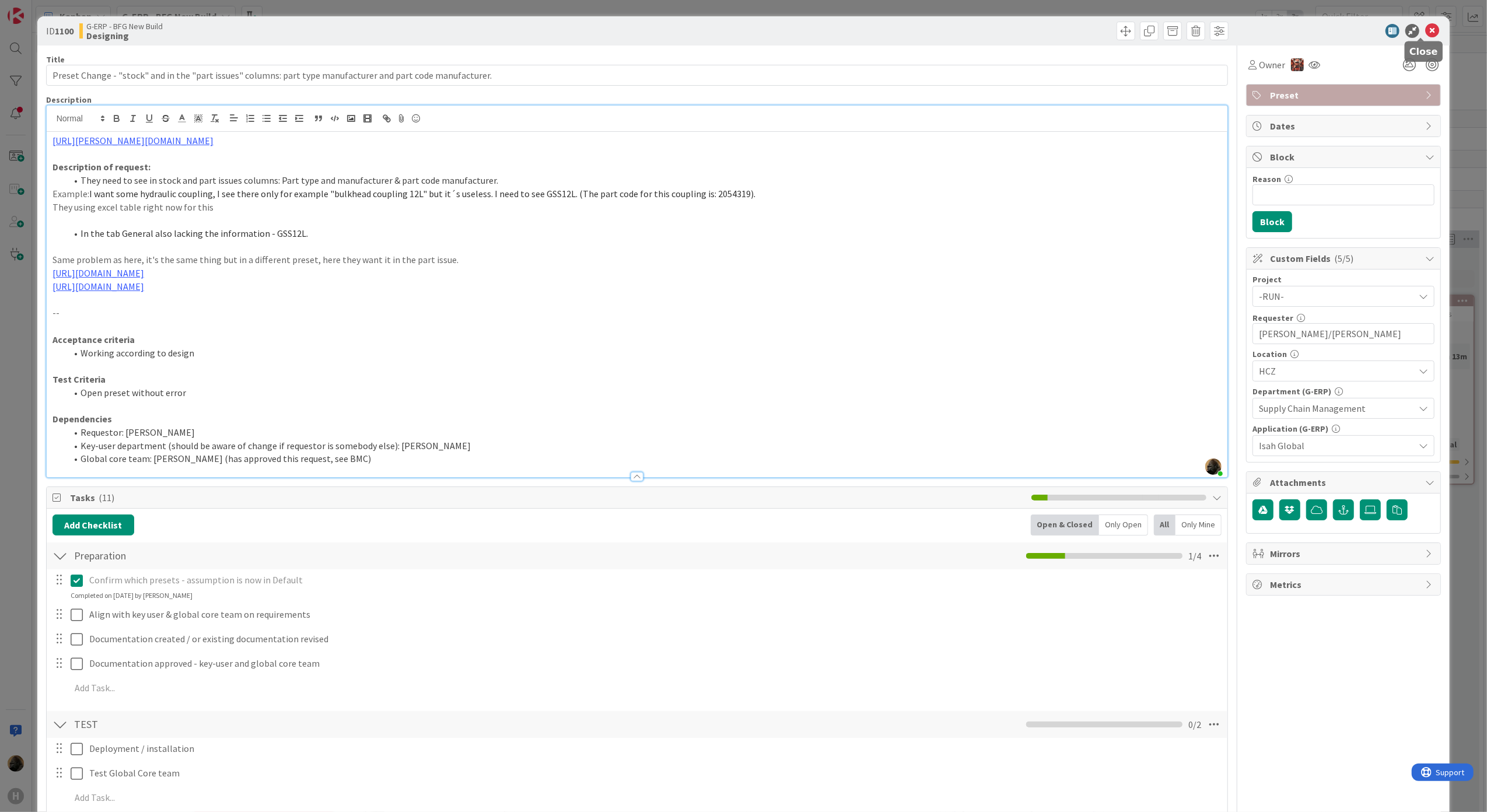
click at [1426, 26] on icon at bounding box center [1432, 31] width 14 height 14
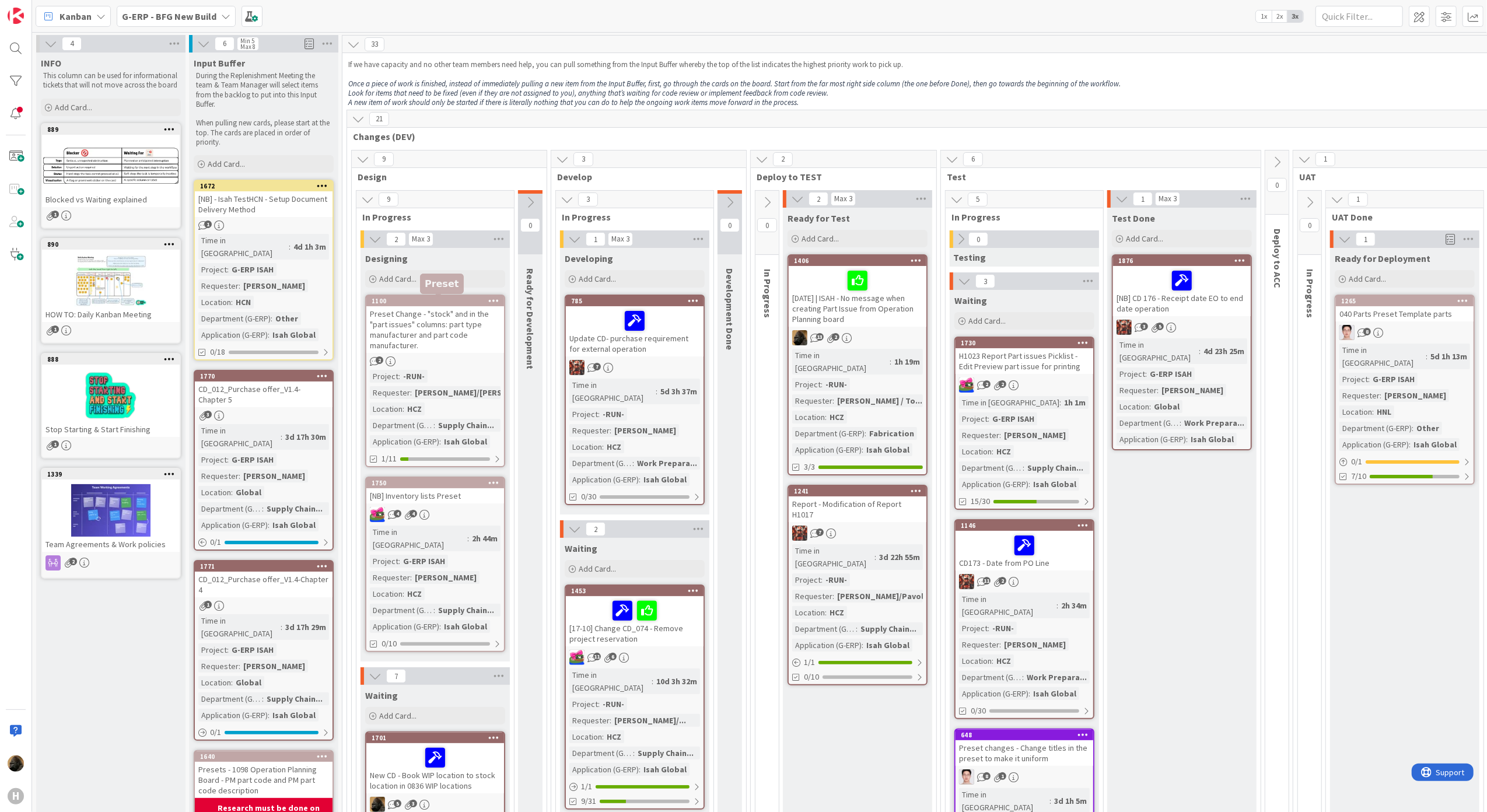
click at [447, 332] on div "Preset Change - "stock" and in the "part issues" columns: part type manufacture…" at bounding box center [435, 329] width 138 height 47
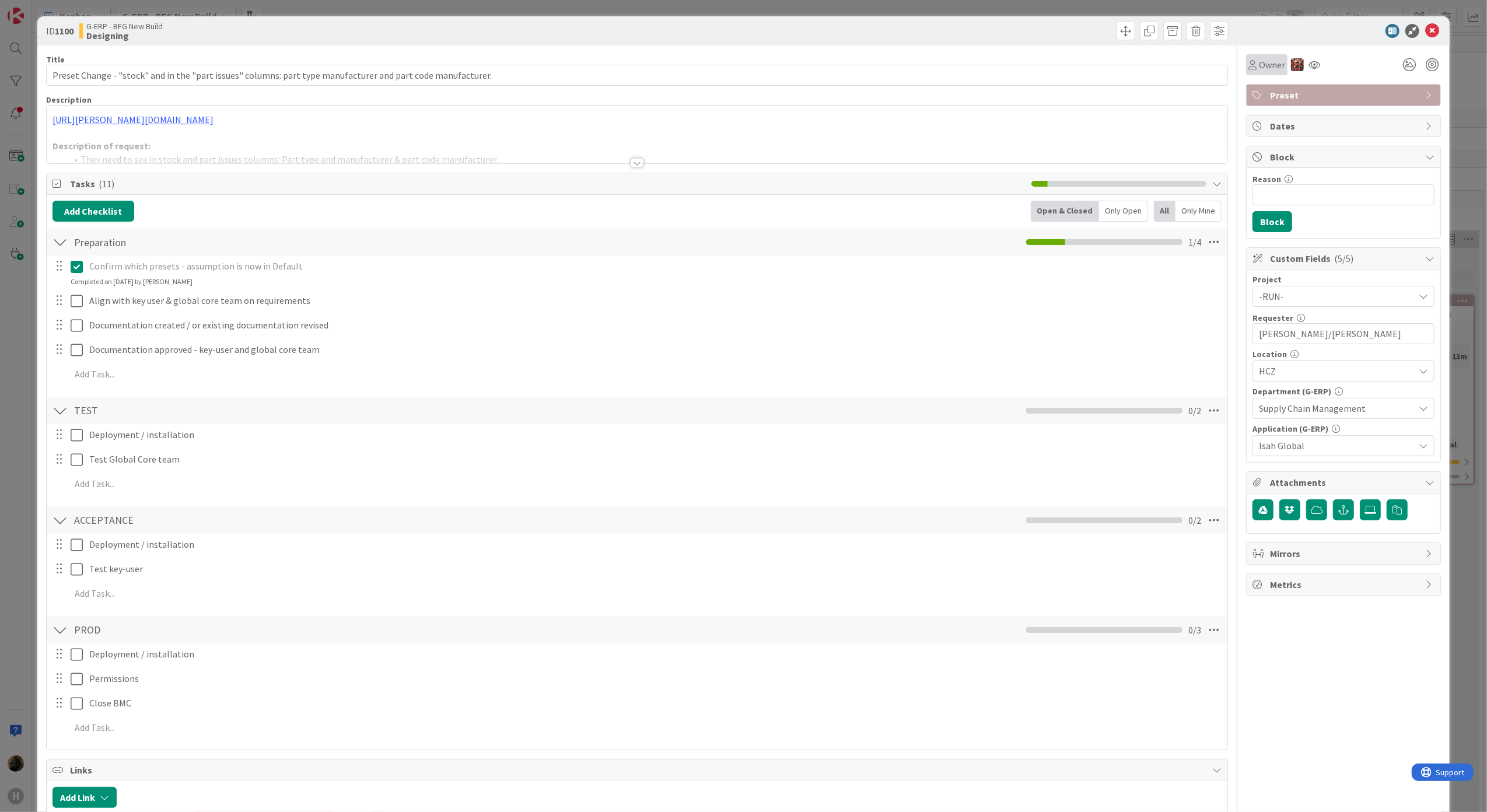
click at [1259, 70] on span "Owner" at bounding box center [1272, 65] width 26 height 14
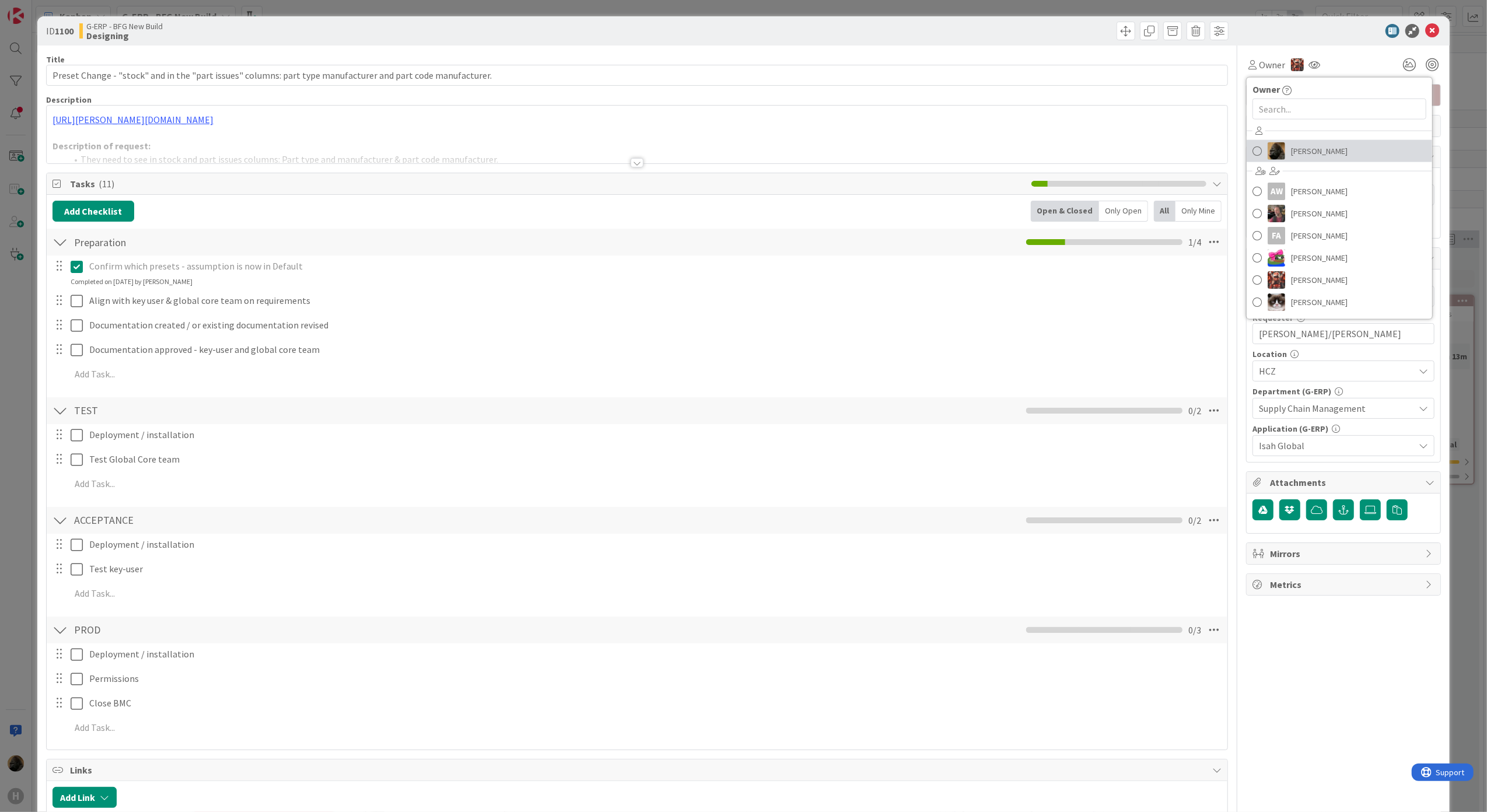
drag, startPoint x: 1306, startPoint y: 150, endPoint x: 1331, endPoint y: 97, distance: 58.6
click at [1306, 150] on span "[PERSON_NAME]" at bounding box center [1319, 150] width 56 height 17
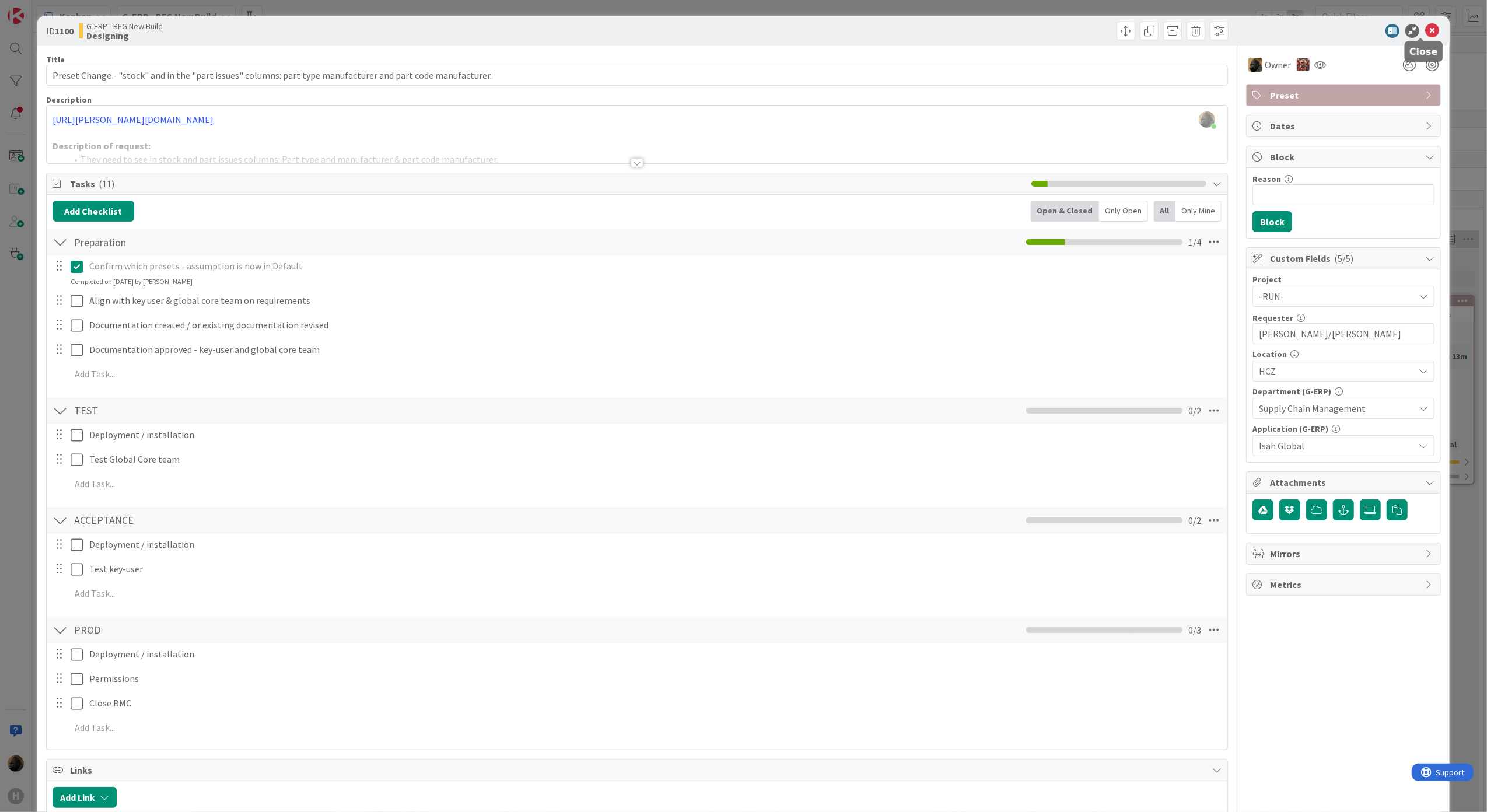
click at [1413, 29] on div at bounding box center [1337, 31] width 207 height 14
click at [1425, 35] on icon at bounding box center [1432, 31] width 14 height 14
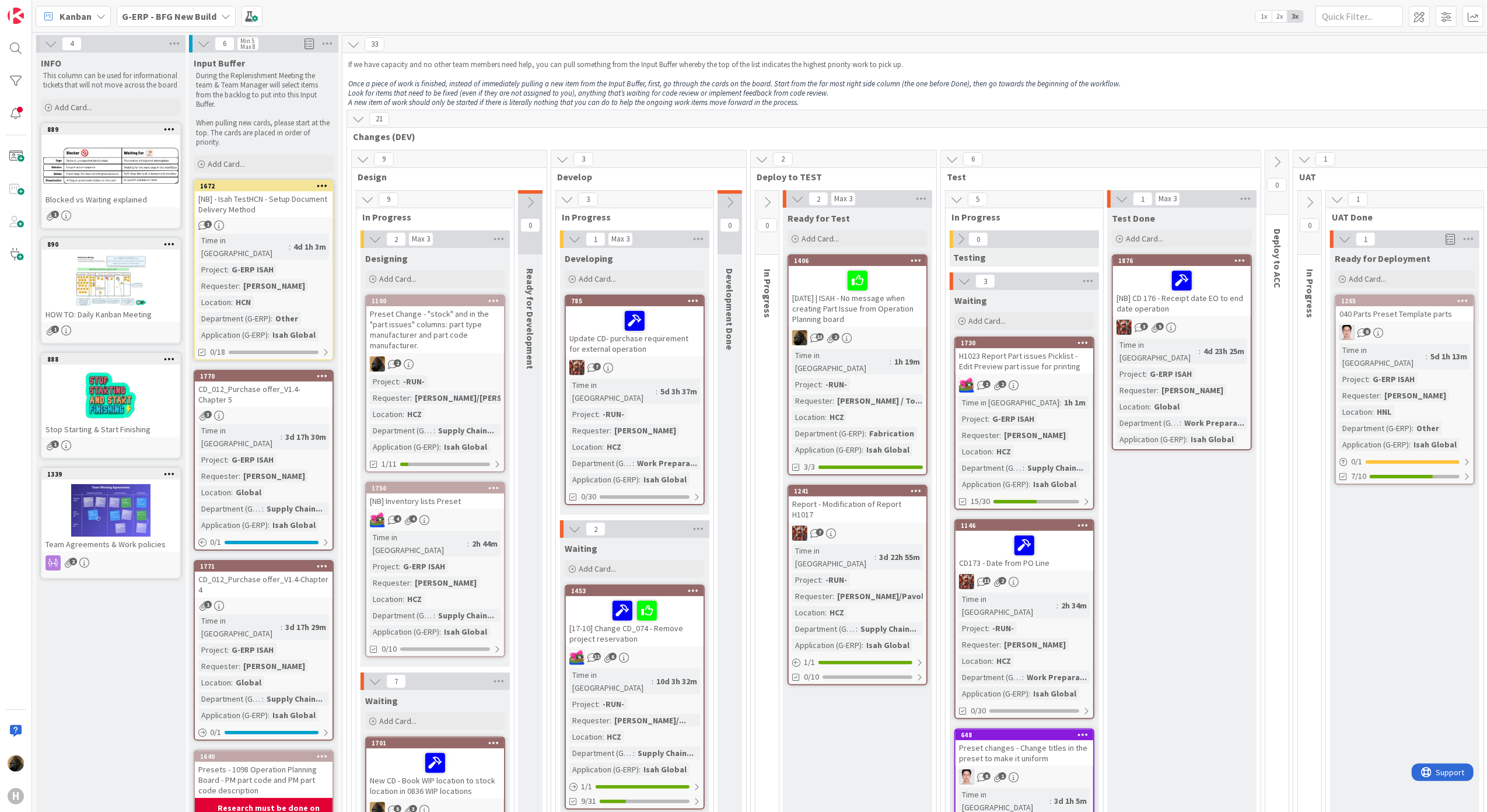
click at [451, 337] on div "Preset Change - "stock" and in the "part issues" columns: part type manufacture…" at bounding box center [435, 329] width 138 height 47
